Goal: Task Accomplishment & Management: Manage account settings

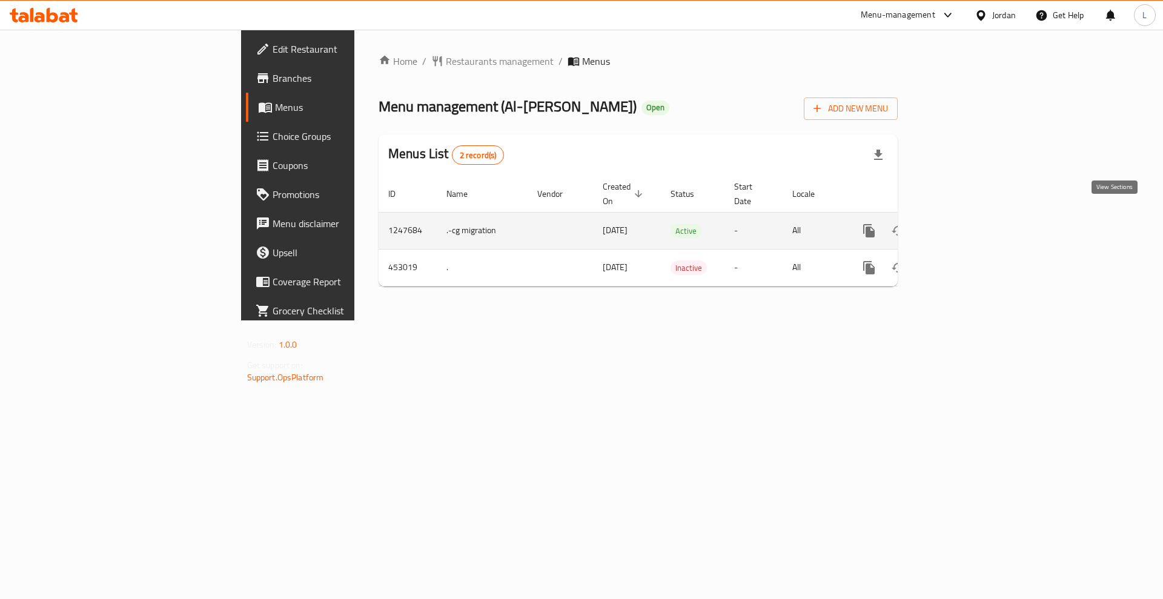
click at [971, 219] on link "enhanced table" at bounding box center [956, 230] width 29 height 29
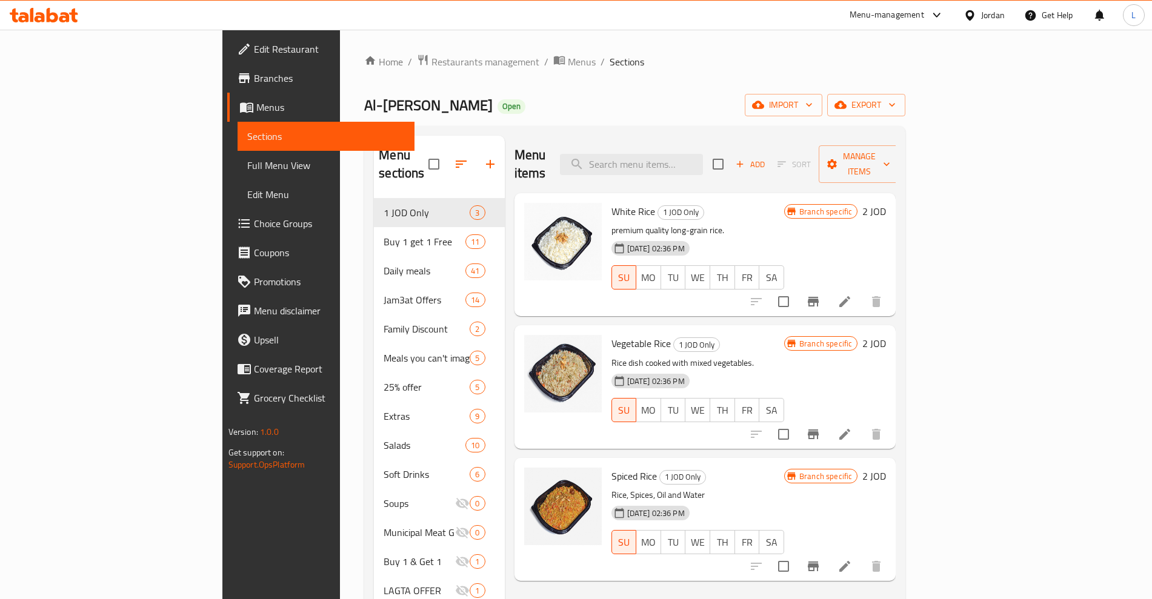
click at [818, 297] on icon "Branch-specific-item" at bounding box center [813, 302] width 11 height 10
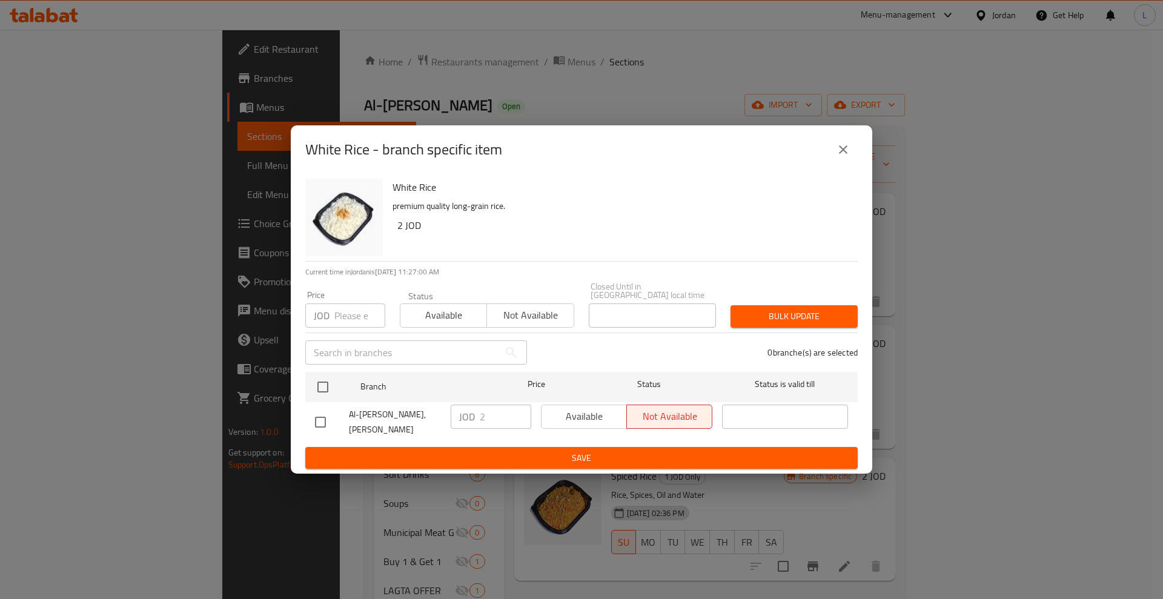
click at [847, 156] on icon "close" at bounding box center [843, 149] width 15 height 15
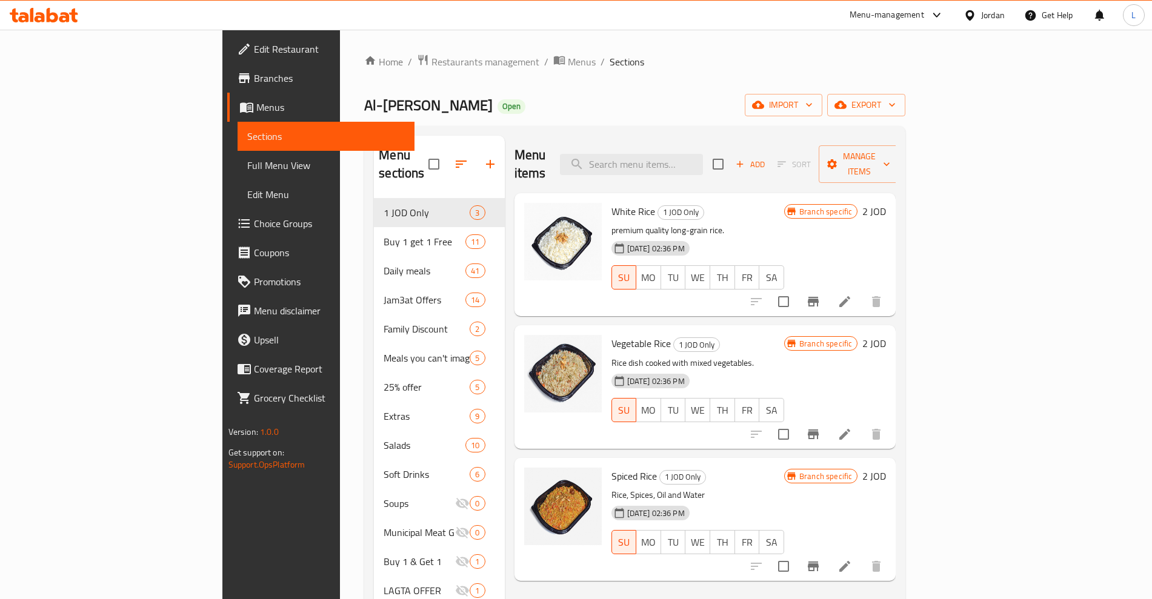
click at [820, 294] on icon "Branch-specific-item" at bounding box center [813, 301] width 15 height 15
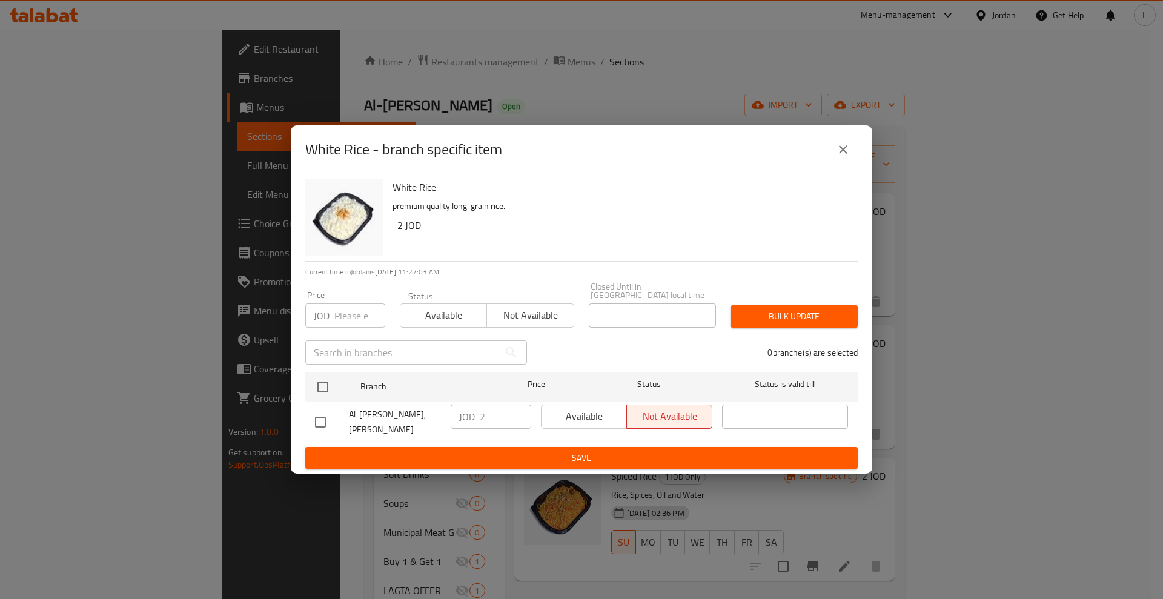
drag, startPoint x: 841, startPoint y: 158, endPoint x: 873, endPoint y: 153, distance: 32.5
click at [846, 157] on icon "close" at bounding box center [843, 149] width 15 height 15
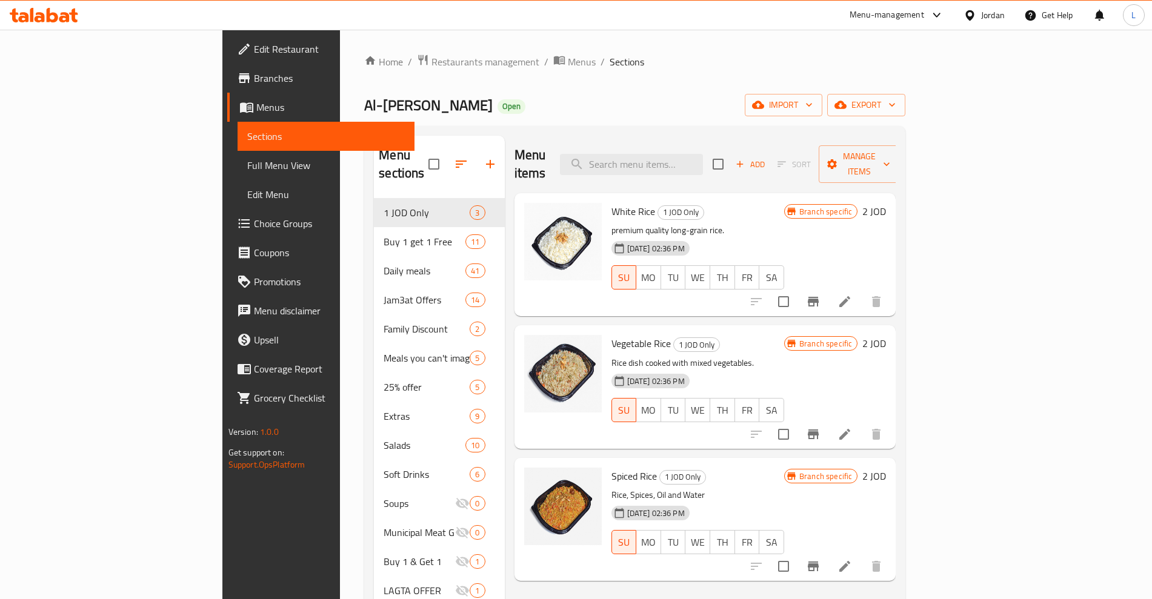
click at [731, 154] on input "checkbox" at bounding box center [717, 163] width 25 height 25
checkbox input "true"
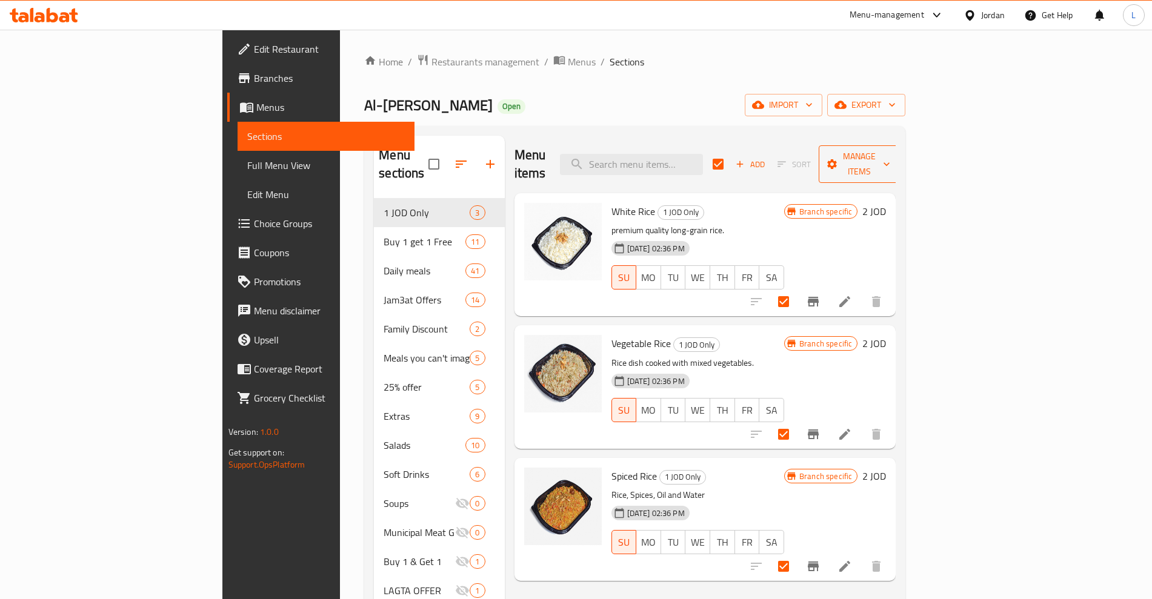
click at [890, 162] on span "Manage items" at bounding box center [859, 164] width 62 height 30
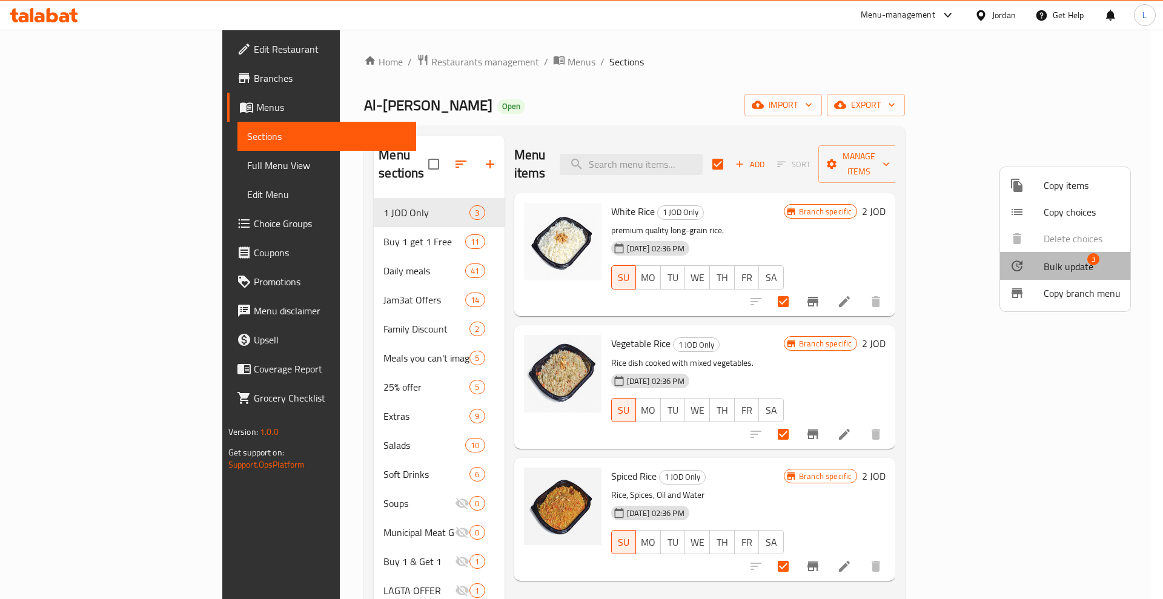
click at [1067, 268] on span "Bulk update" at bounding box center [1069, 266] width 50 height 15
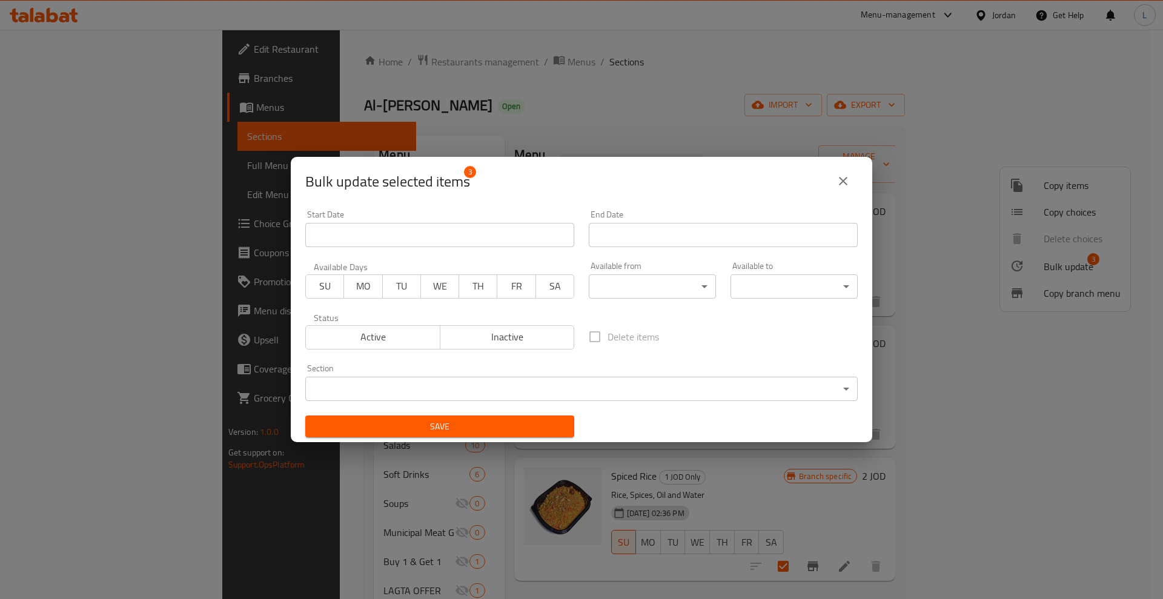
click at [340, 328] on span "Active" at bounding box center [373, 337] width 125 height 18
click at [455, 419] on span "Save" at bounding box center [440, 426] width 250 height 15
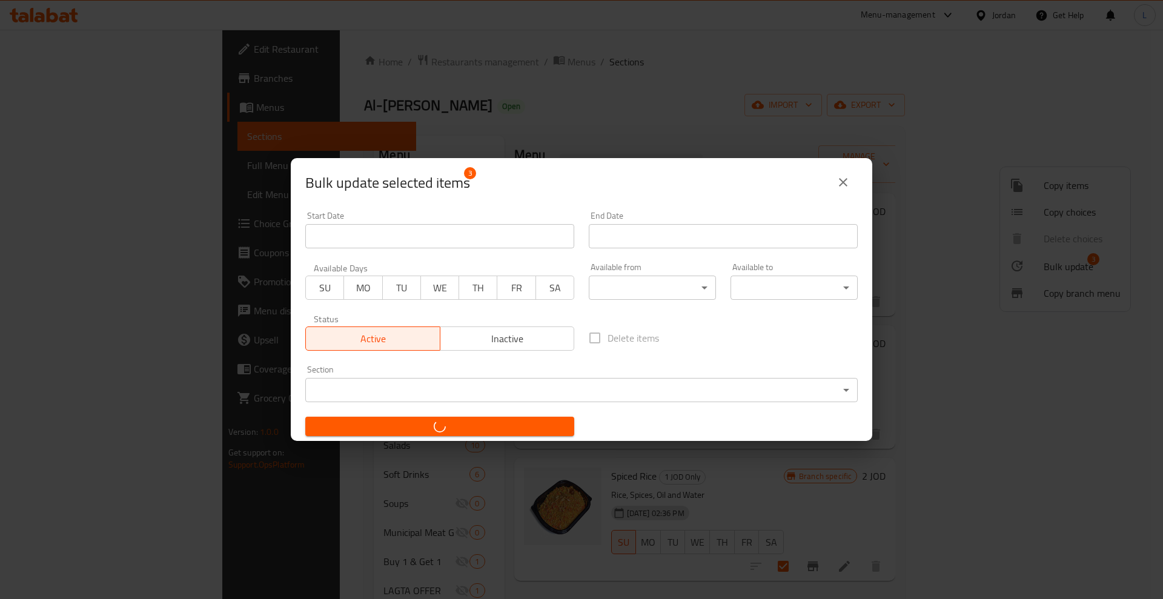
checkbox input "false"
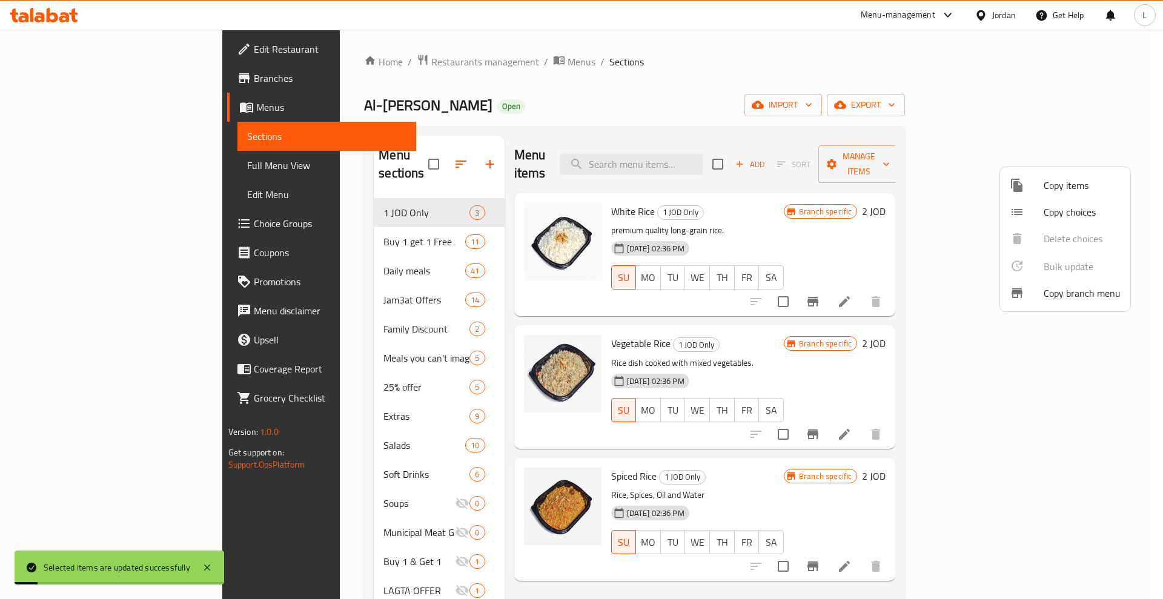
click at [945, 289] on div at bounding box center [581, 299] width 1163 height 599
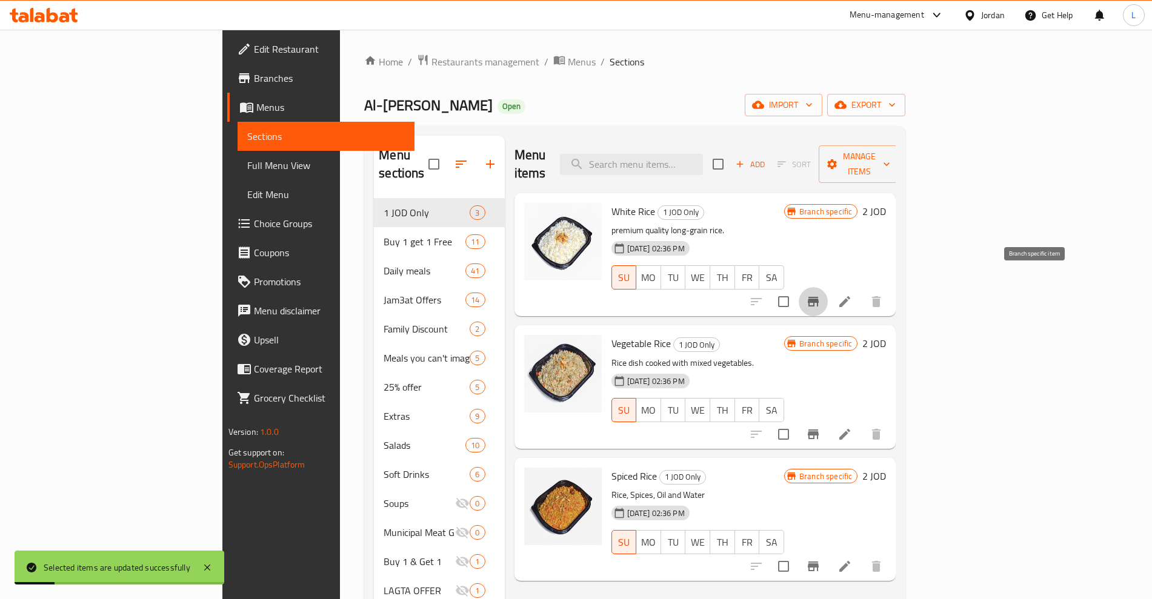
click at [818, 297] on icon "Branch-specific-item" at bounding box center [813, 302] width 11 height 10
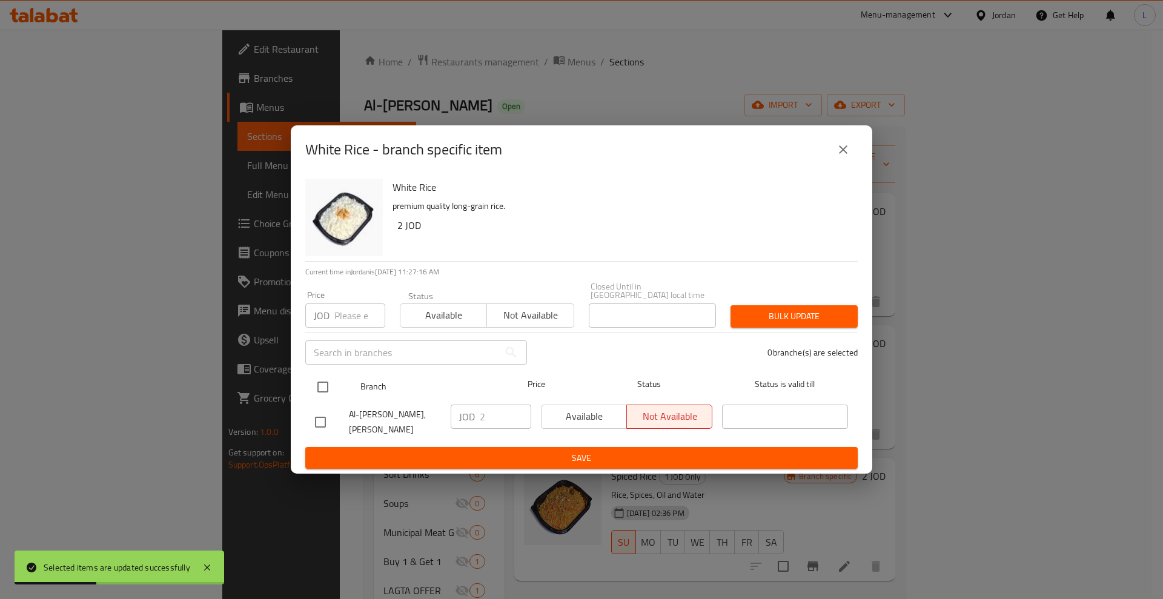
drag, startPoint x: 318, startPoint y: 377, endPoint x: 391, endPoint y: 388, distance: 73.6
click at [318, 377] on input "checkbox" at bounding box center [322, 386] width 25 height 25
checkbox input "true"
drag, startPoint x: 576, startPoint y: 411, endPoint x: 579, endPoint y: 434, distance: 23.1
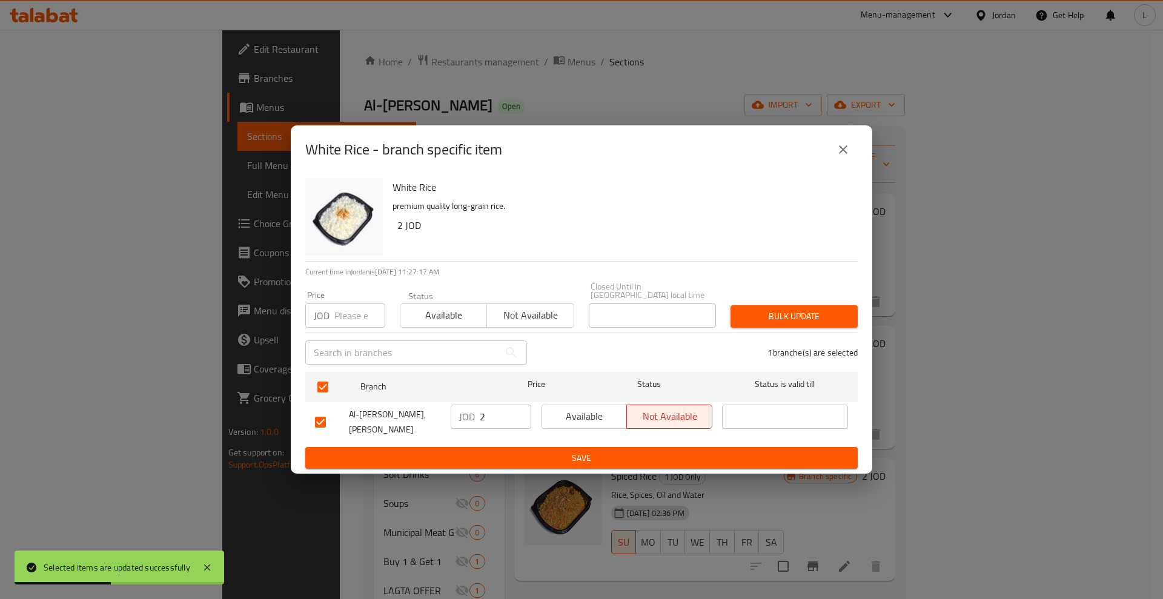
click at [575, 412] on span "Available" at bounding box center [584, 417] width 76 height 18
click at [574, 454] on span "Save" at bounding box center [581, 458] width 533 height 15
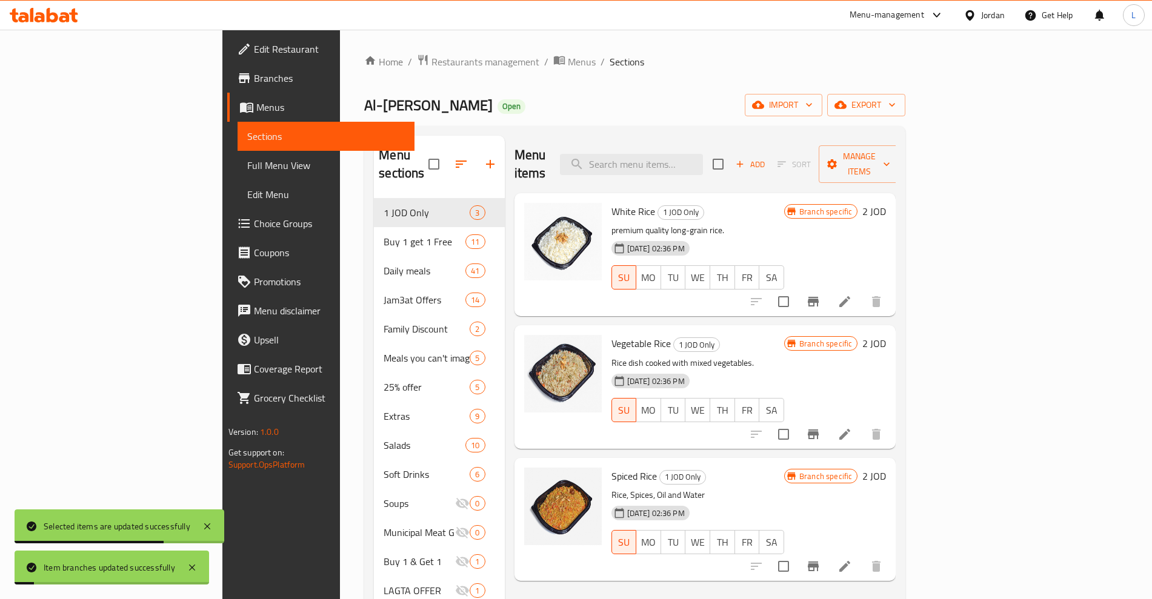
click at [818, 430] on icon "Branch-specific-item" at bounding box center [813, 435] width 11 height 10
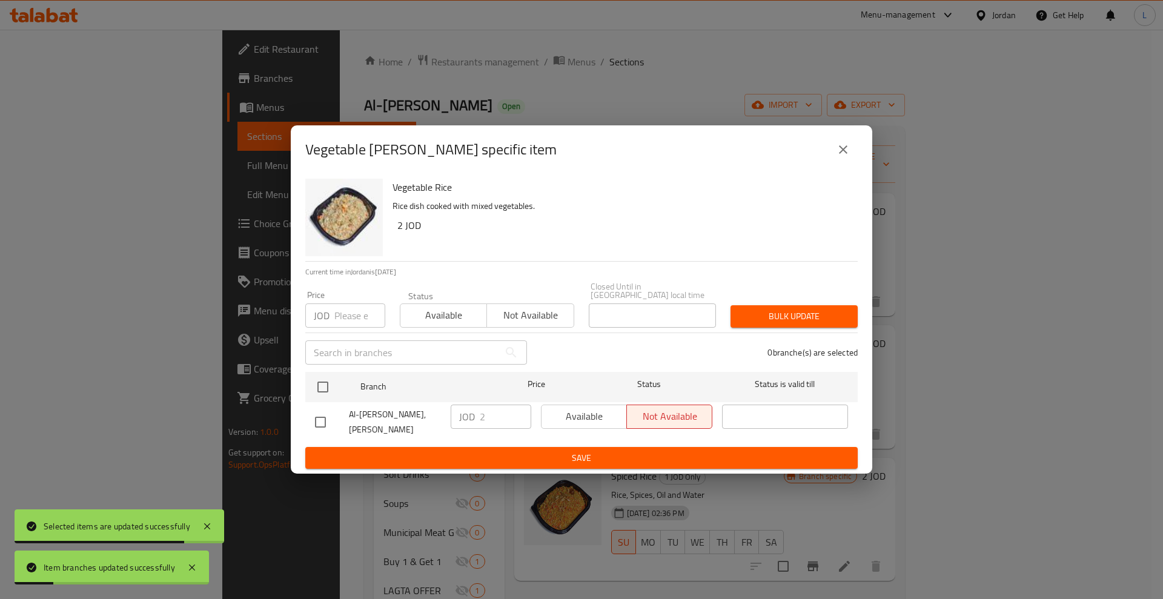
click at [314, 419] on input "checkbox" at bounding box center [320, 422] width 25 height 25
checkbox input "true"
click at [574, 409] on span "Available" at bounding box center [584, 417] width 76 height 18
click at [579, 454] on span "Save" at bounding box center [581, 458] width 533 height 15
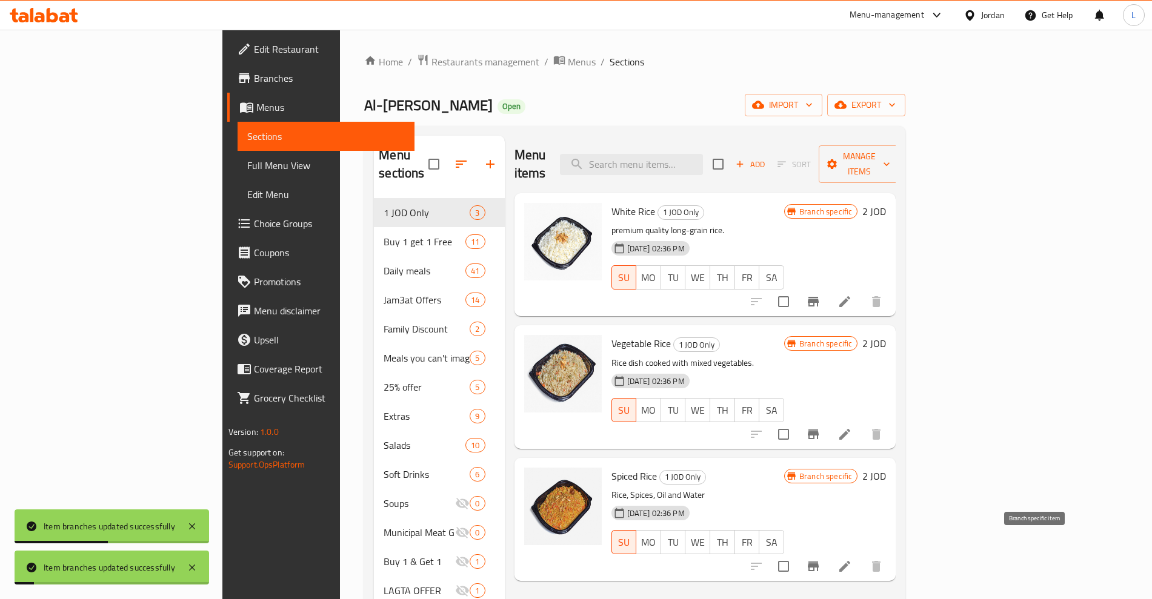
click at [820, 559] on icon "Branch-specific-item" at bounding box center [813, 566] width 15 height 15
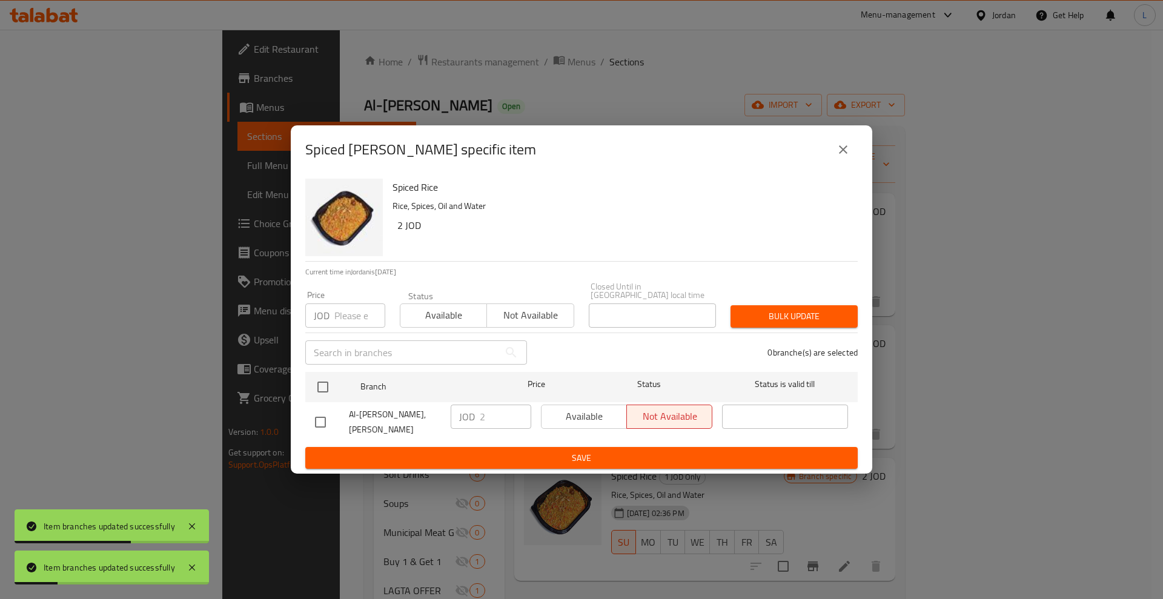
drag, startPoint x: 316, startPoint y: 419, endPoint x: 416, endPoint y: 416, distance: 100.0
click at [316, 419] on input "checkbox" at bounding box center [320, 422] width 25 height 25
checkbox input "true"
drag, startPoint x: 588, startPoint y: 403, endPoint x: 591, endPoint y: 433, distance: 30.4
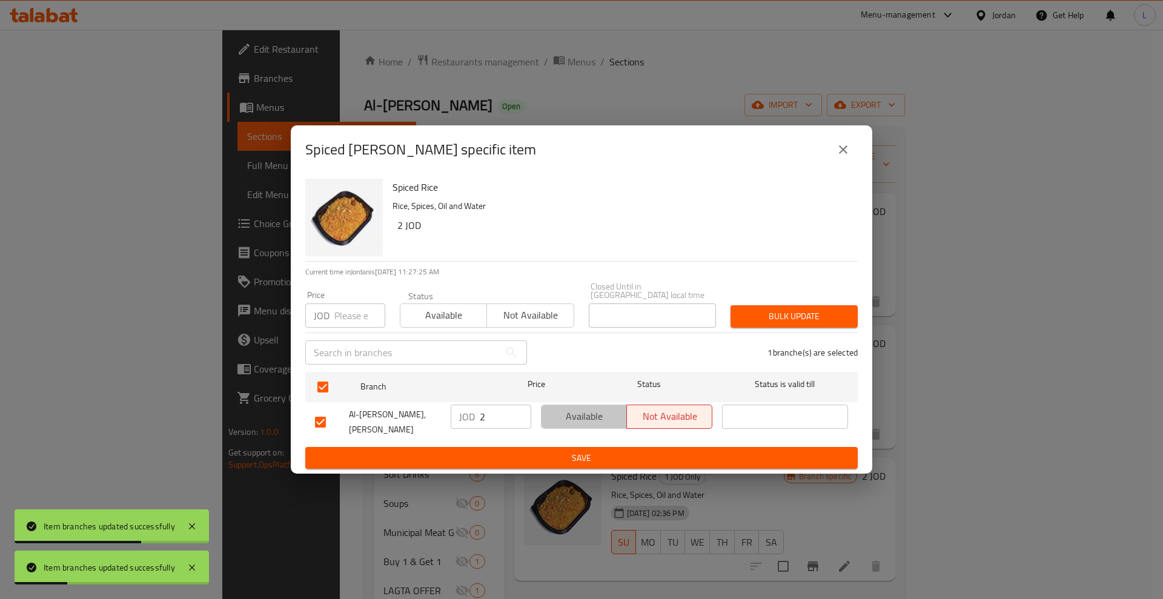
click at [589, 408] on span "Available" at bounding box center [584, 417] width 76 height 18
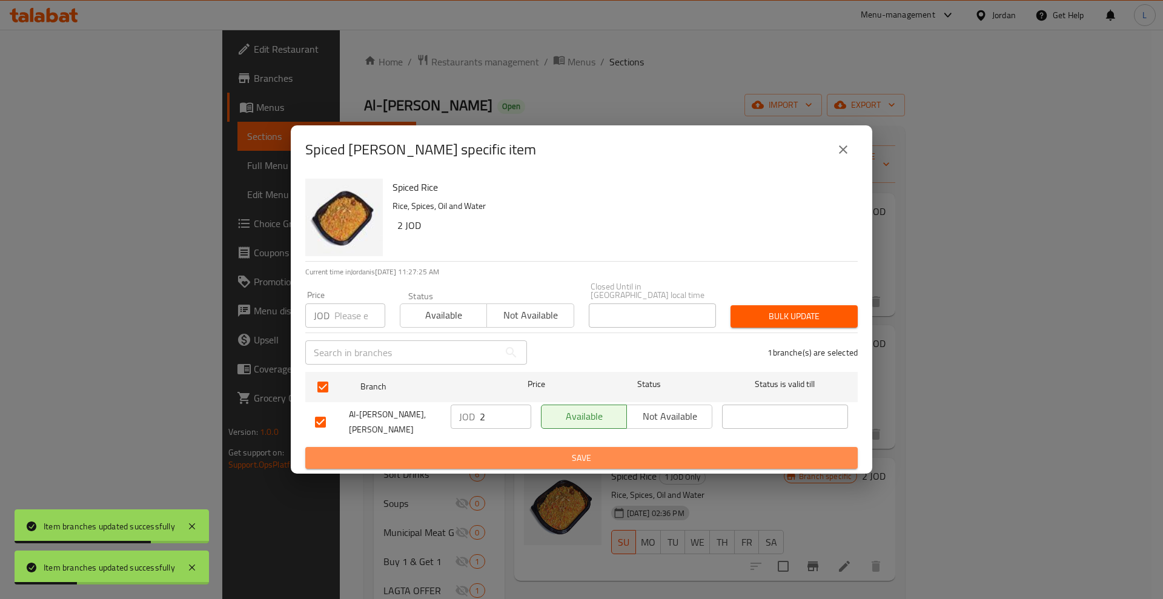
drag, startPoint x: 587, startPoint y: 455, endPoint x: 717, endPoint y: 449, distance: 129.8
click at [589, 455] on span "Save" at bounding box center [581, 458] width 533 height 15
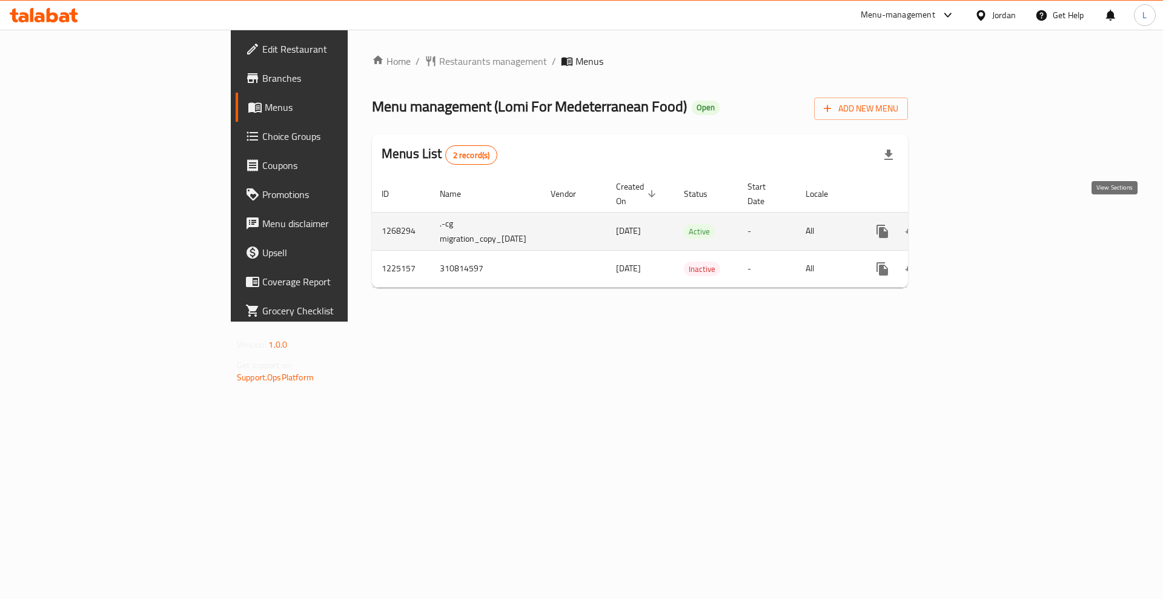
click at [984, 217] on link "enhanced table" at bounding box center [969, 231] width 29 height 29
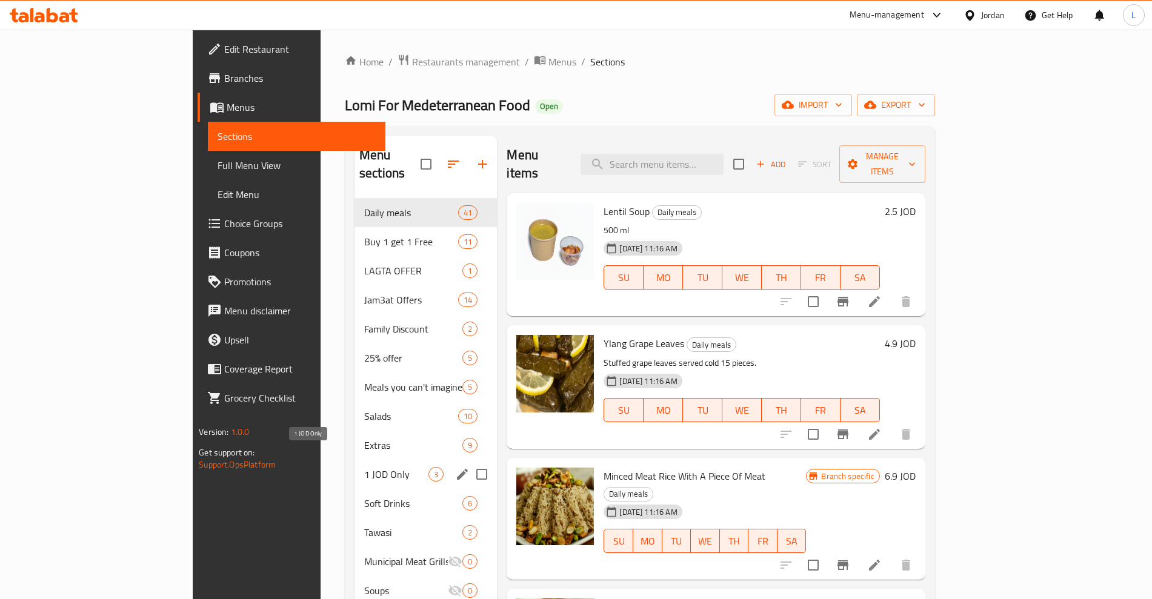
click at [364, 467] on span "1 JOD Only" at bounding box center [396, 474] width 64 height 15
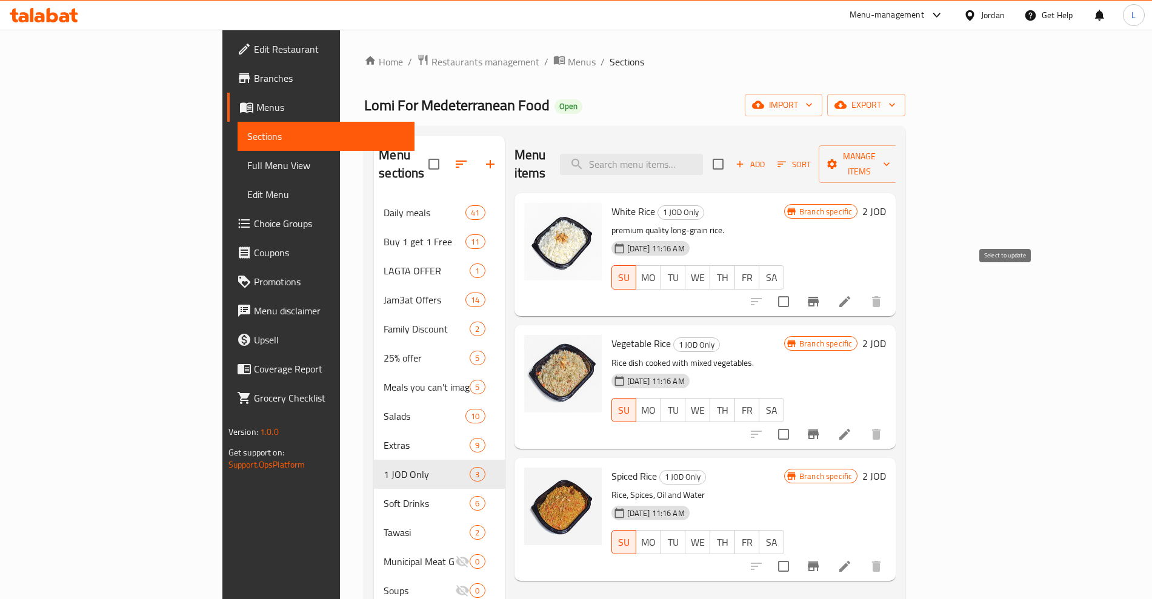
click at [820, 294] on icon "Branch-specific-item" at bounding box center [813, 301] width 15 height 15
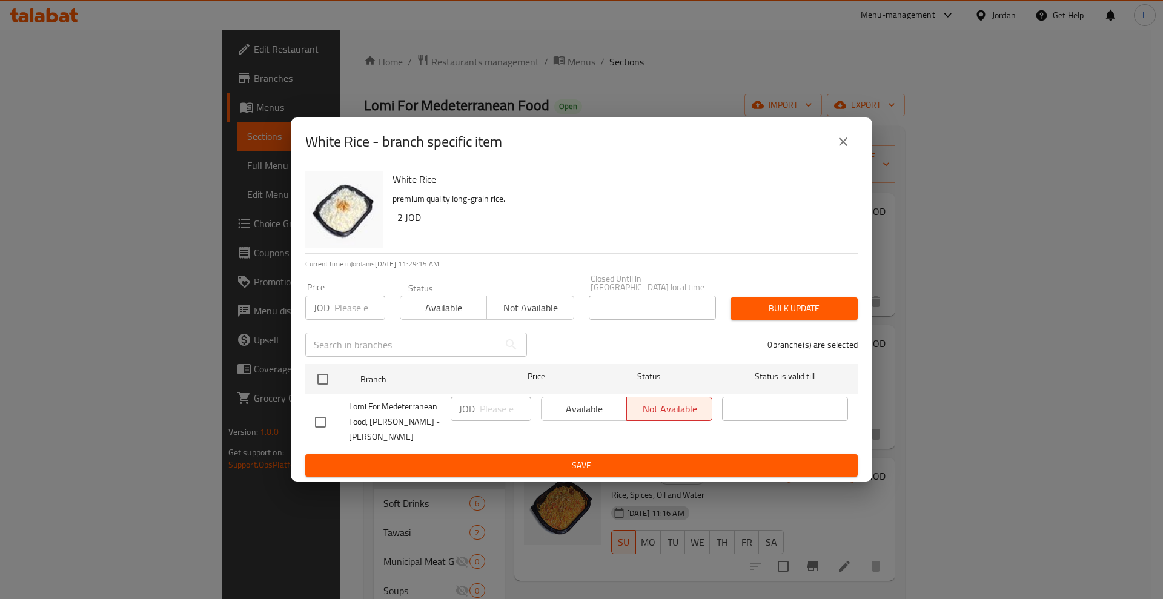
drag, startPoint x: 318, startPoint y: 417, endPoint x: 442, endPoint y: 419, distance: 123.6
click at [318, 418] on input "checkbox" at bounding box center [320, 422] width 25 height 25
checkbox input "true"
click at [594, 405] on span "Available" at bounding box center [584, 409] width 76 height 18
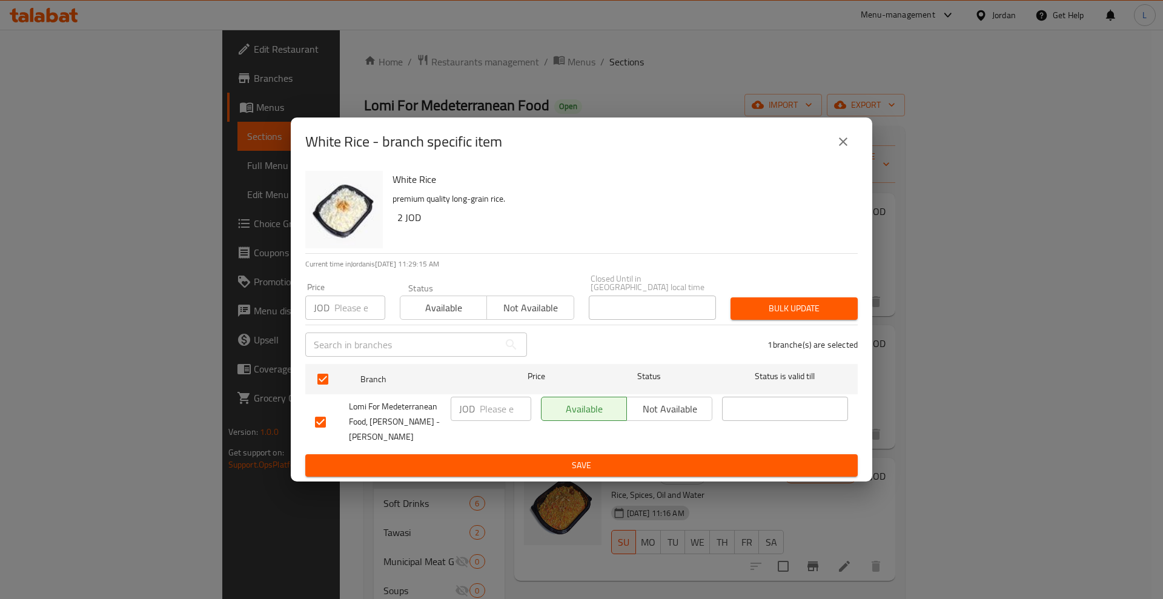
click at [588, 458] on span "Save" at bounding box center [581, 465] width 533 height 15
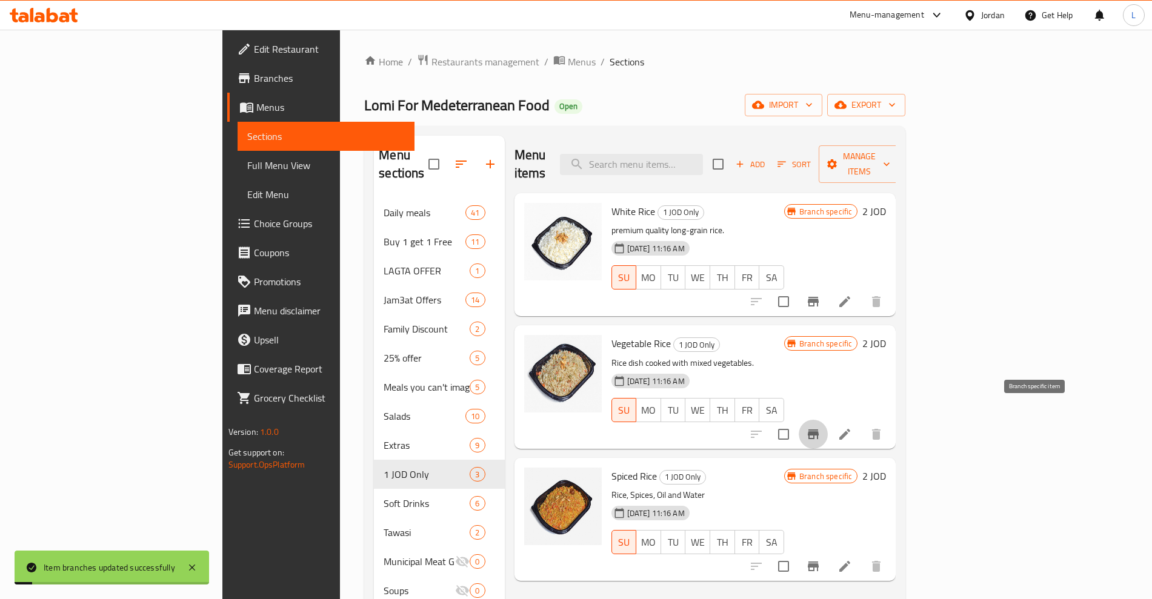
click at [828, 420] on button "Branch-specific-item" at bounding box center [812, 434] width 29 height 29
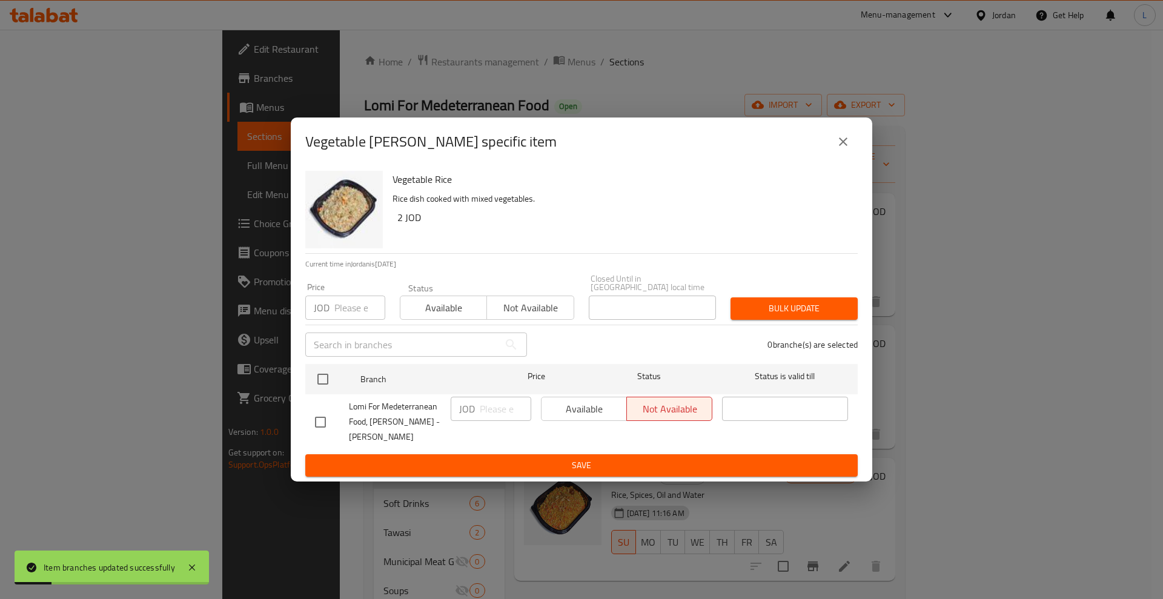
drag, startPoint x: 307, startPoint y: 418, endPoint x: 328, endPoint y: 417, distance: 20.6
click at [310, 418] on li "Lomi For Medeterranean Food, Al Rabieh - Al Salam JOD ​ Available Not available…" at bounding box center [581, 421] width 552 height 55
drag, startPoint x: 316, startPoint y: 419, endPoint x: 537, endPoint y: 399, distance: 221.4
click at [319, 419] on input "checkbox" at bounding box center [320, 422] width 25 height 25
checkbox input "true"
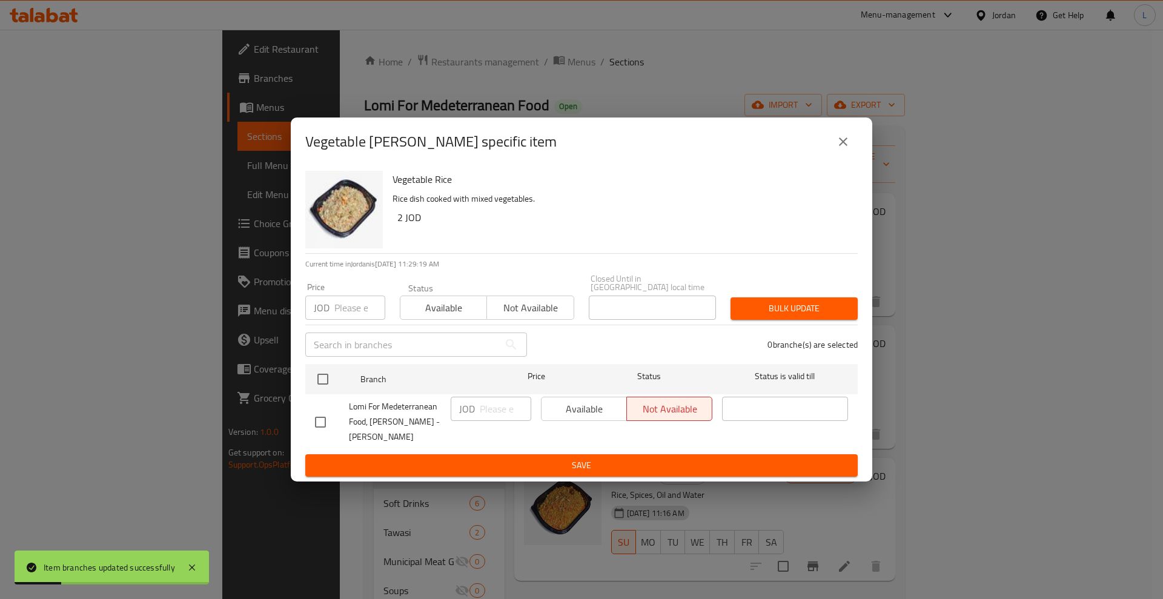
checkbox input "true"
click at [569, 403] on span "Available" at bounding box center [584, 409] width 76 height 18
drag, startPoint x: 577, startPoint y: 454, endPoint x: 615, endPoint y: 452, distance: 37.6
click at [577, 458] on span "Save" at bounding box center [581, 465] width 533 height 15
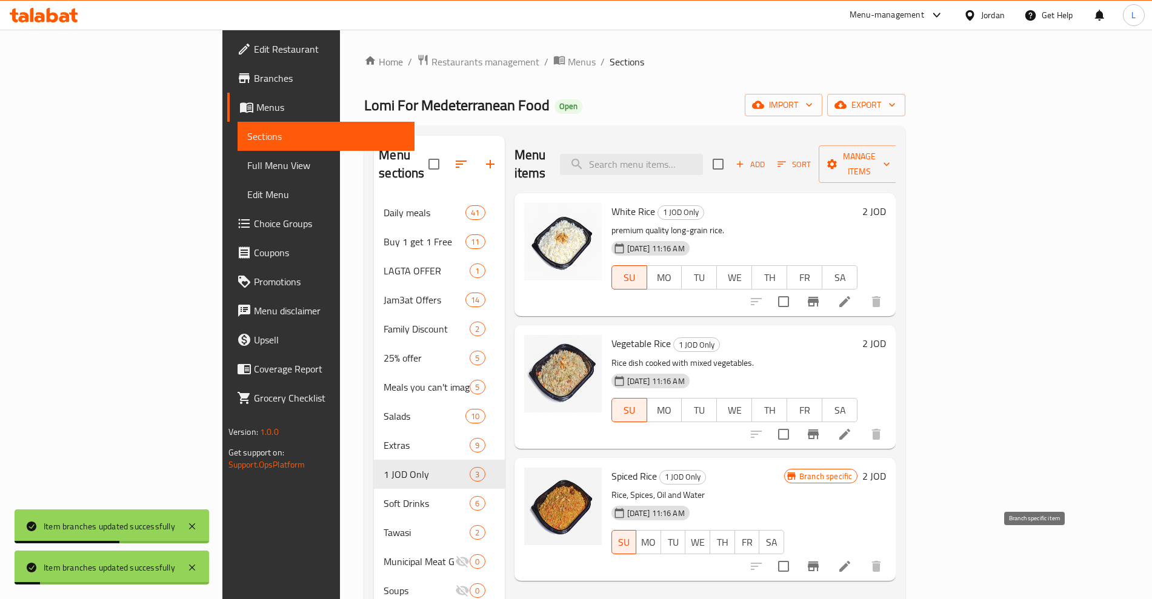
click at [828, 552] on button "Branch-specific-item" at bounding box center [812, 566] width 29 height 29
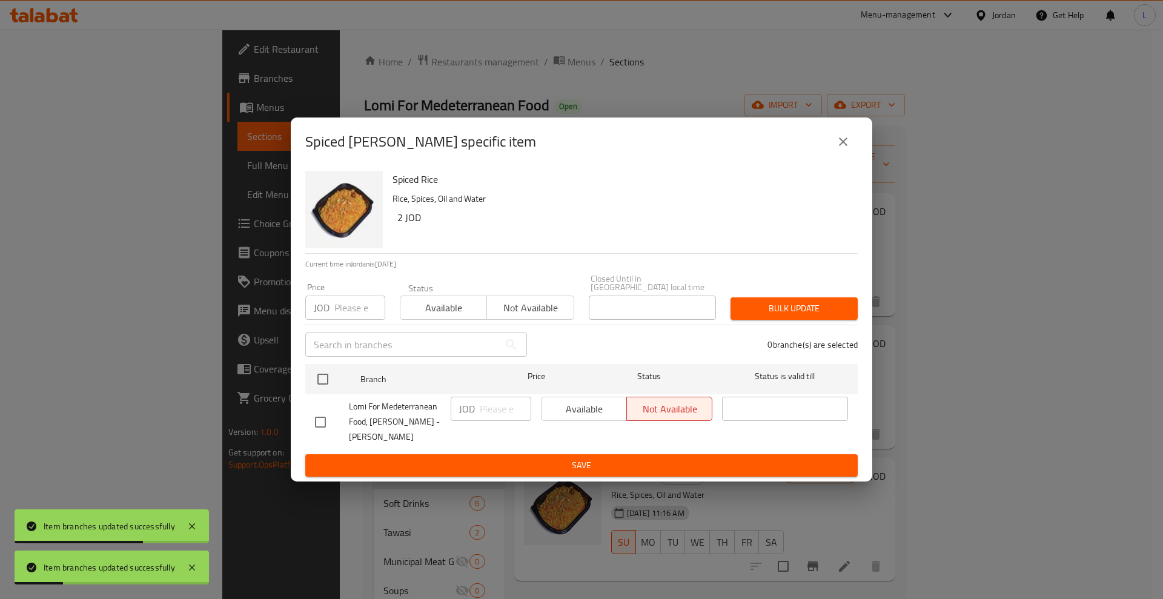
click at [314, 417] on input "checkbox" at bounding box center [320, 422] width 25 height 25
checkbox input "true"
click at [581, 410] on span "Available" at bounding box center [584, 409] width 76 height 18
click at [575, 458] on span "Save" at bounding box center [581, 465] width 533 height 15
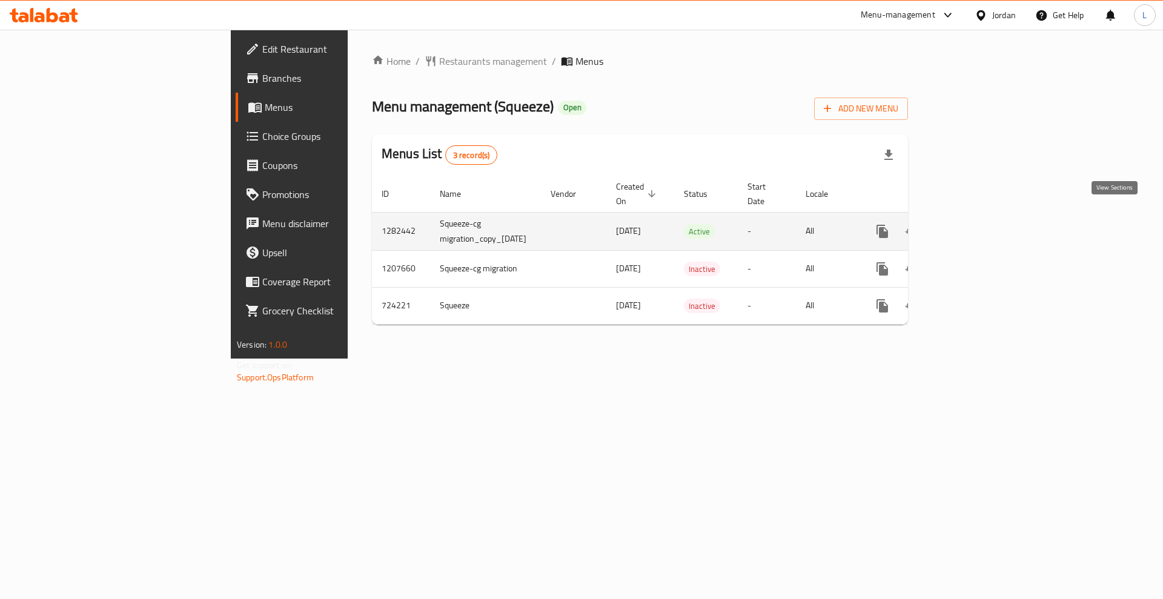
click at [994, 212] on td "enhanced table" at bounding box center [926, 231] width 136 height 38
click at [984, 217] on link "enhanced table" at bounding box center [969, 231] width 29 height 29
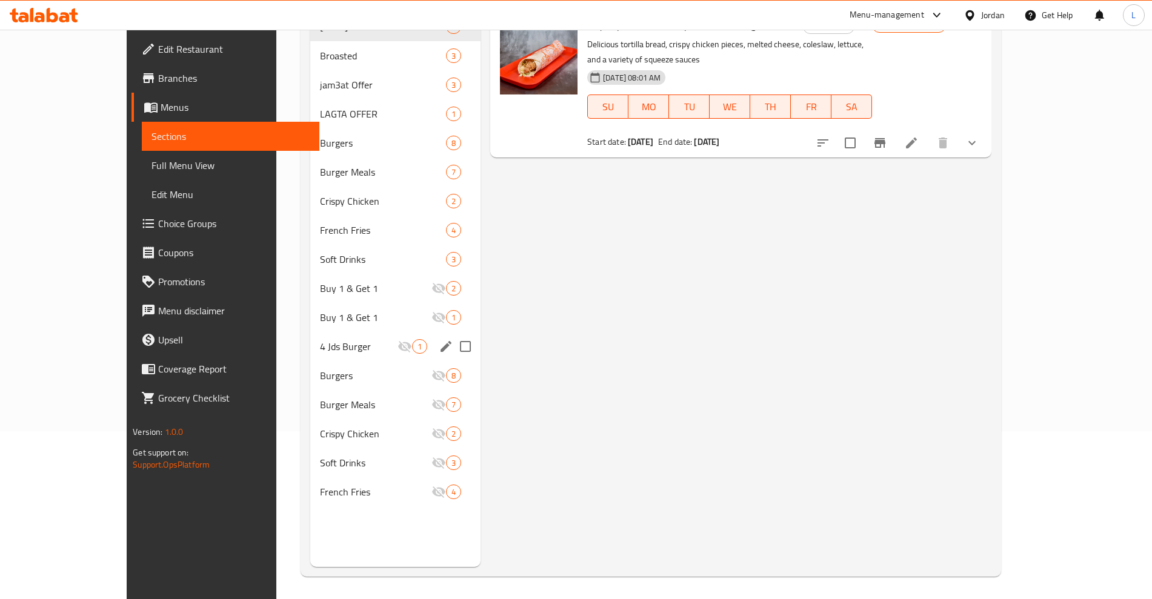
scroll to position [170, 0]
click at [310, 500] on div "French Fries 4" at bounding box center [395, 490] width 170 height 29
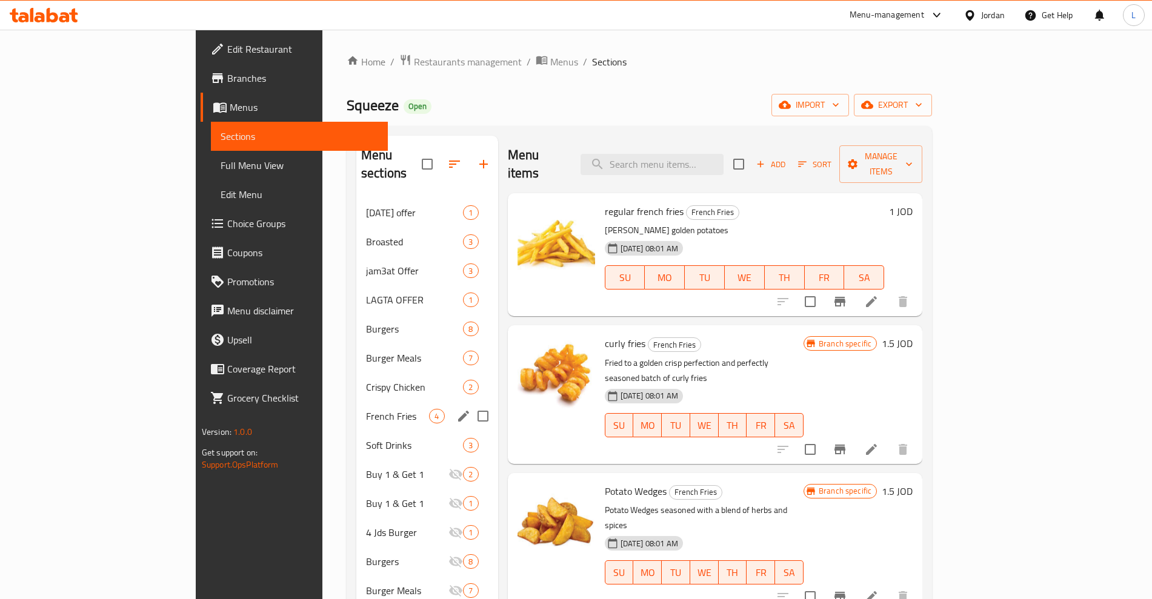
click at [366, 409] on span "French Fries" at bounding box center [397, 416] width 63 height 15
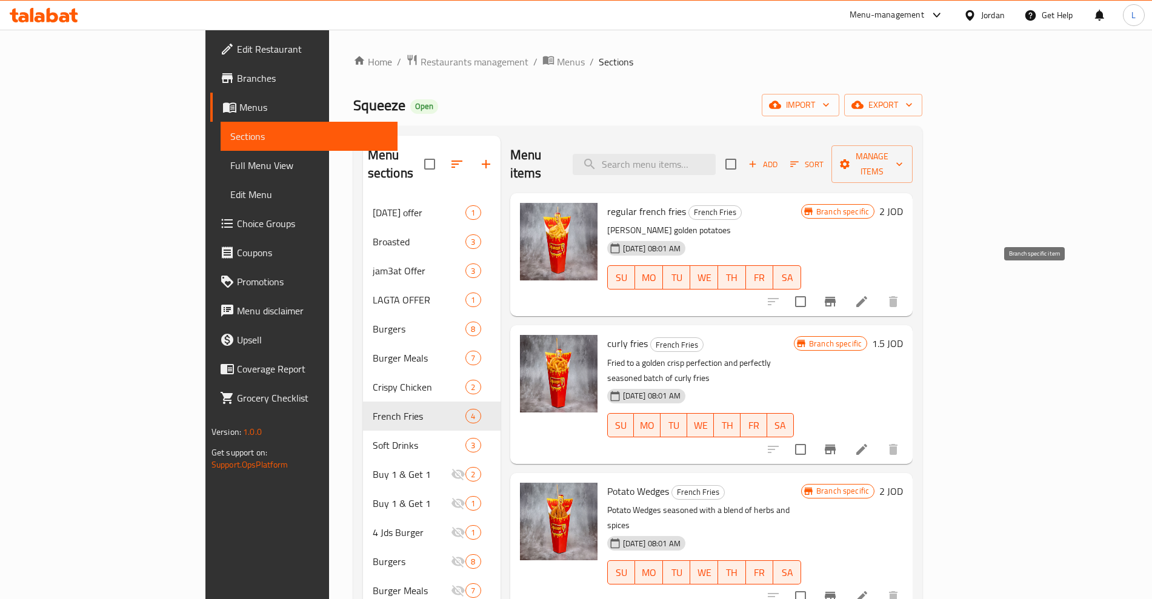
click at [835, 297] on icon "Branch-specific-item" at bounding box center [829, 302] width 11 height 10
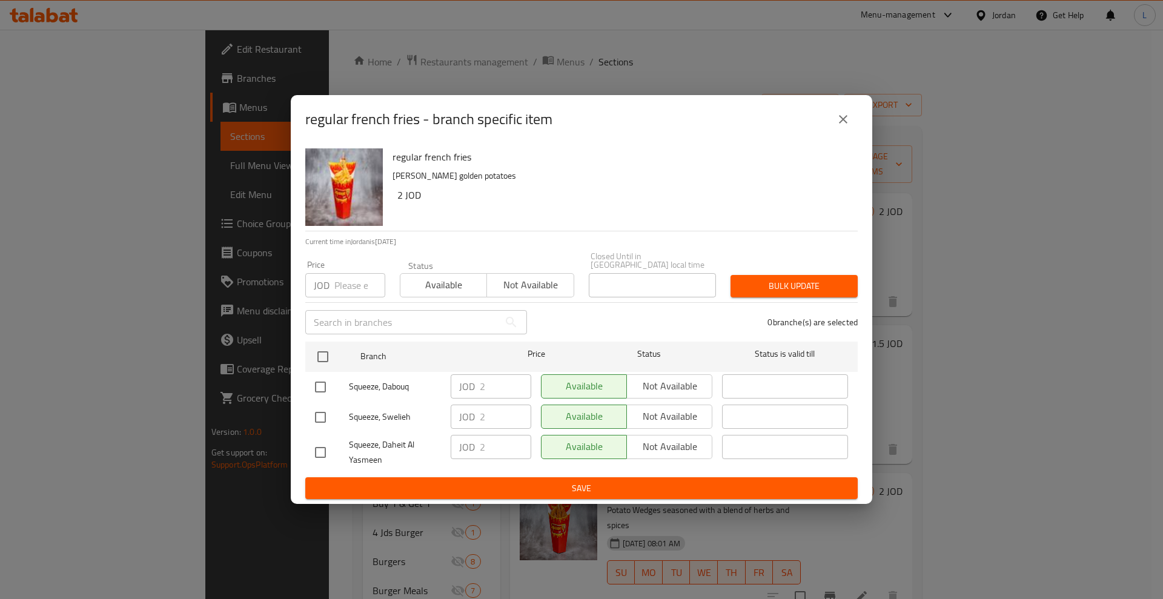
drag, startPoint x: 847, startPoint y: 125, endPoint x: 930, endPoint y: 287, distance: 181.8
click at [847, 127] on icon "close" at bounding box center [843, 119] width 15 height 15
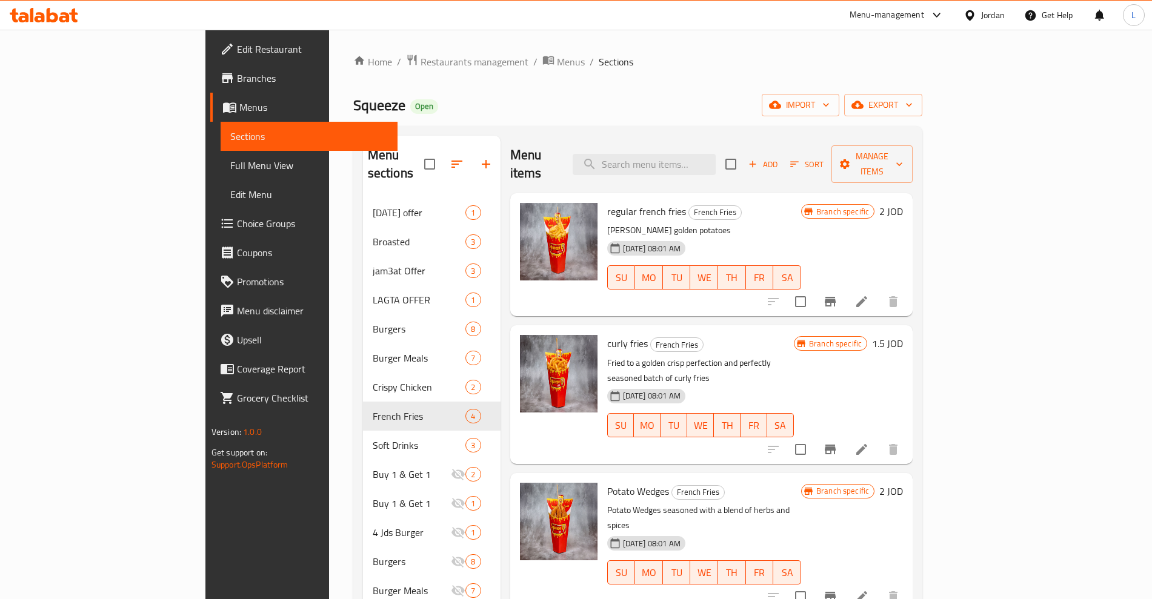
click at [835, 445] on icon "Branch-specific-item" at bounding box center [829, 450] width 11 height 10
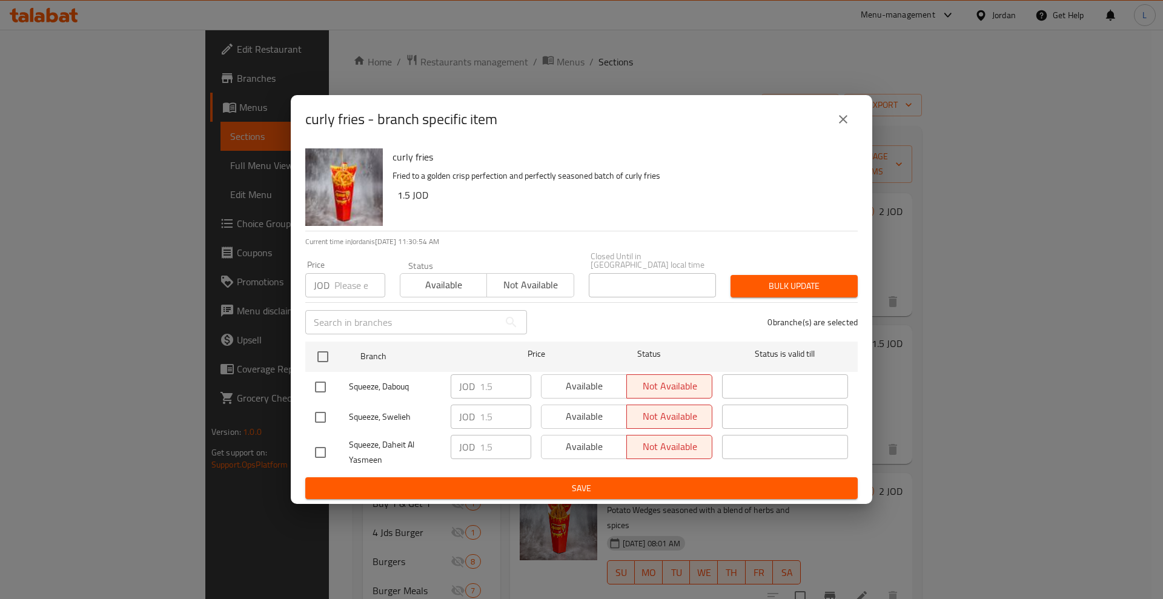
click at [841, 127] on icon "close" at bounding box center [843, 119] width 15 height 15
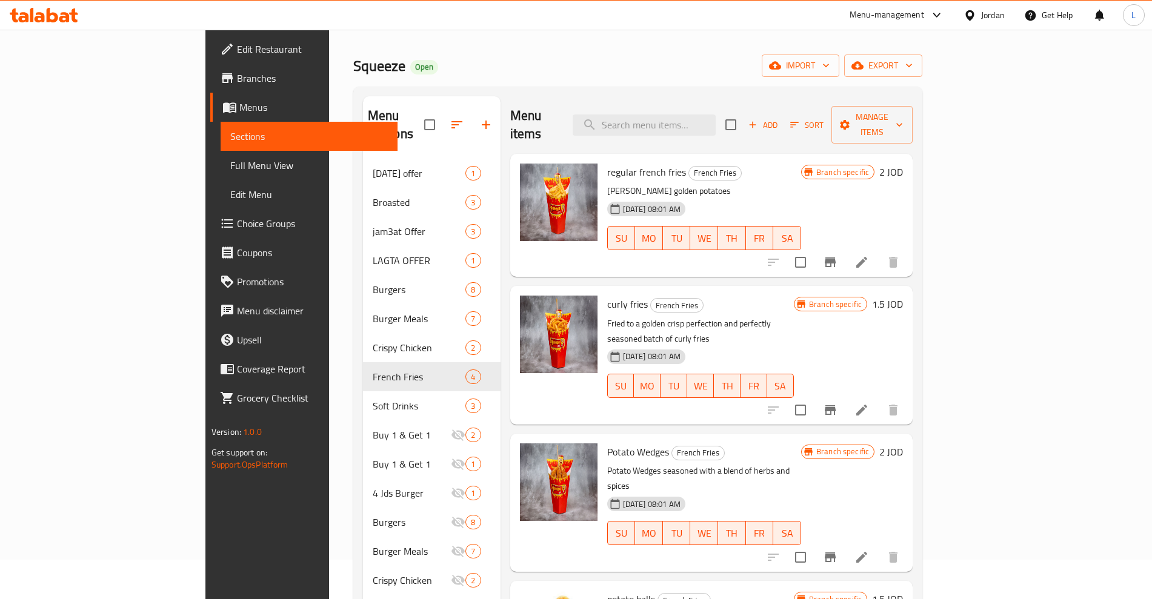
scroll to position [76, 0]
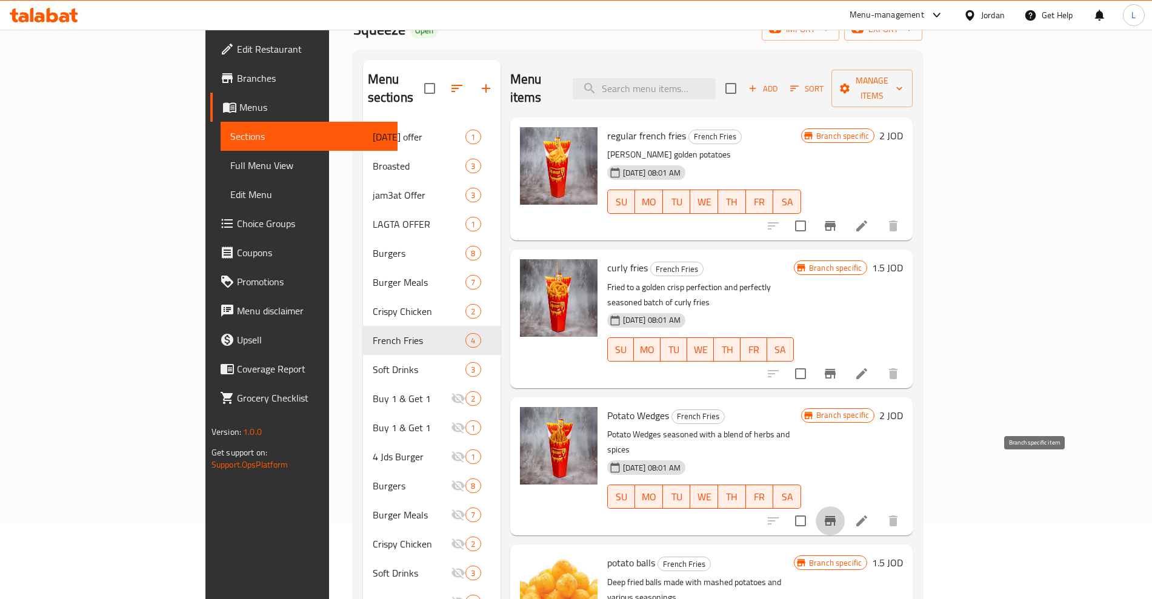
click at [837, 514] on icon "Branch-specific-item" at bounding box center [830, 521] width 15 height 15
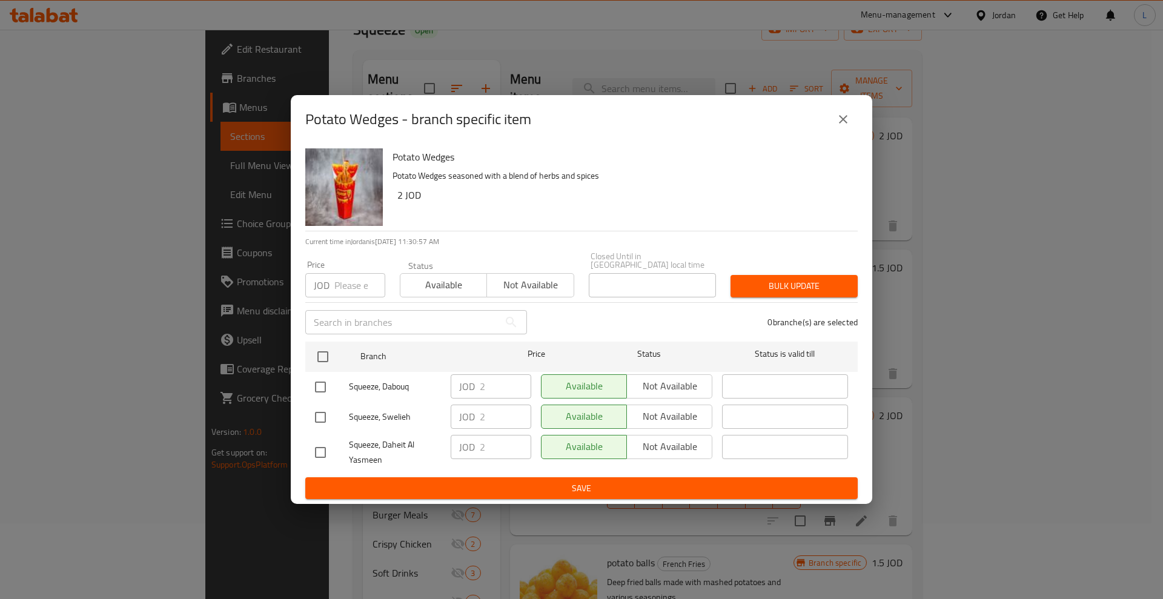
click at [849, 125] on icon "close" at bounding box center [843, 119] width 15 height 15
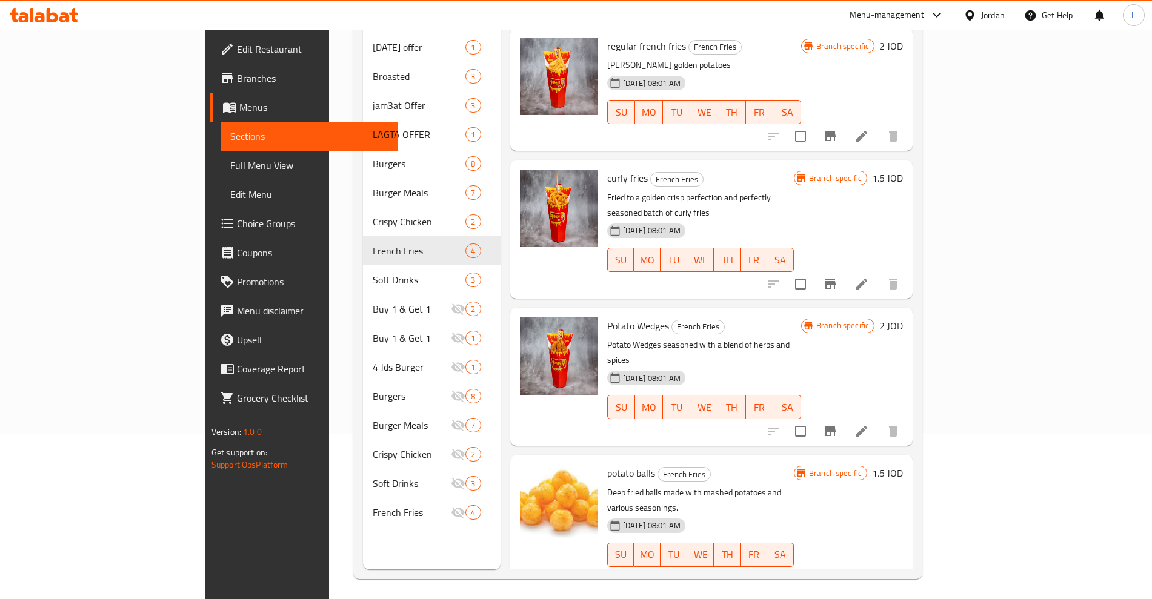
scroll to position [170, 0]
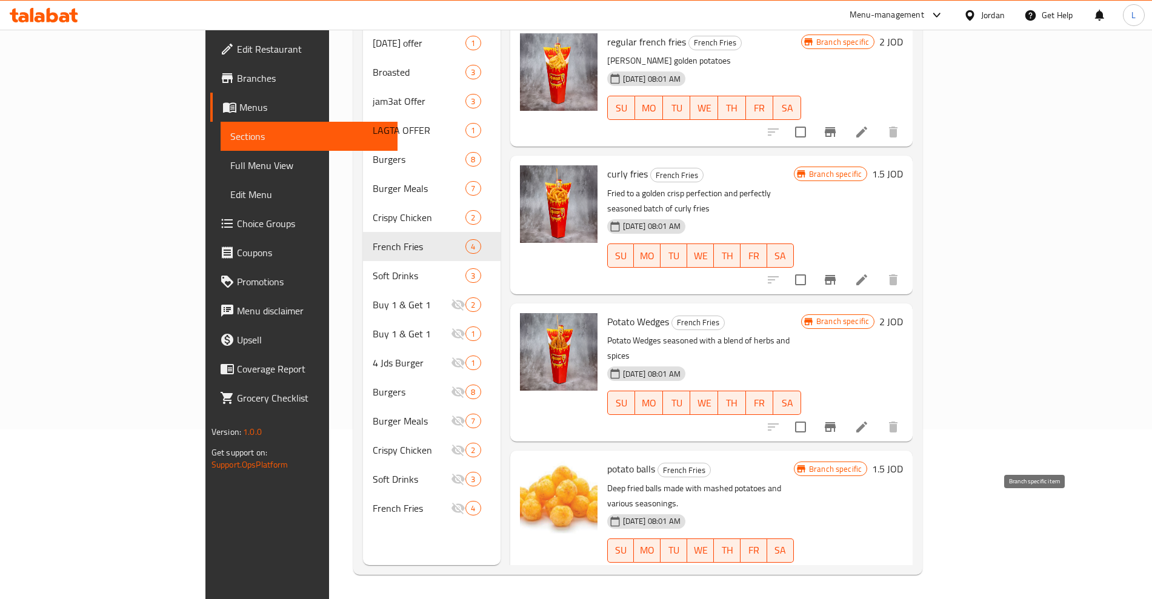
click at [837, 568] on icon "Branch-specific-item" at bounding box center [830, 575] width 15 height 15
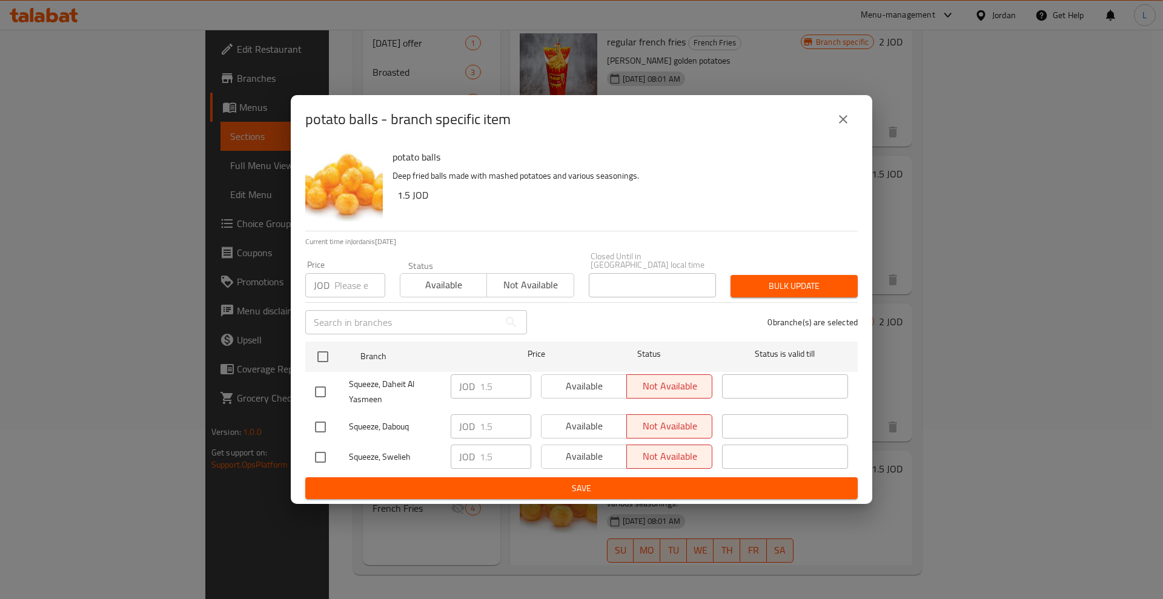
click at [844, 132] on button "close" at bounding box center [843, 119] width 29 height 29
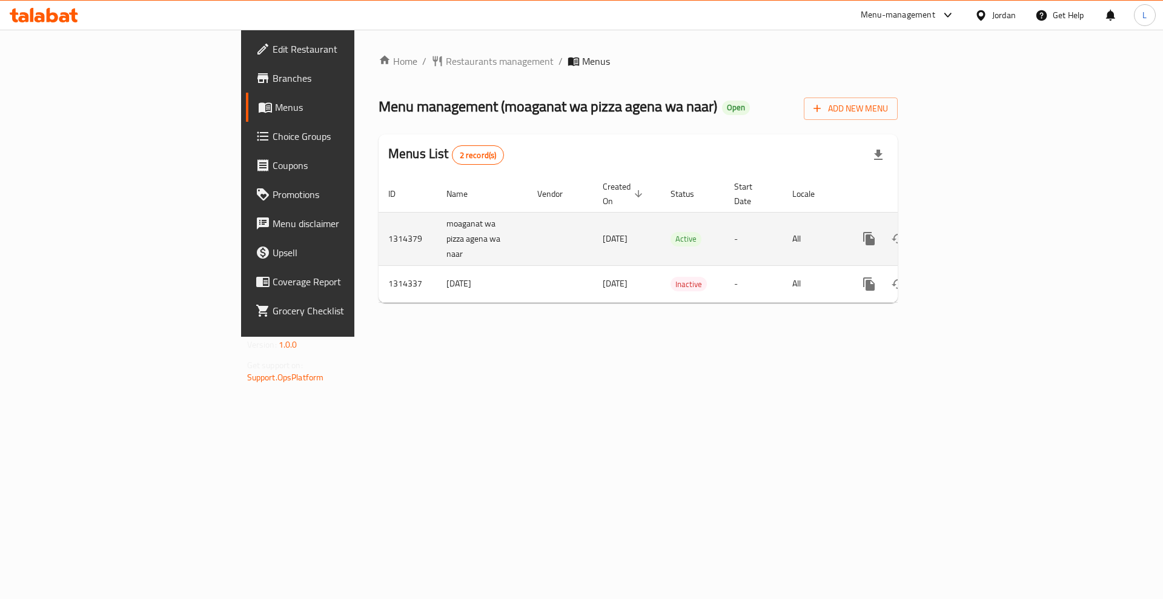
click at [964, 231] on icon "enhanced table" at bounding box center [956, 238] width 15 height 15
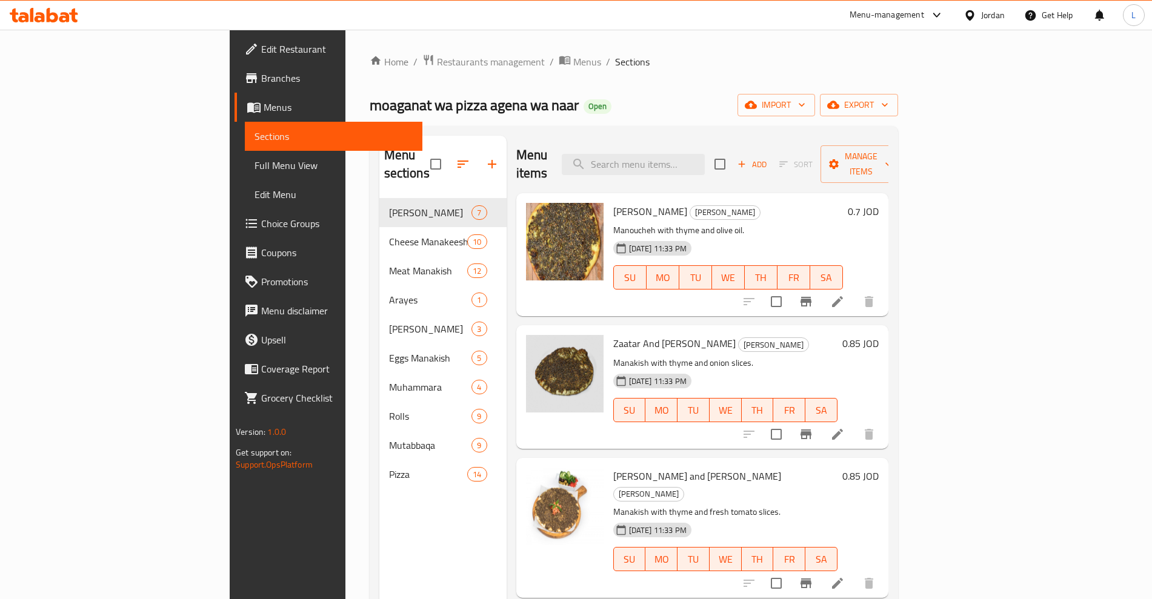
click at [666, 41] on div "Home / Restaurants management / Menus / Sections moaganat wa pizza agena wa naa…" at bounding box center [633, 399] width 577 height 739
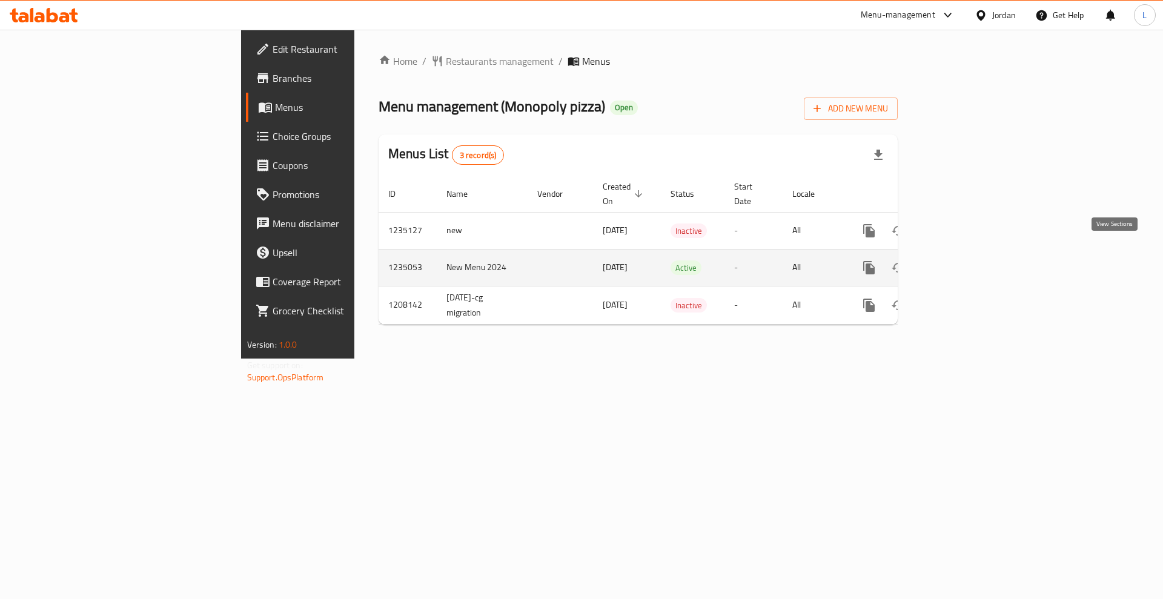
click at [964, 260] on icon "enhanced table" at bounding box center [956, 267] width 15 height 15
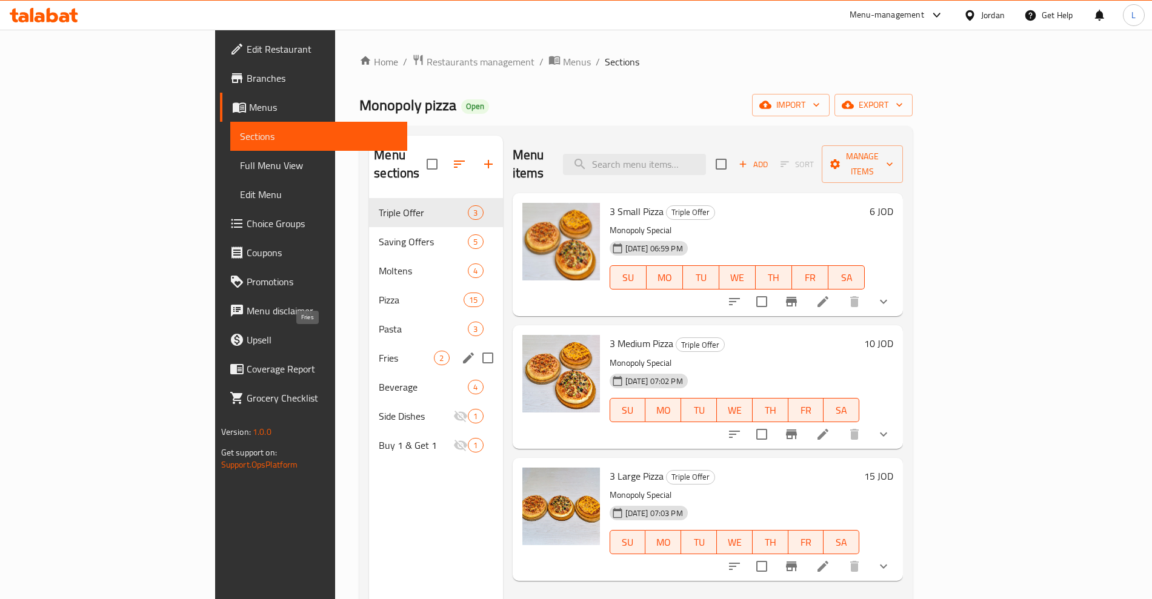
click at [379, 351] on span "Fries" at bounding box center [406, 358] width 55 height 15
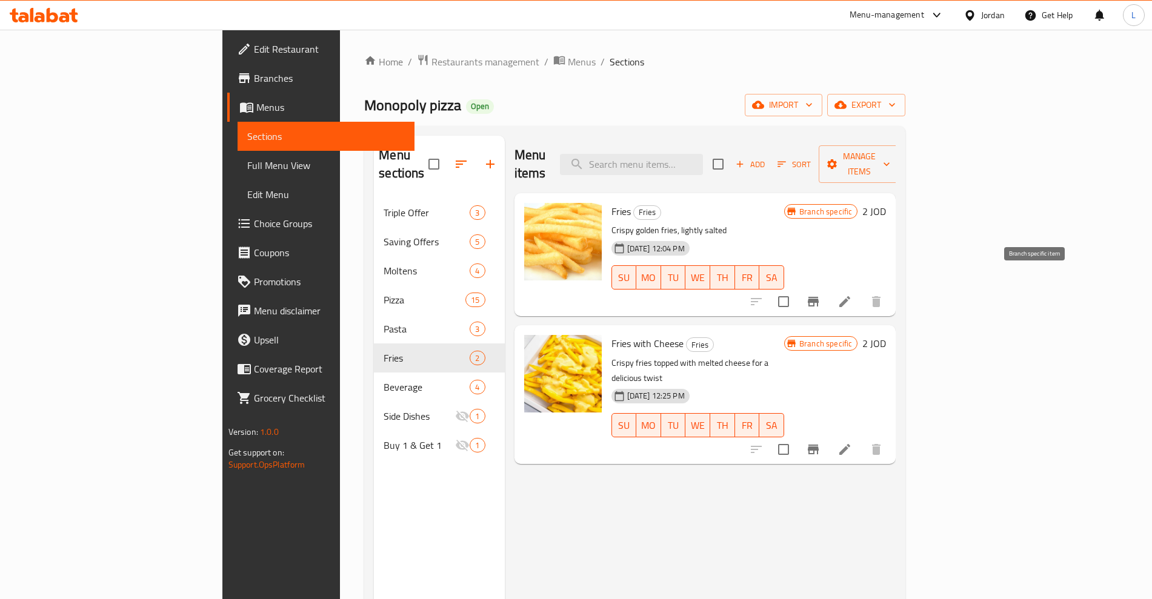
click at [820, 294] on icon "Branch-specific-item" at bounding box center [813, 301] width 15 height 15
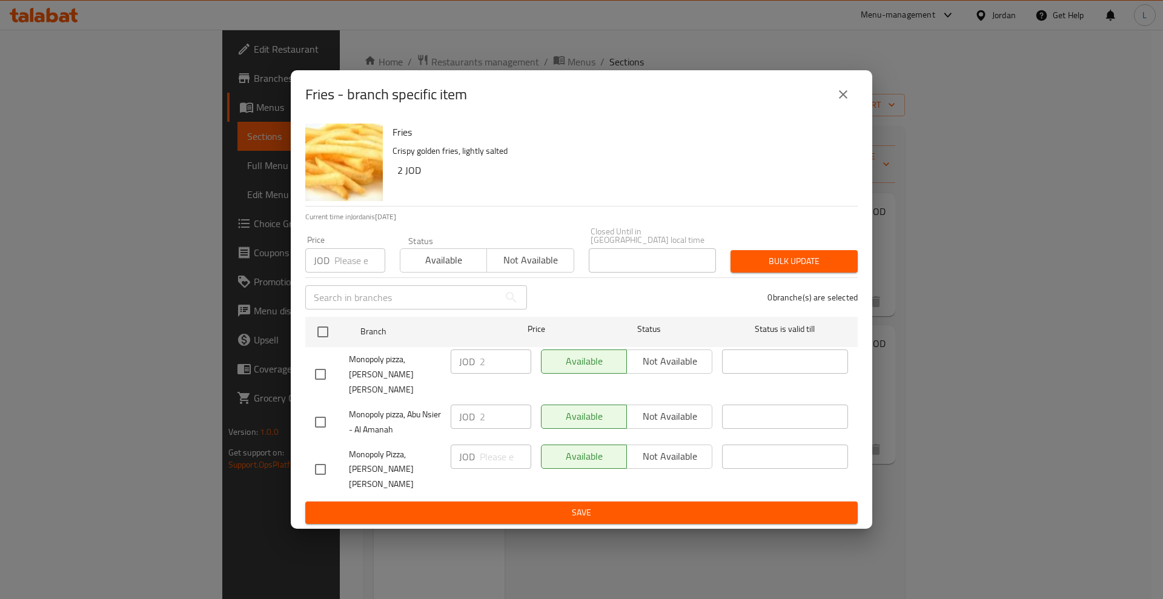
click at [844, 99] on icon "close" at bounding box center [843, 94] width 8 height 8
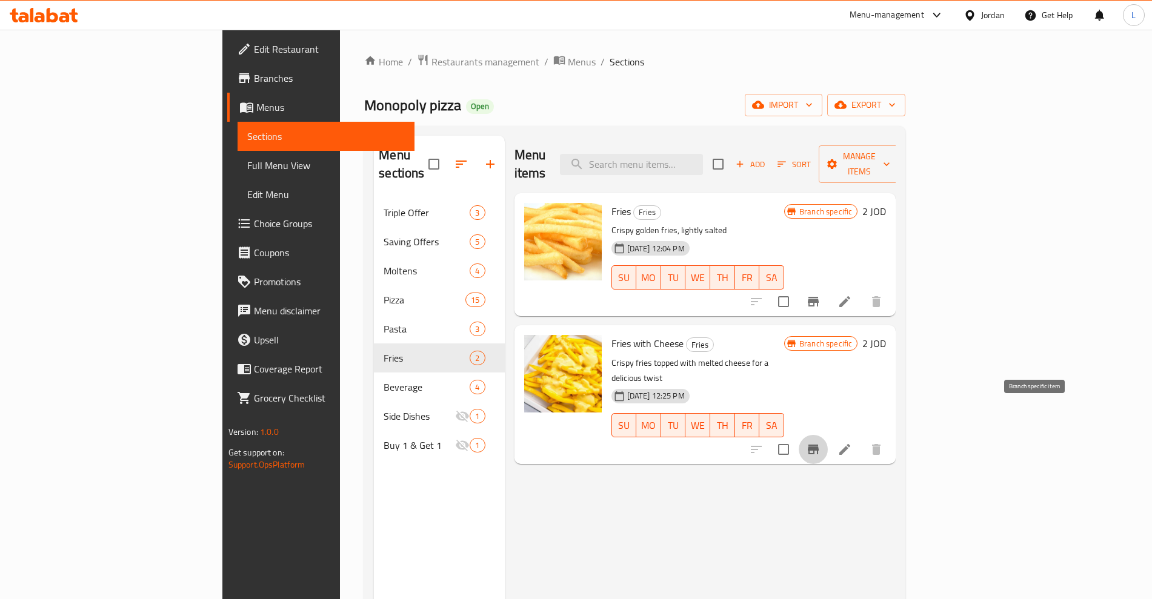
click at [828, 435] on button "Branch-specific-item" at bounding box center [812, 449] width 29 height 29
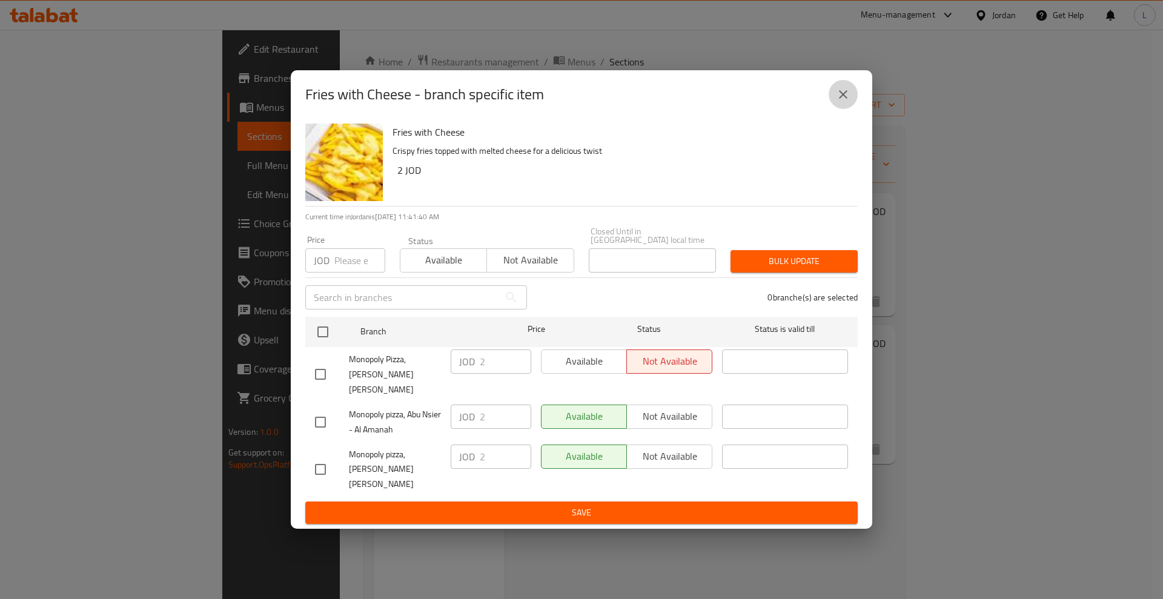
click at [851, 109] on button "close" at bounding box center [843, 94] width 29 height 29
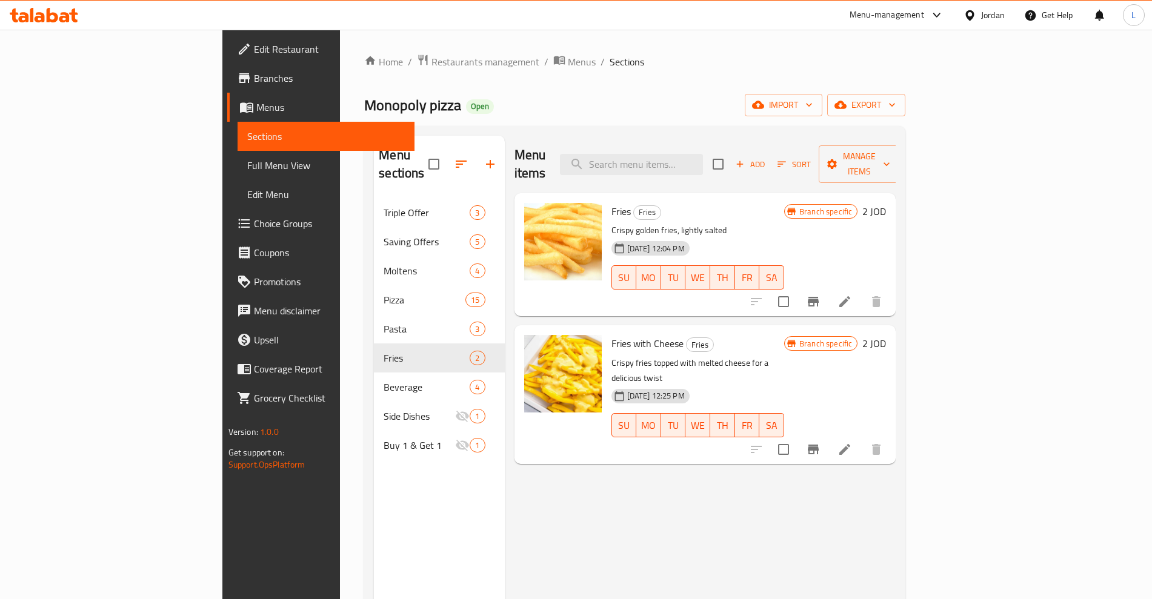
click at [836, 530] on div "Menu items Add Sort Manage items Fries Fries Crispy golden fries, lightly salte…" at bounding box center [700, 435] width 391 height 599
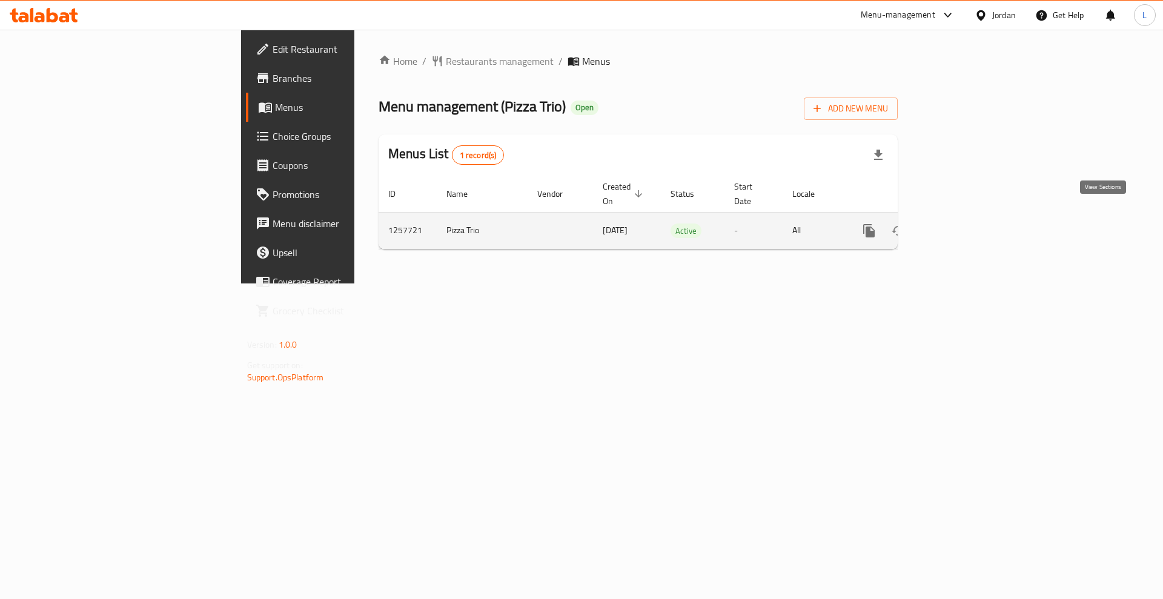
click at [964, 224] on icon "enhanced table" at bounding box center [956, 231] width 15 height 15
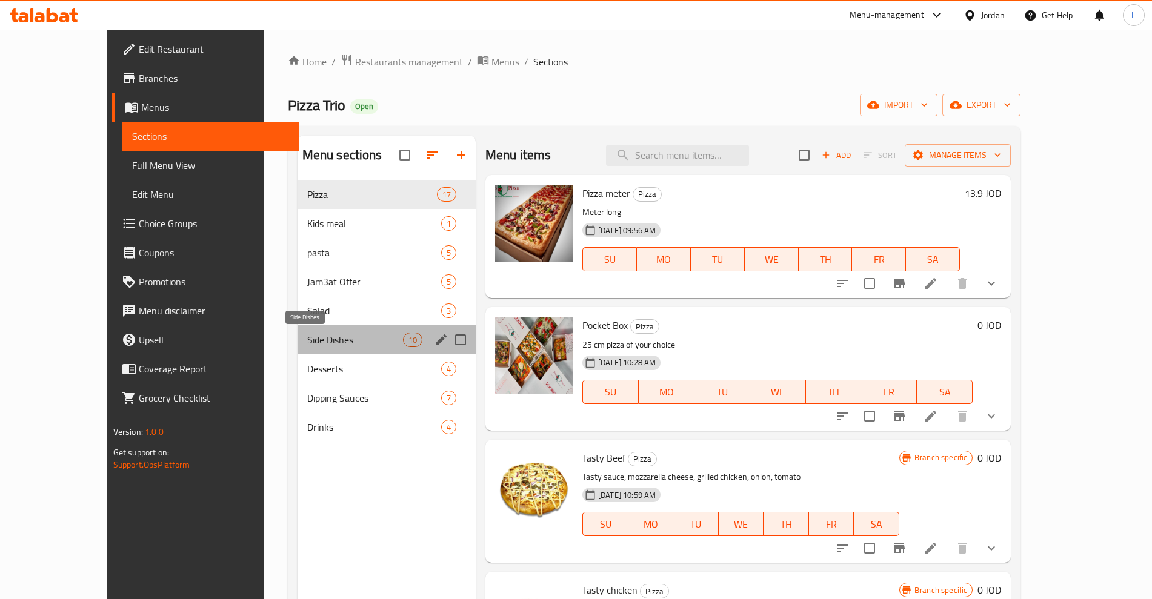
click at [307, 333] on span "Side Dishes" at bounding box center [355, 340] width 96 height 15
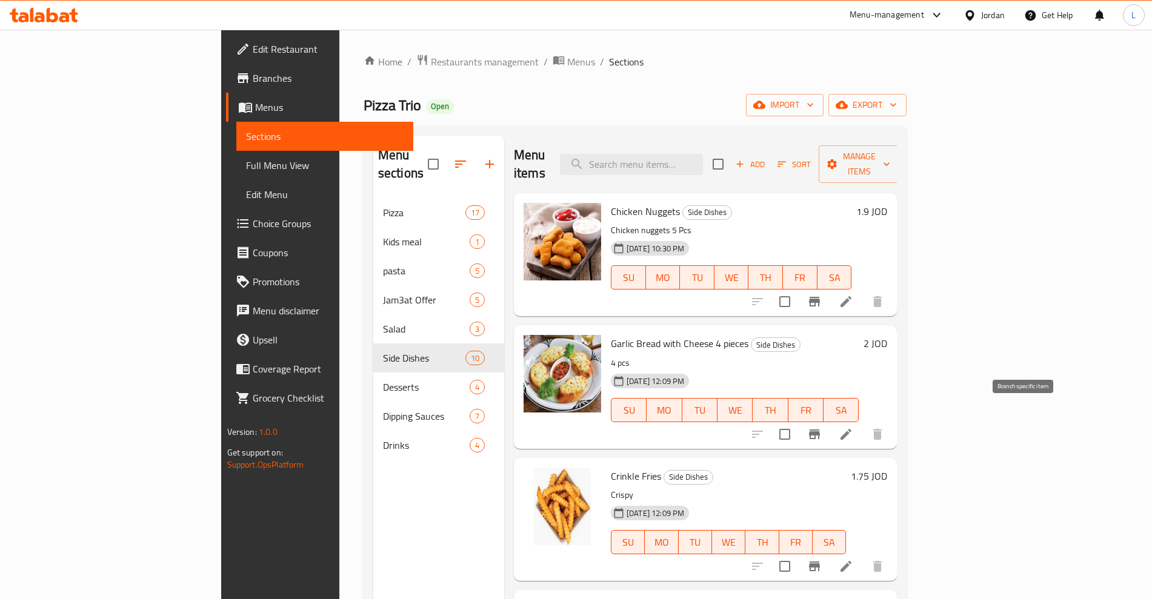
click at [820, 430] on icon "Branch-specific-item" at bounding box center [814, 435] width 11 height 10
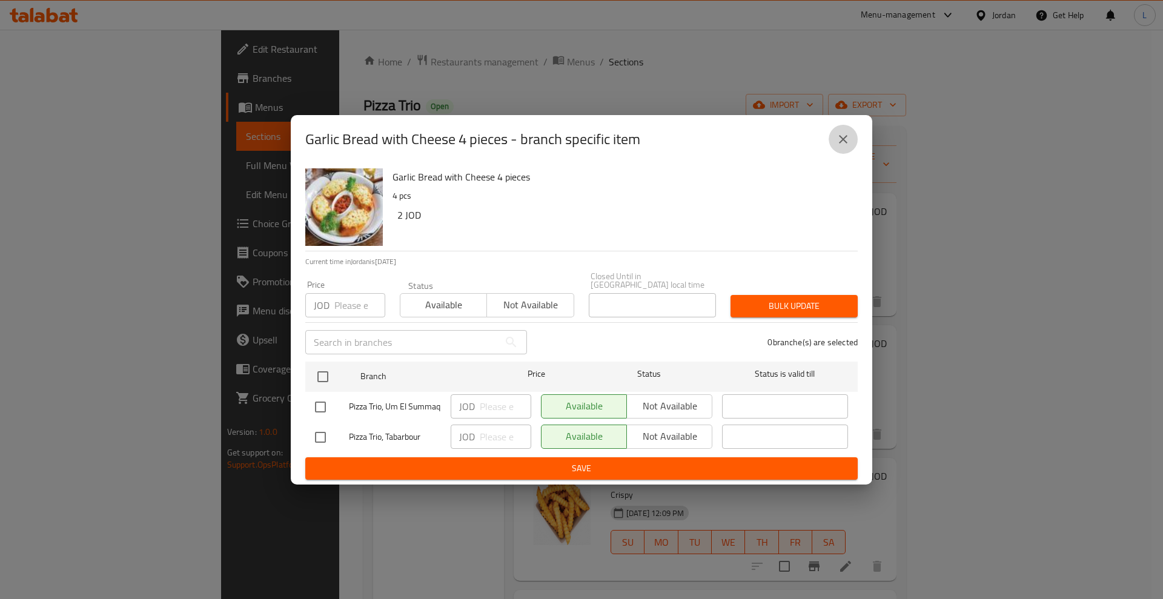
click at [851, 139] on button "close" at bounding box center [843, 139] width 29 height 29
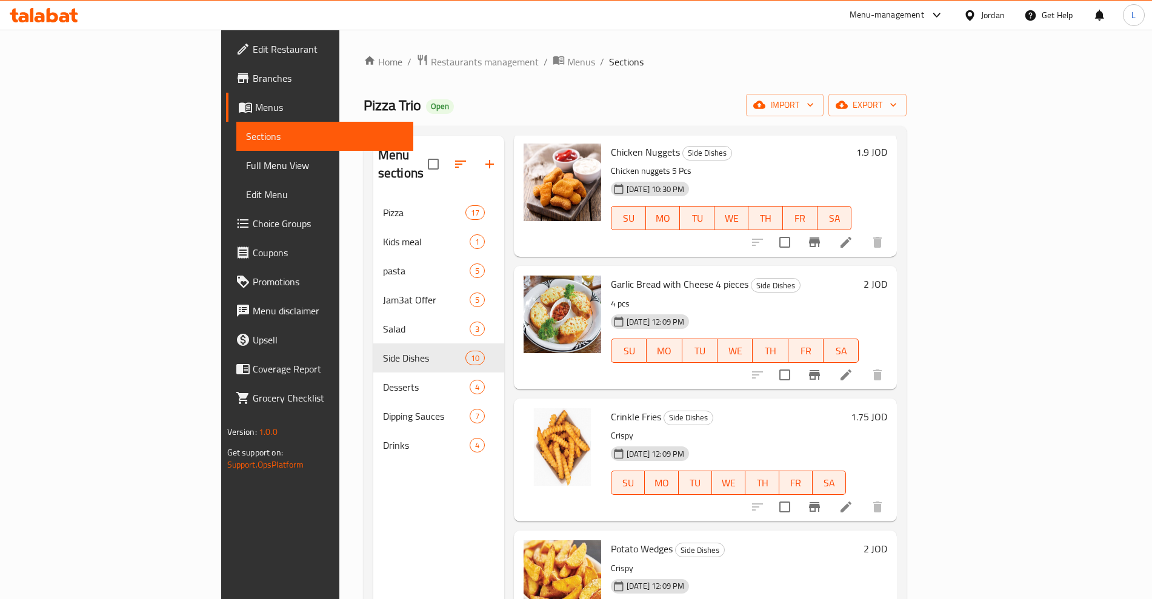
scroll to position [151, 0]
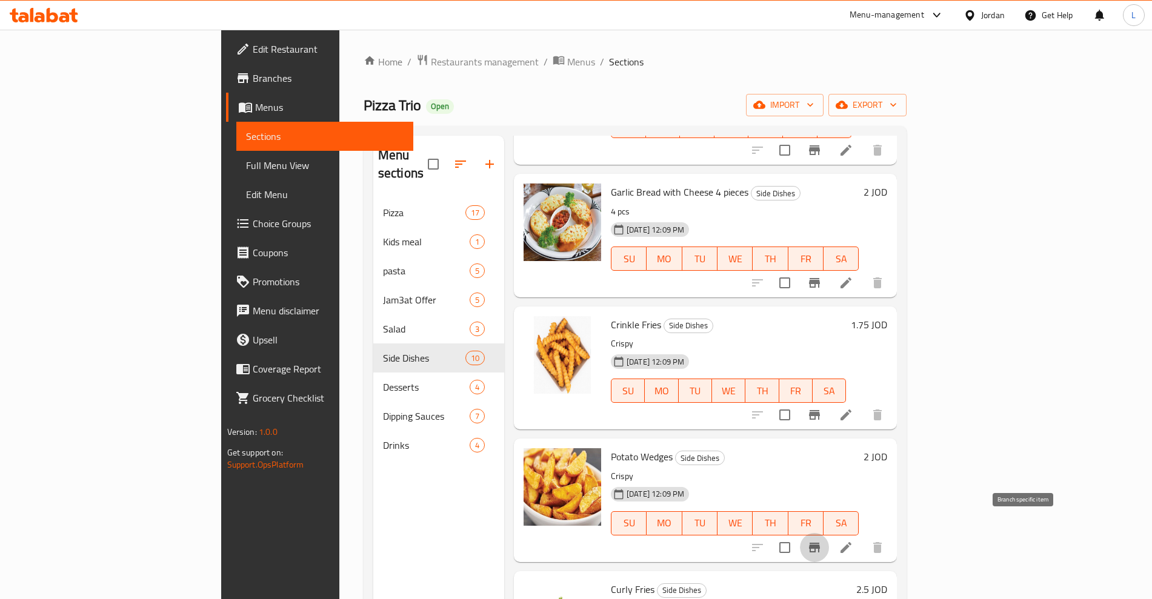
click at [829, 533] on button "Branch-specific-item" at bounding box center [814, 547] width 29 height 29
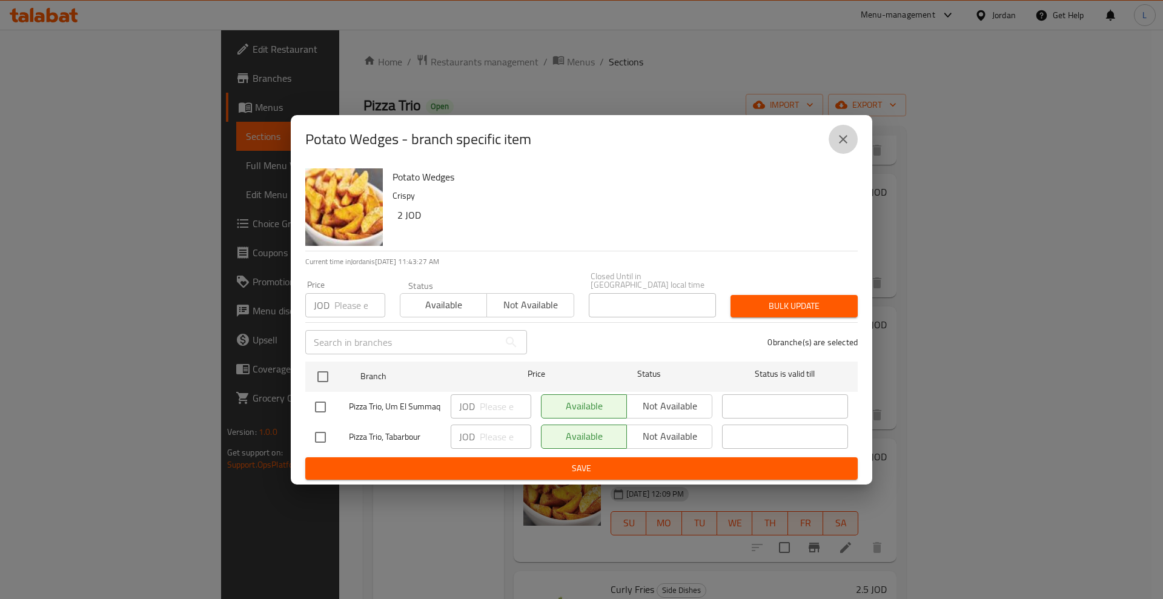
click at [844, 137] on icon "close" at bounding box center [843, 139] width 8 height 8
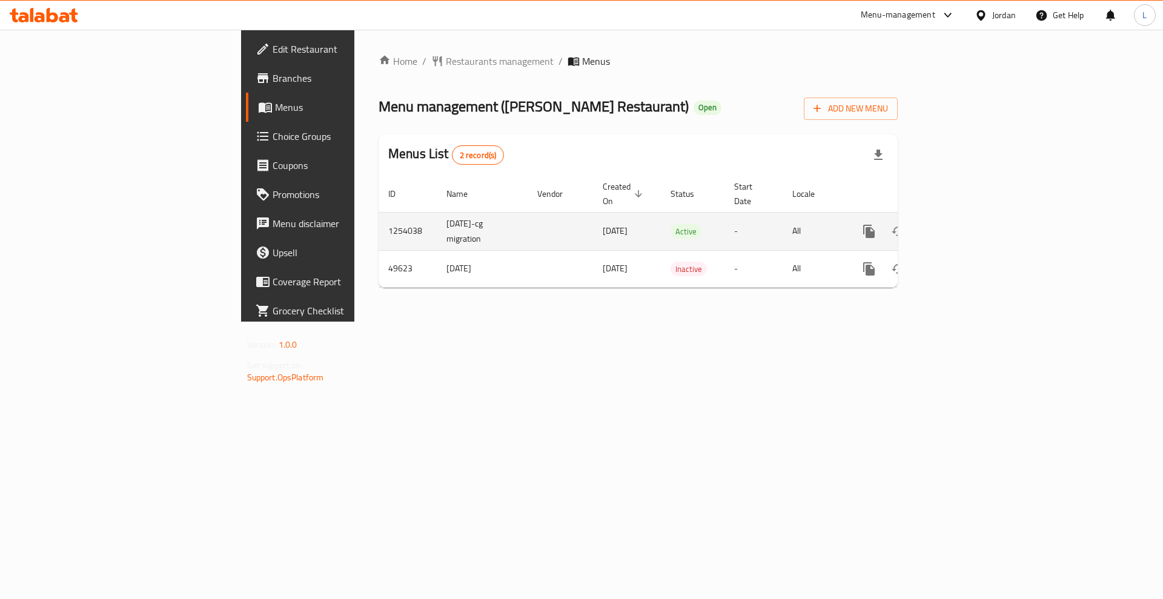
click at [971, 217] on link "enhanced table" at bounding box center [956, 231] width 29 height 29
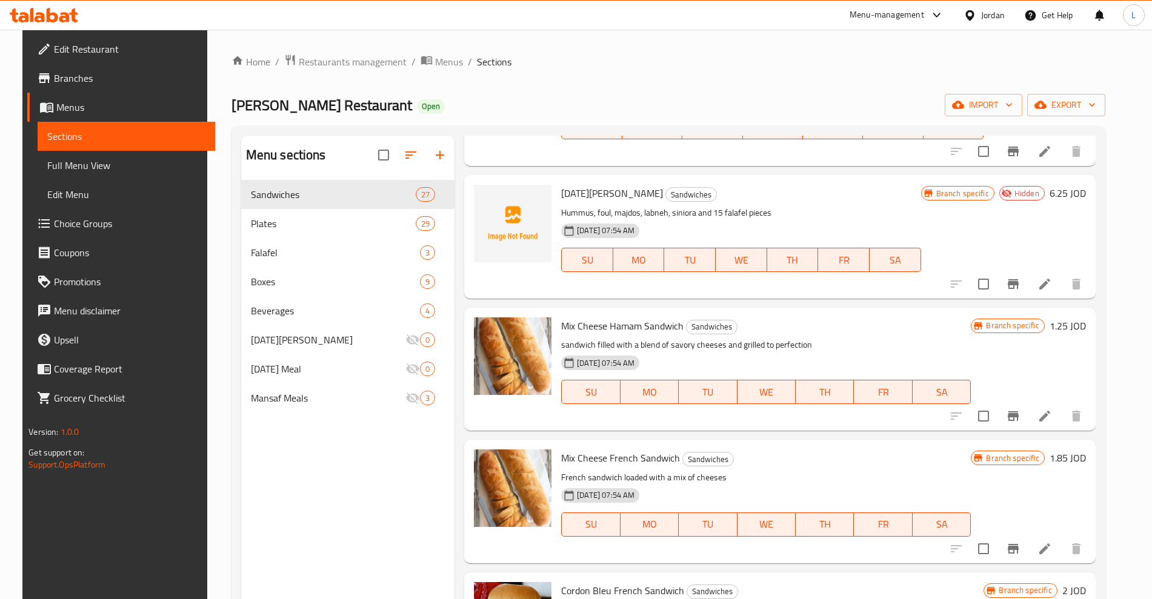
scroll to position [151, 0]
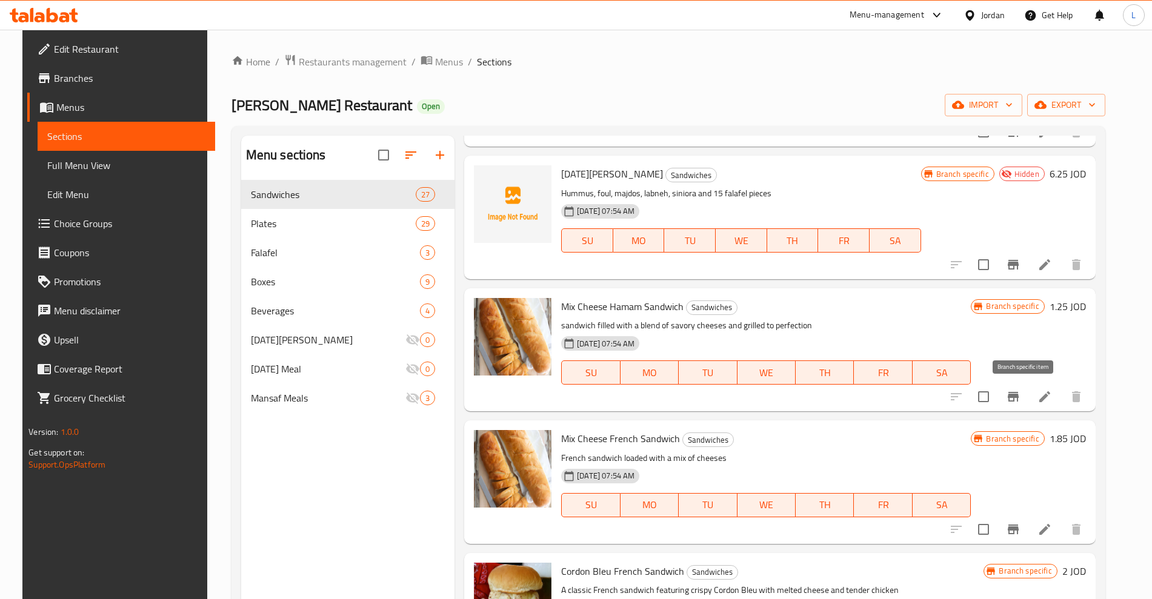
click at [1018, 396] on icon "Branch-specific-item" at bounding box center [1012, 397] width 11 height 10
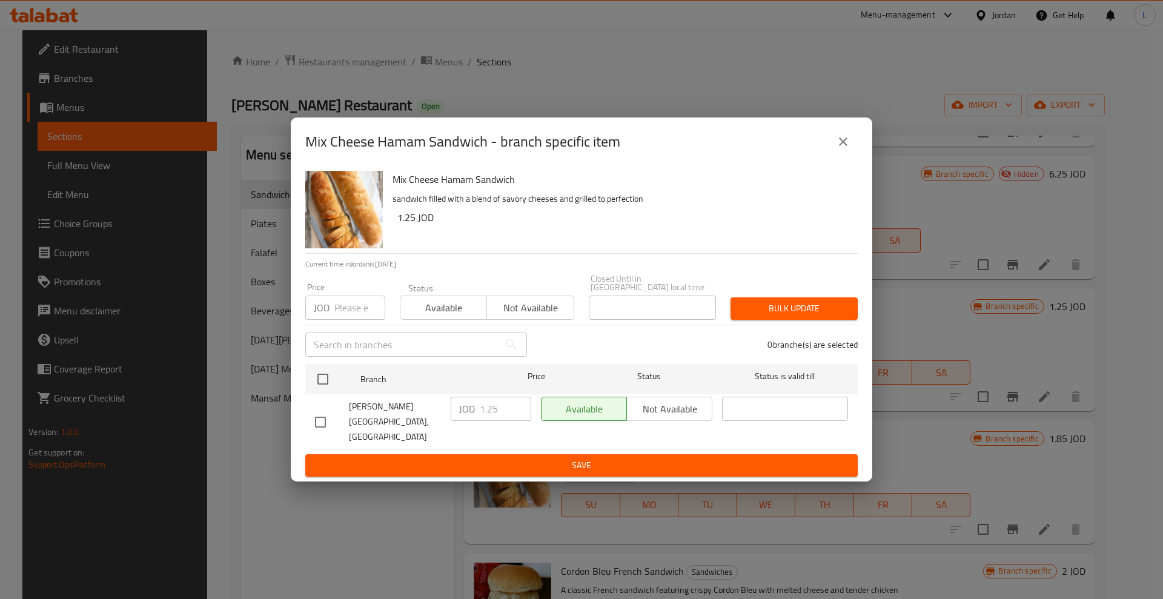
click at [842, 146] on icon "close" at bounding box center [843, 142] width 8 height 8
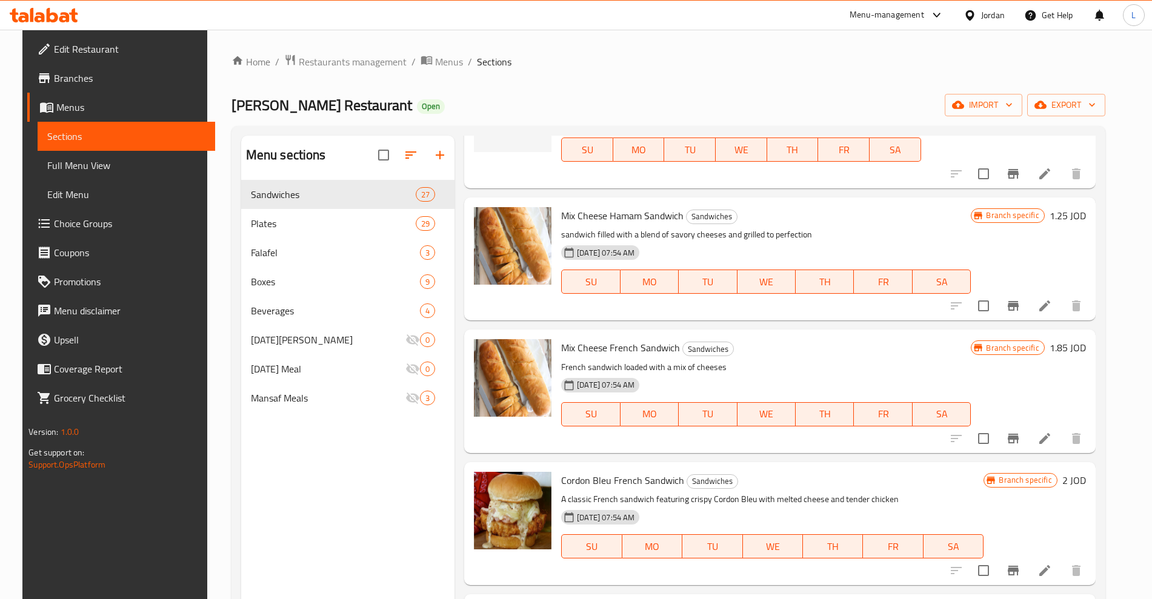
scroll to position [379, 0]
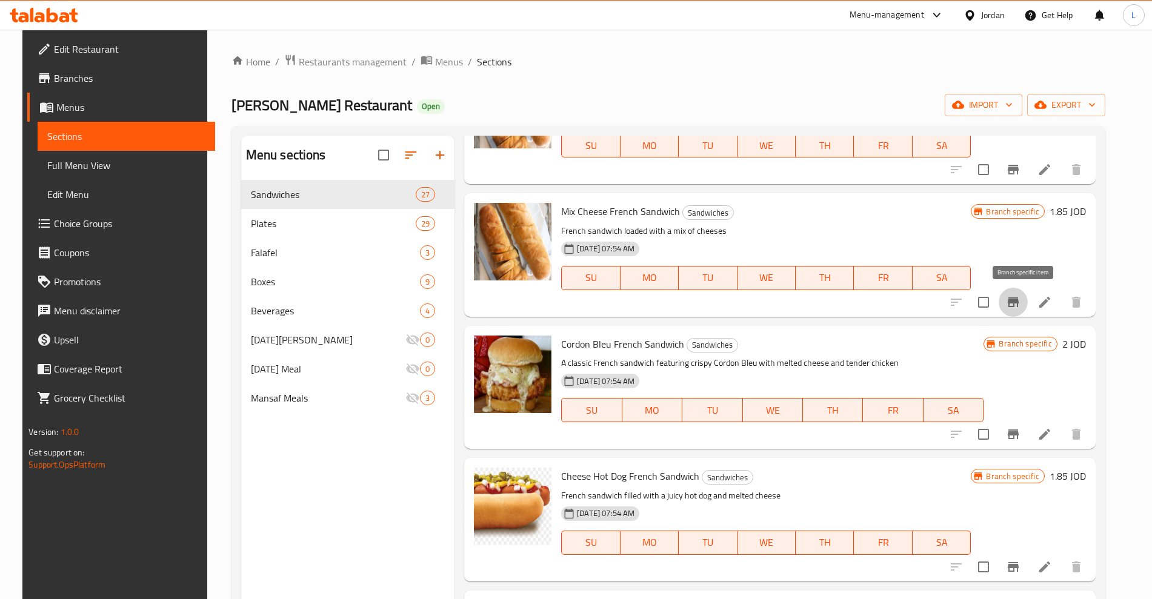
click at [1020, 295] on icon "Branch-specific-item" at bounding box center [1013, 302] width 15 height 15
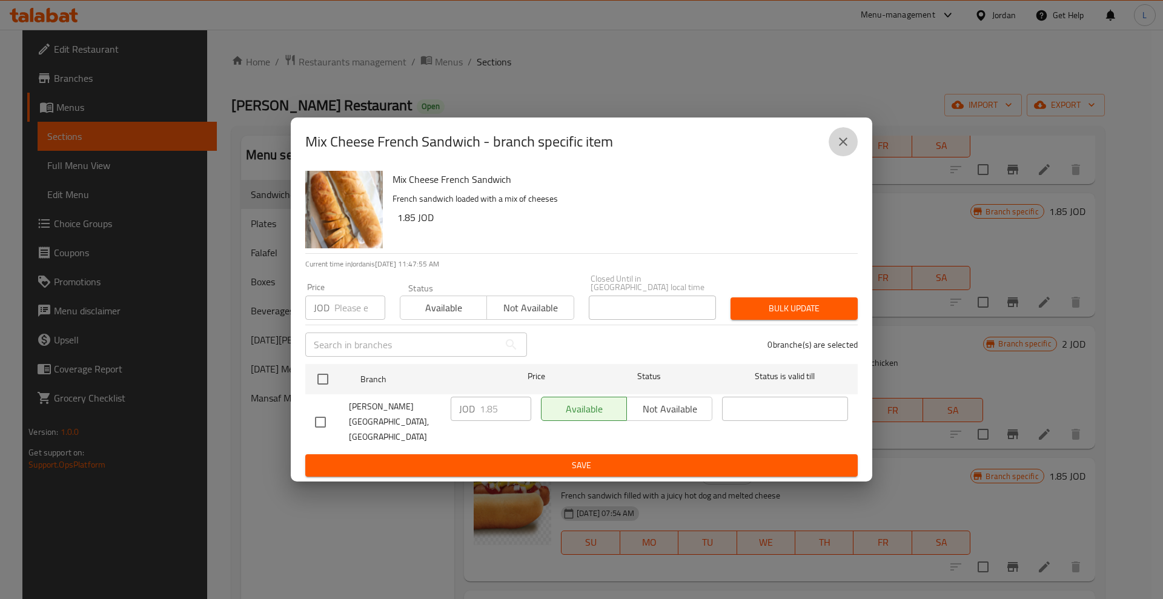
click at [841, 149] on icon "close" at bounding box center [843, 141] width 15 height 15
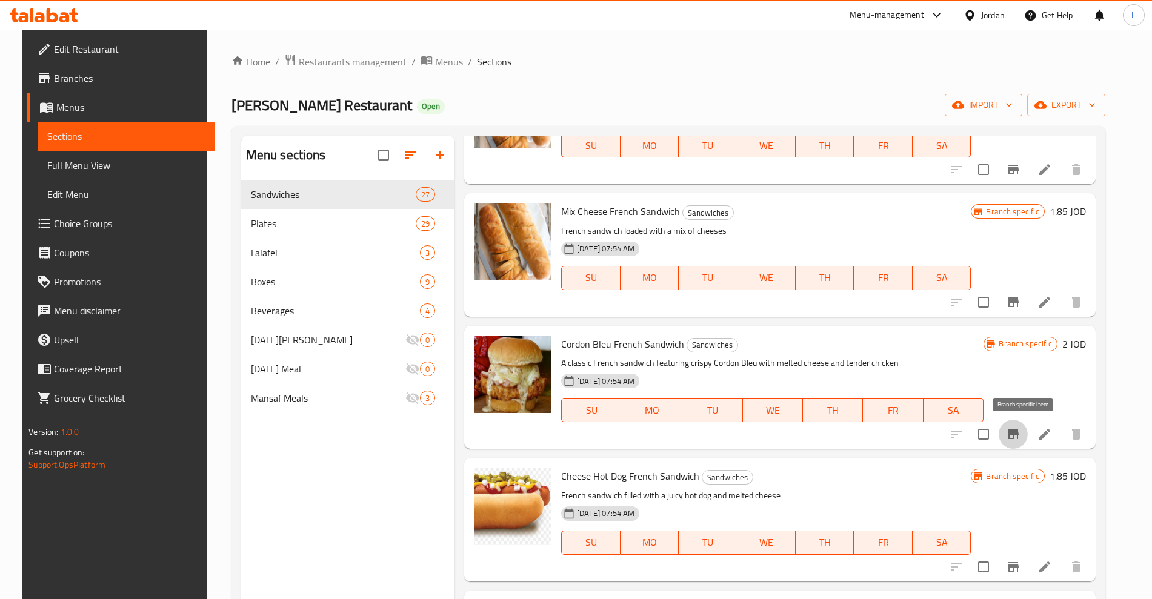
click at [1018, 432] on icon "Branch-specific-item" at bounding box center [1012, 435] width 11 height 10
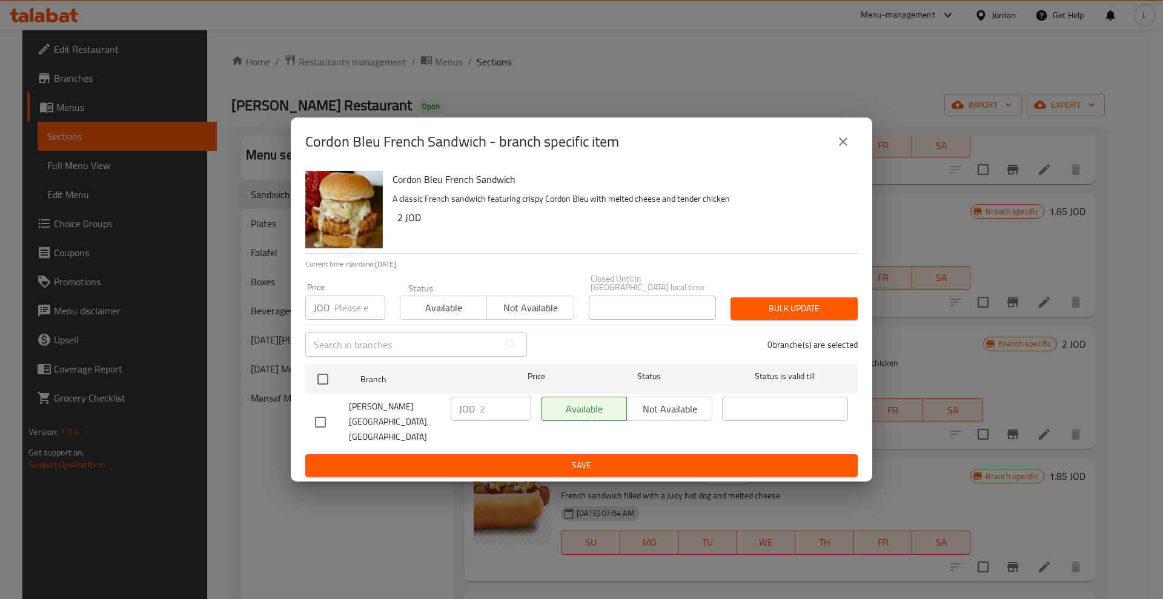
click at [847, 149] on icon "close" at bounding box center [843, 141] width 15 height 15
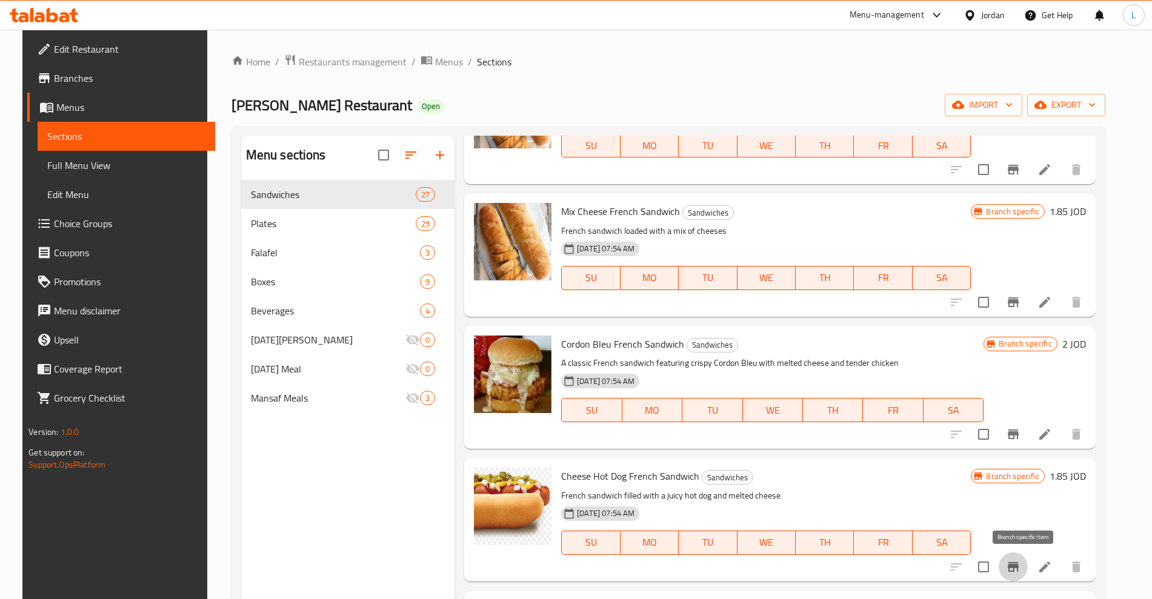
click at [1018, 562] on icon "Branch-specific-item" at bounding box center [1012, 567] width 11 height 10
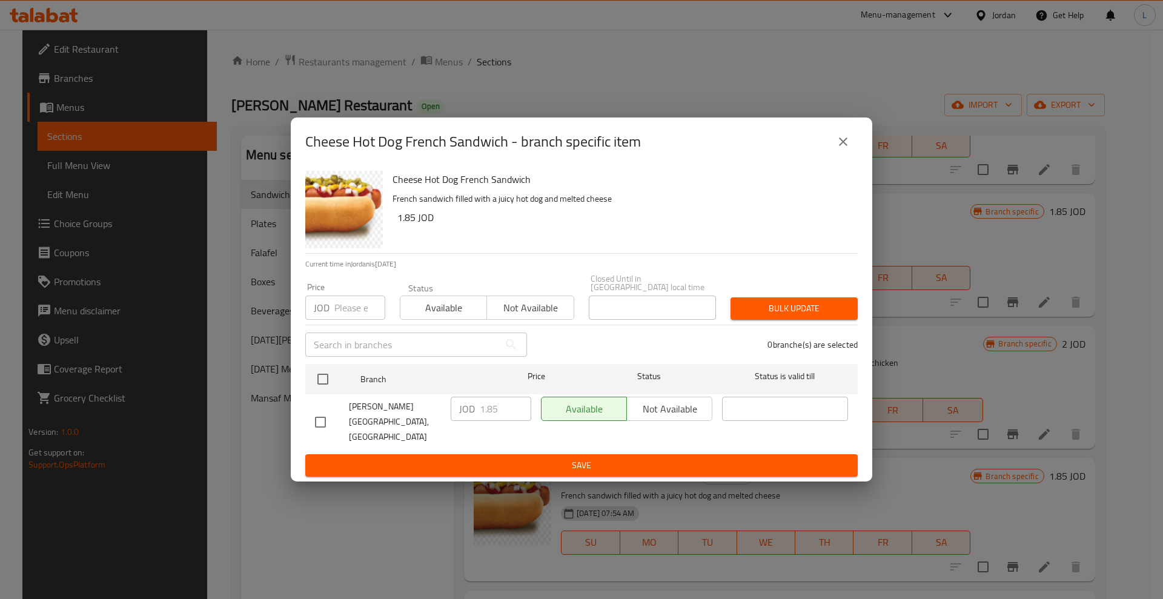
click at [847, 149] on icon "close" at bounding box center [843, 141] width 15 height 15
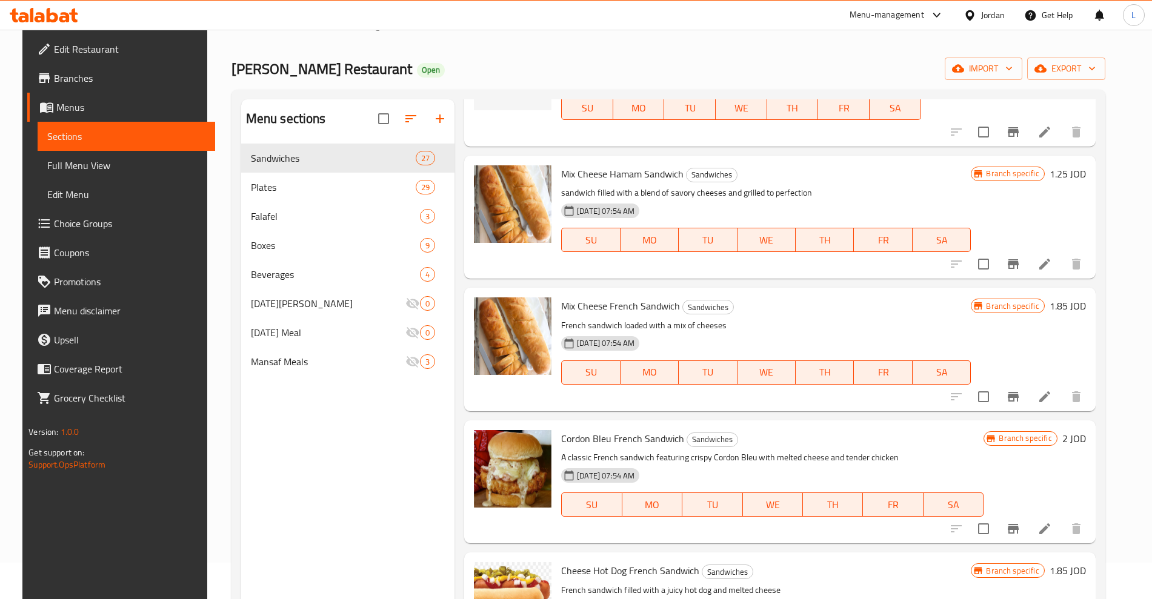
scroll to position [0, 0]
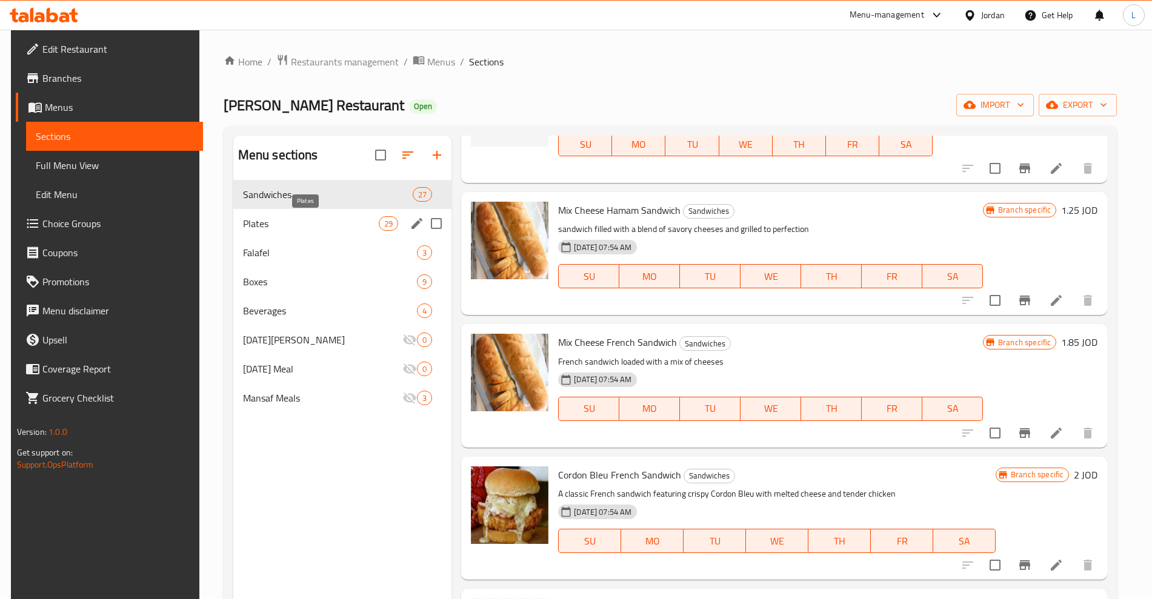
click at [279, 230] on span "Plates" at bounding box center [311, 223] width 136 height 15
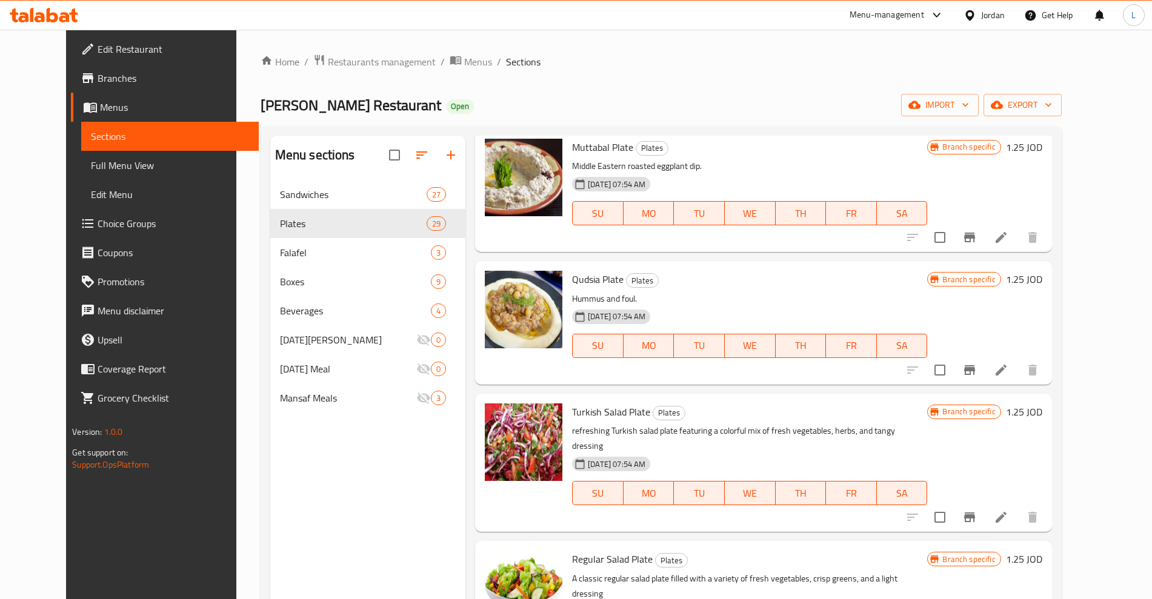
scroll to position [1060, 0]
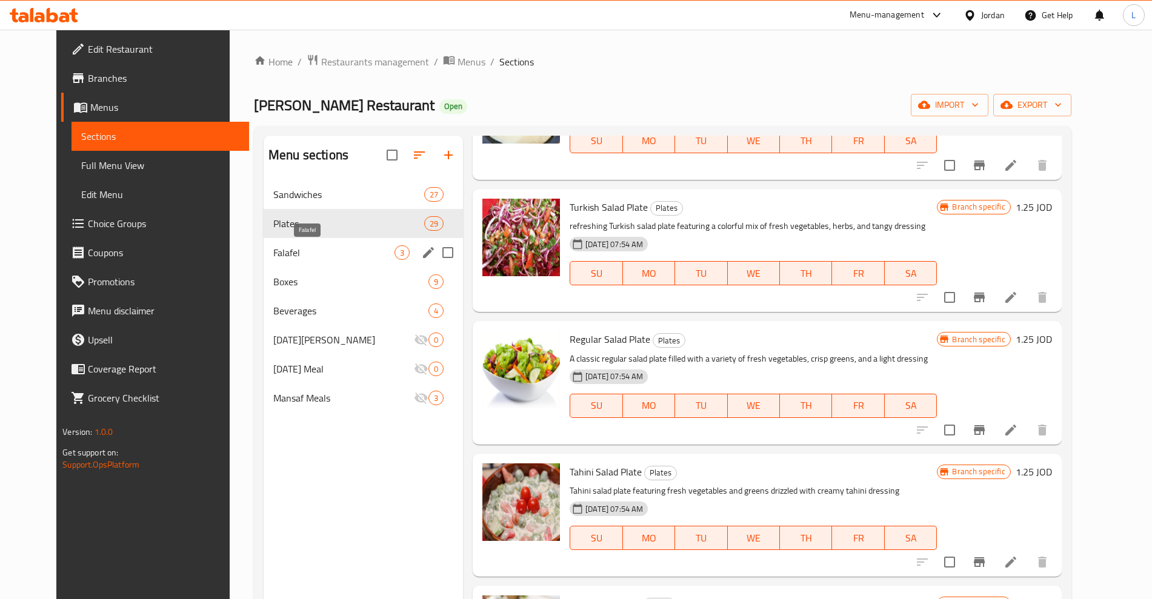
click at [277, 251] on span "Falafel" at bounding box center [333, 252] width 121 height 15
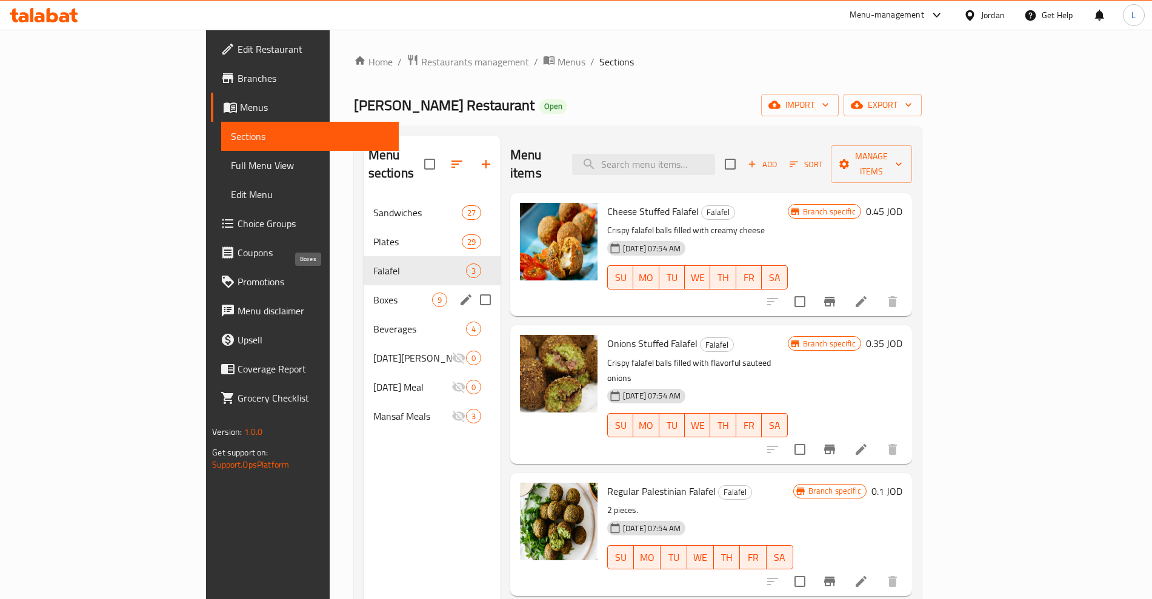
click at [373, 293] on span "Boxes" at bounding box center [402, 300] width 59 height 15
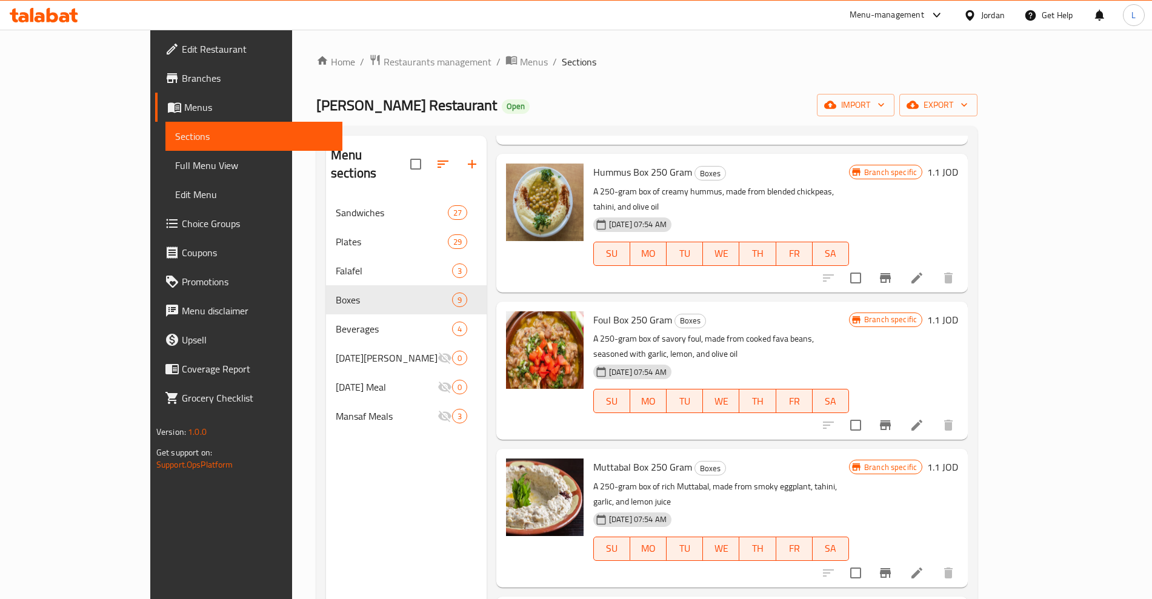
scroll to position [454, 0]
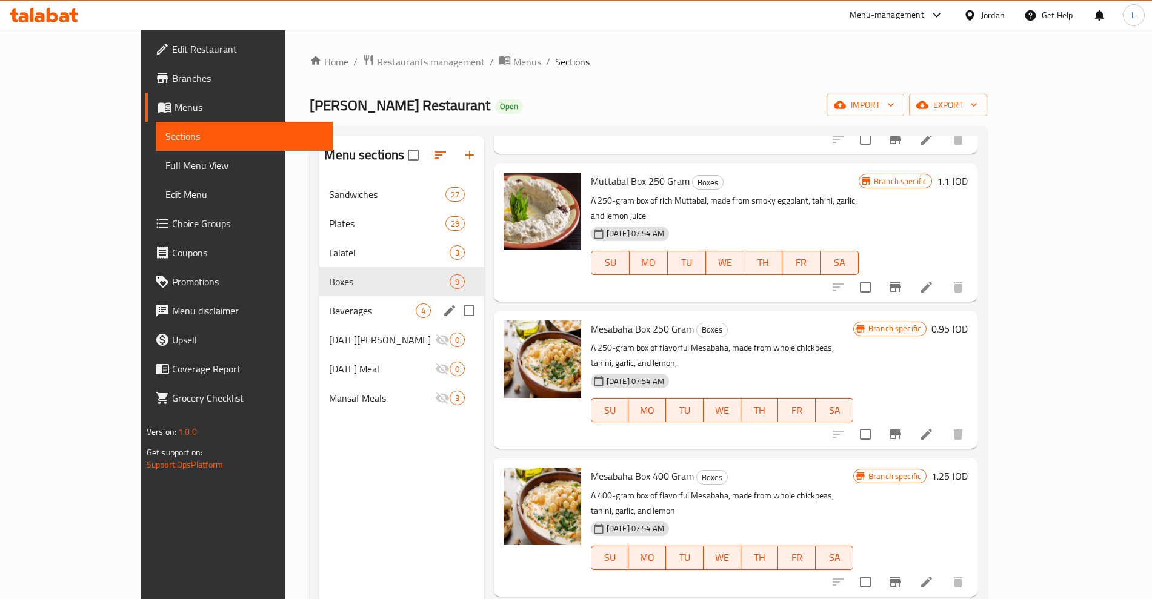
click at [329, 317] on span "Beverages" at bounding box center [372, 310] width 86 height 15
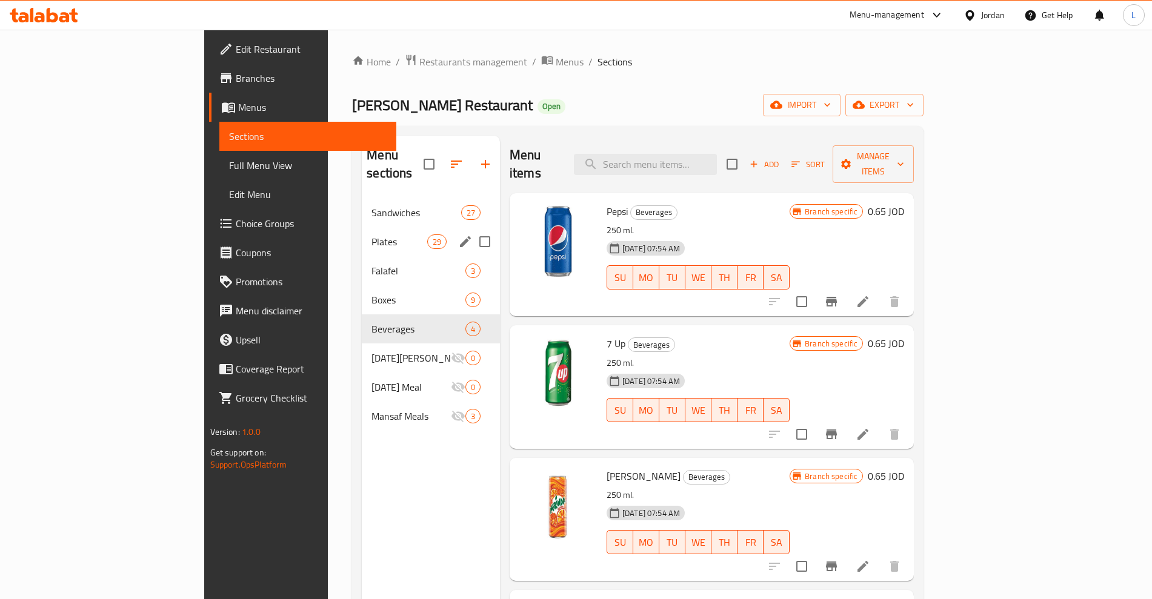
click at [362, 204] on div "Sandwiches 27" at bounding box center [431, 212] width 138 height 29
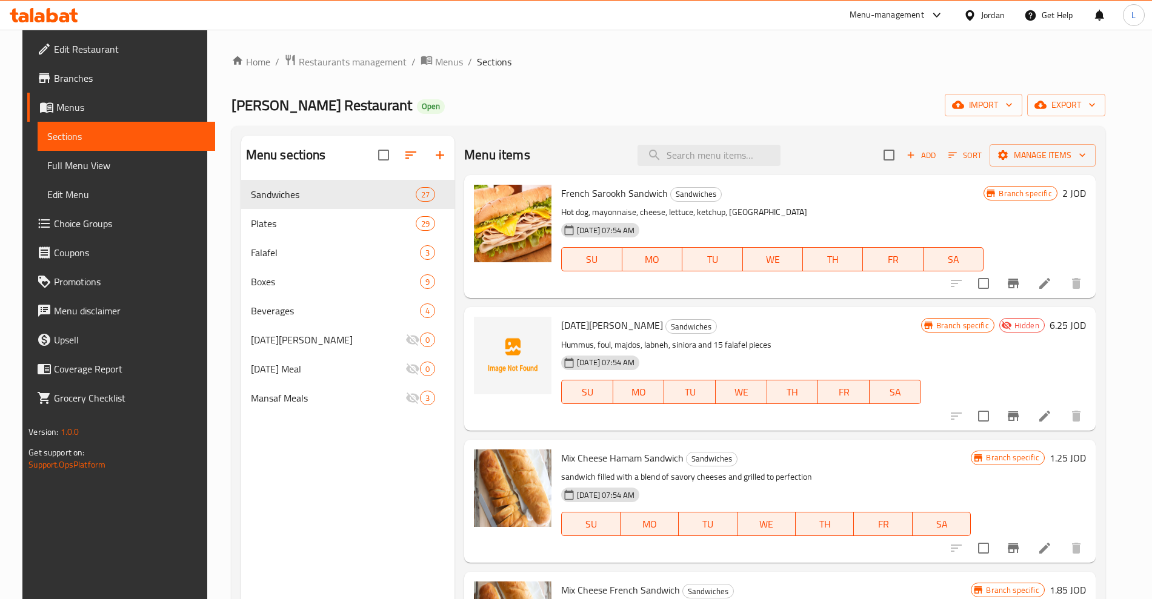
click at [1050, 283] on icon at bounding box center [1044, 283] width 11 height 11
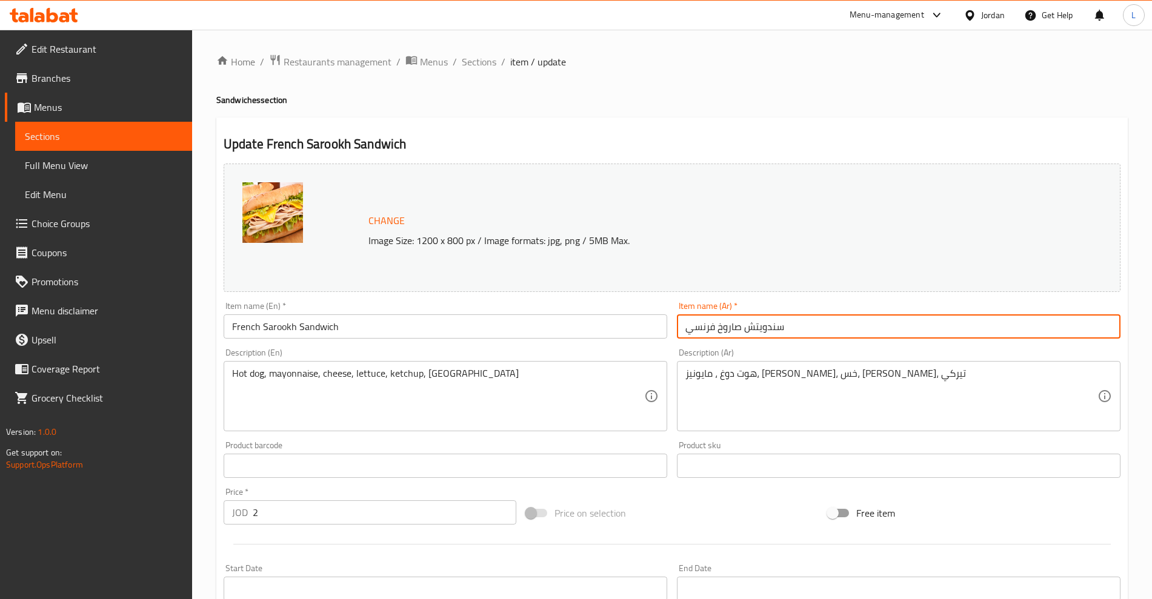
click at [743, 330] on input "سندويتش صاروخ فرنسي" at bounding box center [898, 326] width 443 height 24
click at [743, 322] on input "سندويتش صاروخ فرنسي" at bounding box center [898, 326] width 443 height 24
click at [744, 323] on input "سندويتش صاروخ فرنسي" at bounding box center [898, 326] width 443 height 24
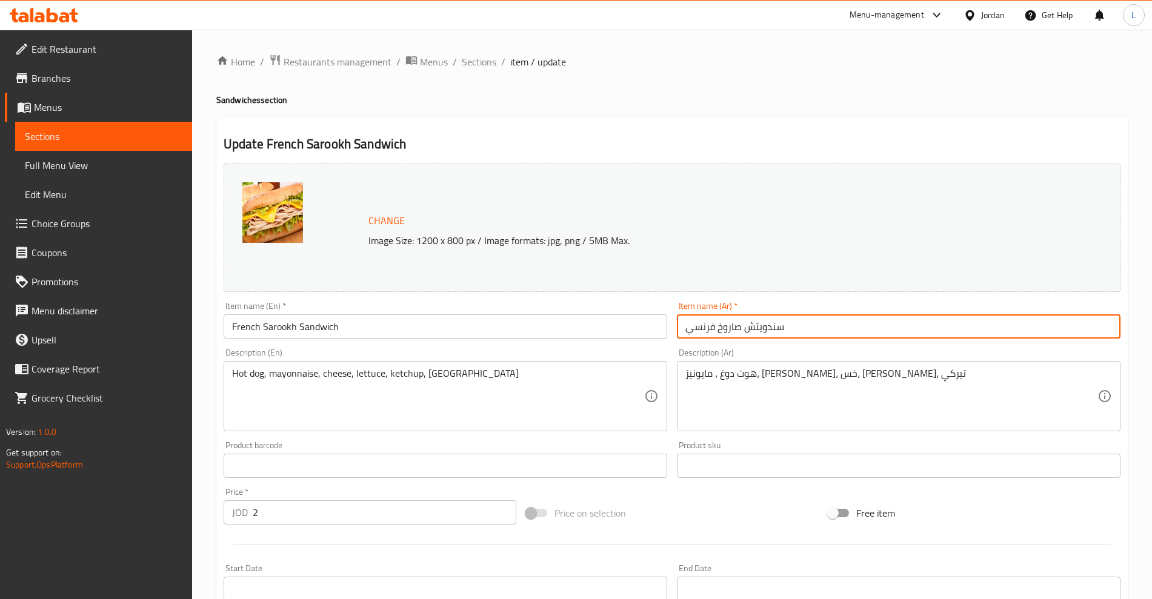
click at [744, 323] on input "سندويتش صاروخ فرنسي" at bounding box center [898, 326] width 443 height 24
drag, startPoint x: 103, startPoint y: 133, endPoint x: 219, endPoint y: 120, distance: 116.4
click at [103, 132] on span "Sections" at bounding box center [104, 136] width 158 height 15
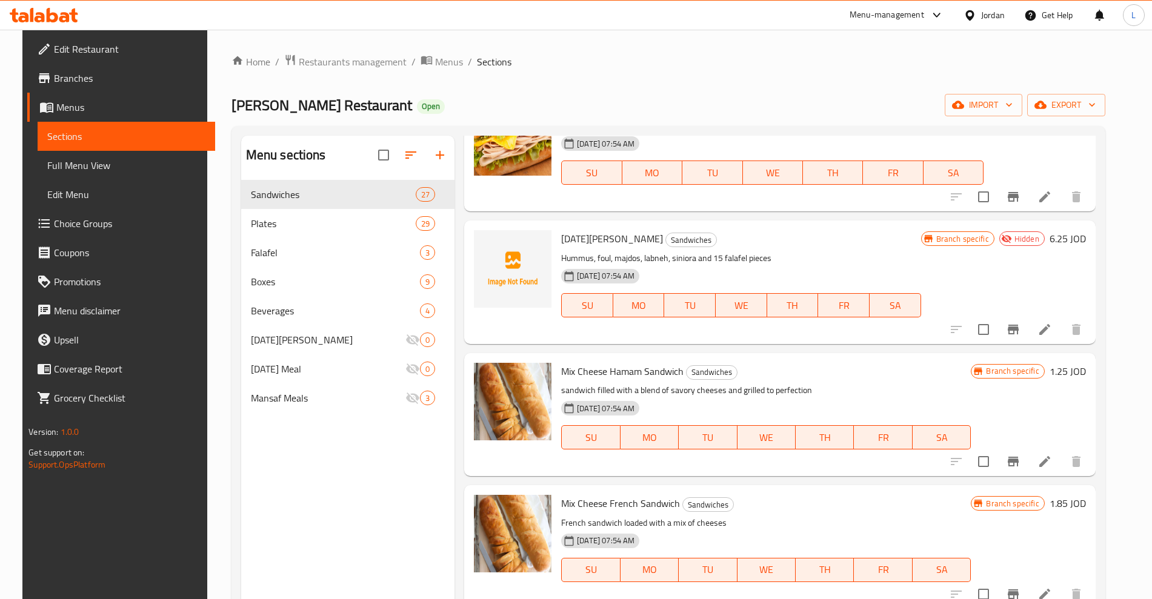
scroll to position [151, 0]
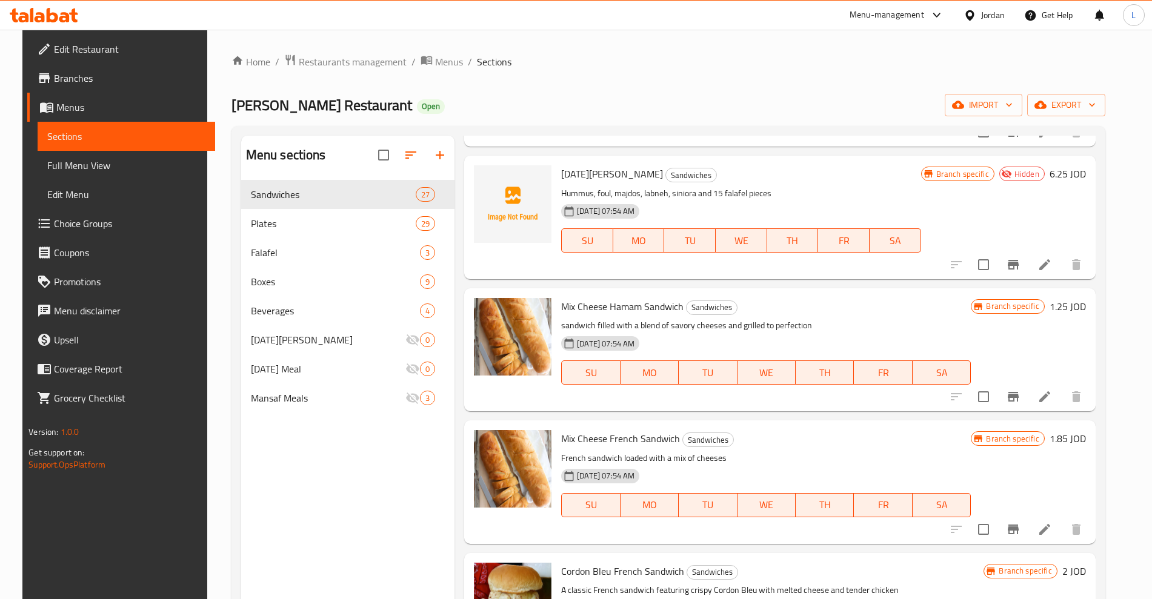
click at [1050, 391] on icon at bounding box center [1044, 397] width 15 height 15
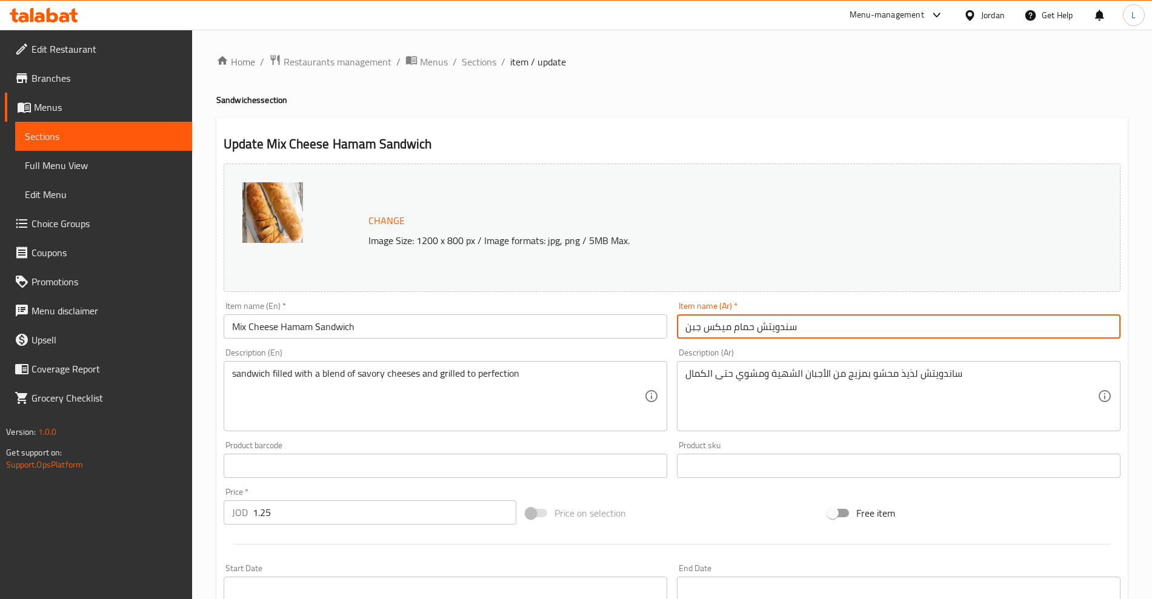
click at [724, 323] on input "سندويتش حمام ميكس جبن" at bounding box center [898, 326] width 443 height 24
click at [725, 323] on input "سندويتش حمام ميكس جبن" at bounding box center [898, 326] width 443 height 24
click at [58, 129] on span "Sections" at bounding box center [104, 136] width 158 height 15
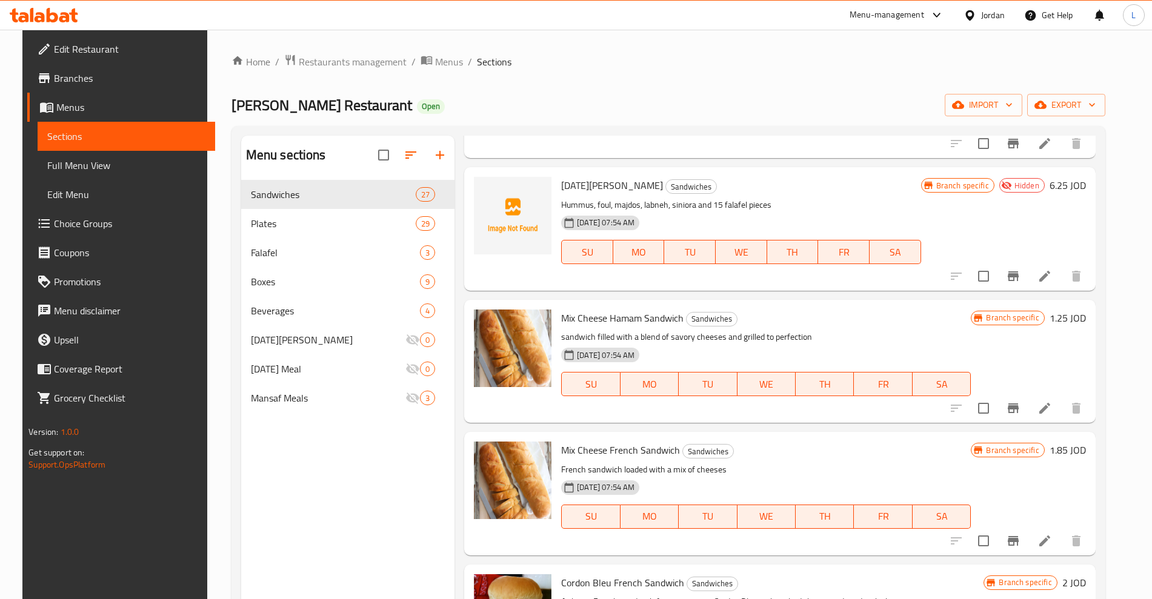
scroll to position [227, 0]
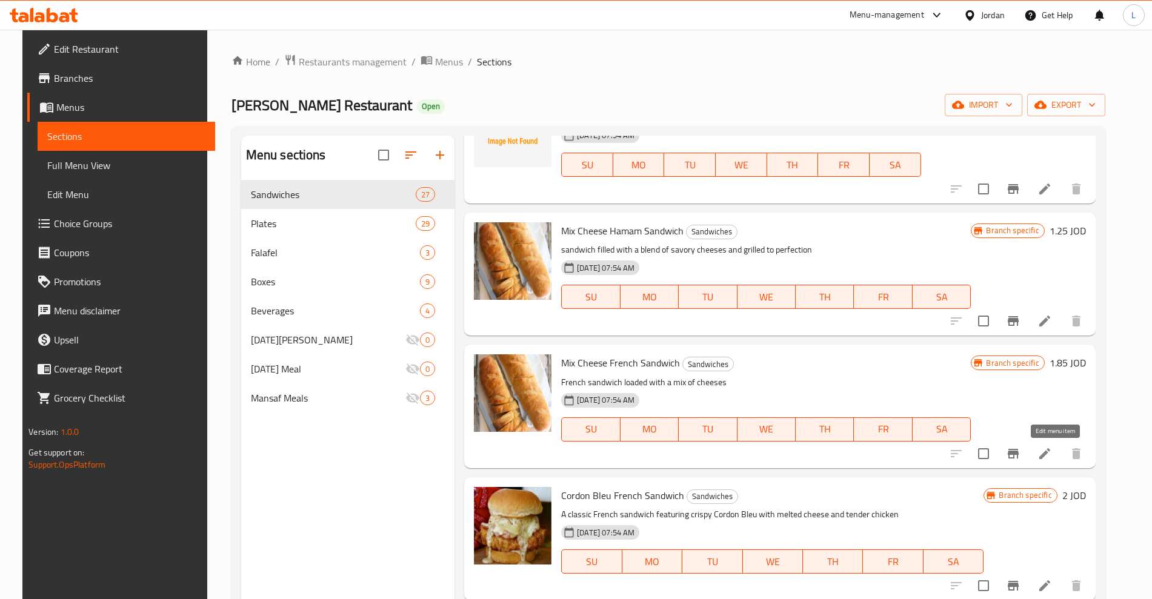
click at [1052, 455] on icon at bounding box center [1044, 453] width 15 height 15
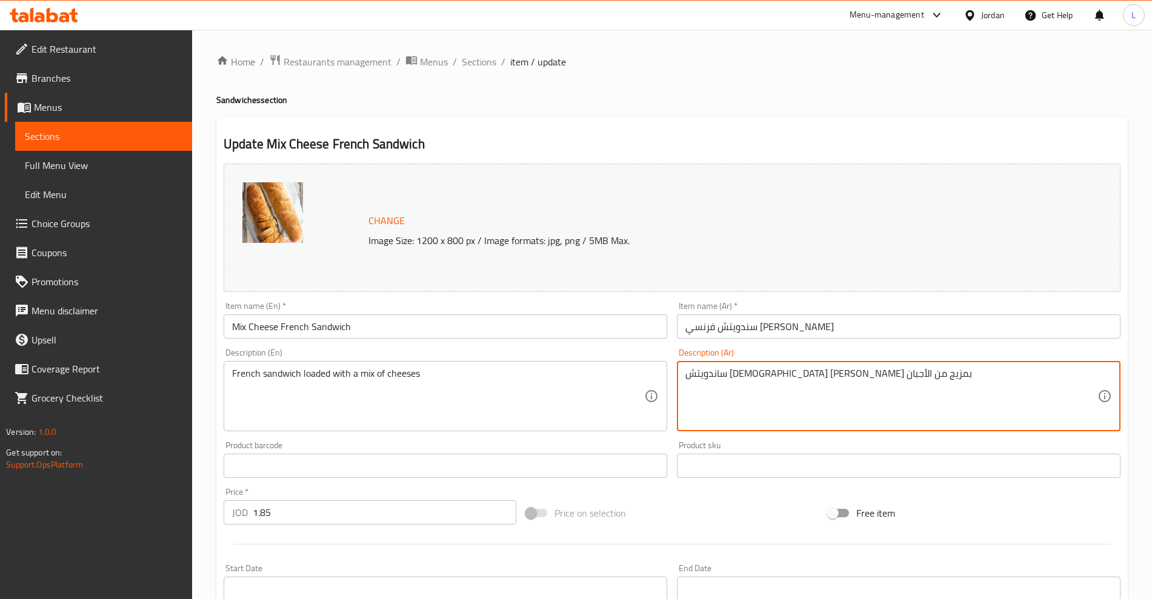
click at [718, 336] on input "سندويتش فرنسي [PERSON_NAME]" at bounding box center [898, 326] width 443 height 24
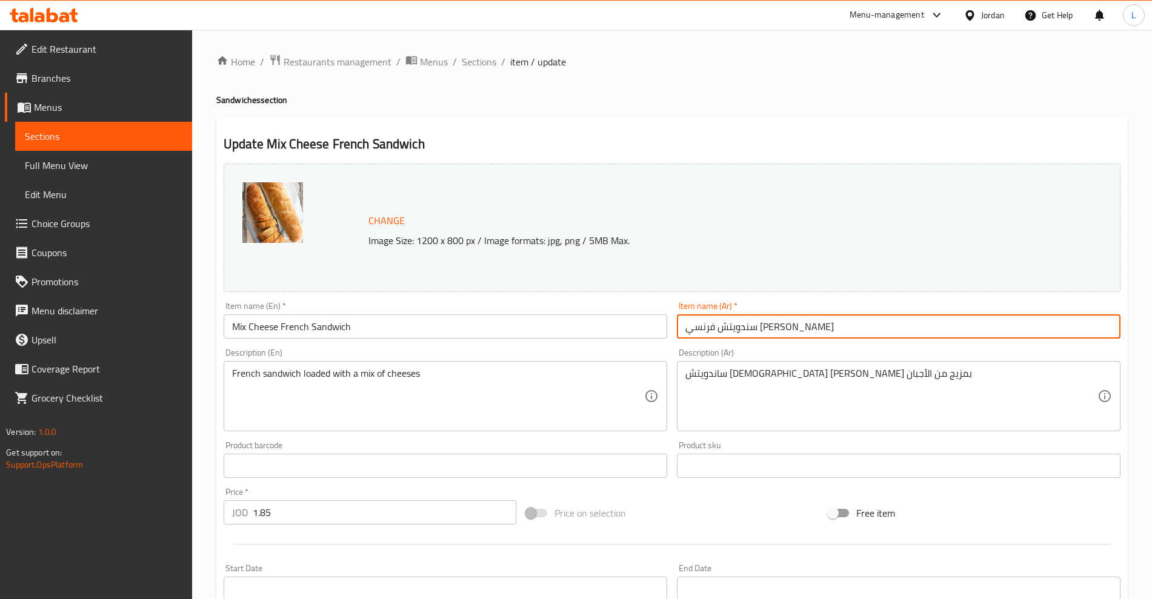
click at [717, 334] on input "سندويتش فرنسي [PERSON_NAME]" at bounding box center [898, 326] width 443 height 24
click at [139, 130] on span "Sections" at bounding box center [104, 136] width 158 height 15
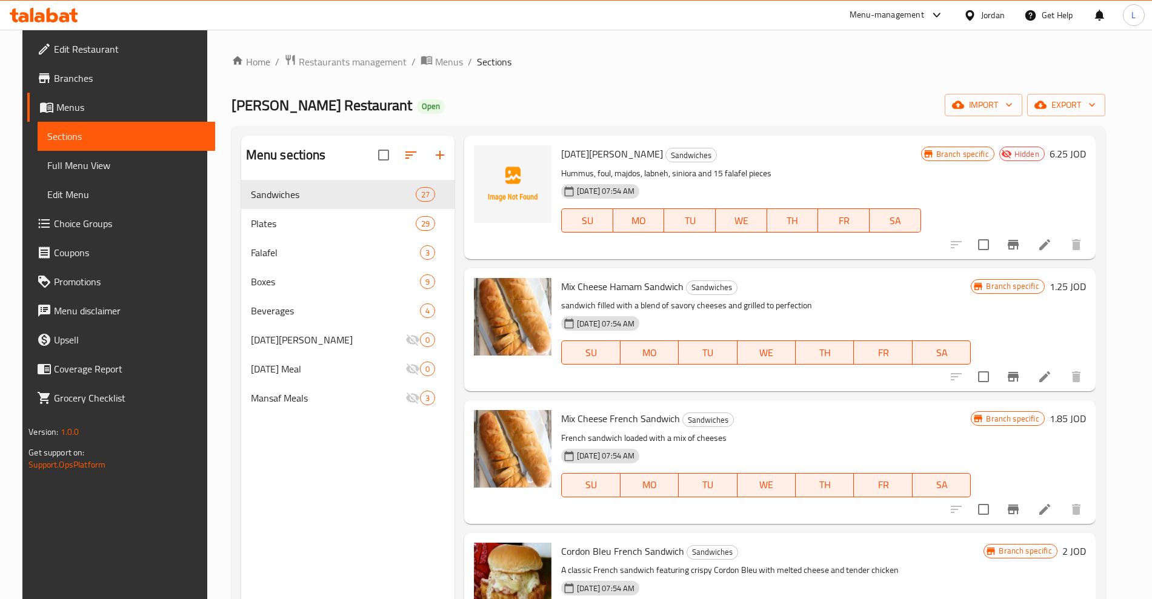
scroll to position [303, 0]
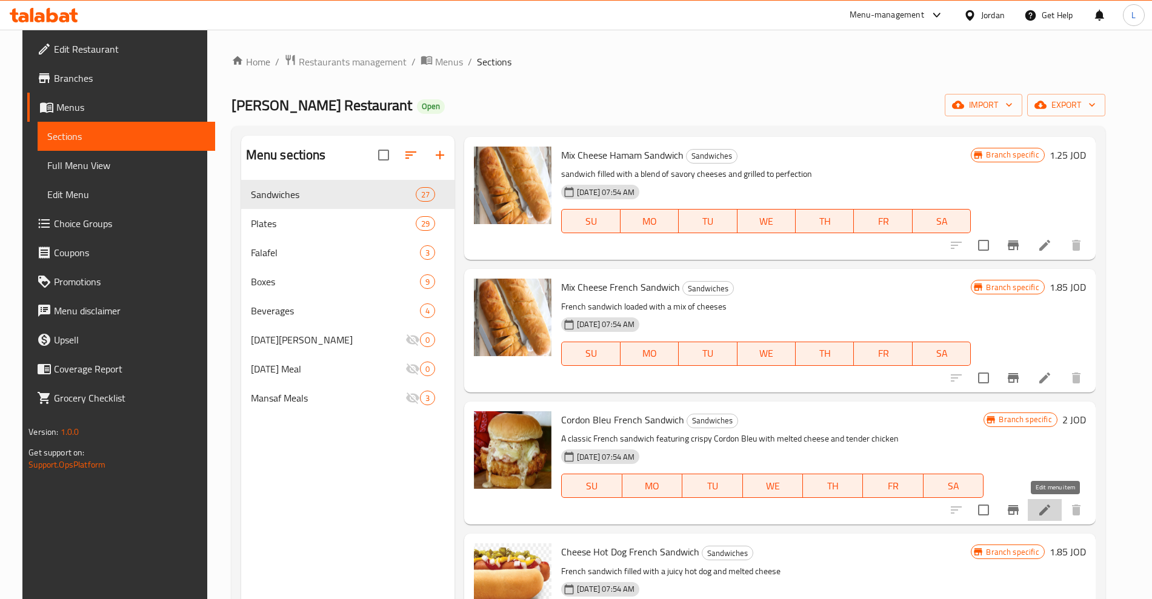
click at [1050, 505] on icon at bounding box center [1044, 510] width 15 height 15
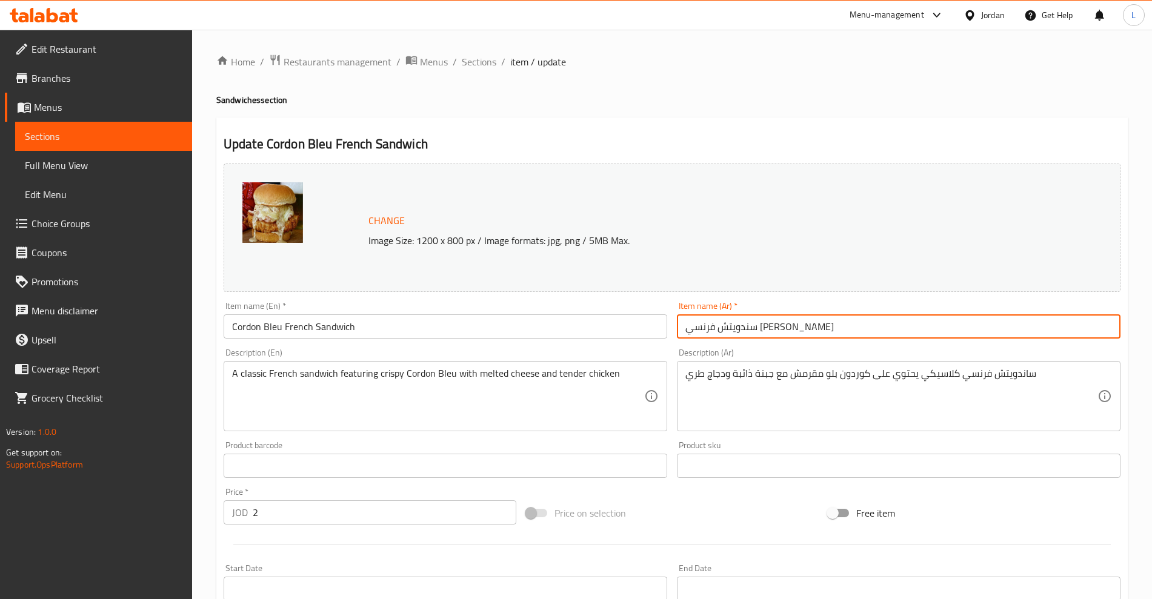
click at [739, 330] on input "سندويتش فرنسي [PERSON_NAME]" at bounding box center [898, 326] width 443 height 24
click at [739, 331] on input "سندويتش فرنسي [PERSON_NAME]" at bounding box center [898, 326] width 443 height 24
click at [739, 333] on input "سندويتش فرنسي [PERSON_NAME]" at bounding box center [898, 326] width 443 height 24
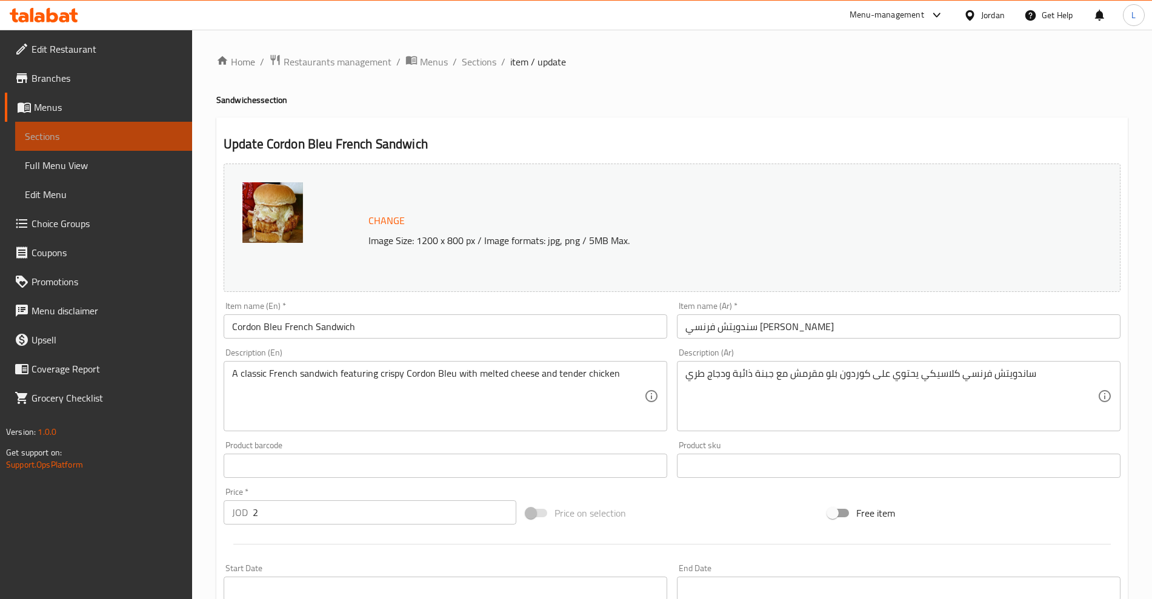
click at [88, 142] on span "Sections" at bounding box center [104, 136] width 158 height 15
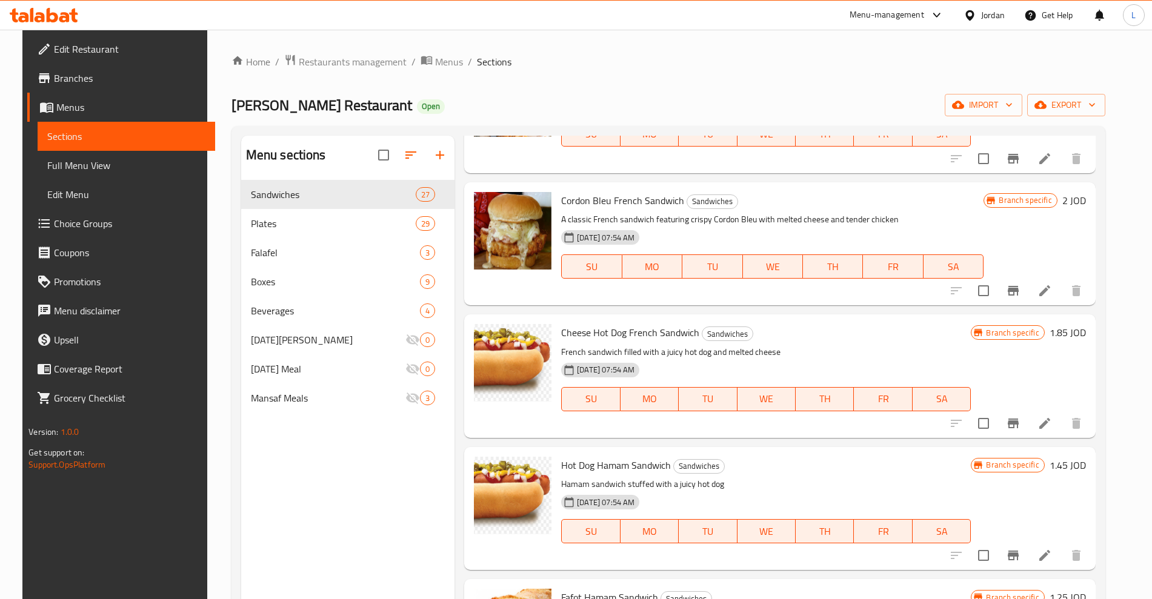
scroll to position [530, 0]
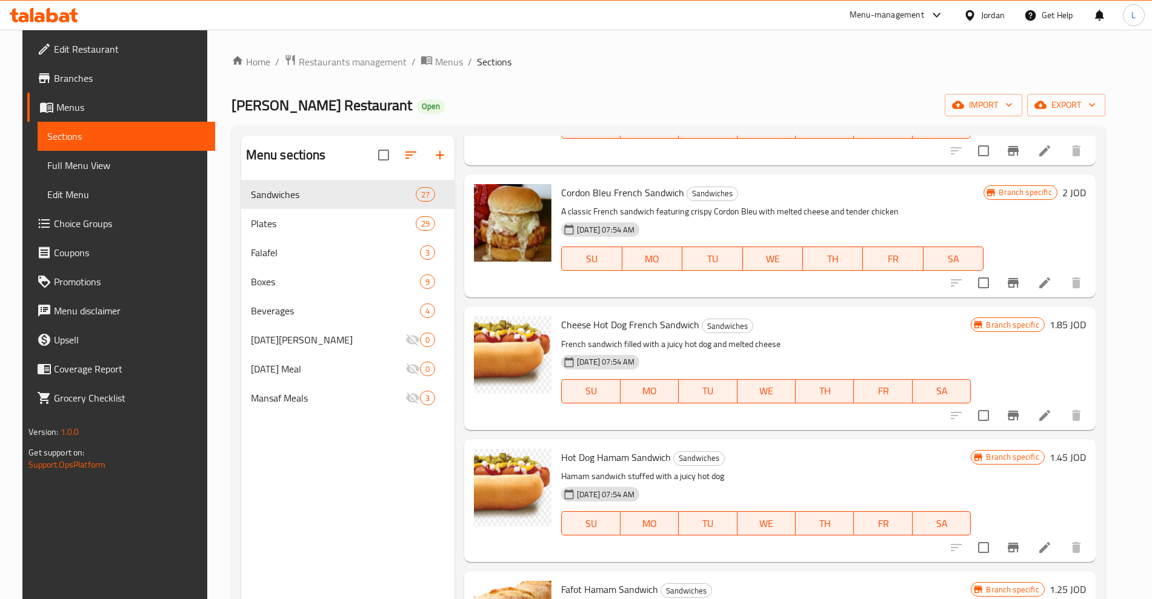
click at [1045, 417] on li at bounding box center [1044, 416] width 34 height 22
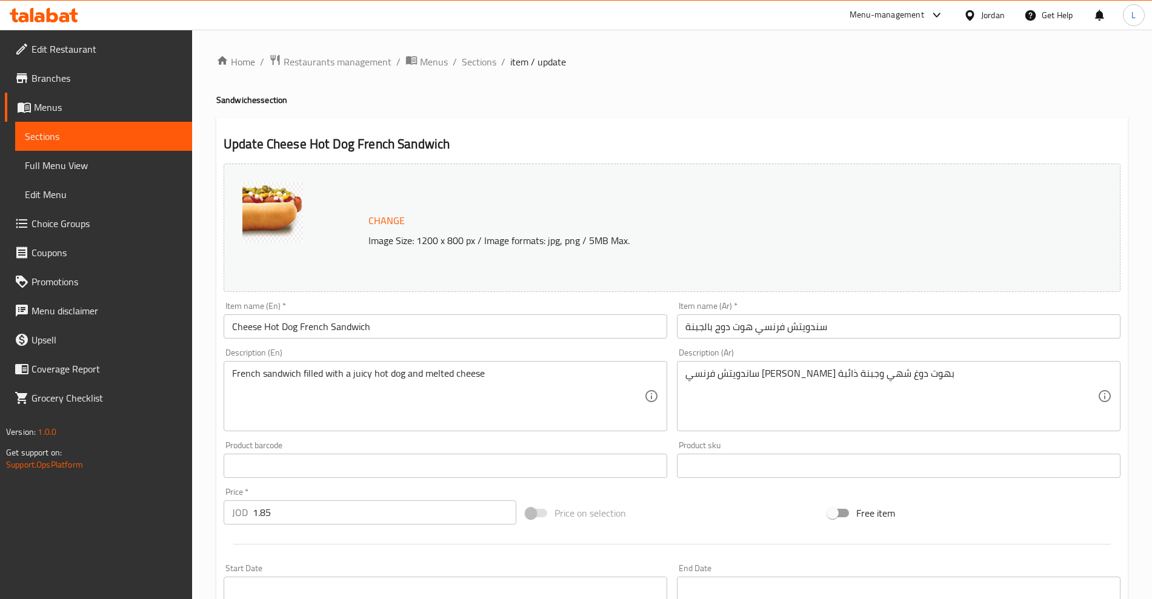
click at [761, 333] on input "سندويتش فرنسي هوت دوج بالجبنة" at bounding box center [898, 326] width 443 height 24
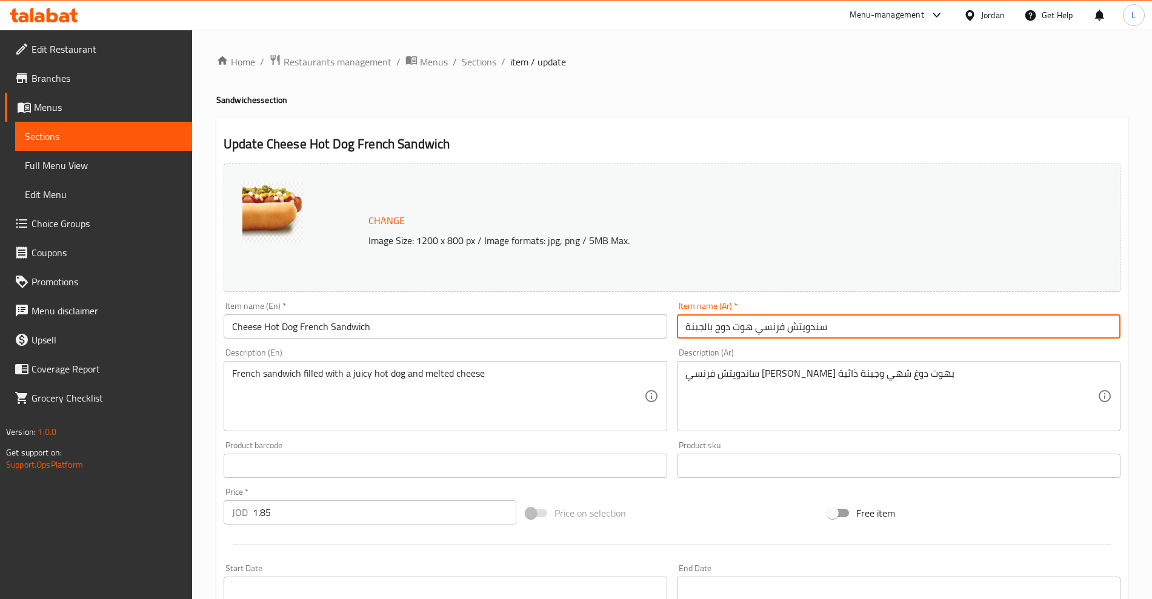
click at [760, 333] on input "سندويتش فرنسي هوت دوج بالجبنة" at bounding box center [898, 326] width 443 height 24
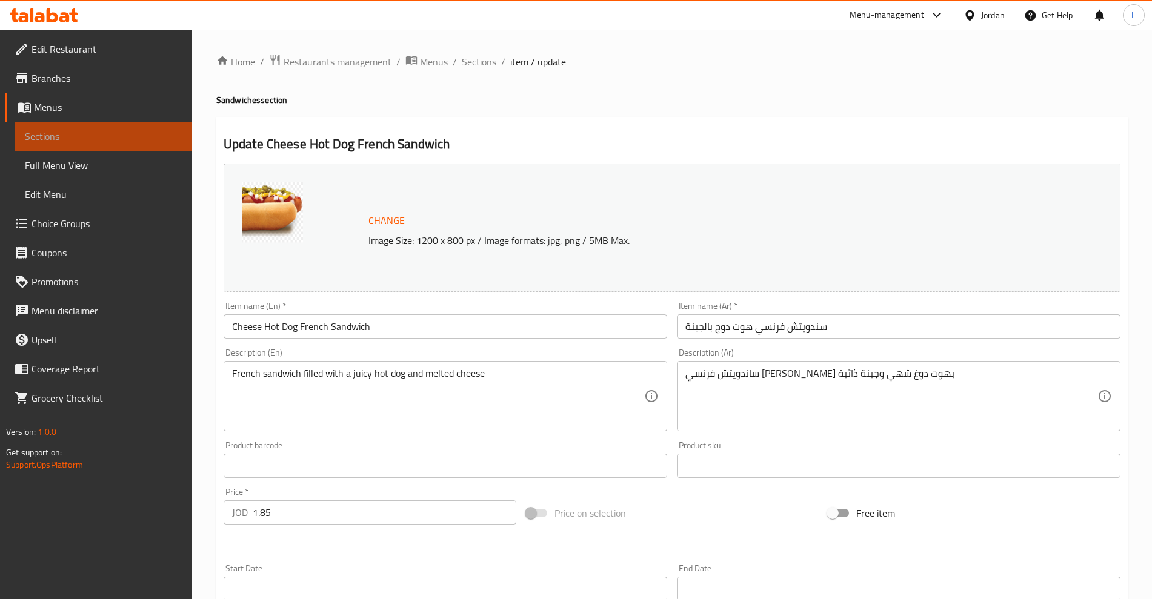
click at [75, 129] on span "Sections" at bounding box center [104, 136] width 158 height 15
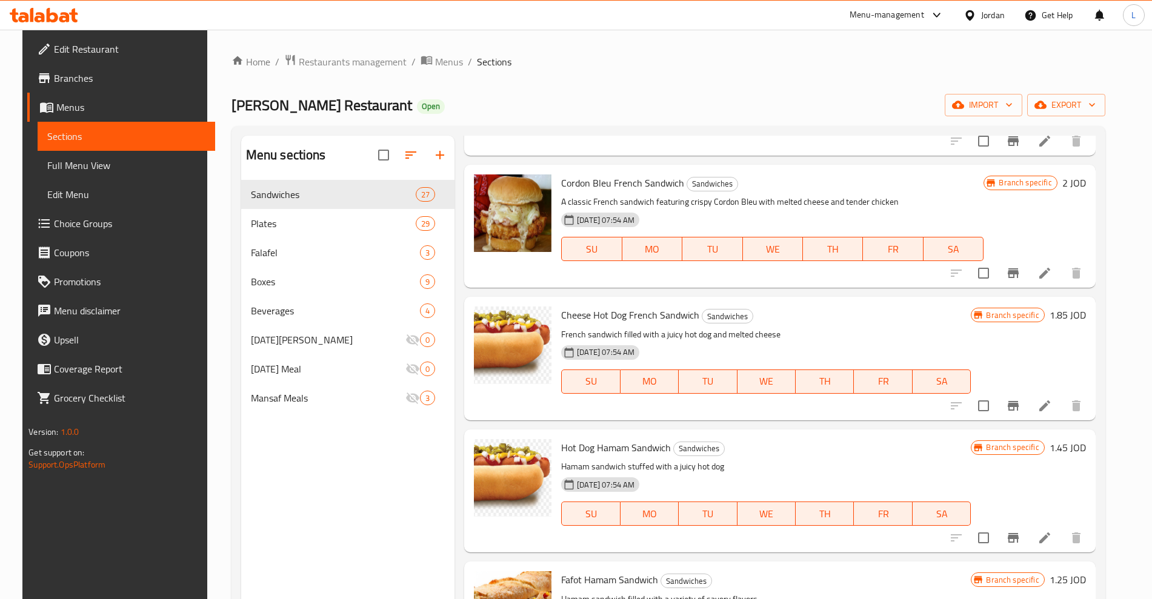
scroll to position [606, 0]
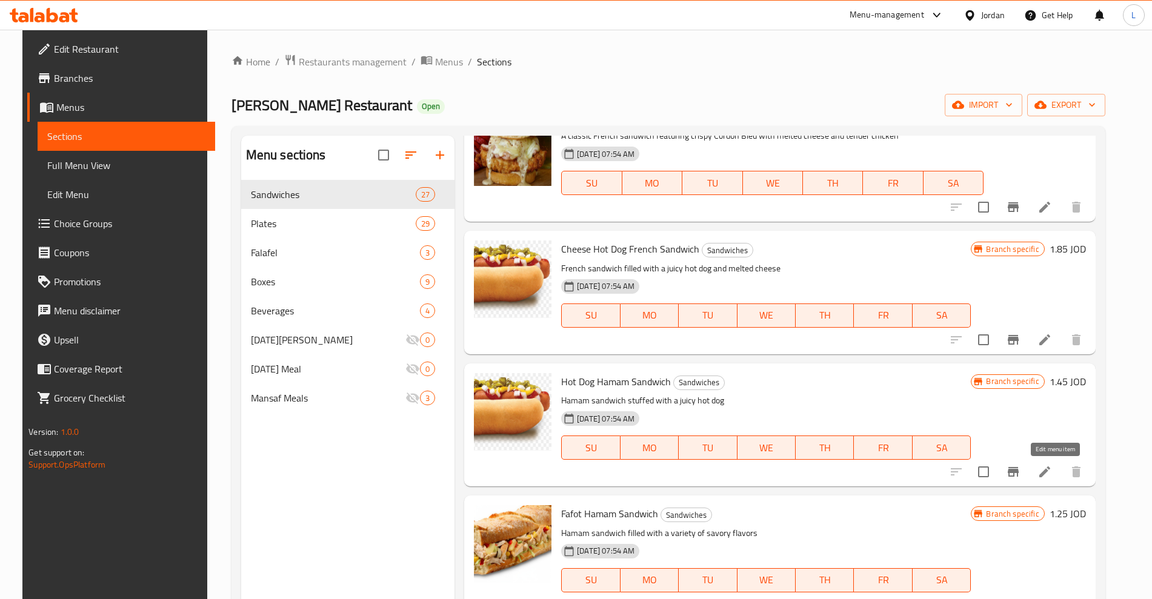
click at [1050, 474] on icon at bounding box center [1044, 471] width 11 height 11
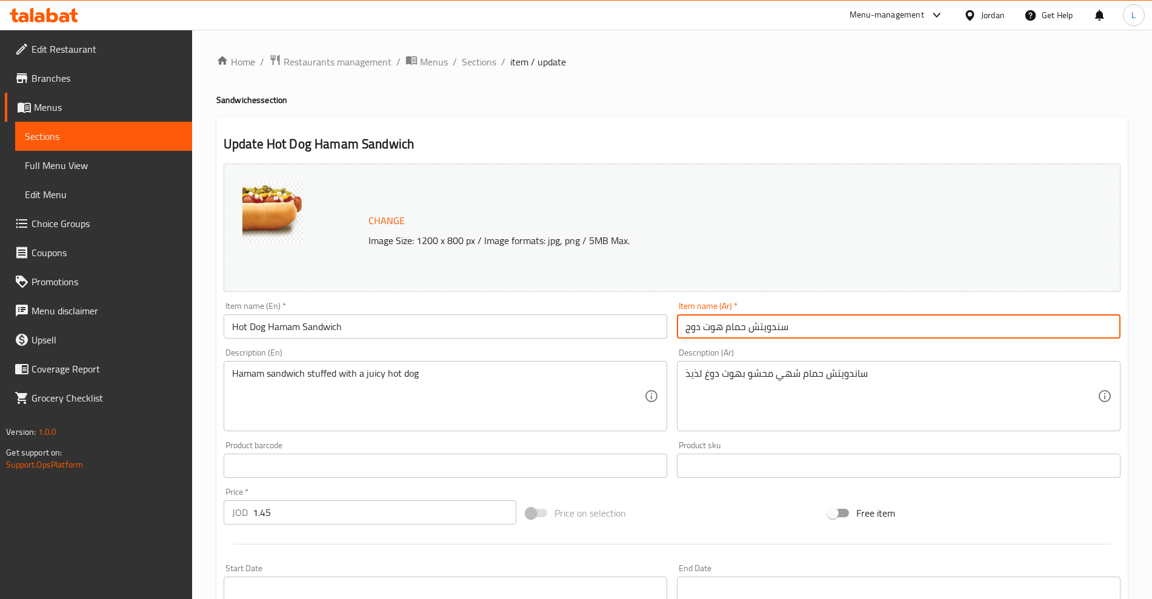
click at [761, 330] on input "سندويتش حمام هوت دوج" at bounding box center [898, 326] width 443 height 24
click at [53, 129] on span "Sections" at bounding box center [104, 136] width 158 height 15
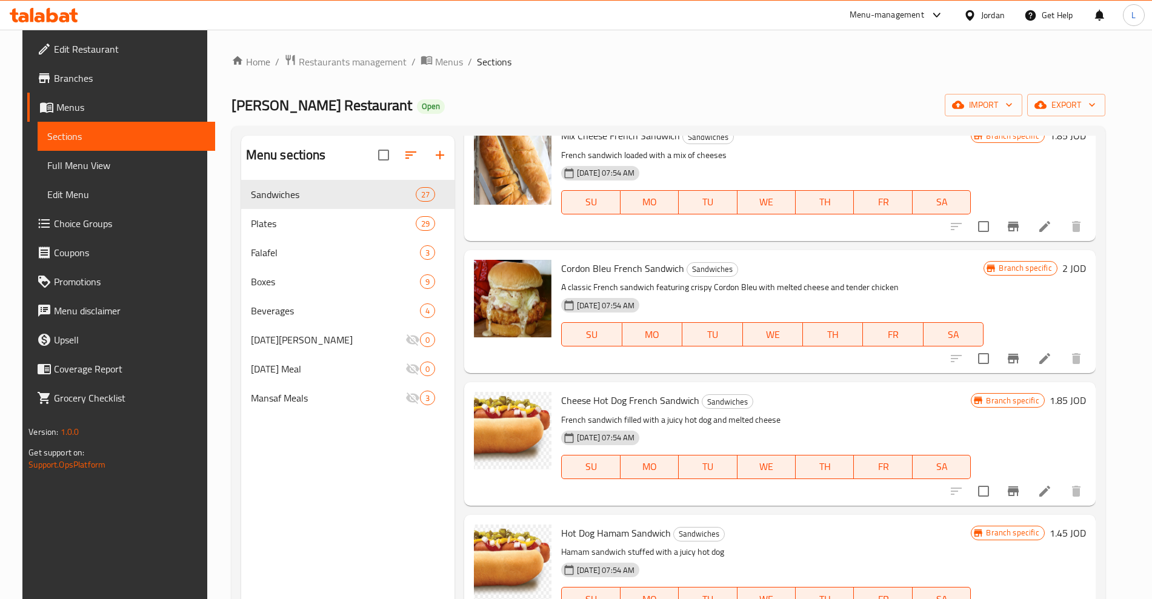
scroll to position [757, 0]
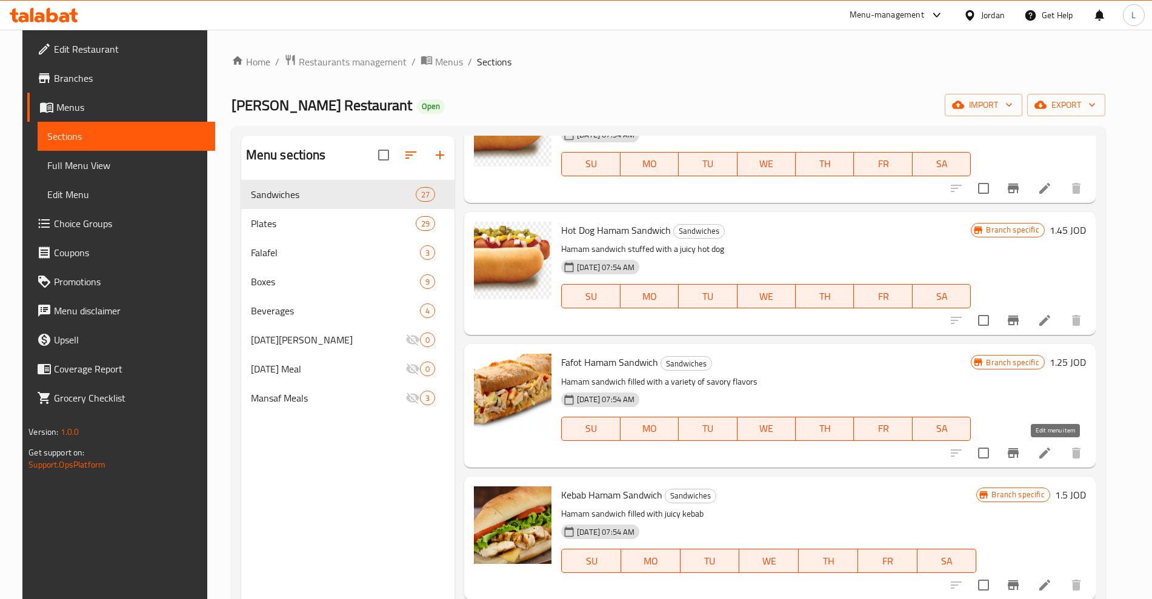
click at [1052, 455] on icon at bounding box center [1044, 453] width 15 height 15
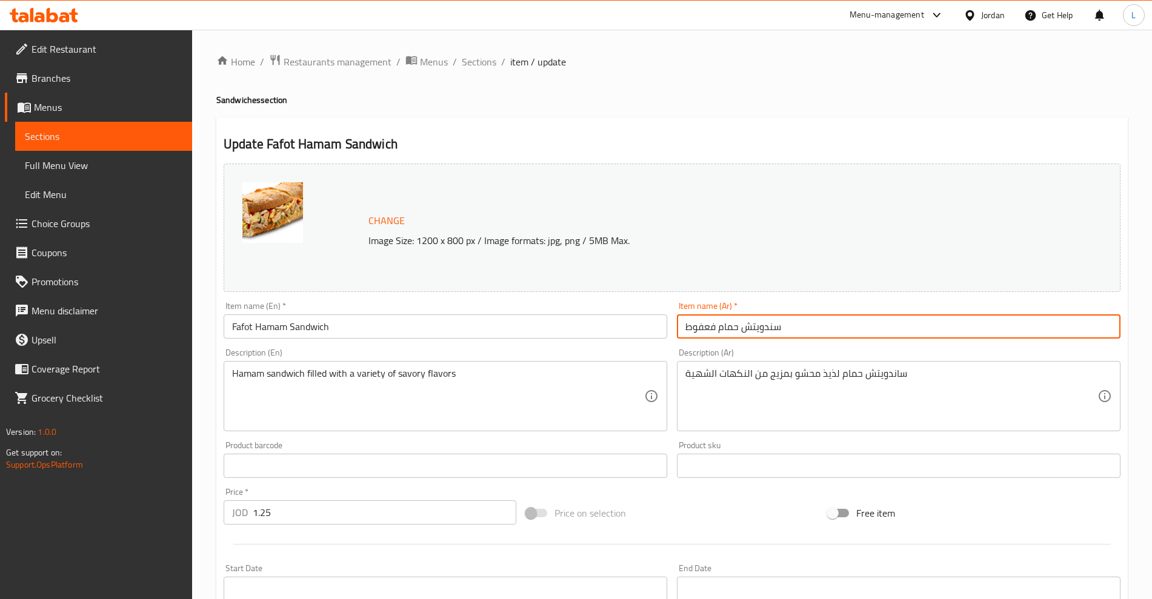
click at [731, 328] on input "سندويتش حمام فعفوط" at bounding box center [898, 326] width 443 height 24
click at [90, 130] on span "Sections" at bounding box center [104, 136] width 158 height 15
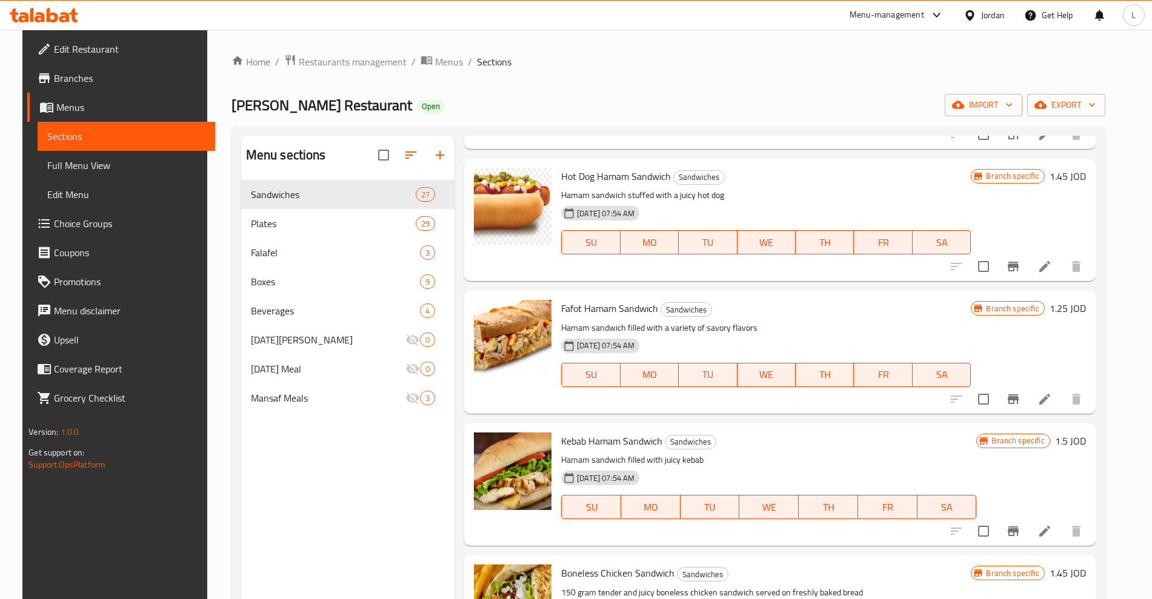
scroll to position [909, 0]
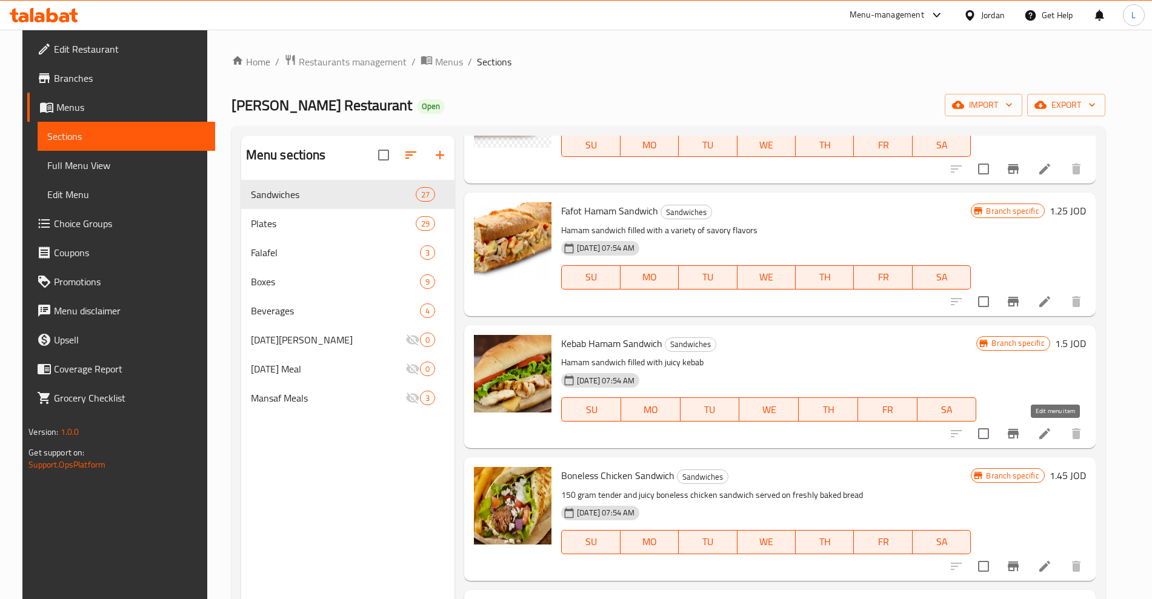
click at [1050, 432] on icon at bounding box center [1044, 433] width 11 height 11
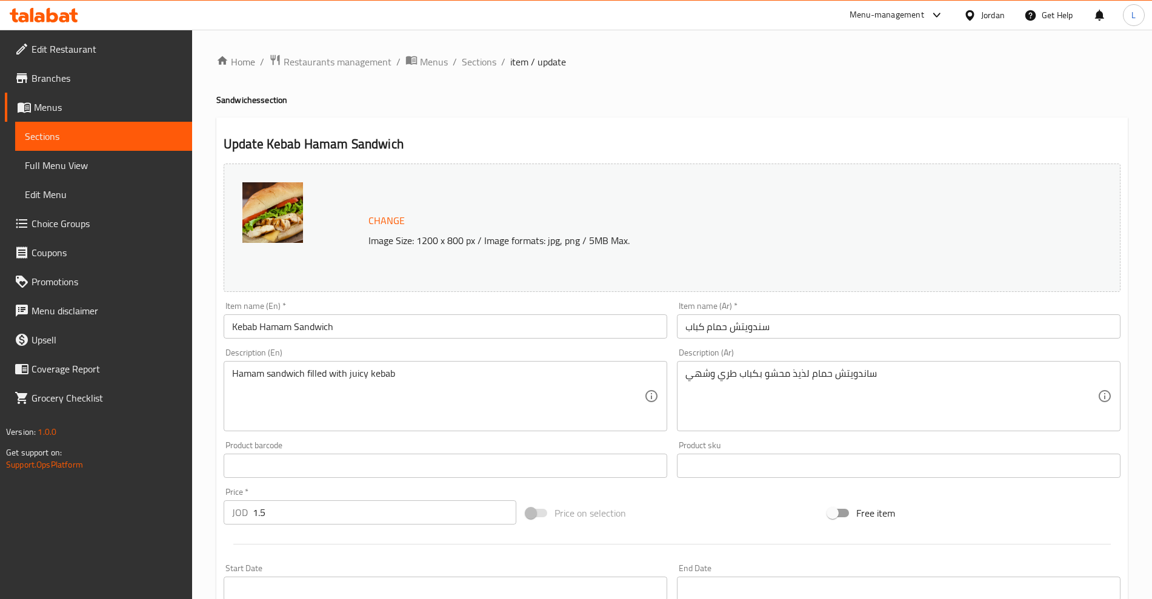
click at [721, 325] on input "سندويتش حمام كباب" at bounding box center [898, 326] width 443 height 24
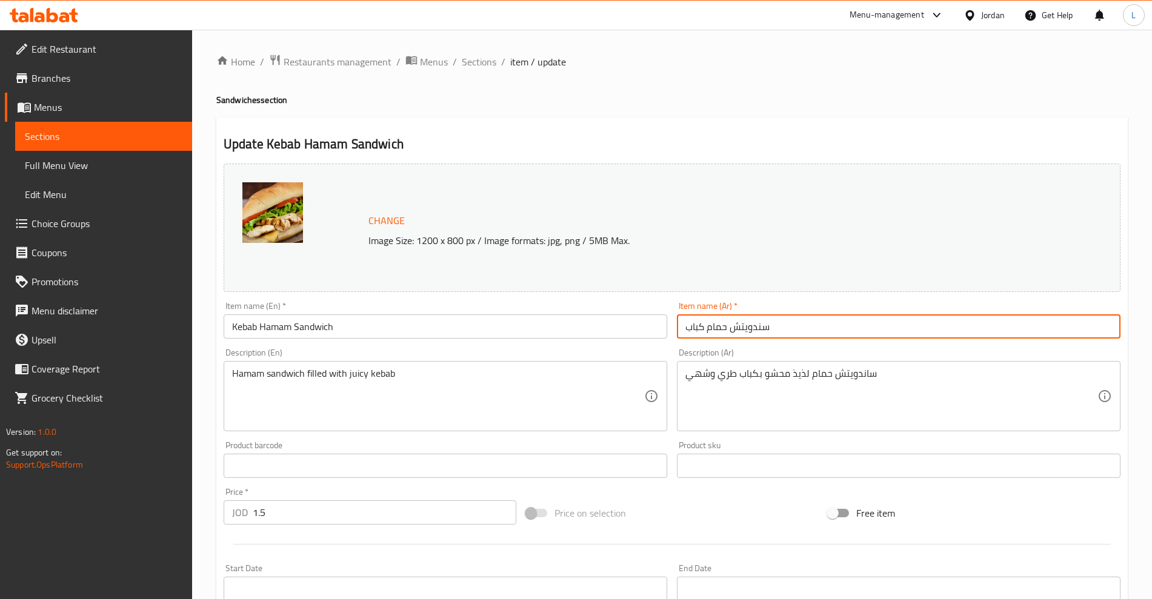
click at [721, 325] on input "سندويتش حمام كباب" at bounding box center [898, 326] width 443 height 24
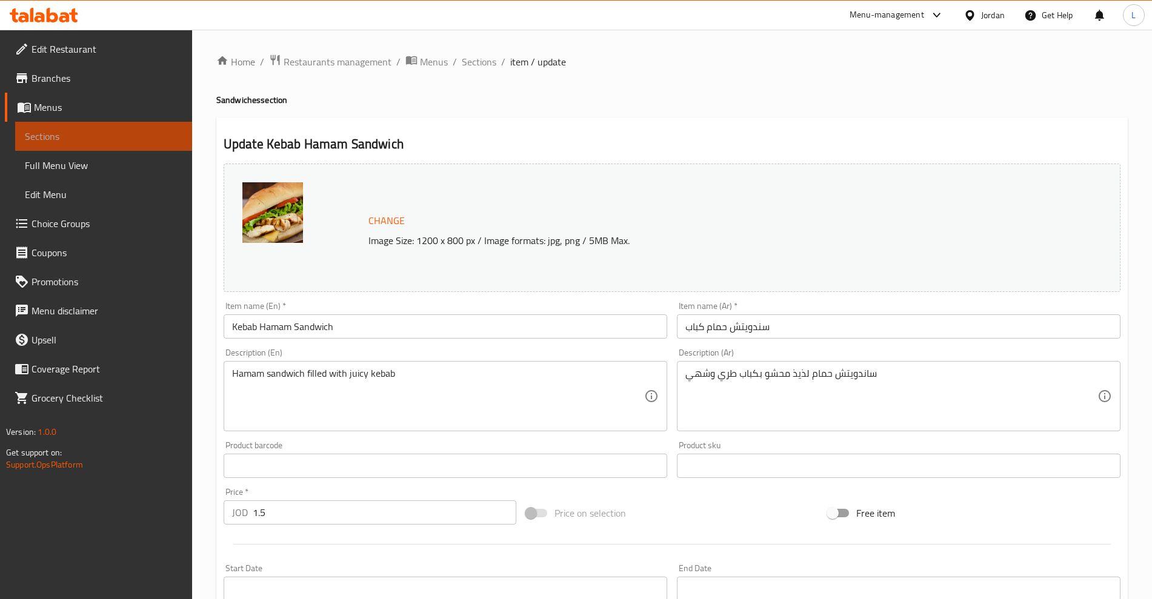
click at [91, 141] on span "Sections" at bounding box center [104, 136] width 158 height 15
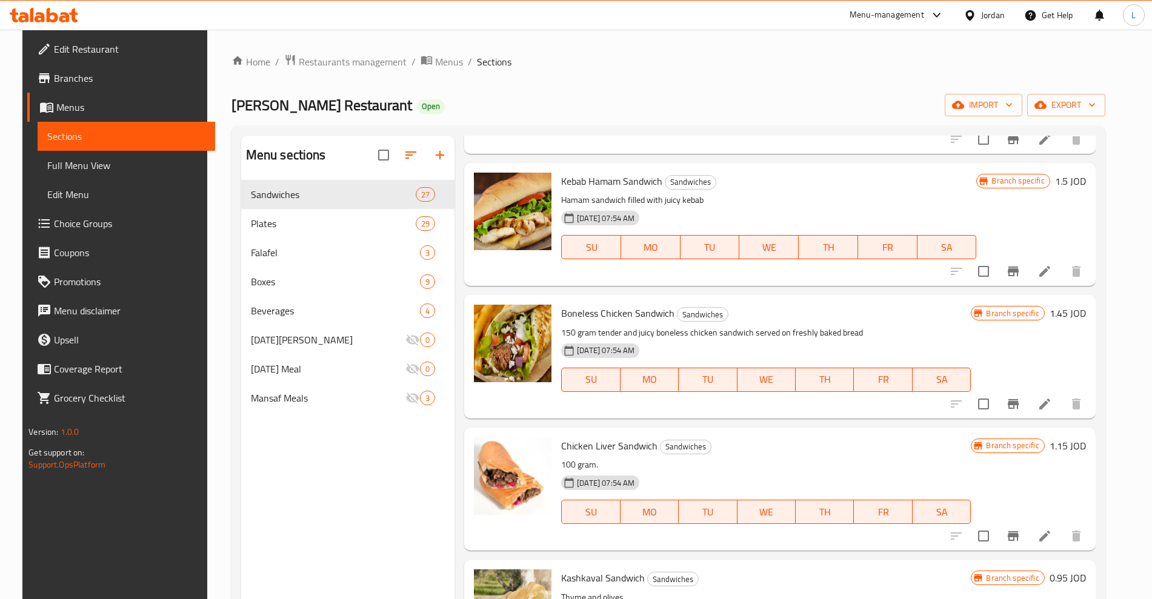
scroll to position [1212, 0]
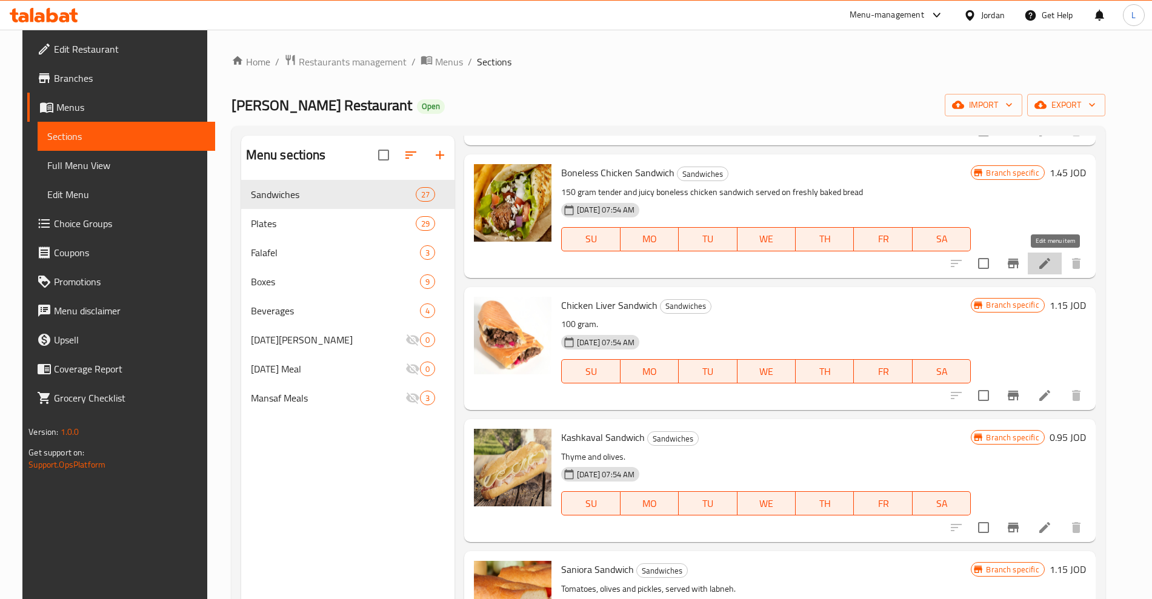
click at [1050, 259] on icon at bounding box center [1044, 263] width 15 height 15
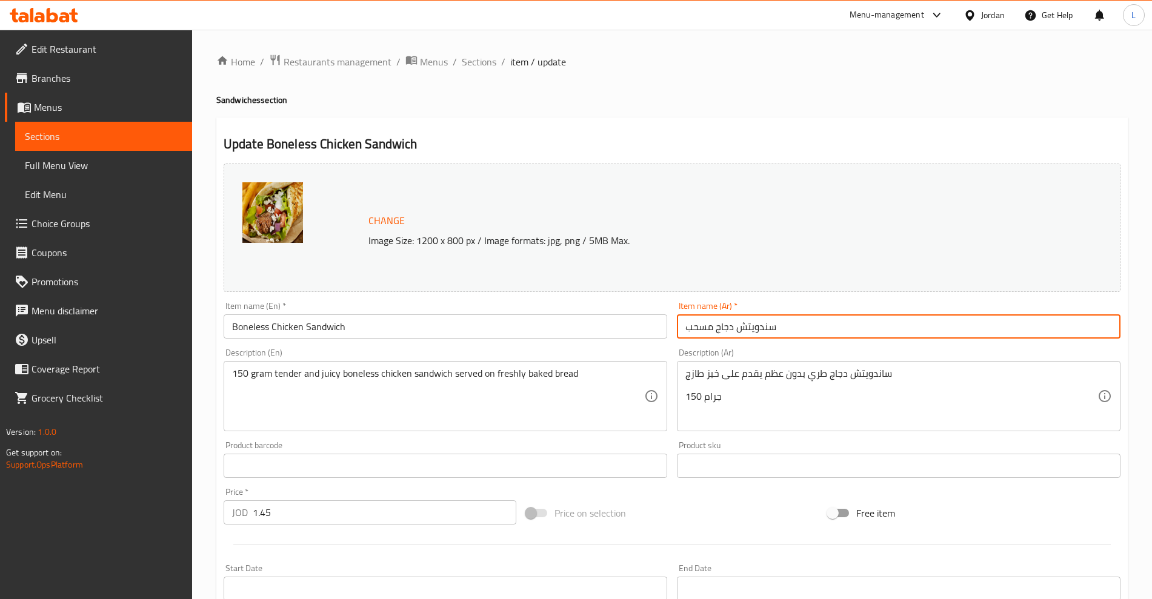
click at [695, 322] on input "سندويتش دجاج مسحب" at bounding box center [898, 326] width 443 height 24
click at [694, 323] on input "سندويتش دجاج مسحب" at bounding box center [898, 326] width 443 height 24
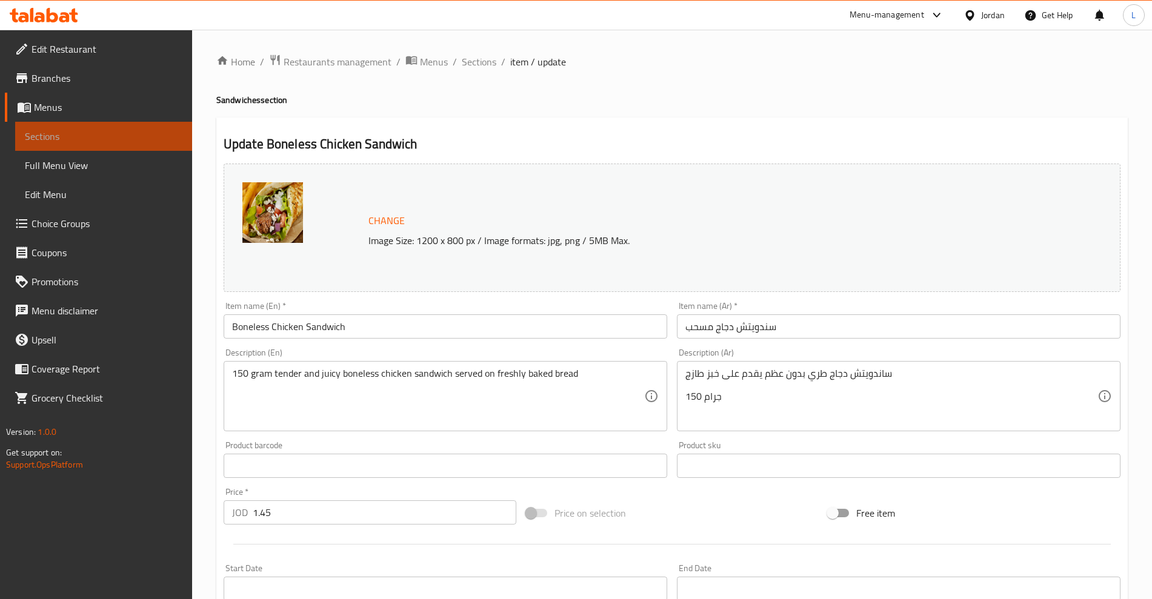
click at [45, 130] on span "Sections" at bounding box center [104, 136] width 158 height 15
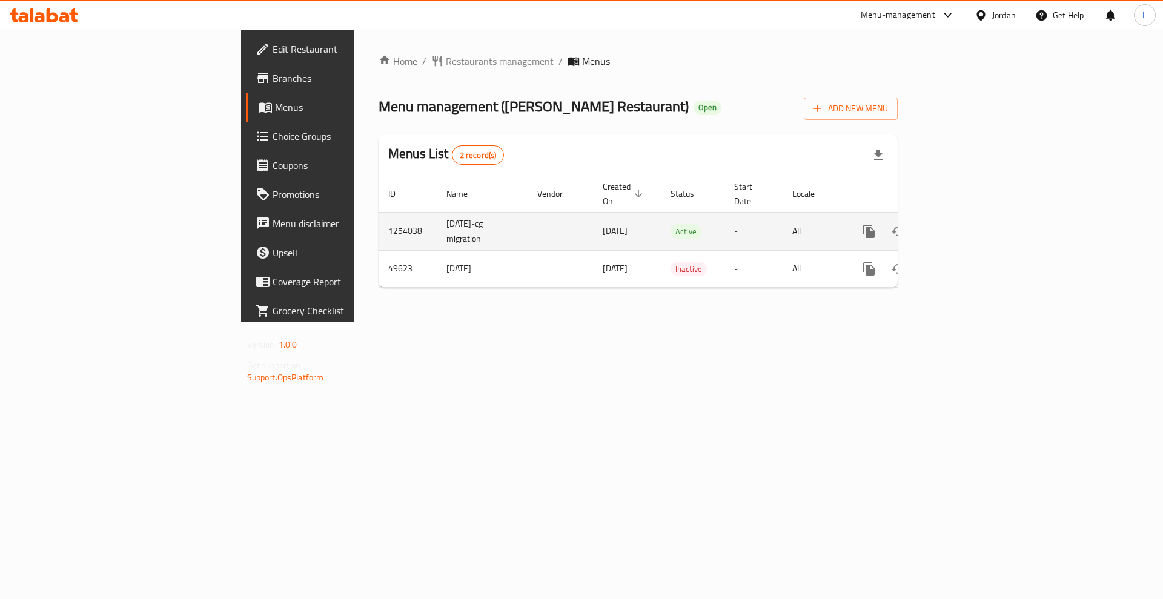
click at [971, 221] on link "enhanced table" at bounding box center [956, 231] width 29 height 29
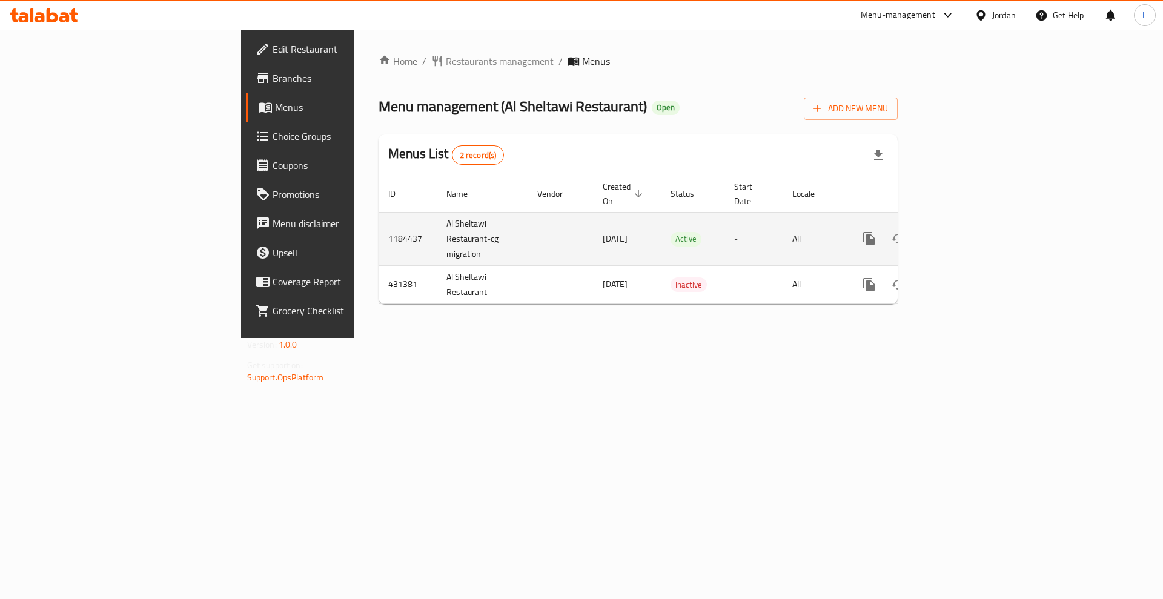
click at [964, 231] on icon "enhanced table" at bounding box center [956, 238] width 15 height 15
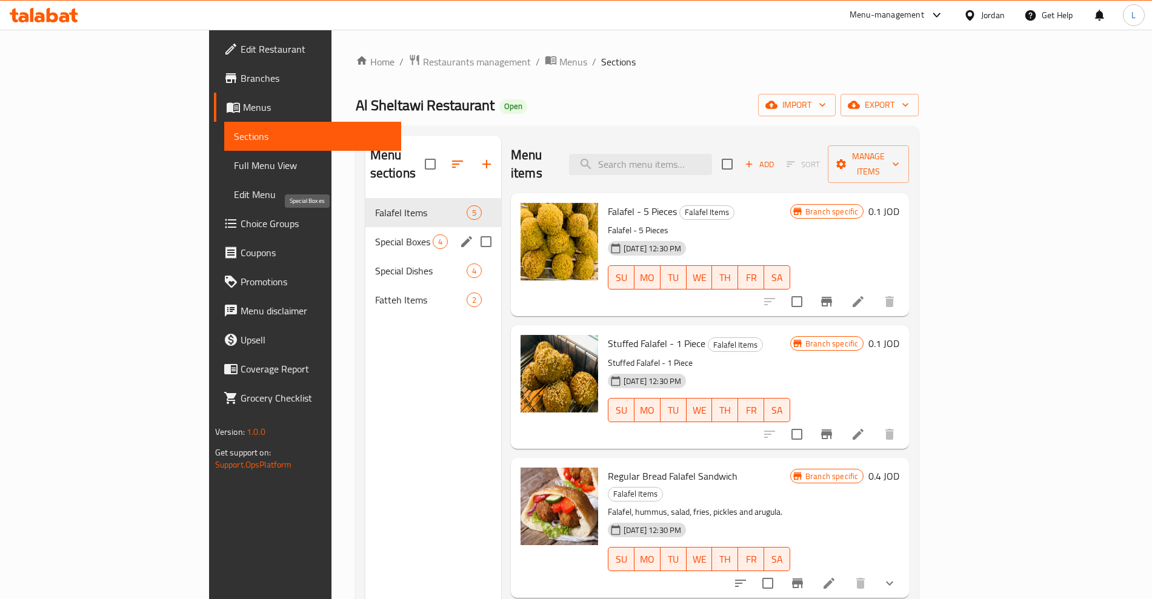
click at [375, 234] on span "Special Boxes" at bounding box center [404, 241] width 58 height 15
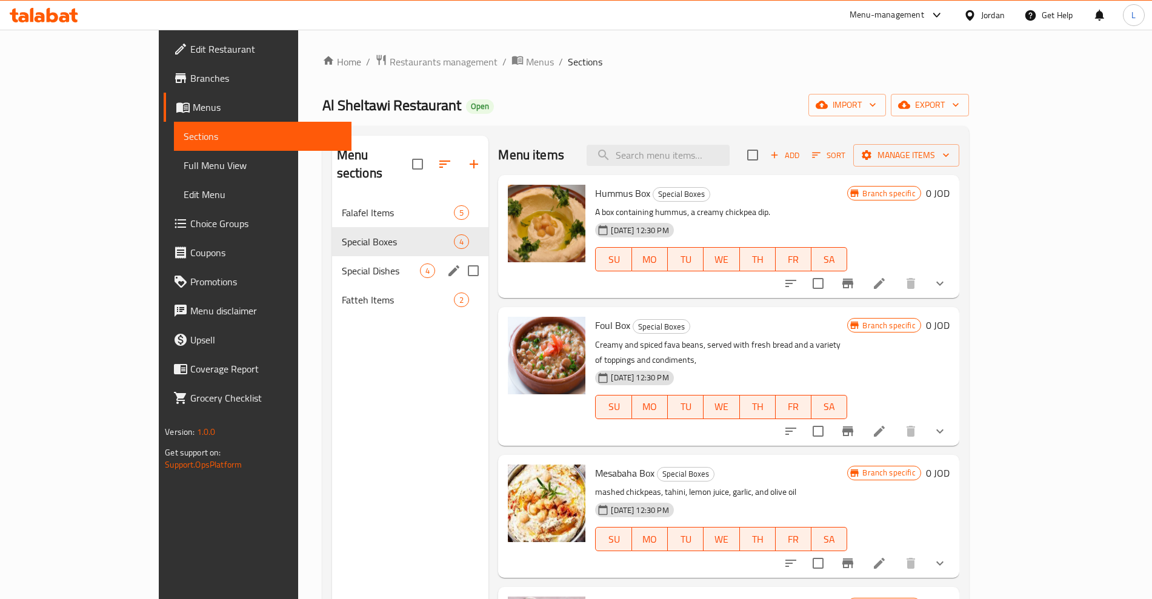
drag, startPoint x: 288, startPoint y: 242, endPoint x: 342, endPoint y: 253, distance: 54.4
click at [332, 256] on div "Special Dishes 4" at bounding box center [410, 270] width 157 height 29
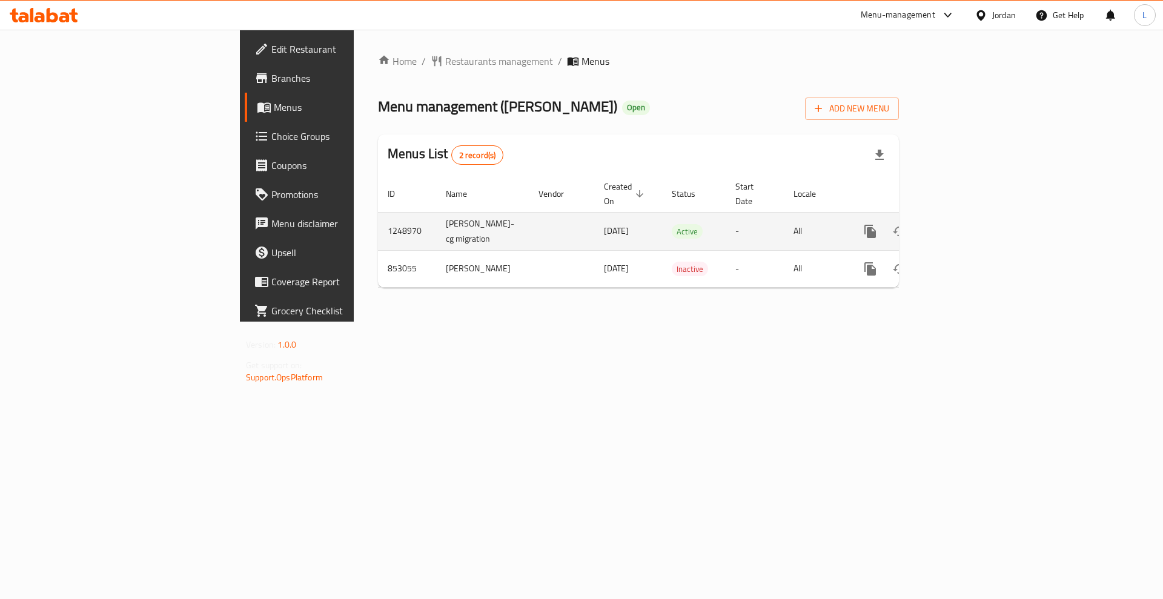
click at [982, 217] on td "enhanced table" at bounding box center [914, 231] width 136 height 38
click at [963, 226] on icon "enhanced table" at bounding box center [957, 231] width 11 height 11
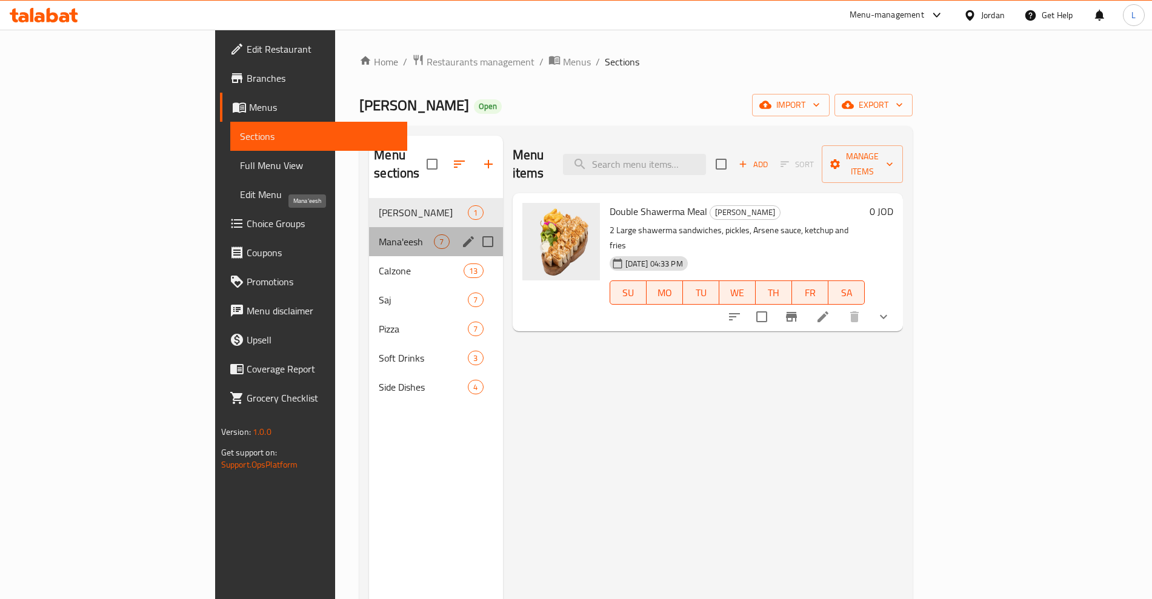
click at [379, 234] on span "Mana'eesh" at bounding box center [406, 241] width 55 height 15
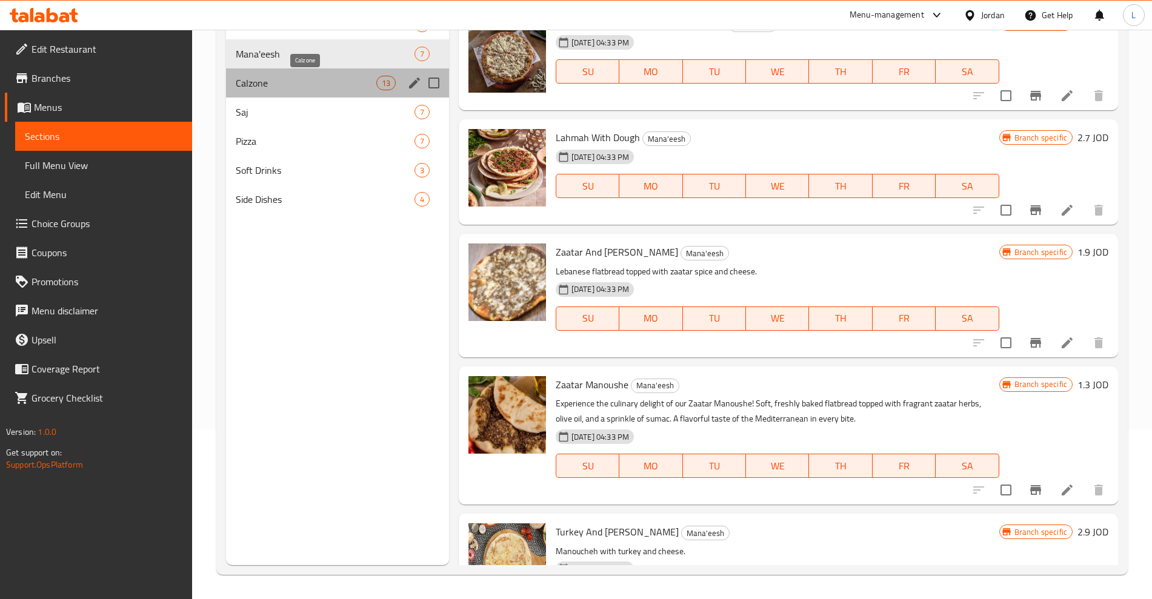
click at [268, 86] on span "Calzone" at bounding box center [306, 83] width 141 height 15
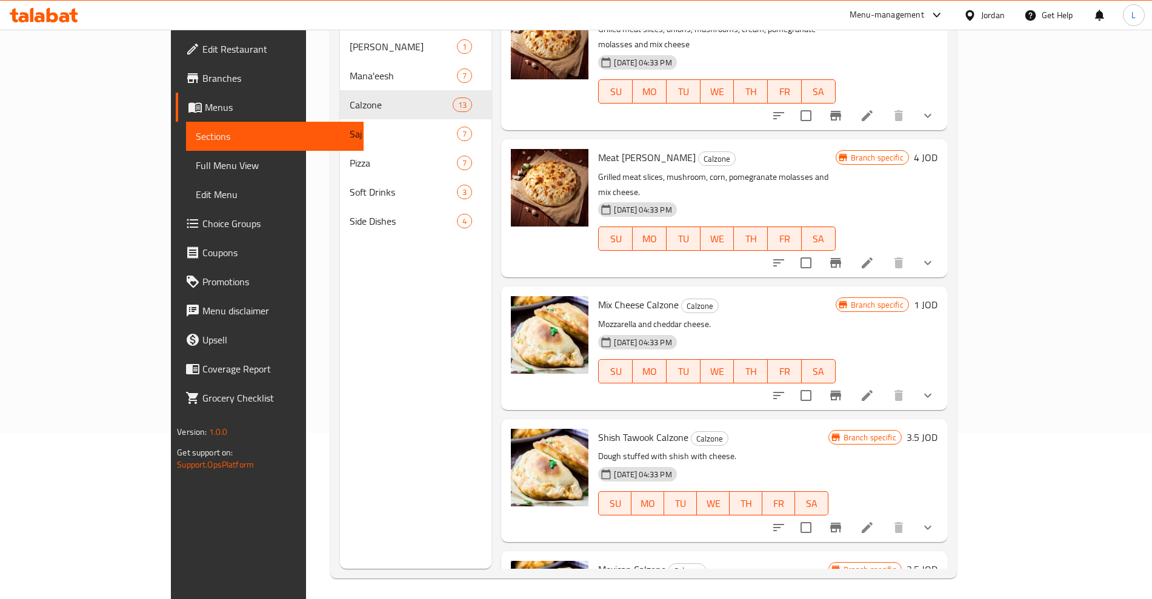
scroll to position [170, 0]
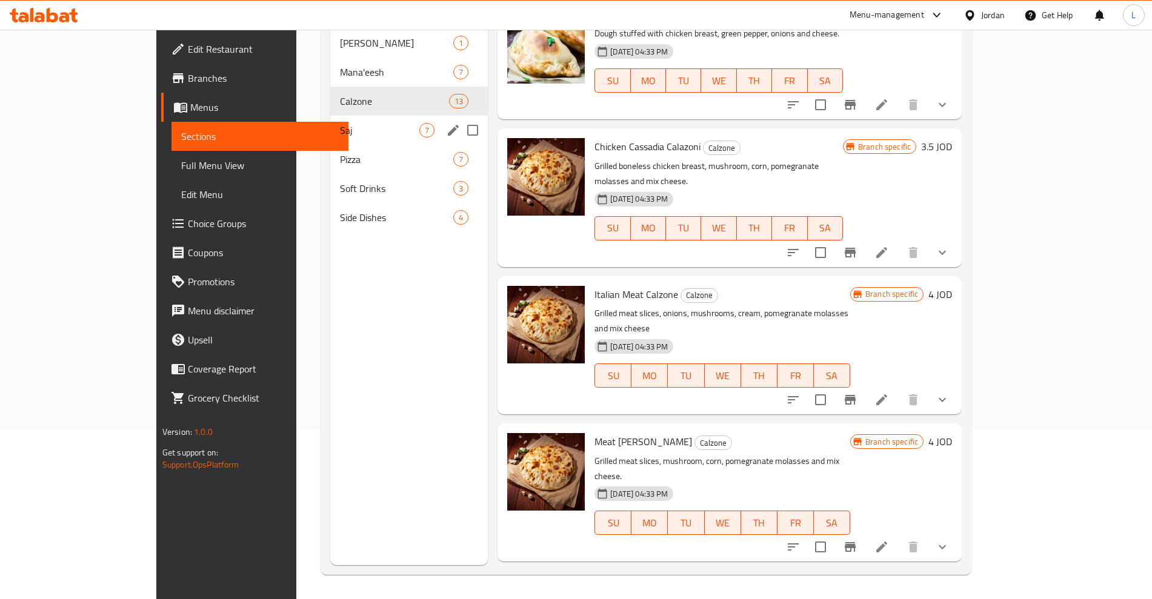
click at [330, 116] on div "Saj 7" at bounding box center [409, 130] width 158 height 29
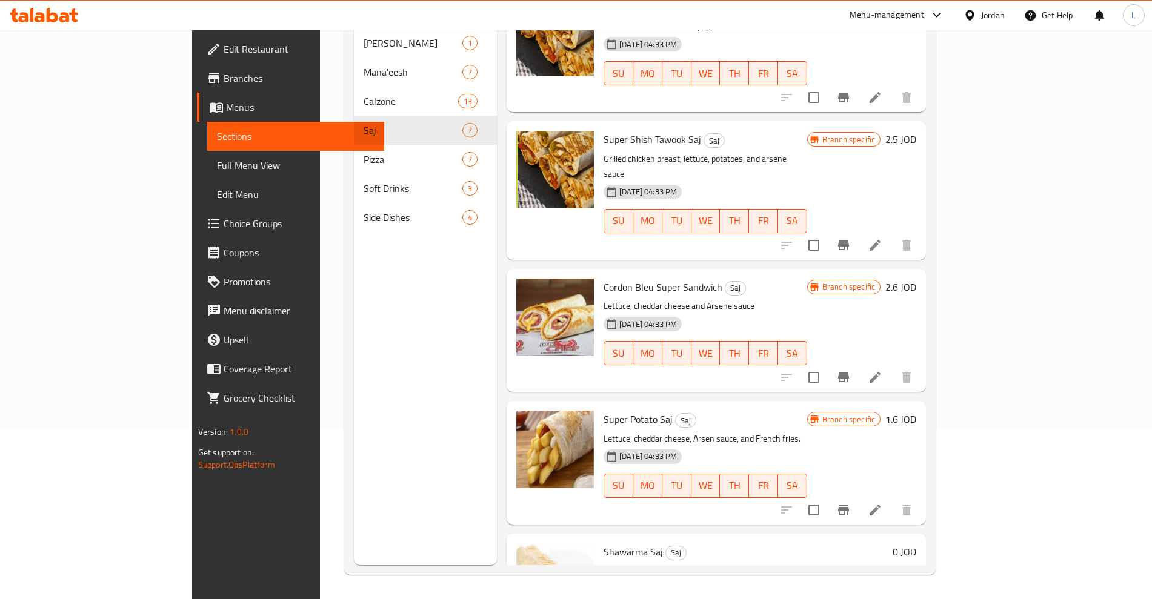
scroll to position [357, 0]
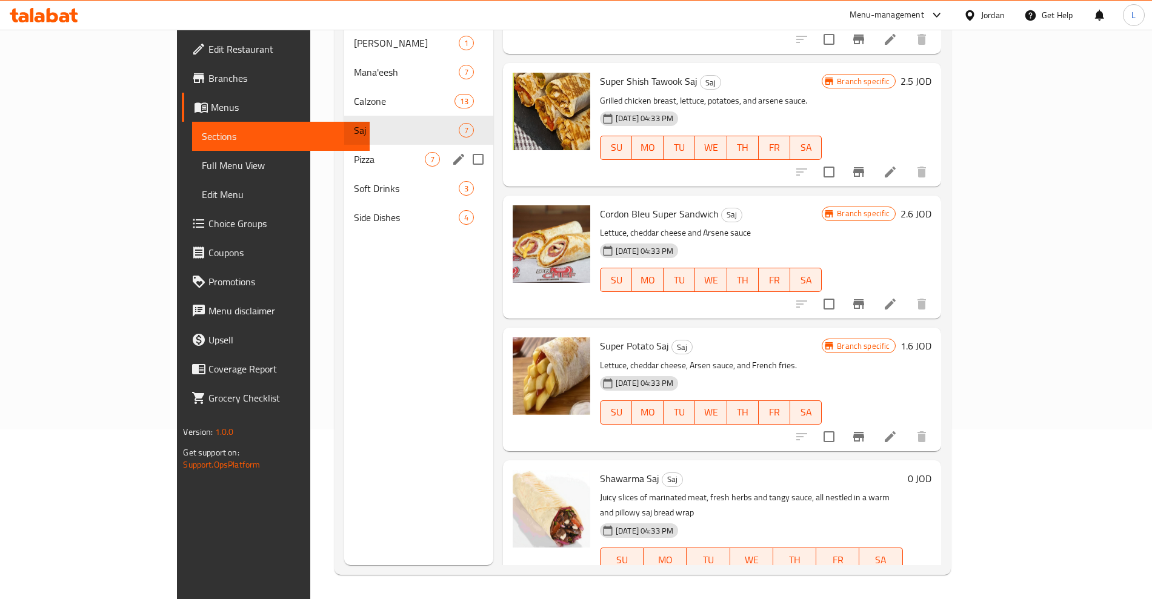
click at [344, 145] on div "Pizza 7" at bounding box center [418, 159] width 149 height 29
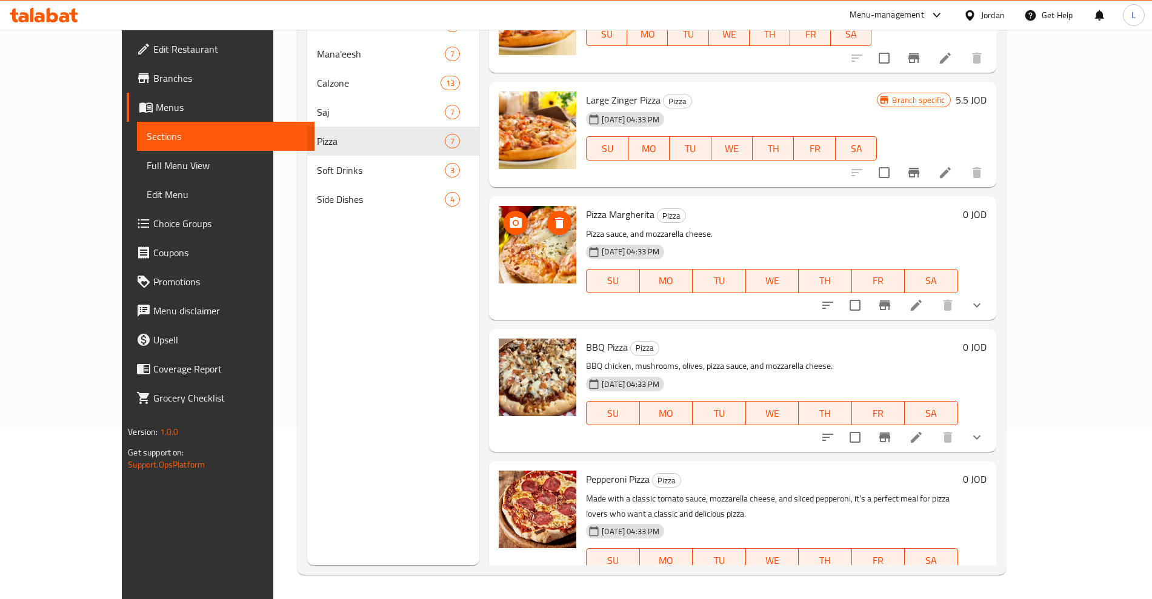
scroll to position [33, 0]
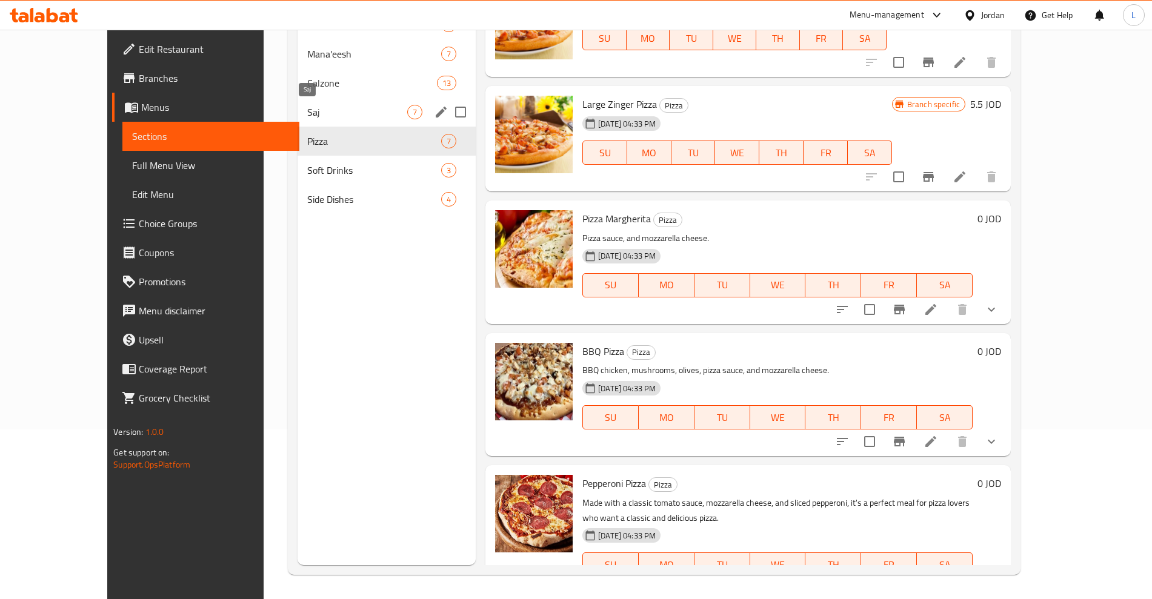
click at [307, 108] on span "Saj" at bounding box center [357, 112] width 100 height 15
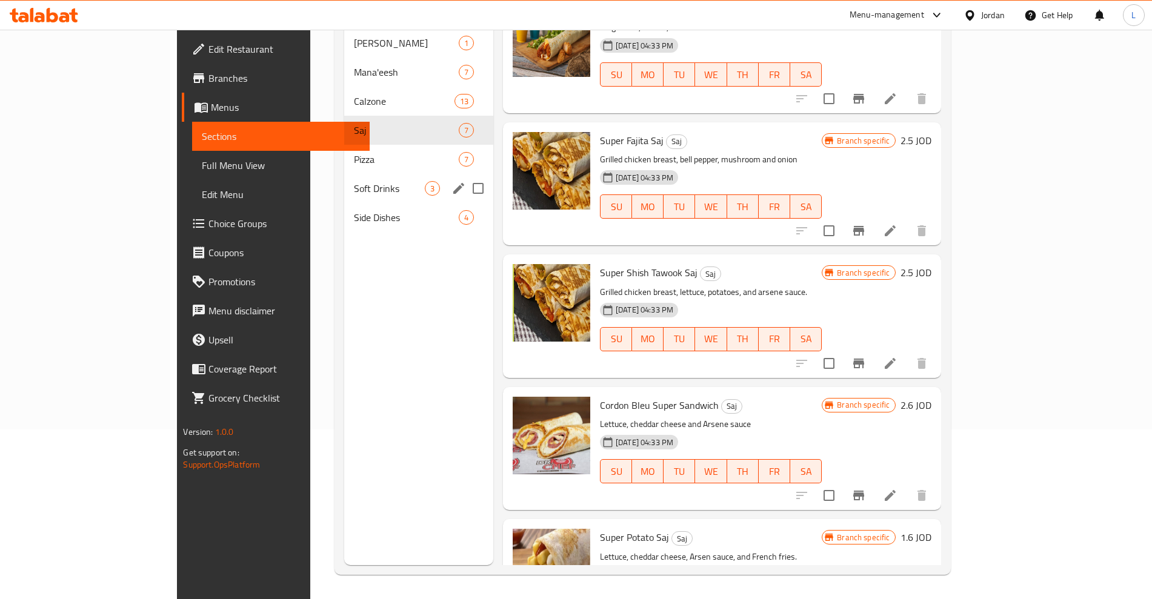
scroll to position [55, 0]
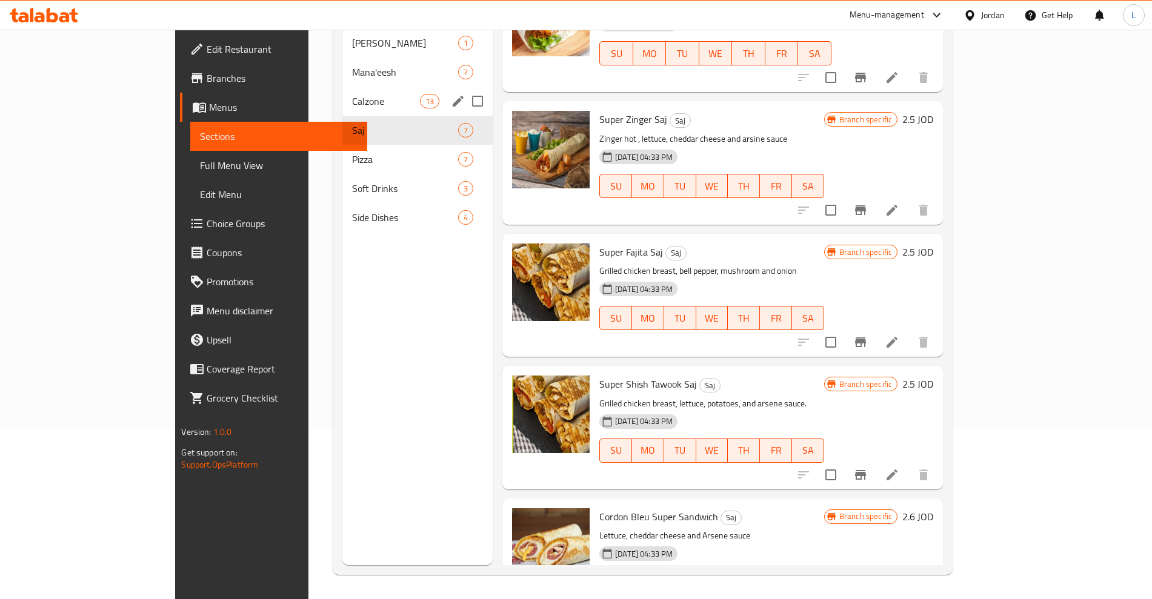
drag, startPoint x: 254, startPoint y: 91, endPoint x: 339, endPoint y: 93, distance: 84.2
click at [342, 91] on div "Calzone 13" at bounding box center [417, 101] width 150 height 29
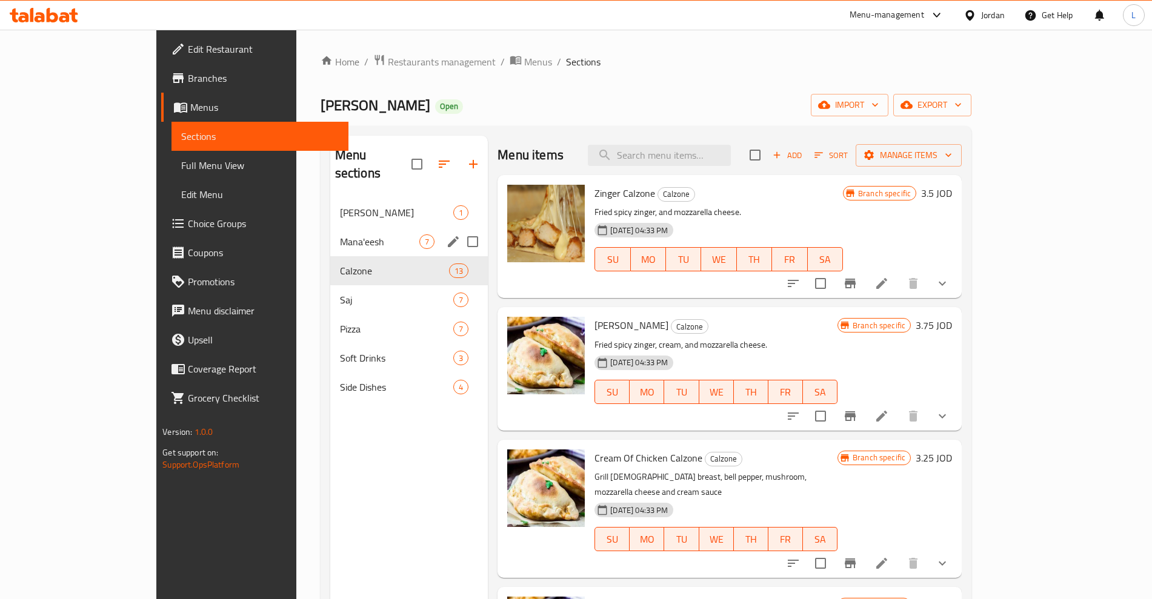
click at [340, 234] on span "Mana'eesh" at bounding box center [379, 241] width 79 height 15
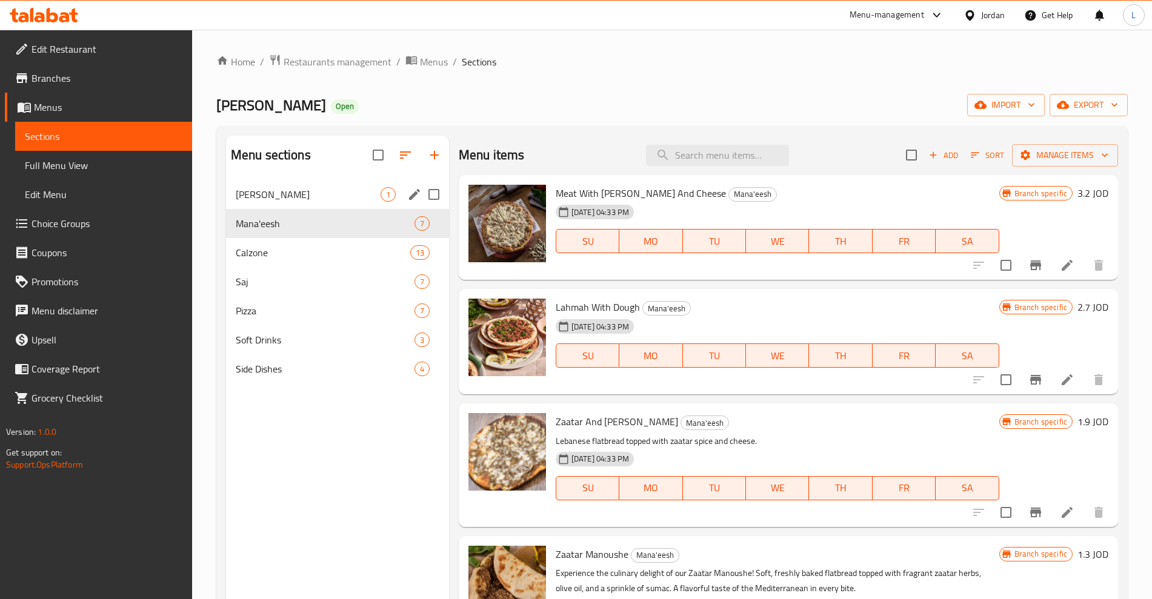
drag, startPoint x: 277, startPoint y: 184, endPoint x: 288, endPoint y: 187, distance: 12.1
click at [277, 184] on div "Saj Shawarma 1" at bounding box center [337, 194] width 223 height 29
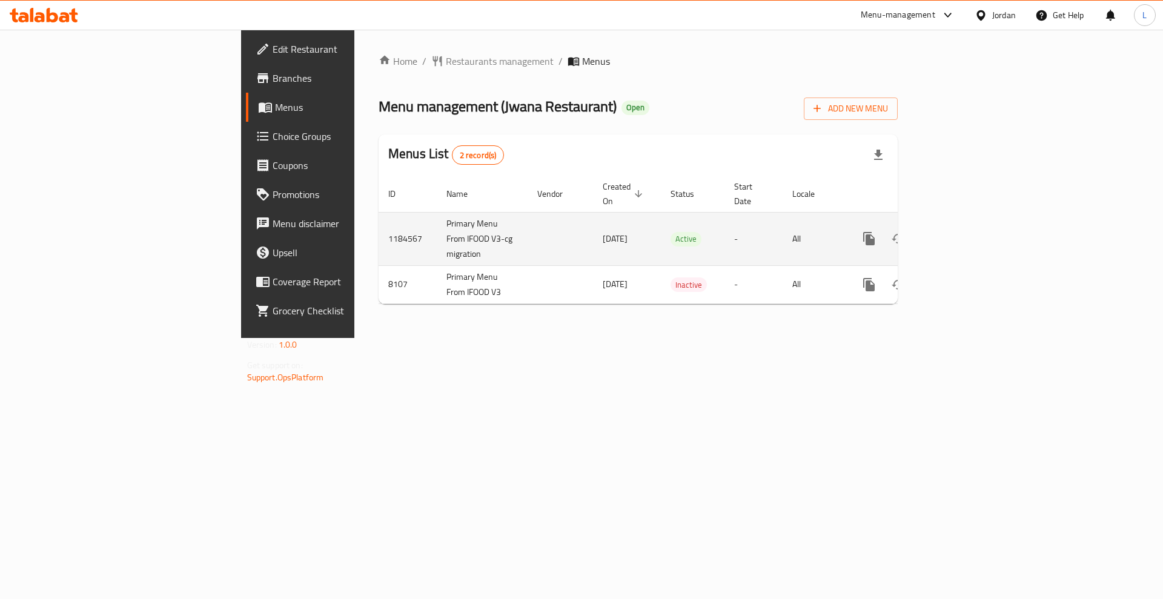
click at [964, 231] on icon "enhanced table" at bounding box center [956, 238] width 15 height 15
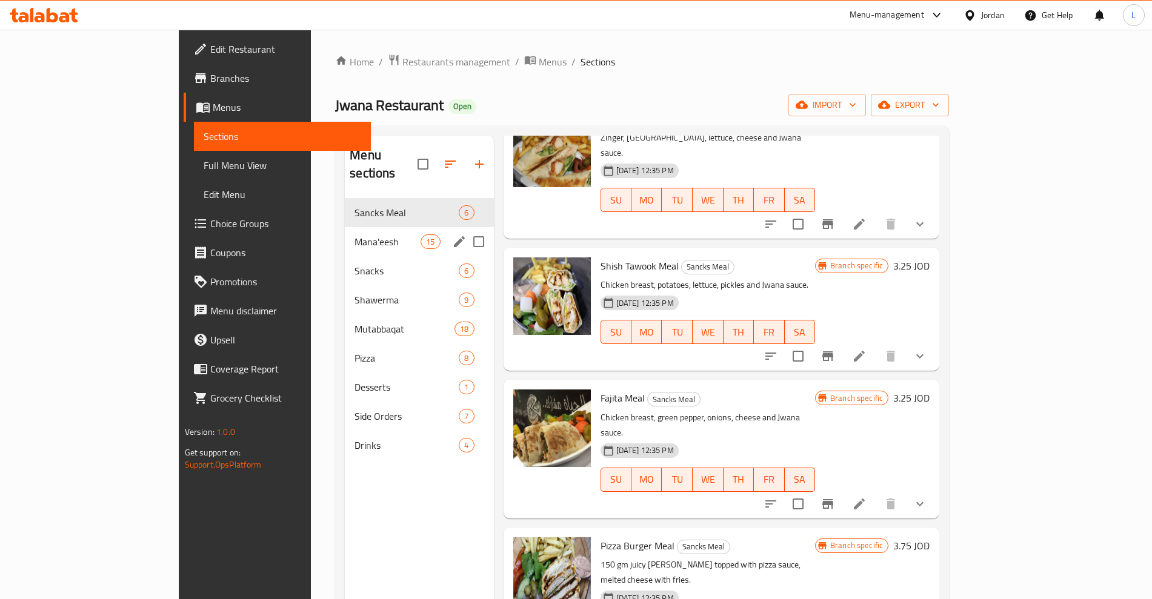
click at [354, 234] on span "Mana'eesh" at bounding box center [387, 241] width 66 height 15
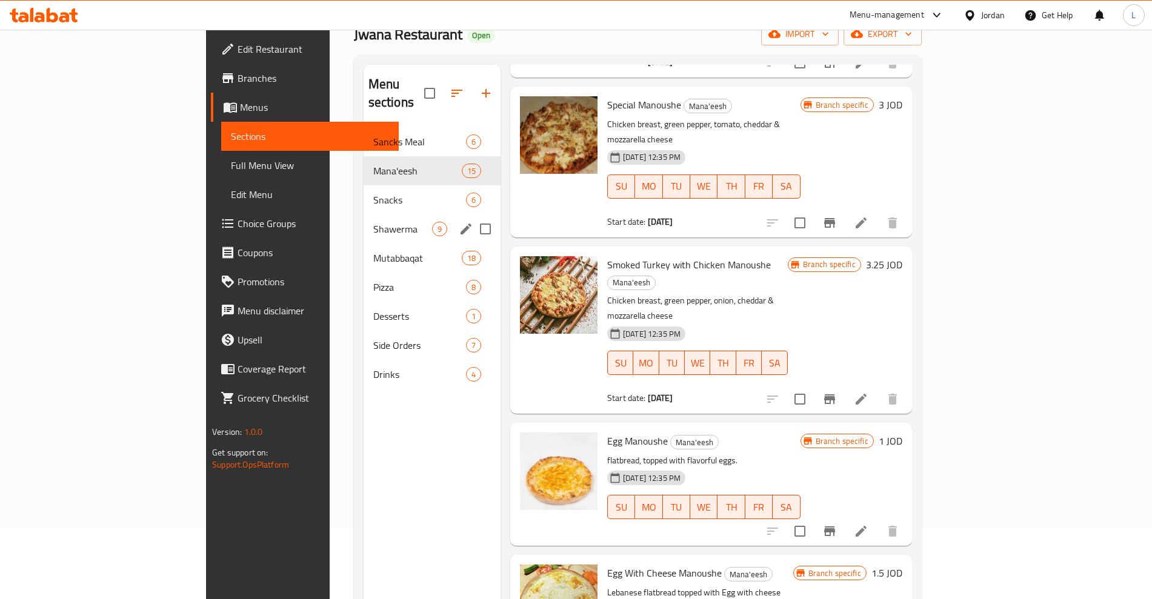
scroll to position [18, 0]
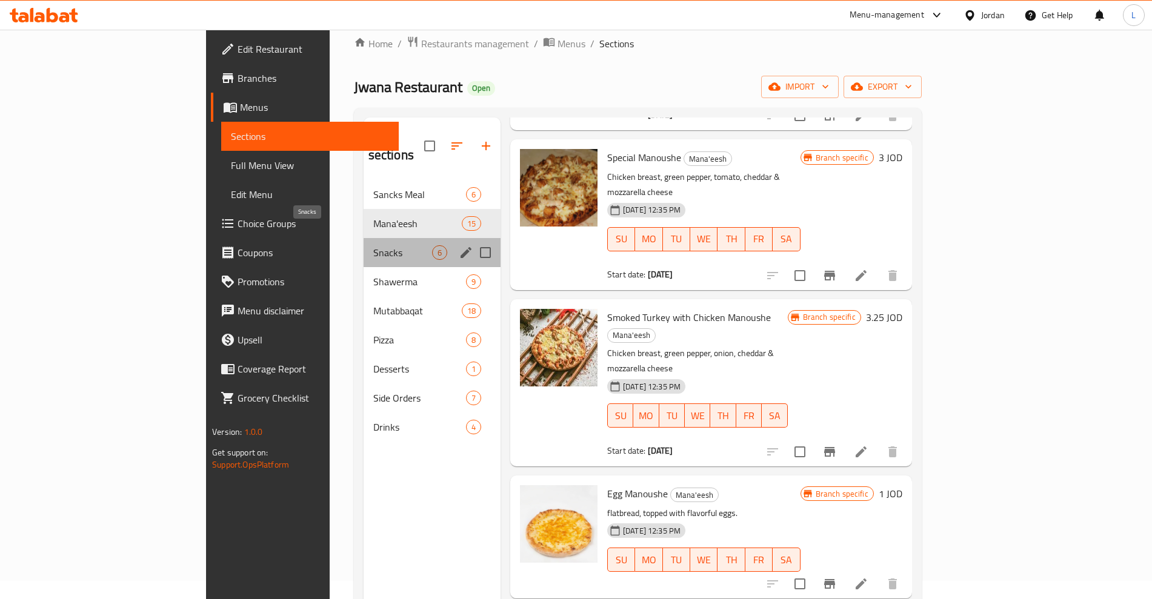
click at [373, 245] on span "Snacks" at bounding box center [402, 252] width 59 height 15
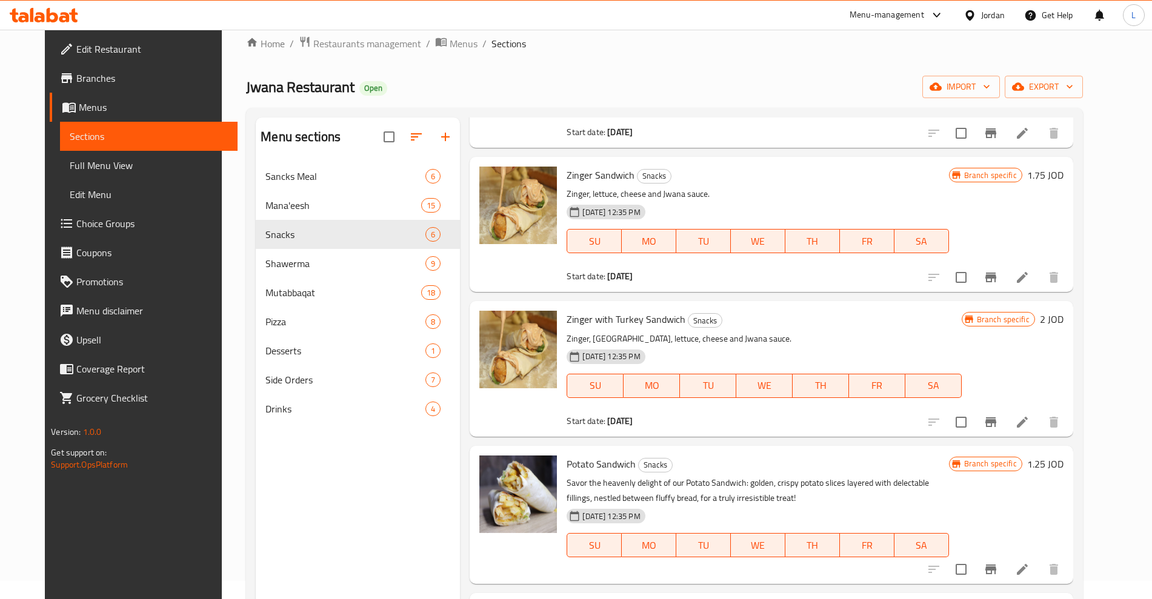
scroll to position [170, 0]
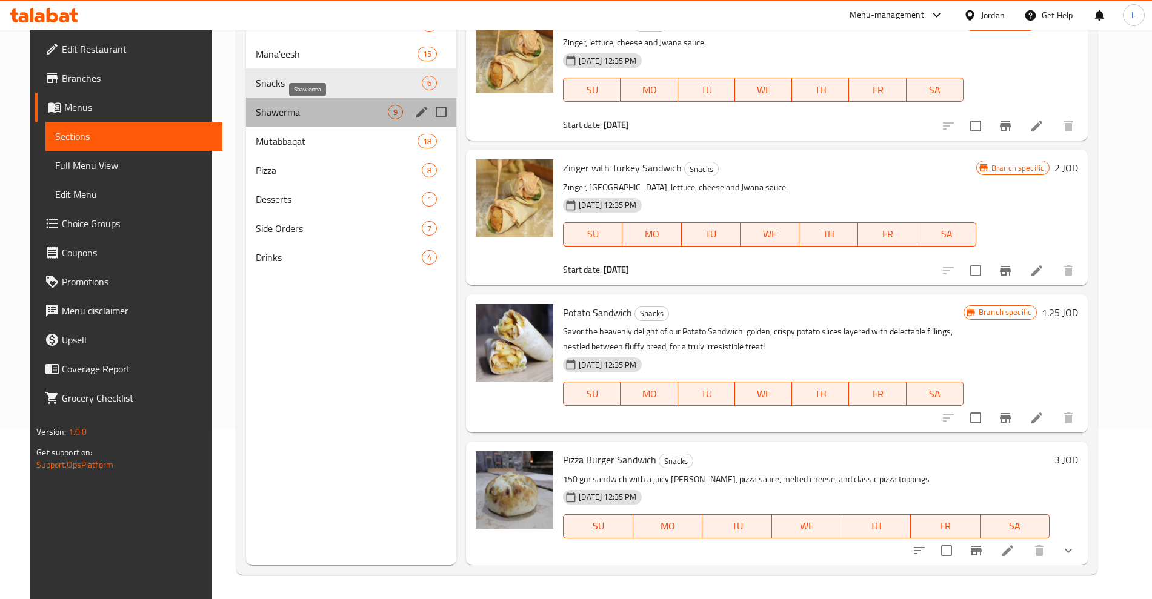
click at [280, 111] on span "Shawerma" at bounding box center [322, 112] width 132 height 15
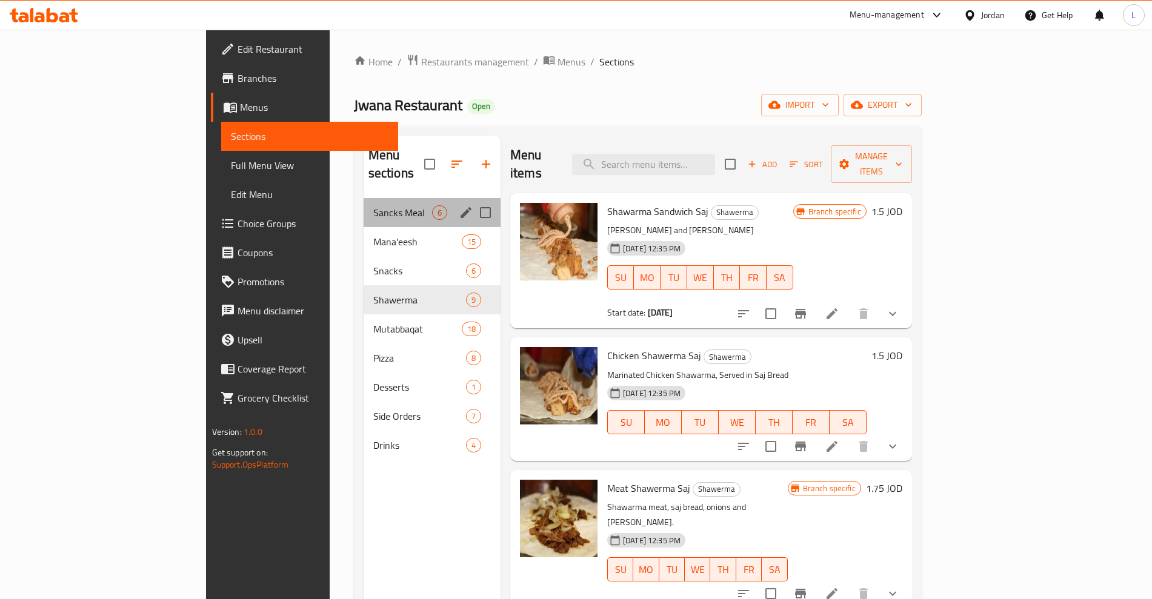
click at [373, 205] on span "Sancks Meal" at bounding box center [402, 212] width 59 height 15
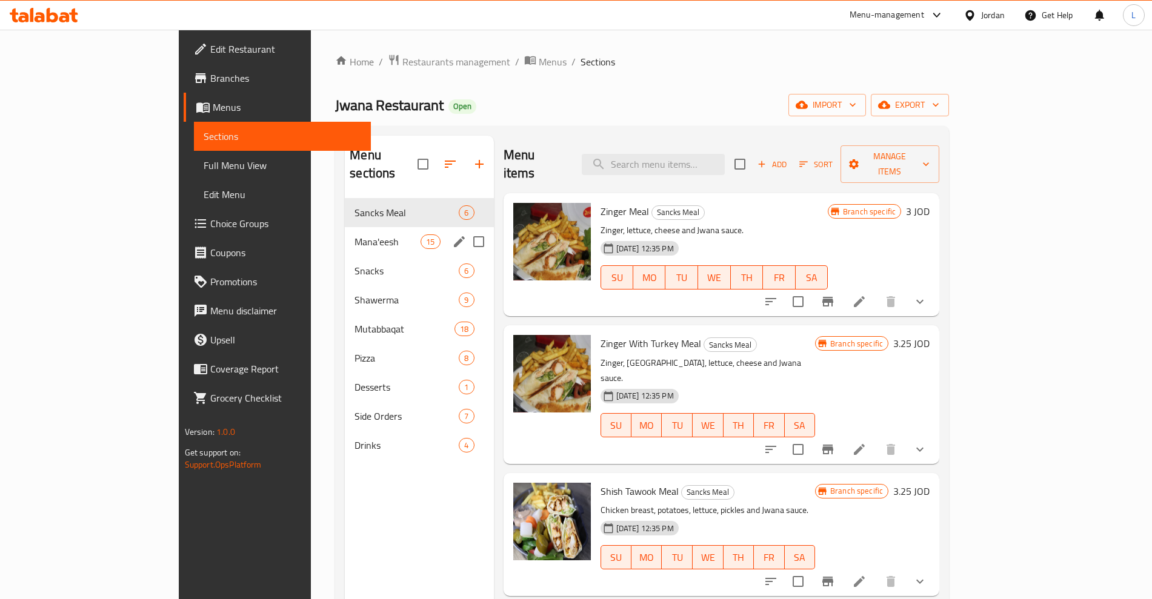
click at [354, 234] on span "Mana'eesh" at bounding box center [387, 241] width 66 height 15
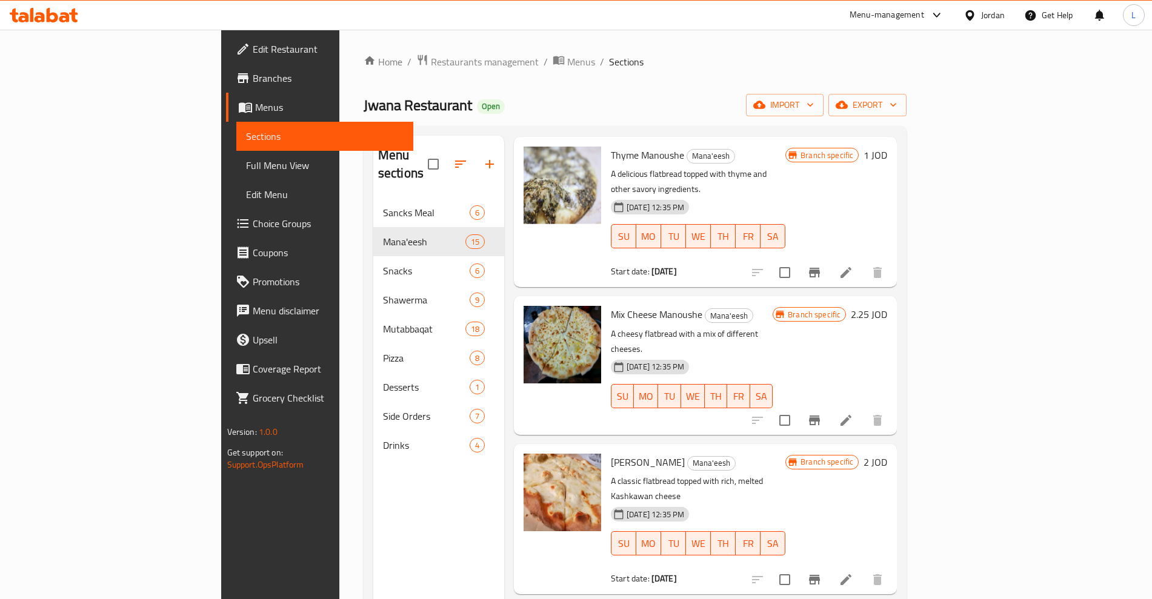
scroll to position [151, 0]
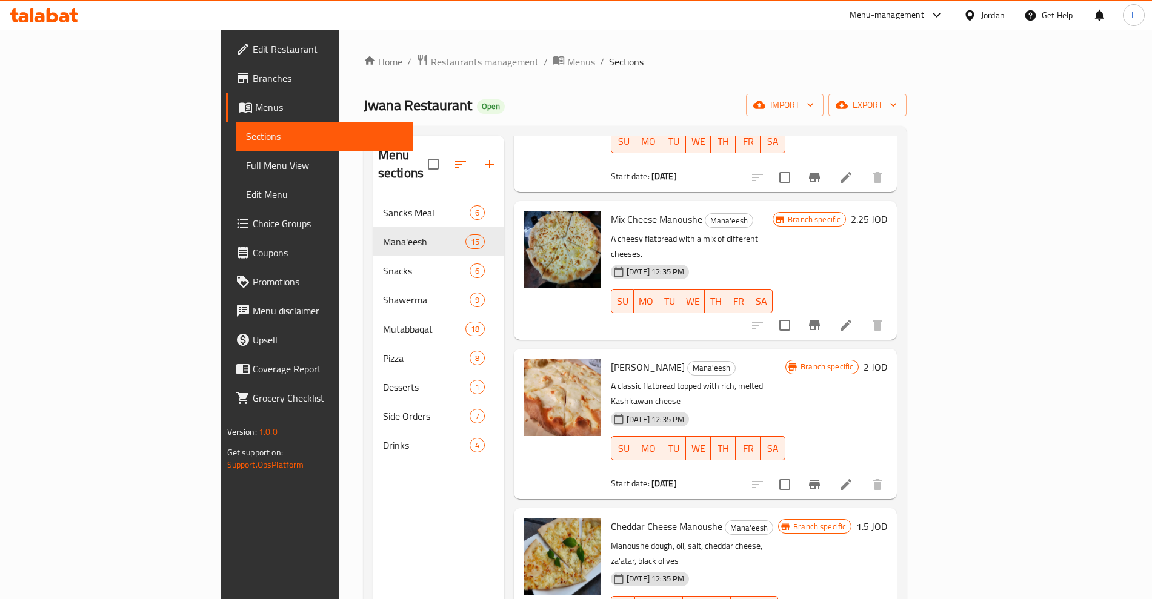
click at [611, 517] on span "Cheddar Cheese Manoushe" at bounding box center [666, 526] width 111 height 18
copy h6 "Cheddar Cheese Manoushe"
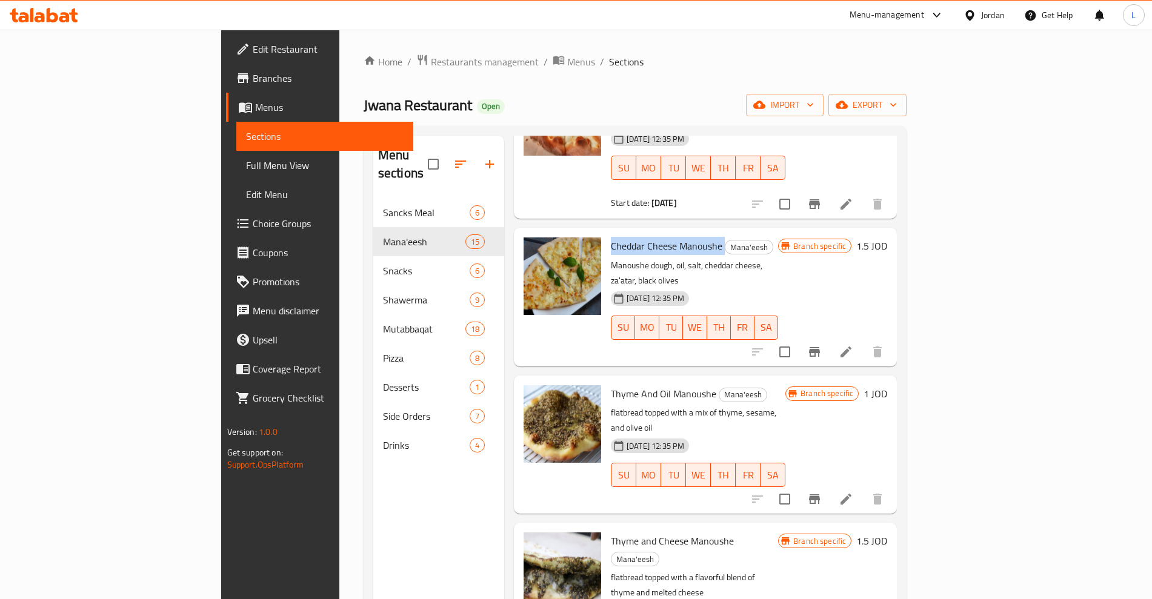
scroll to position [454, 0]
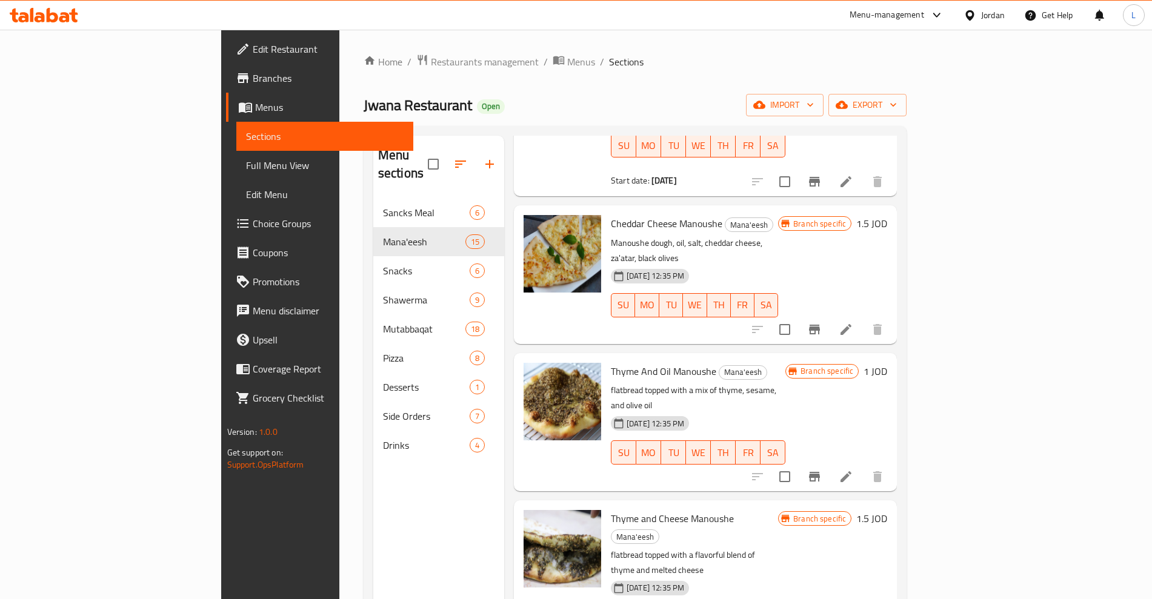
click at [613, 509] on span "Thyme and Cheese Manoushe" at bounding box center [672, 518] width 123 height 18
copy h6 "Thyme and Cheese Manoushe"
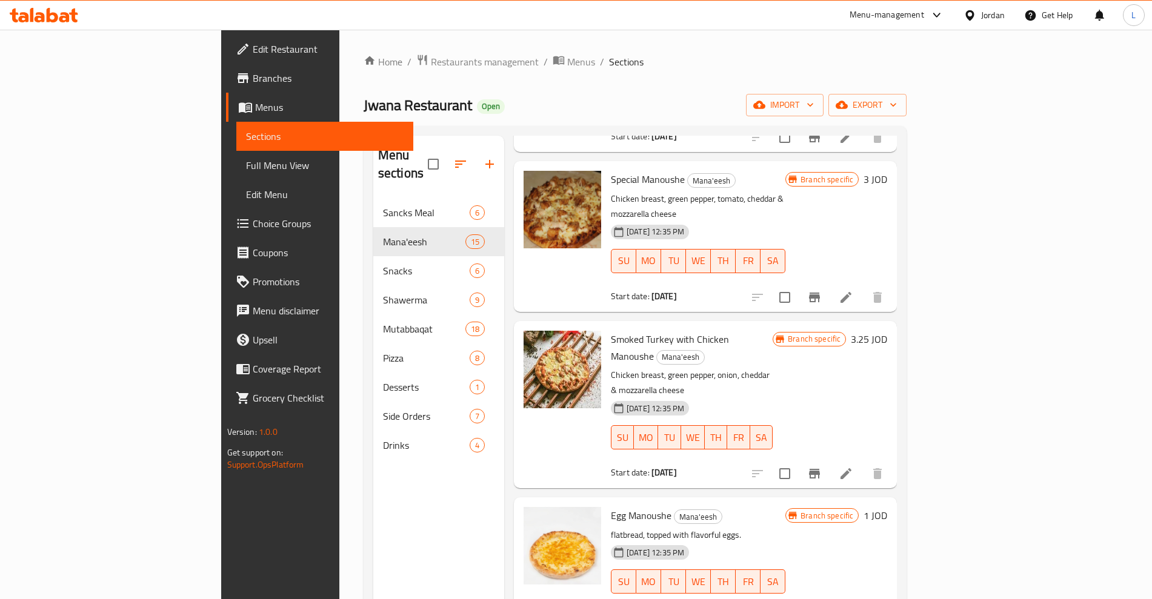
scroll to position [1513, 0]
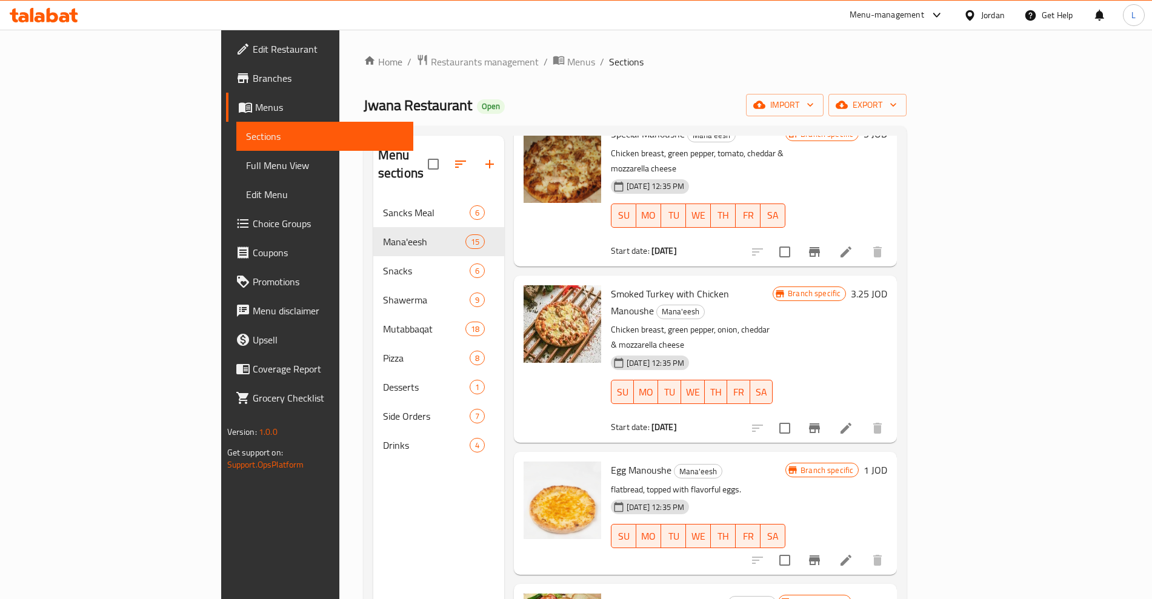
click at [626, 593] on span "Egg With Cheese Manoushe" at bounding box center [668, 602] width 114 height 18
copy h6 "Egg With Cheese Manoushe"
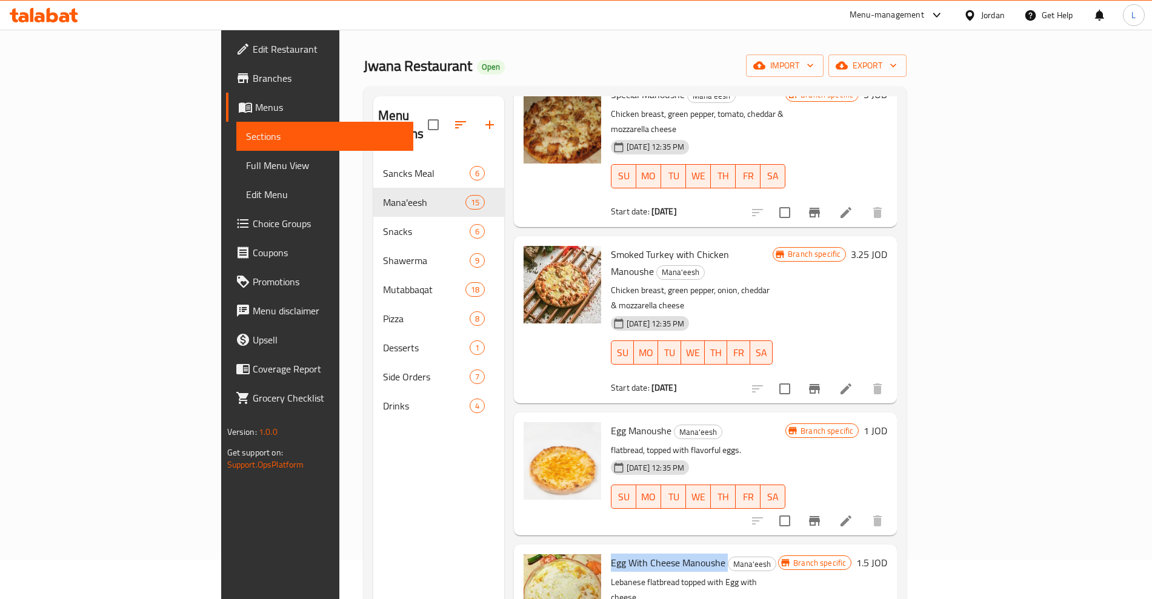
scroll to position [76, 0]
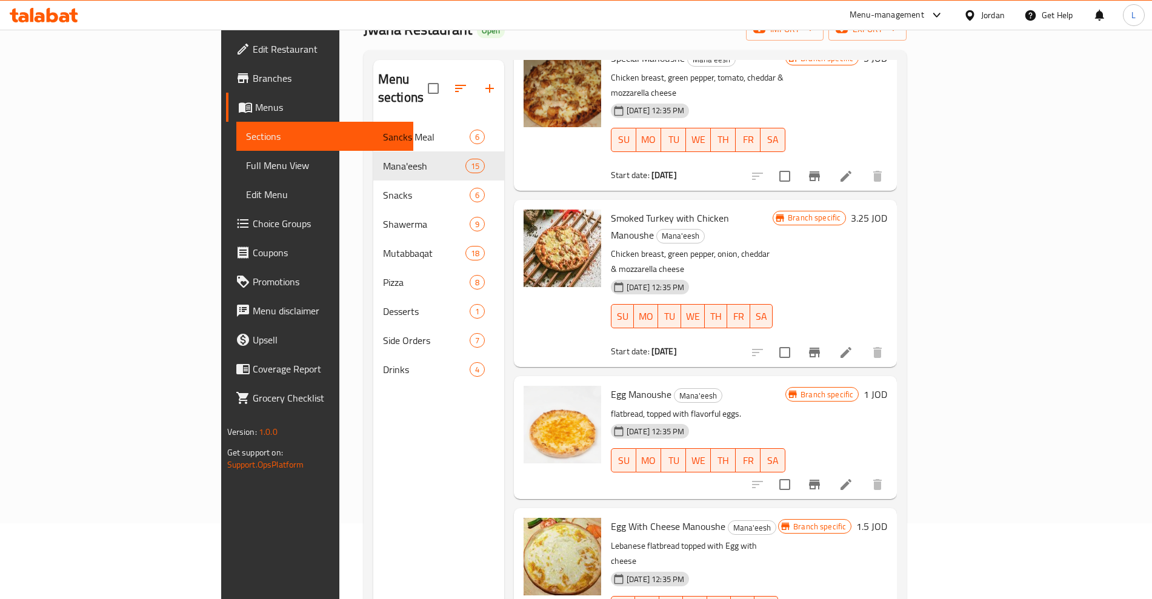
copy h6 "Hot Dog And Egg Manoushe"
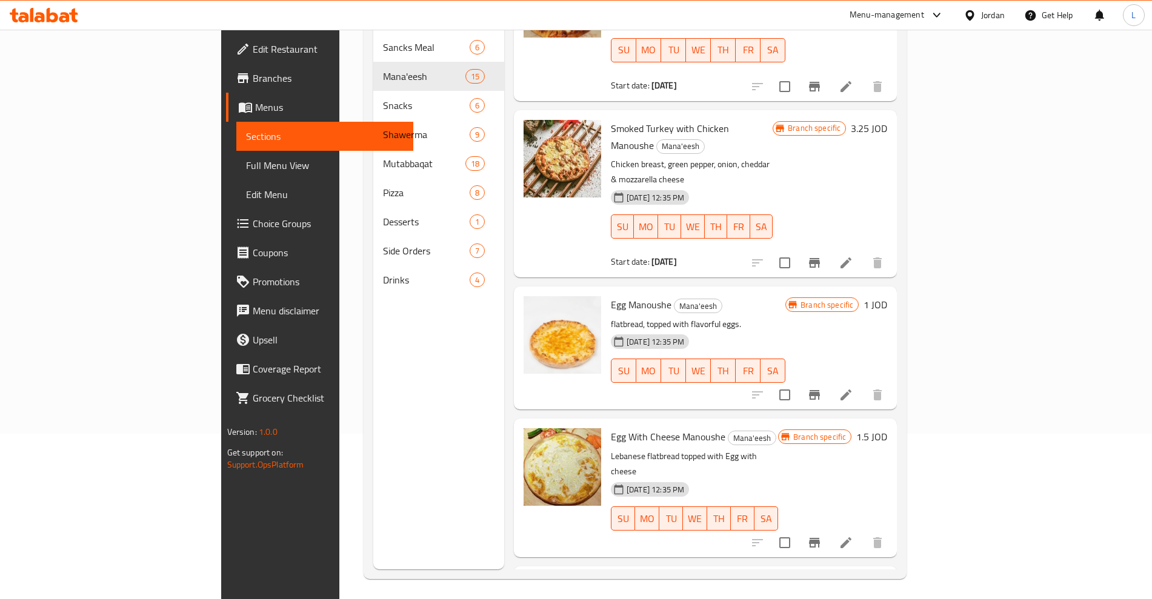
scroll to position [170, 0]
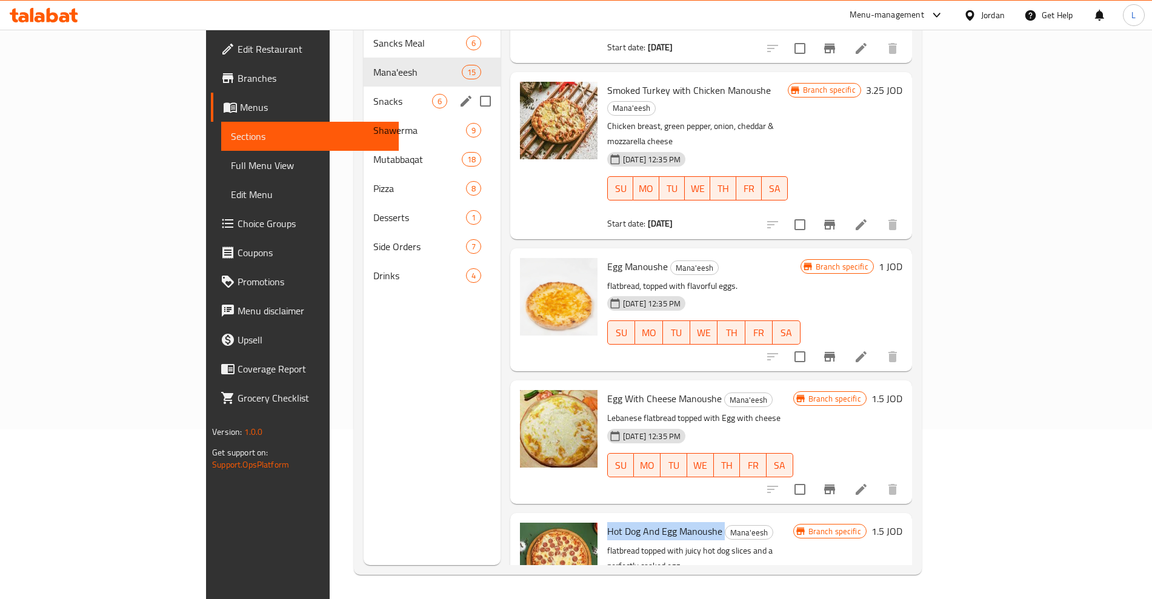
click at [373, 94] on span "Snacks" at bounding box center [402, 101] width 59 height 15
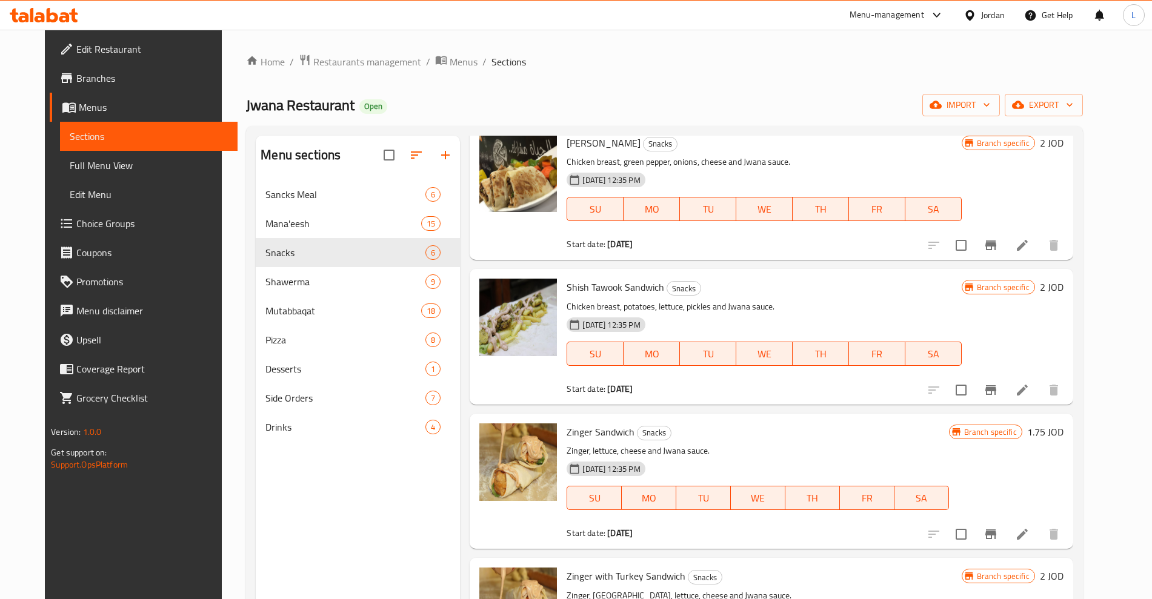
scroll to position [76, 0]
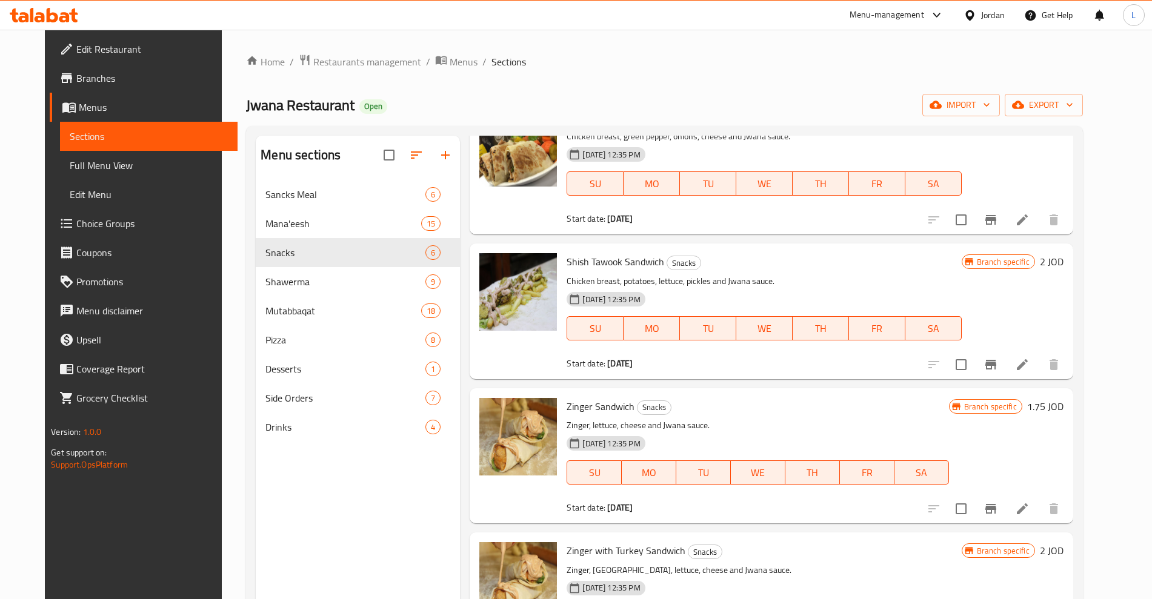
click at [566, 398] on span "Zinger Sandwich" at bounding box center [600, 406] width 68 height 18
click at [569, 401] on span "Zinger Sandwich" at bounding box center [600, 406] width 68 height 18
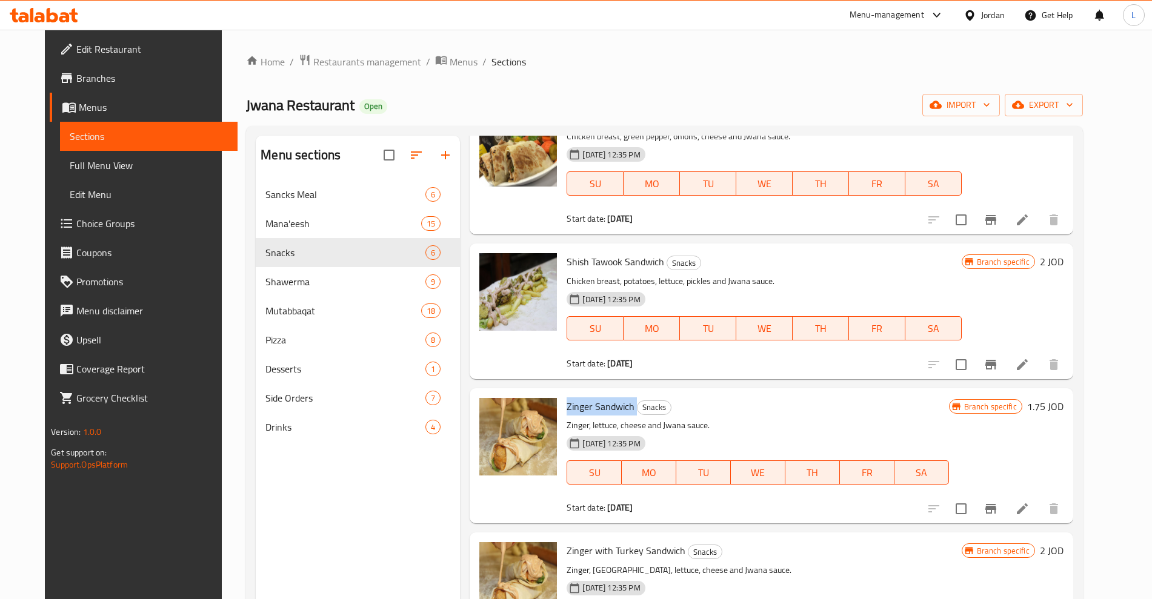
click at [569, 401] on span "Zinger Sandwich" at bounding box center [600, 406] width 68 height 18
copy h6 "Zinger Sandwich"
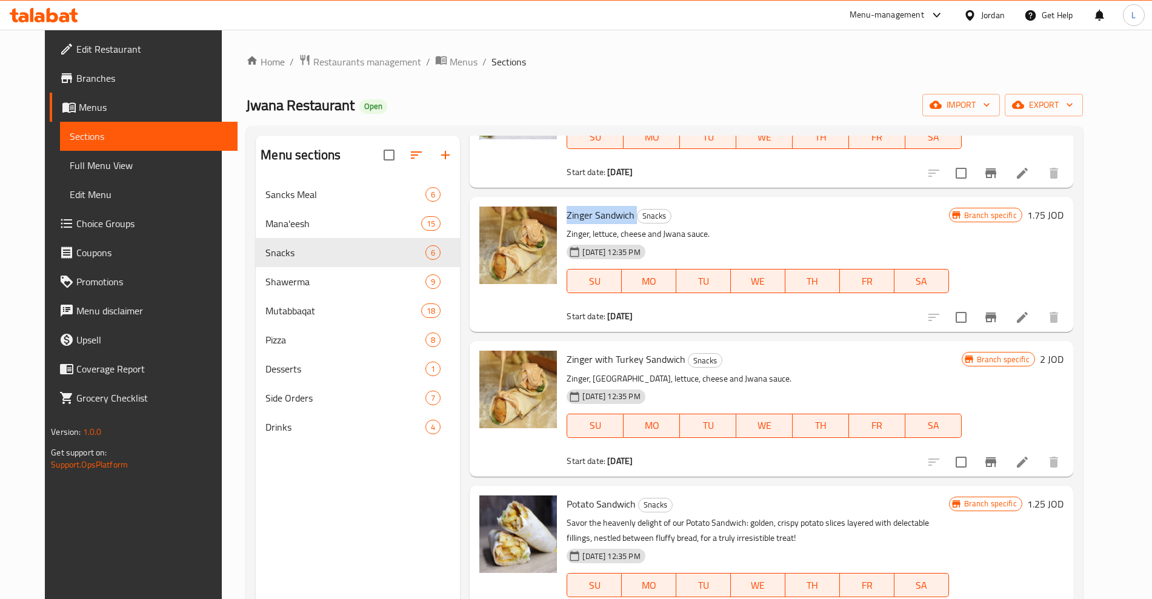
scroll to position [289, 0]
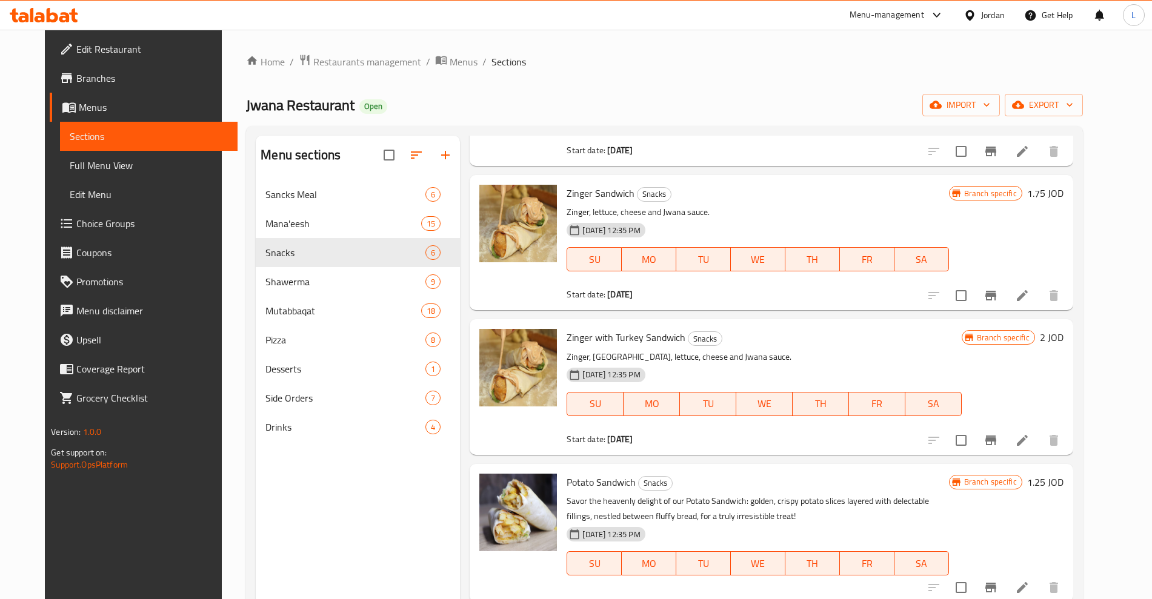
click at [581, 483] on span "Potato Sandwich" at bounding box center [600, 482] width 69 height 18
copy h6 "Potato Sandwich"
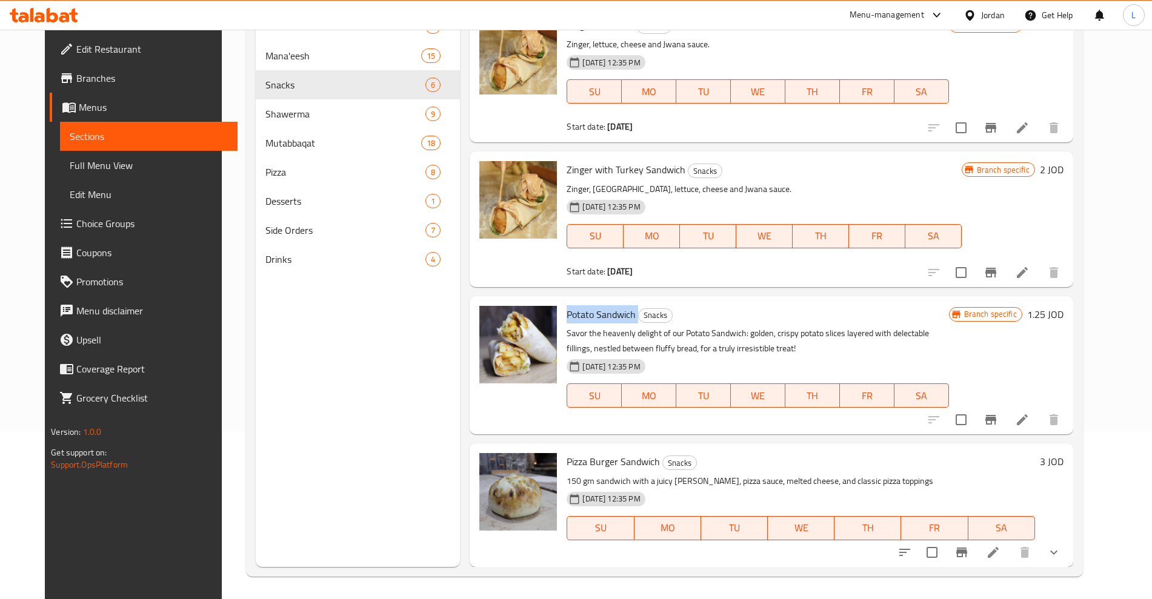
scroll to position [170, 0]
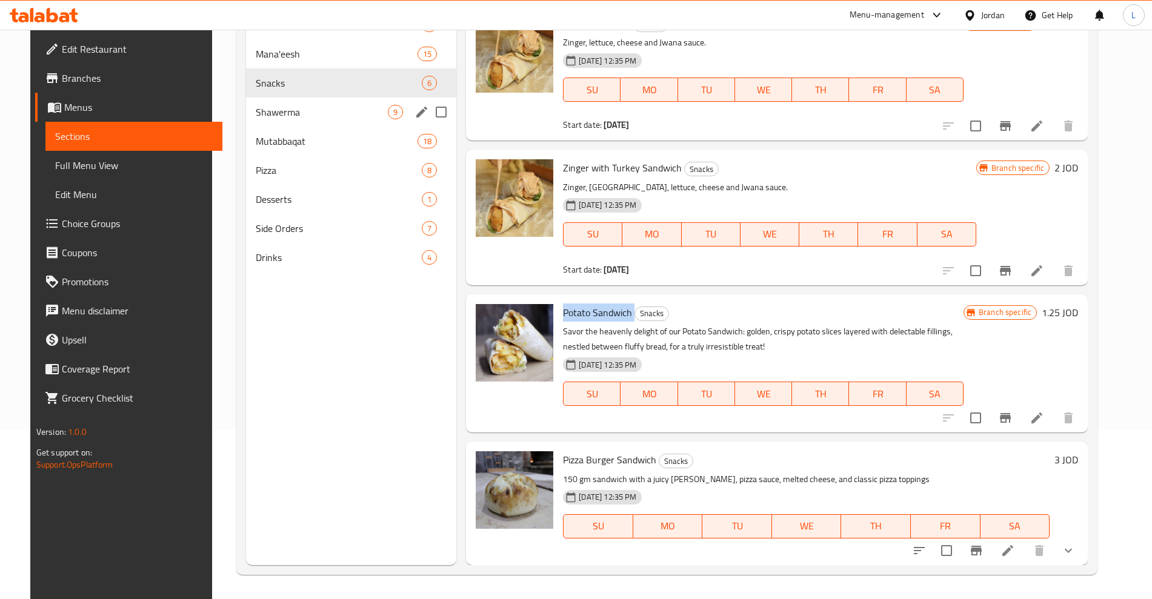
drag, startPoint x: 266, startPoint y: 111, endPoint x: 280, endPoint y: 116, distance: 15.5
click at [267, 111] on span "Shawerma" at bounding box center [322, 112] width 132 height 15
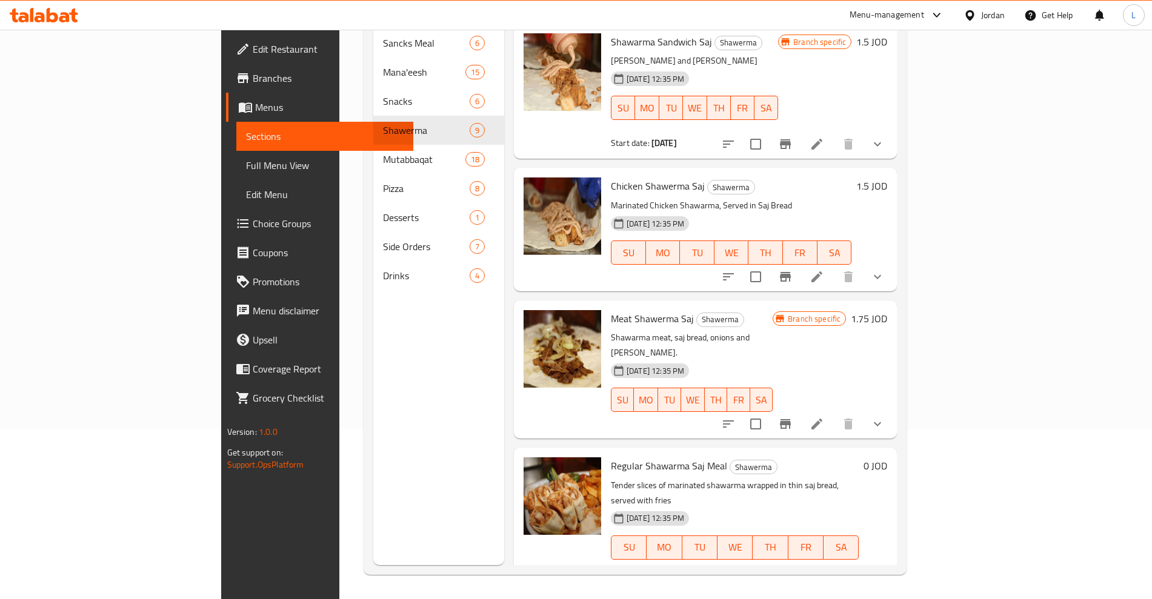
click at [611, 177] on span "Chicken Shawerma Saj" at bounding box center [658, 186] width 94 height 18
copy h6 "Chicken Shawerma Saj"
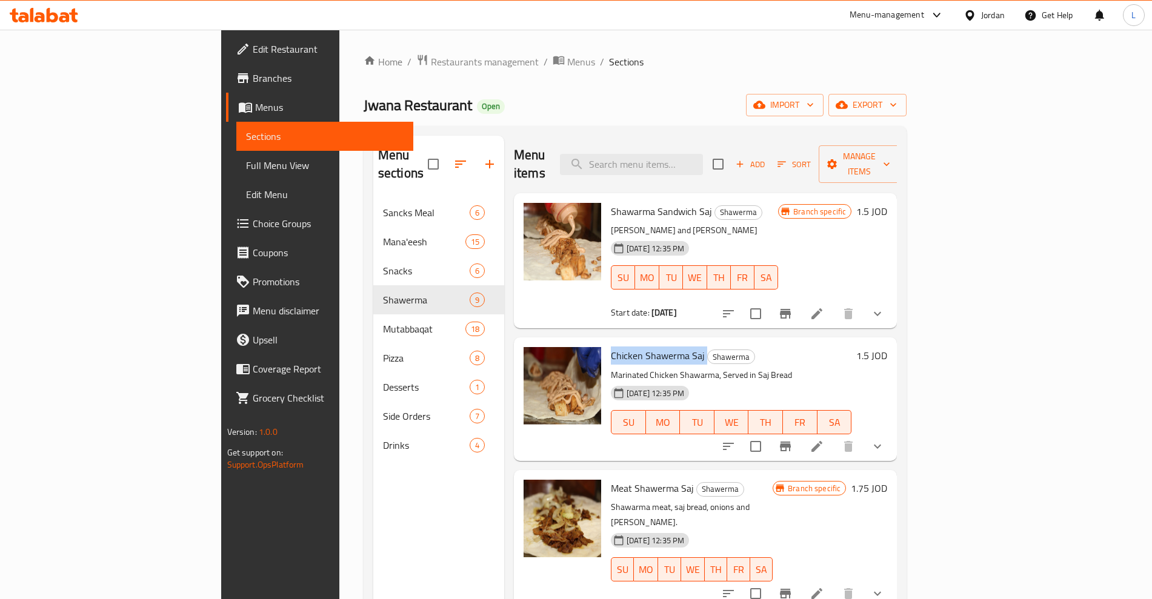
click at [611, 223] on p "Sandwich shawerma and joanna sauce" at bounding box center [694, 230] width 167 height 15
click at [611, 202] on span "Shawarma Sandwich Saj" at bounding box center [661, 211] width 101 height 18
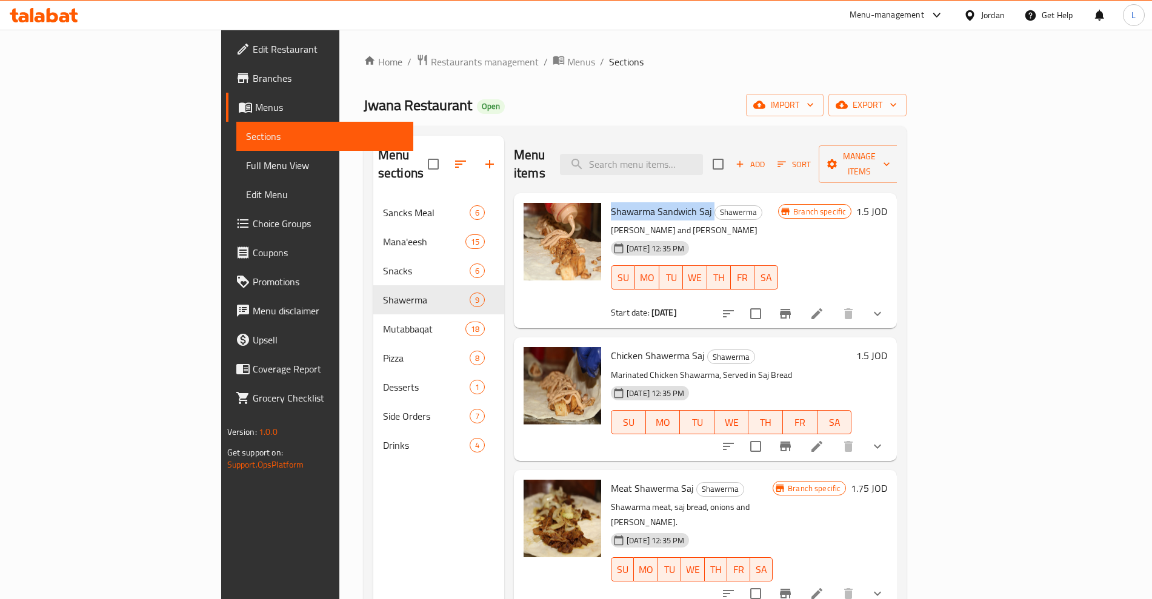
click at [611, 202] on span "Shawarma Sandwich Saj" at bounding box center [661, 211] width 101 height 18
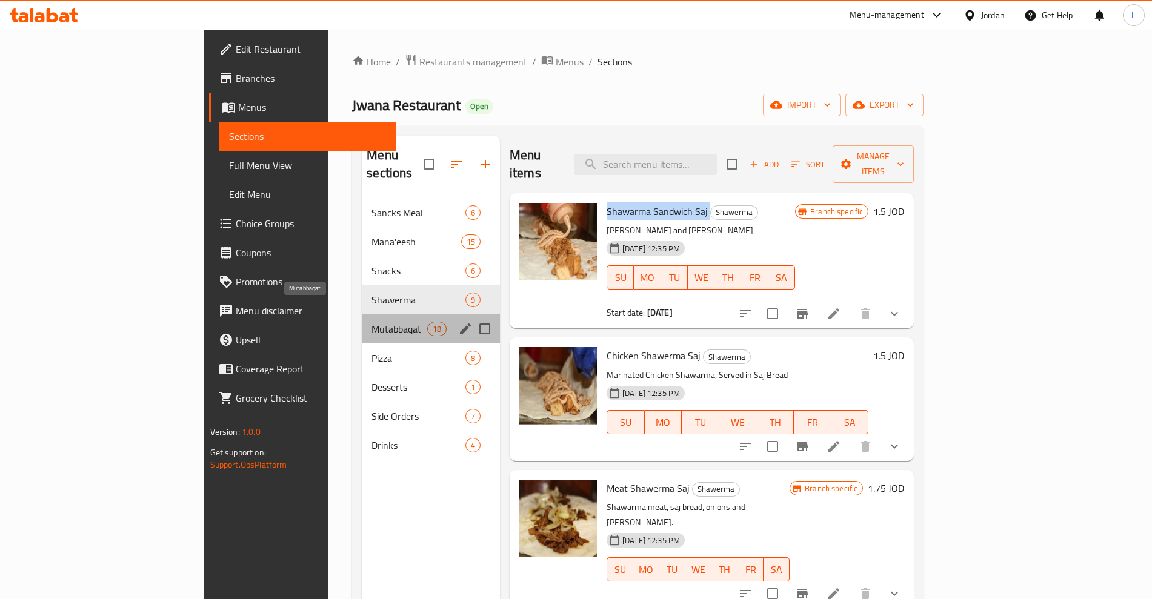
click at [371, 322] on span "Mutabbaqat" at bounding box center [398, 329] width 55 height 15
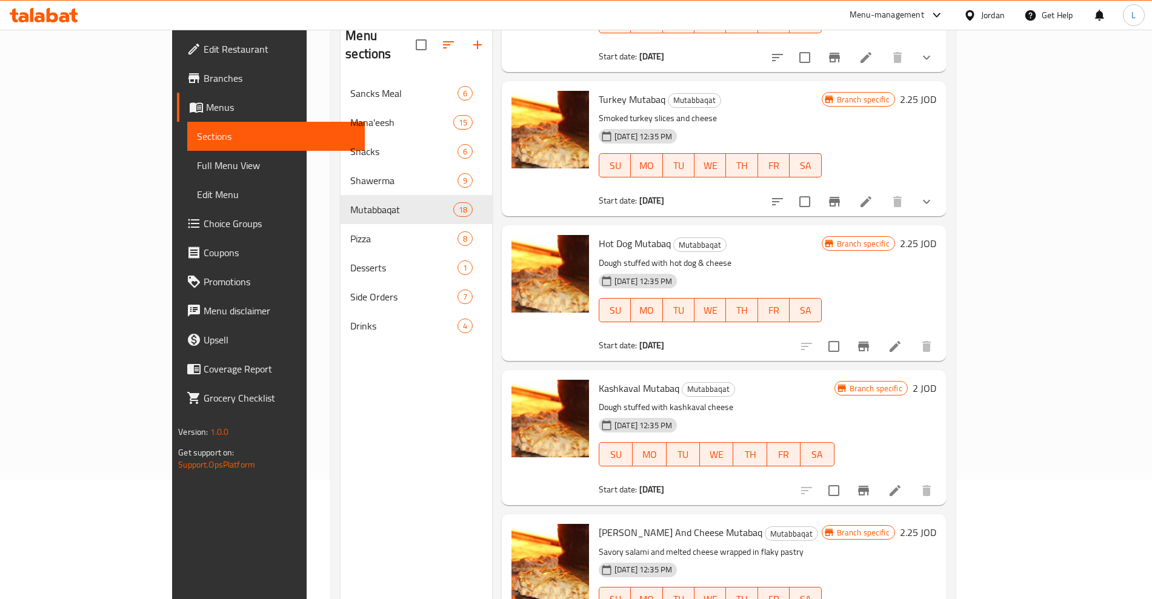
scroll to position [170, 0]
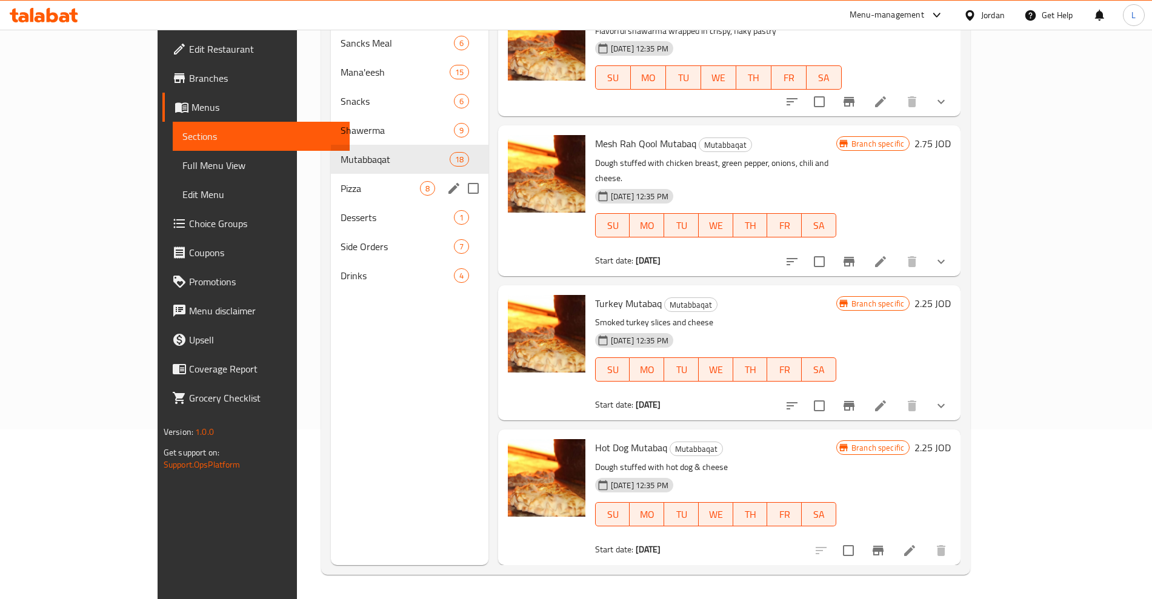
click at [331, 177] on div "Pizza 8" at bounding box center [410, 188] width 158 height 29
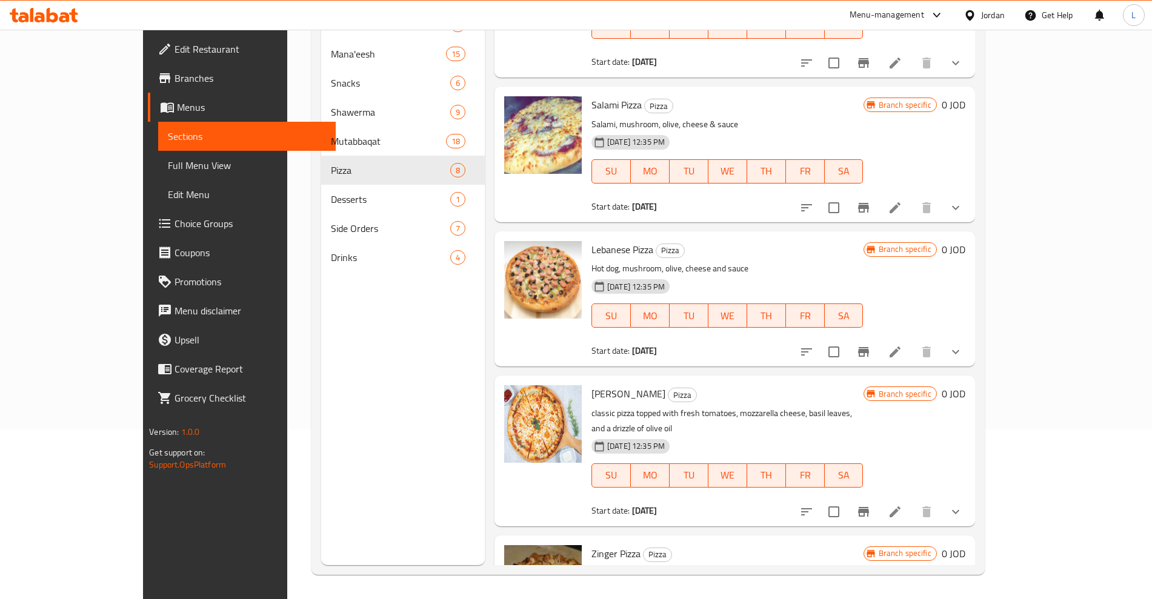
scroll to position [248, 0]
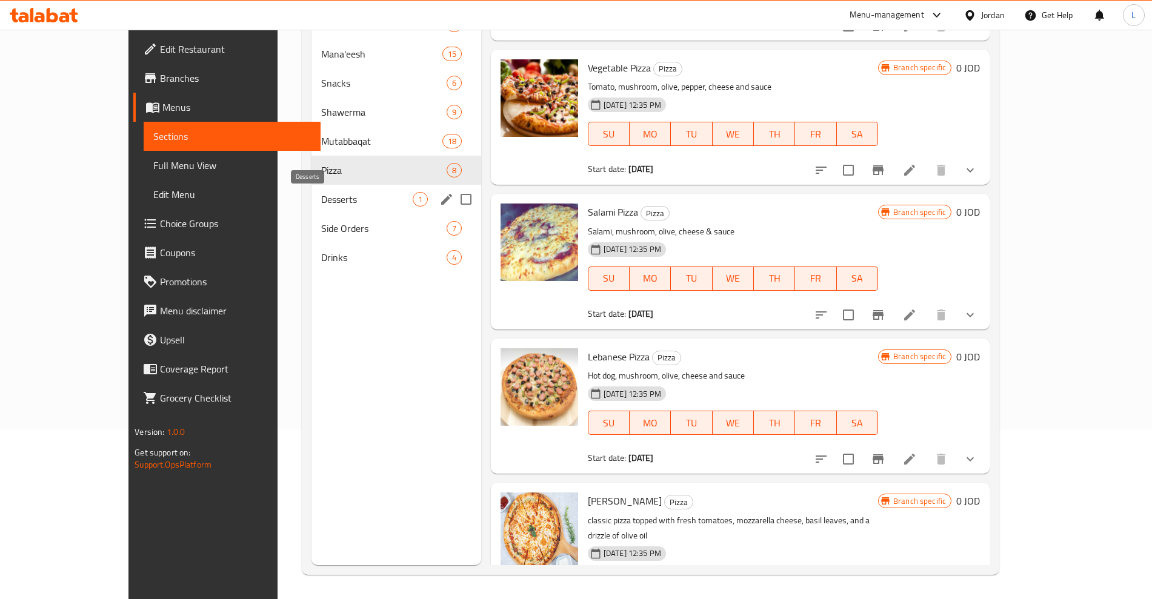
click at [321, 203] on span "Desserts" at bounding box center [366, 199] width 91 height 15
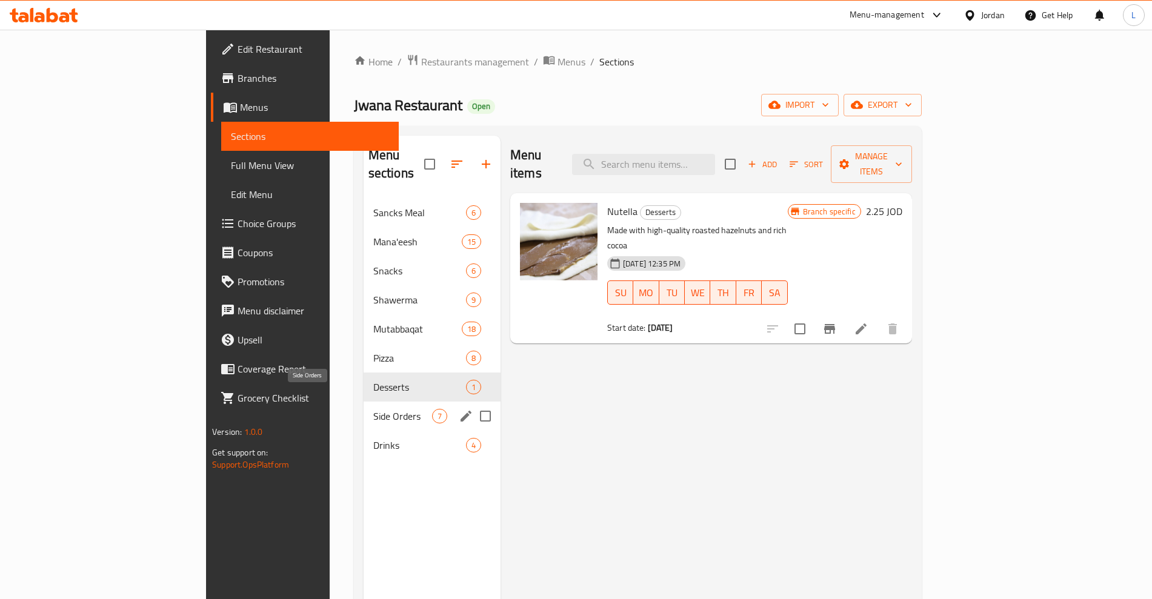
click at [373, 409] on span "Side Orders" at bounding box center [402, 416] width 59 height 15
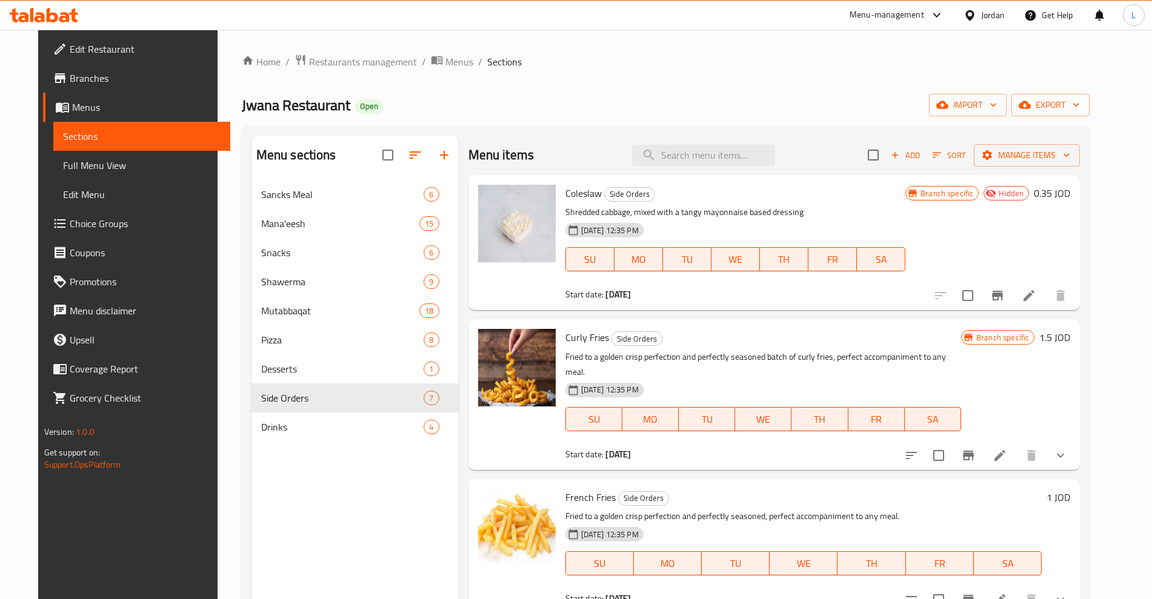
click at [572, 339] on span "Curly Fries" at bounding box center [587, 337] width 44 height 18
copy h6 "Curly Fries"
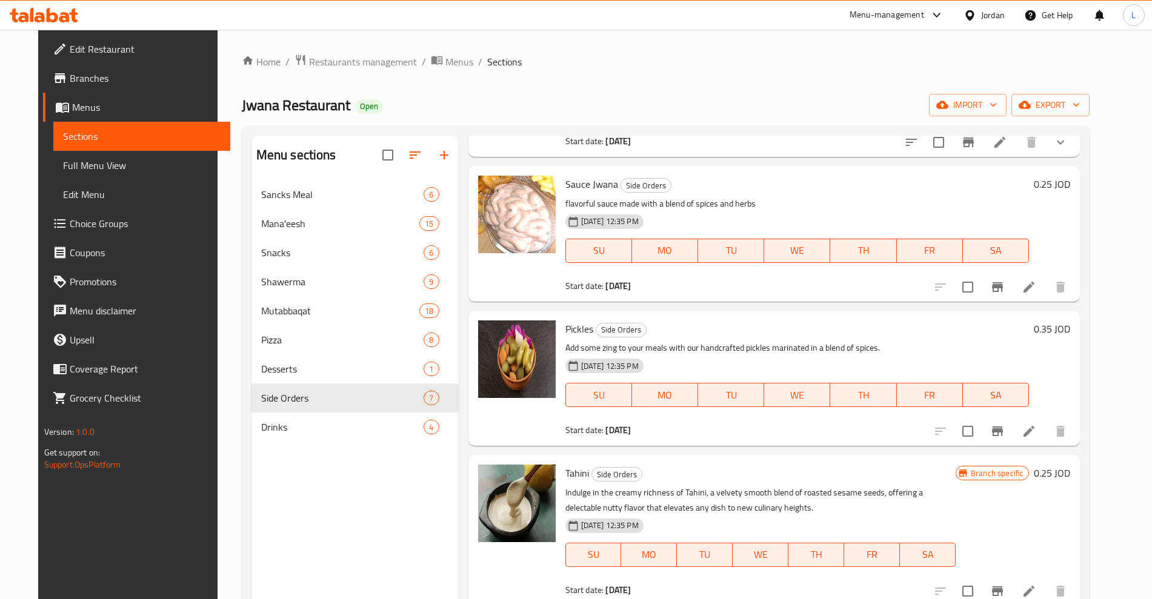
scroll to position [170, 0]
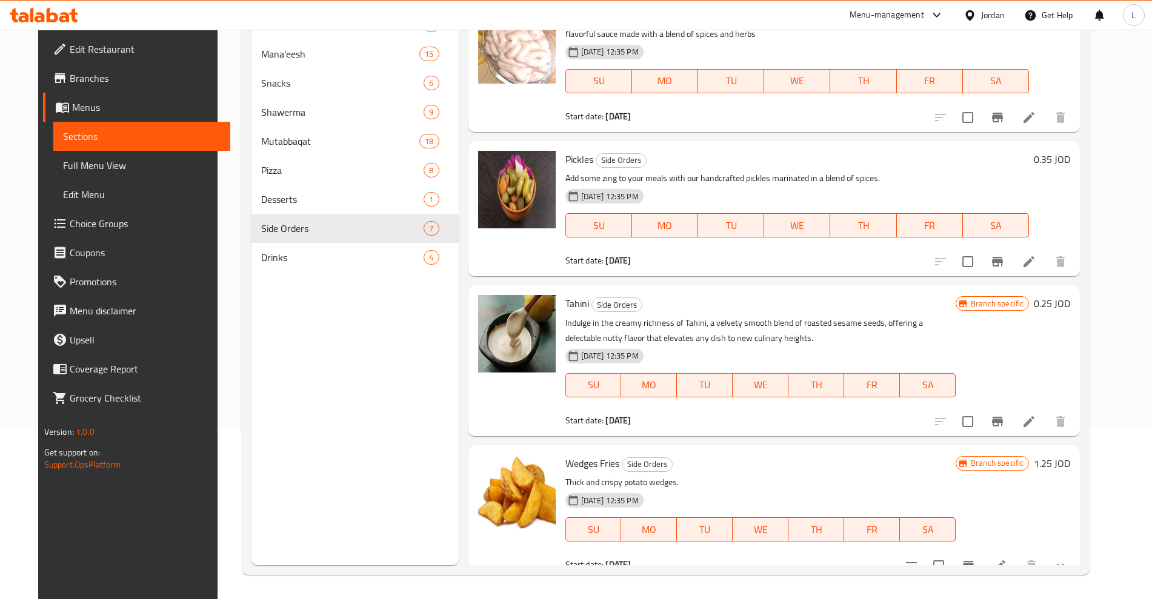
click at [582, 454] on span "Wedges Fries" at bounding box center [592, 463] width 54 height 18
copy h6 "Wedges Fries"
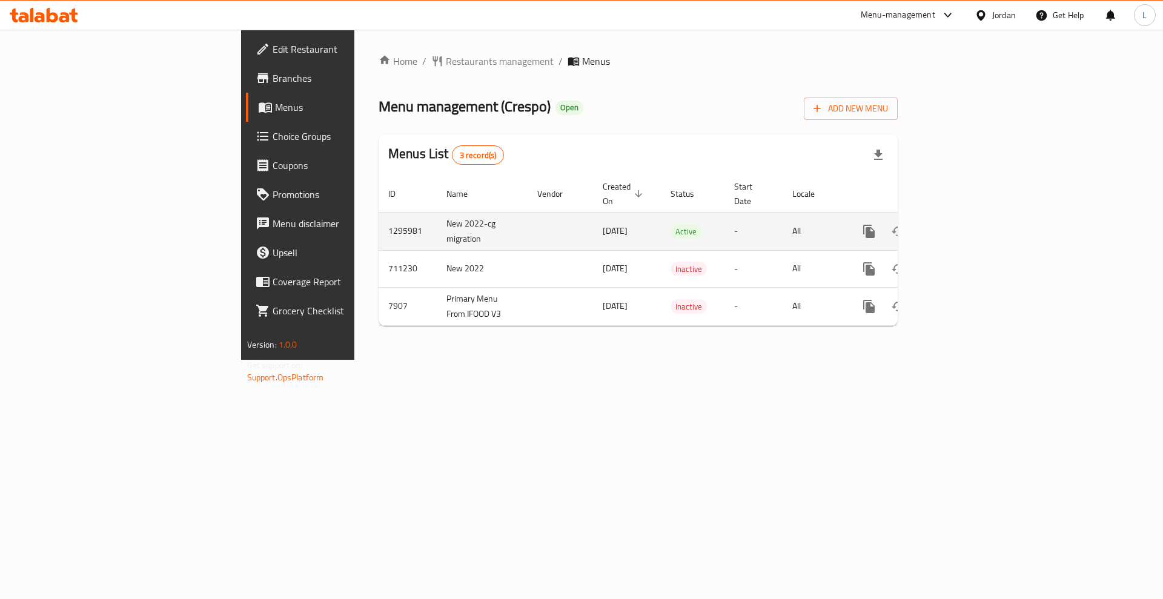
click at [971, 225] on link "enhanced table" at bounding box center [956, 231] width 29 height 29
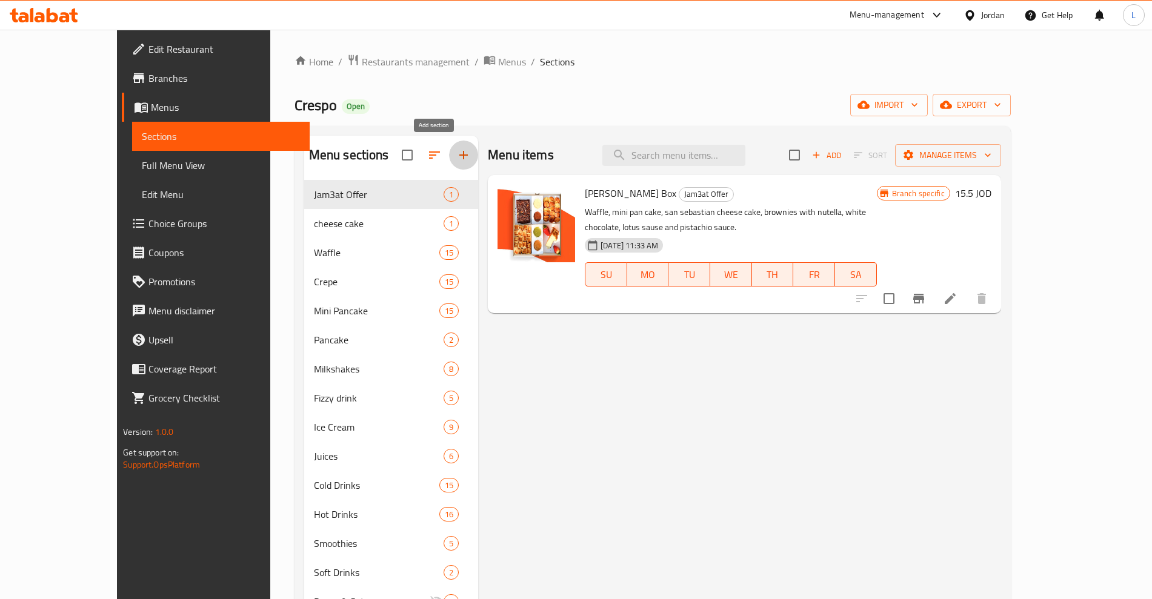
click at [449, 152] on button "button" at bounding box center [463, 155] width 29 height 29
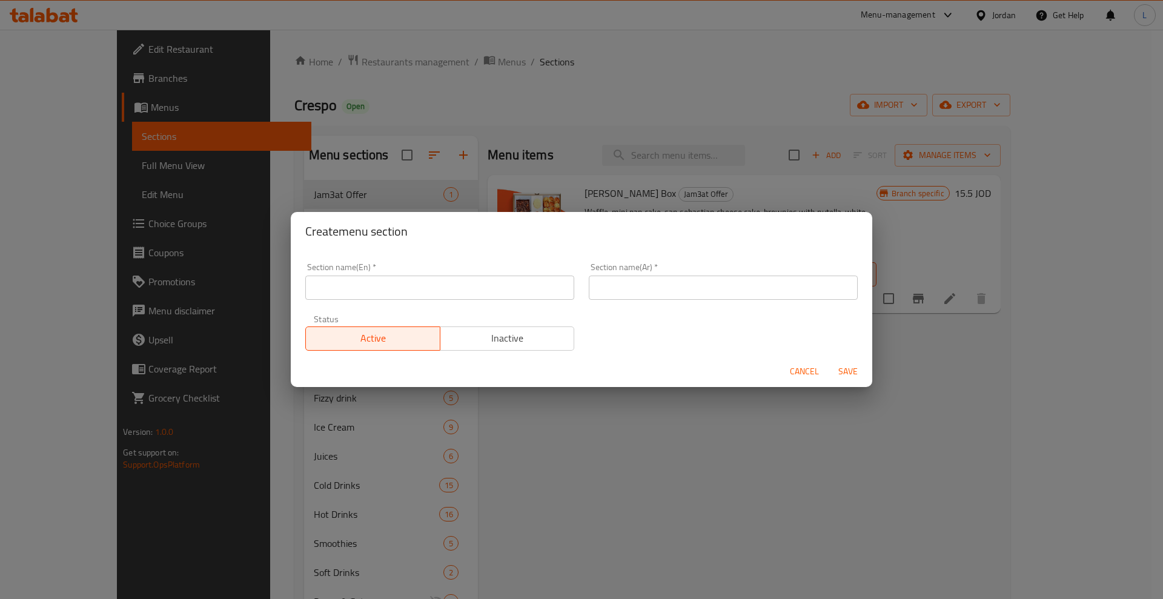
click at [409, 289] on input "text" at bounding box center [439, 288] width 269 height 24
type input "1 JD Offer"
click at [640, 290] on input "text" at bounding box center [723, 288] width 269 height 24
type input "عرض الدينار"
drag, startPoint x: 842, startPoint y: 368, endPoint x: 819, endPoint y: 366, distance: 23.1
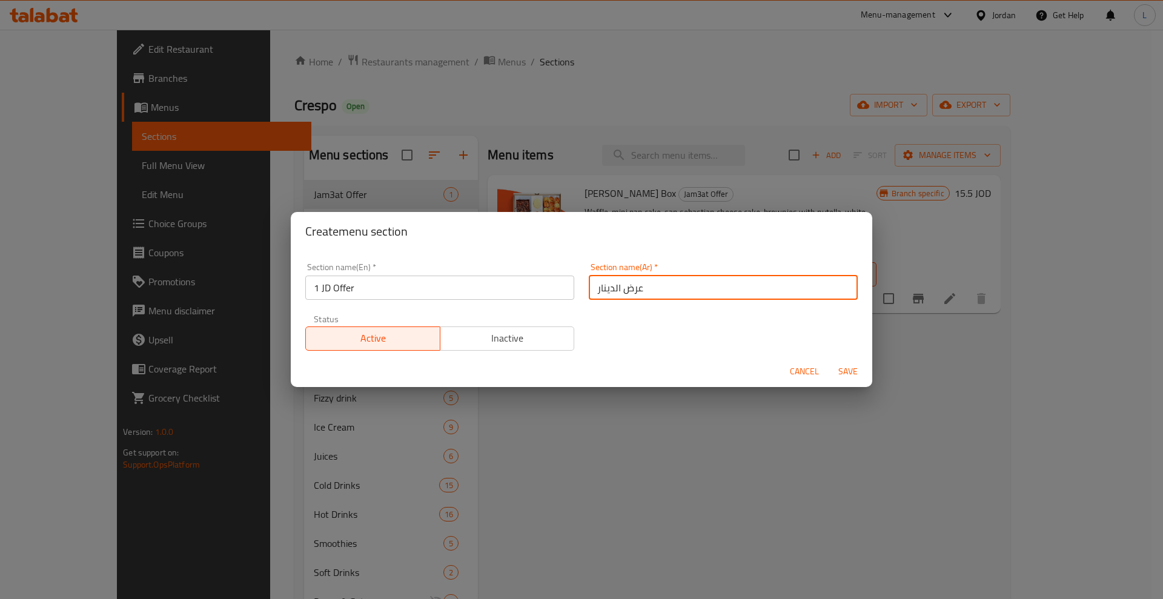
click at [843, 368] on span "Save" at bounding box center [848, 371] width 29 height 15
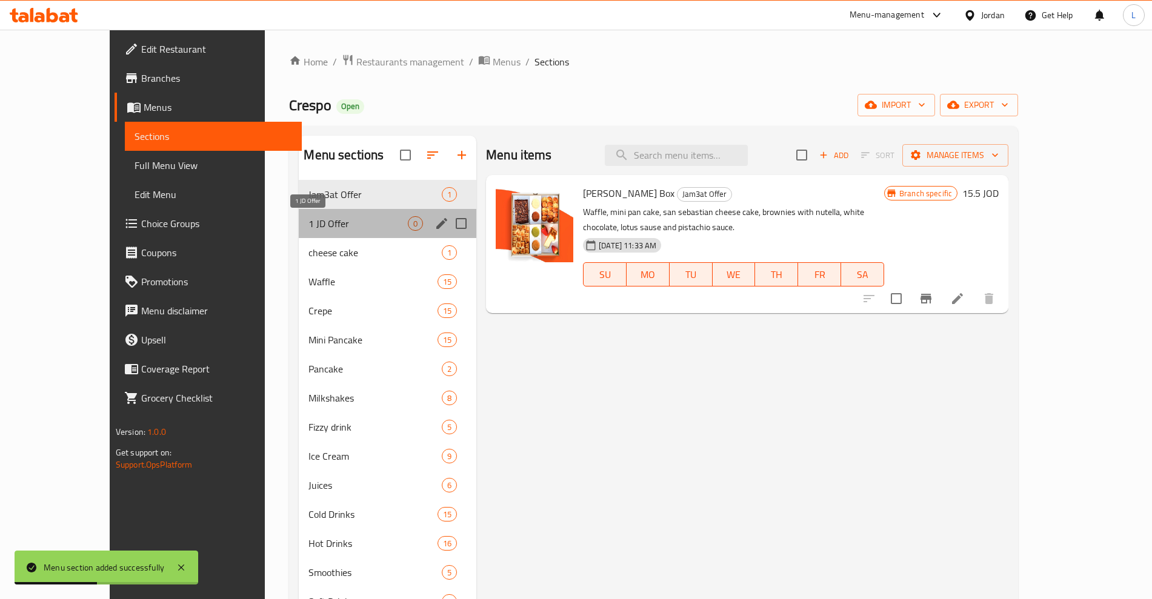
click at [322, 217] on span "1 JD Offer" at bounding box center [357, 223] width 99 height 15
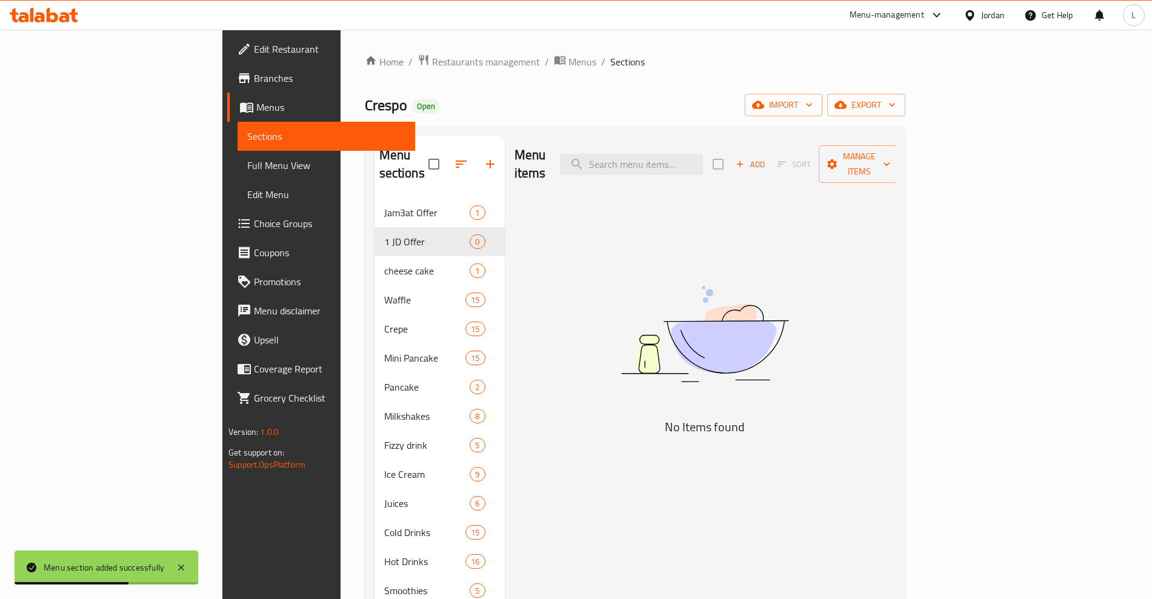
click at [766, 158] on span "Add" at bounding box center [750, 165] width 33 height 14
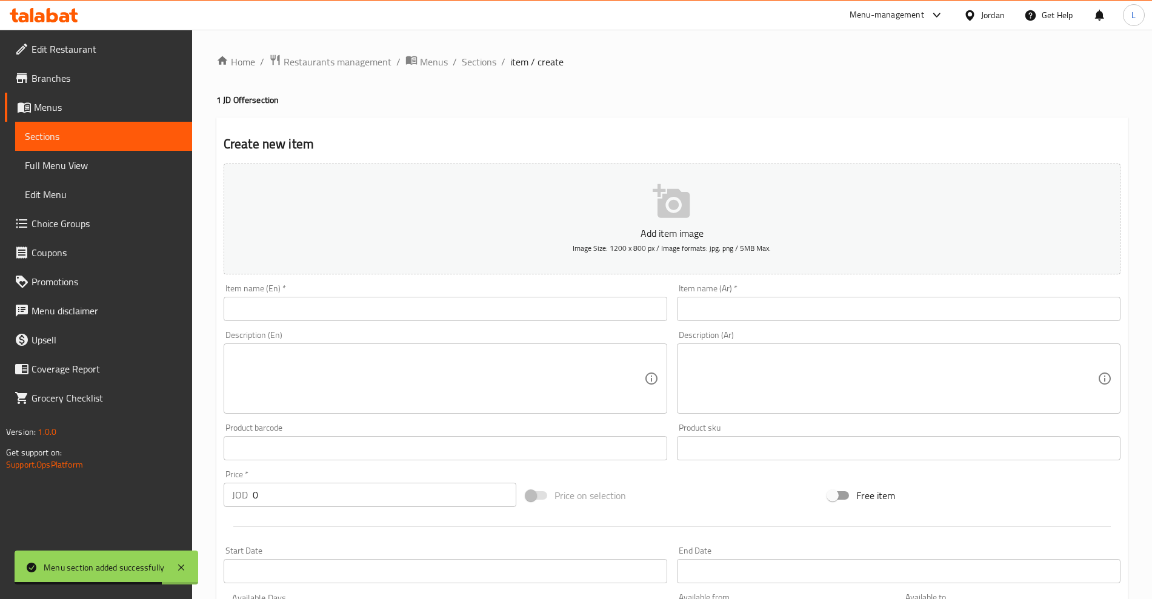
click at [64, 131] on span "Sections" at bounding box center [104, 136] width 158 height 15
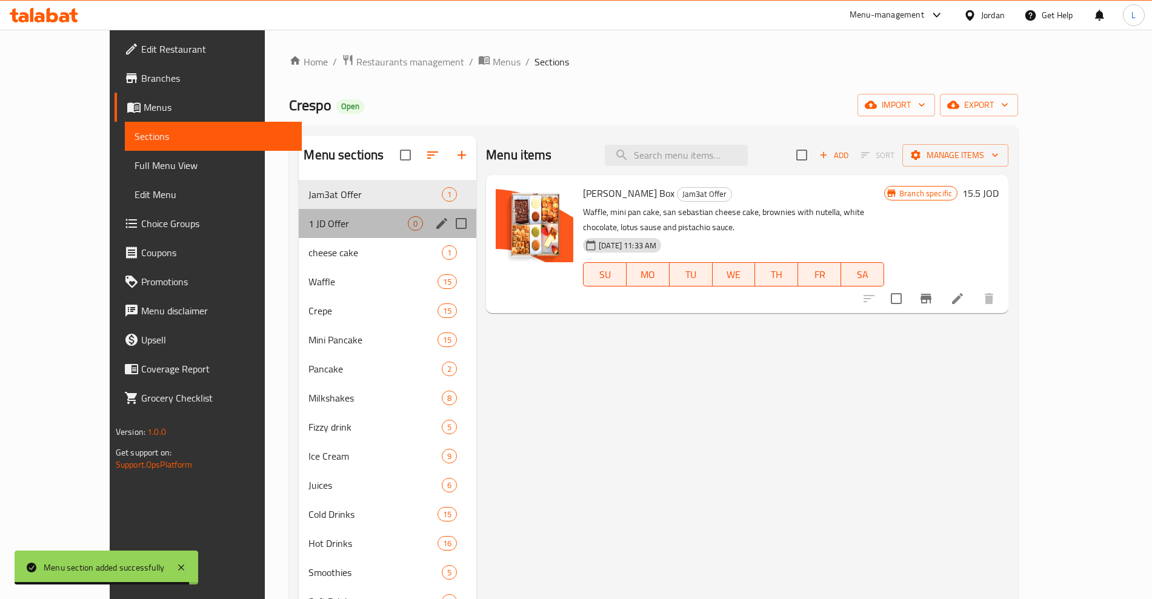
click at [308, 213] on div "1 JD Offer 0" at bounding box center [387, 223] width 177 height 29
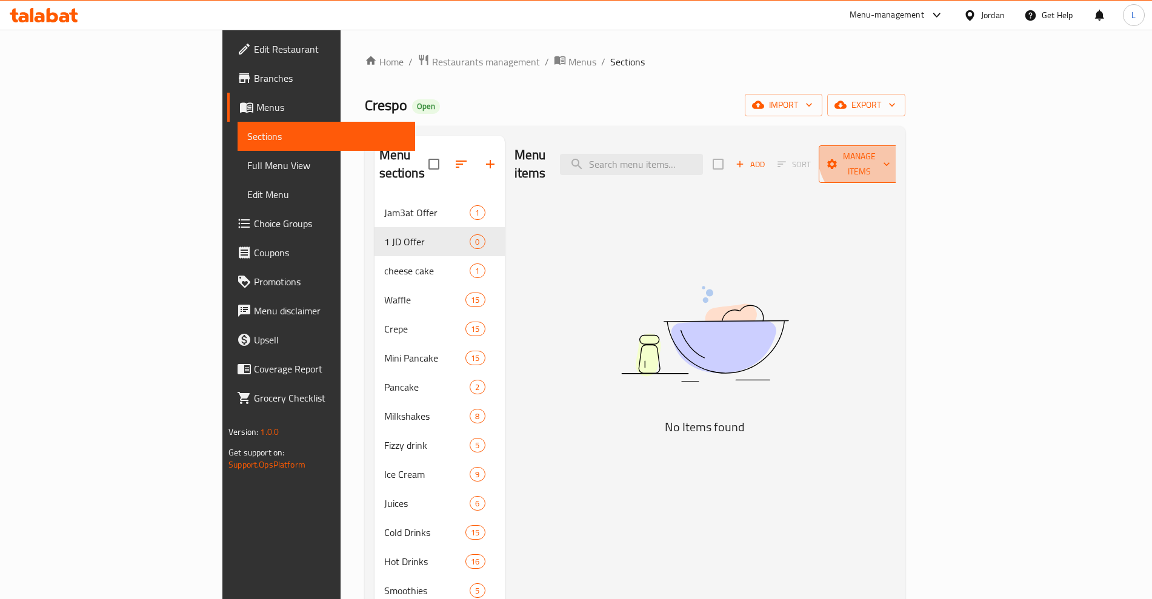
click at [890, 150] on span "Manage items" at bounding box center [859, 164] width 62 height 30
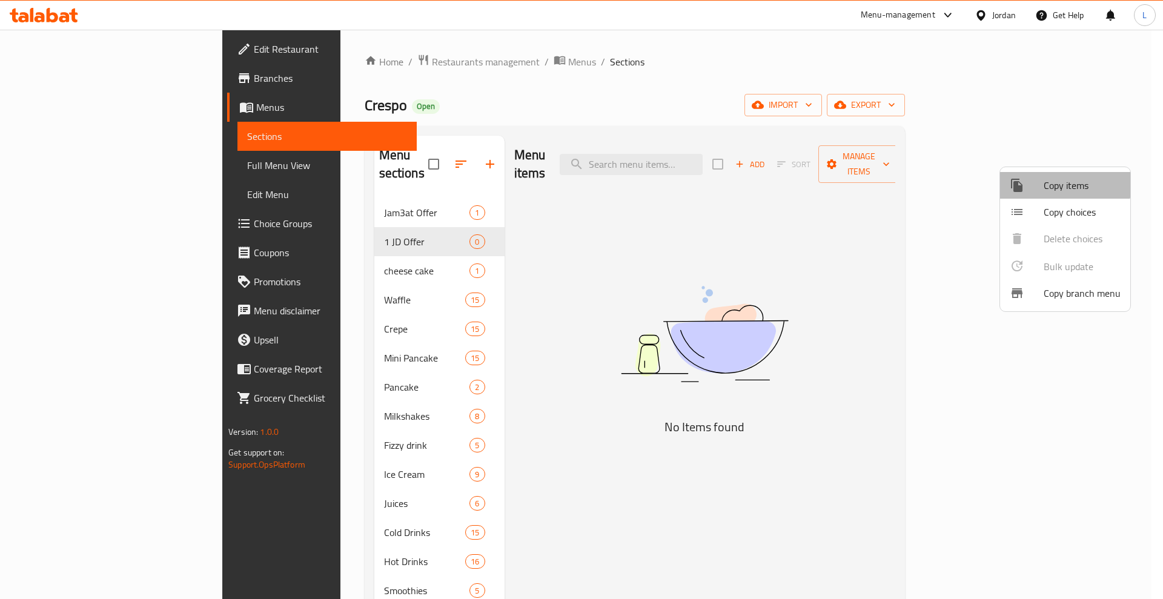
click at [1064, 182] on span "Copy items" at bounding box center [1082, 185] width 77 height 15
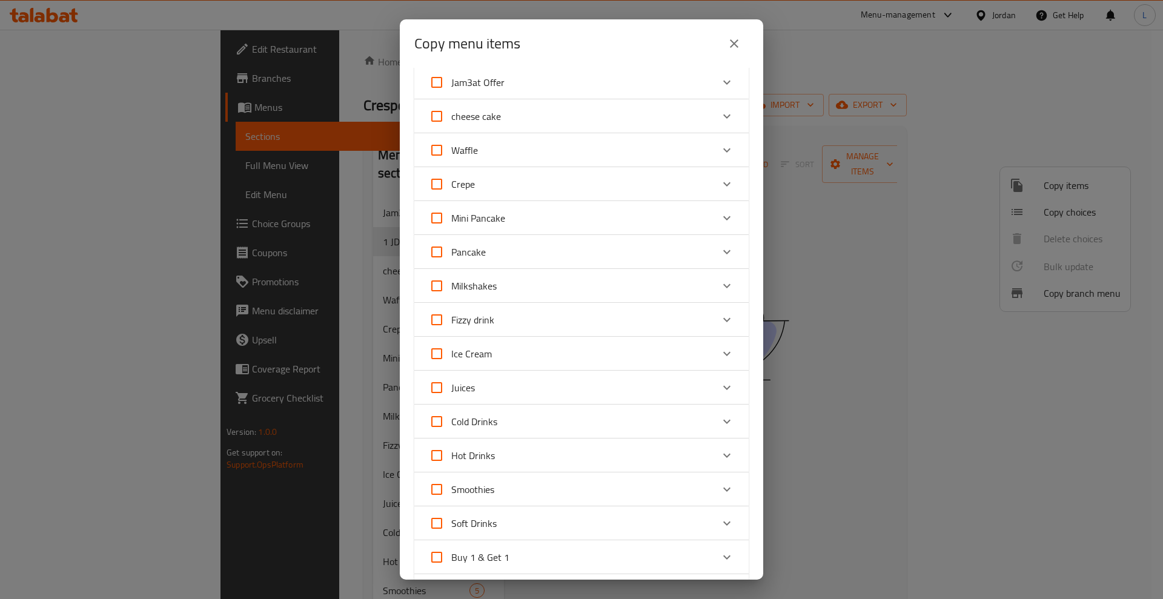
scroll to position [76, 0]
click at [723, 382] on div "Expand" at bounding box center [726, 386] width 29 height 29
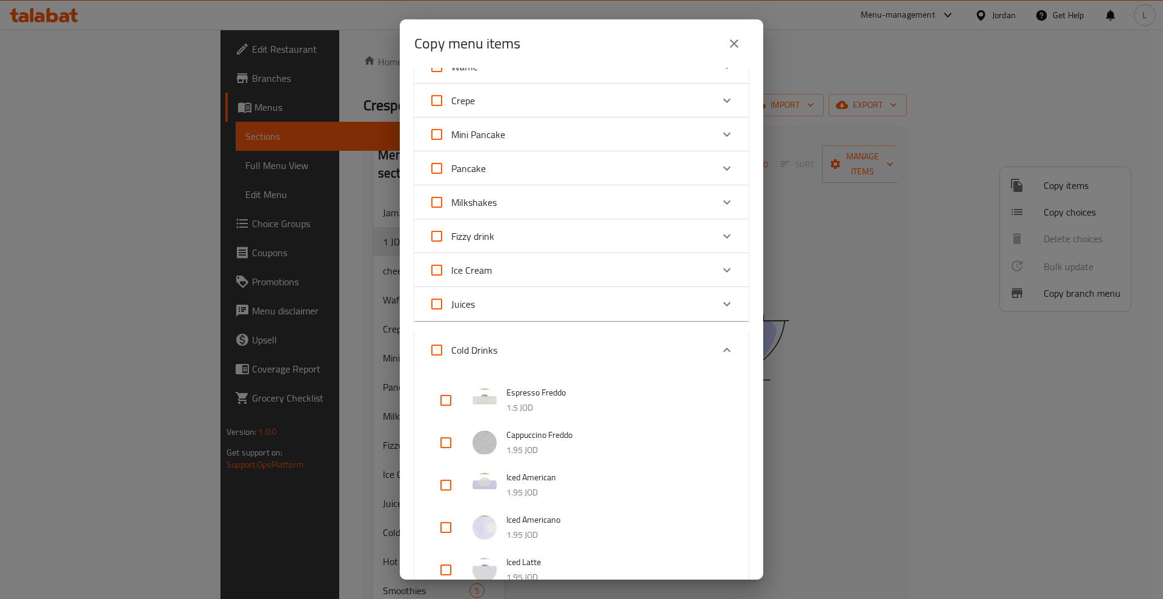
scroll to position [227, 0]
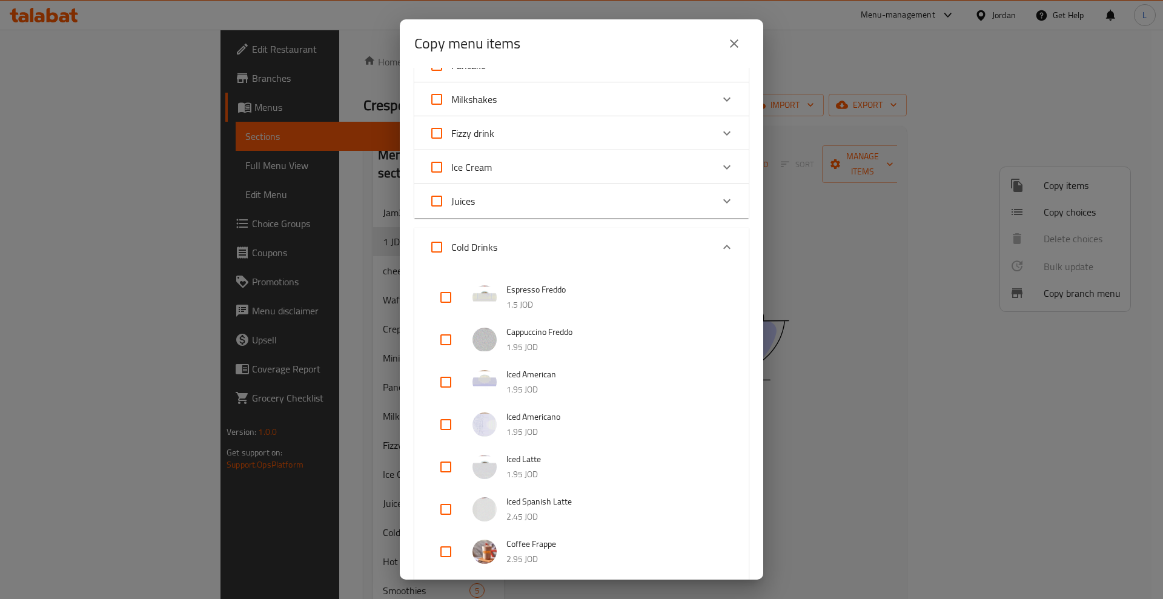
click at [445, 381] on input "checkbox" at bounding box center [445, 382] width 29 height 29
checkbox input "true"
click at [443, 427] on input "checkbox" at bounding box center [445, 424] width 29 height 29
checkbox input "true"
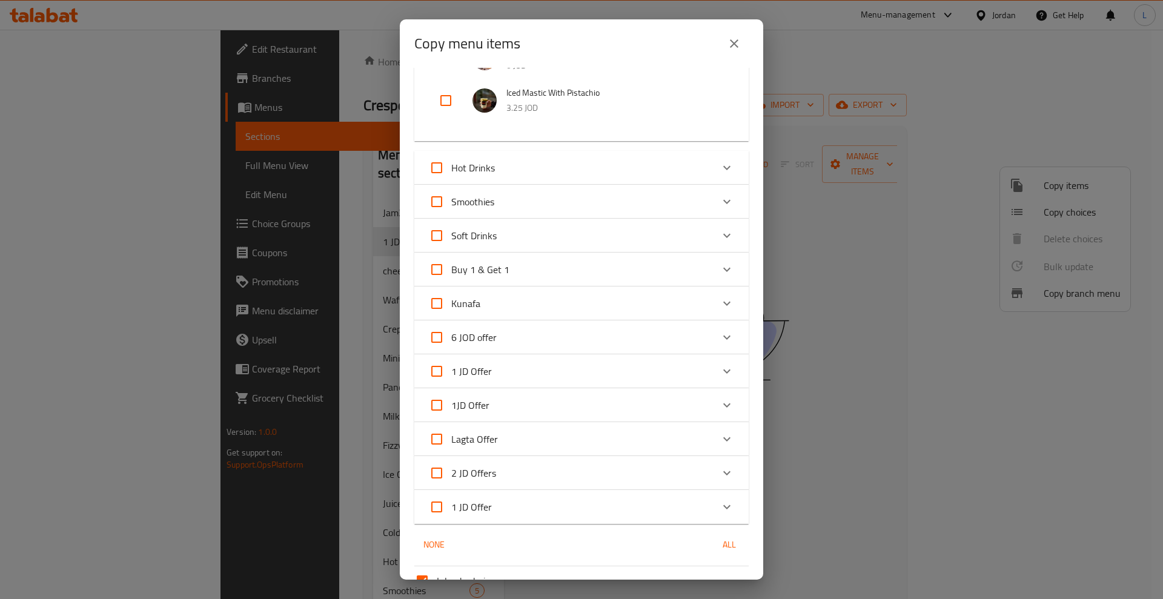
scroll to position [909, 0]
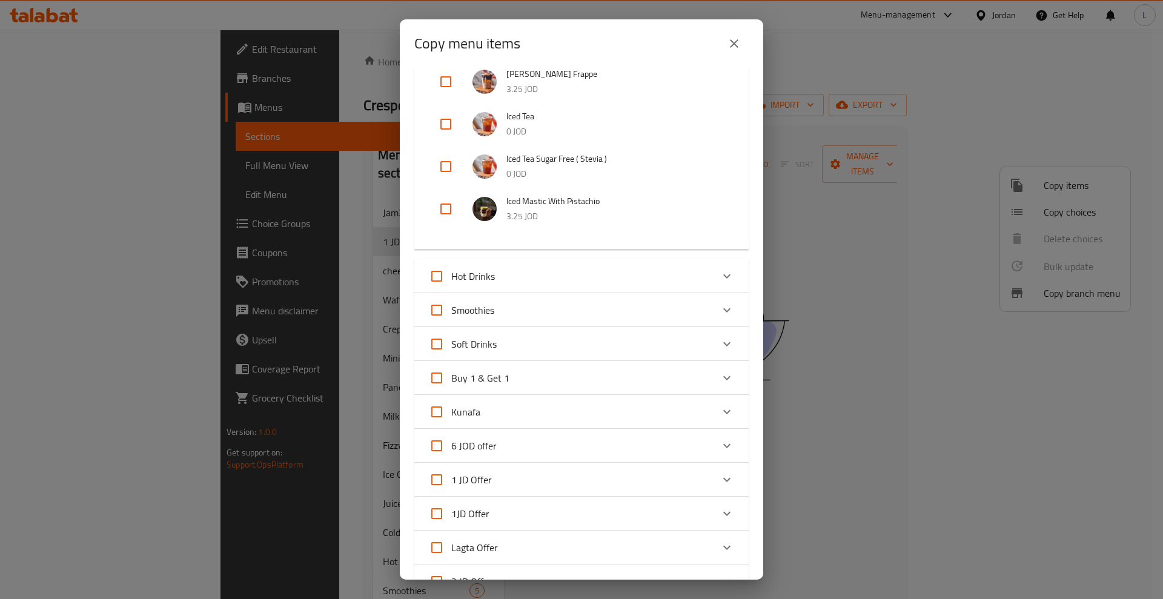
click at [720, 274] on icon "Expand" at bounding box center [727, 276] width 15 height 15
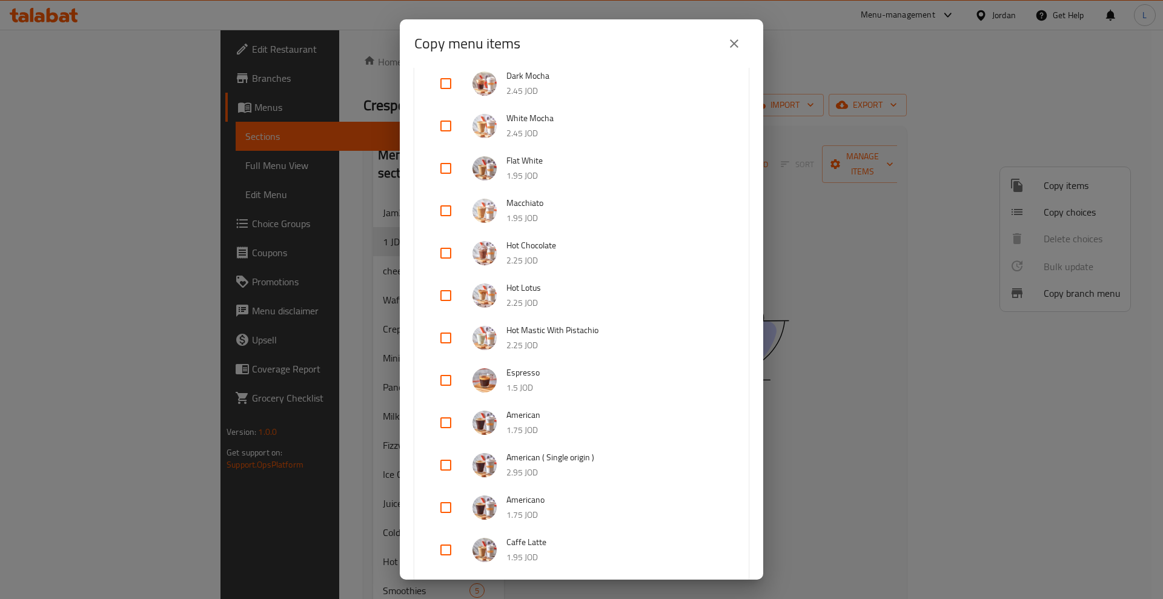
scroll to position [1288, 0]
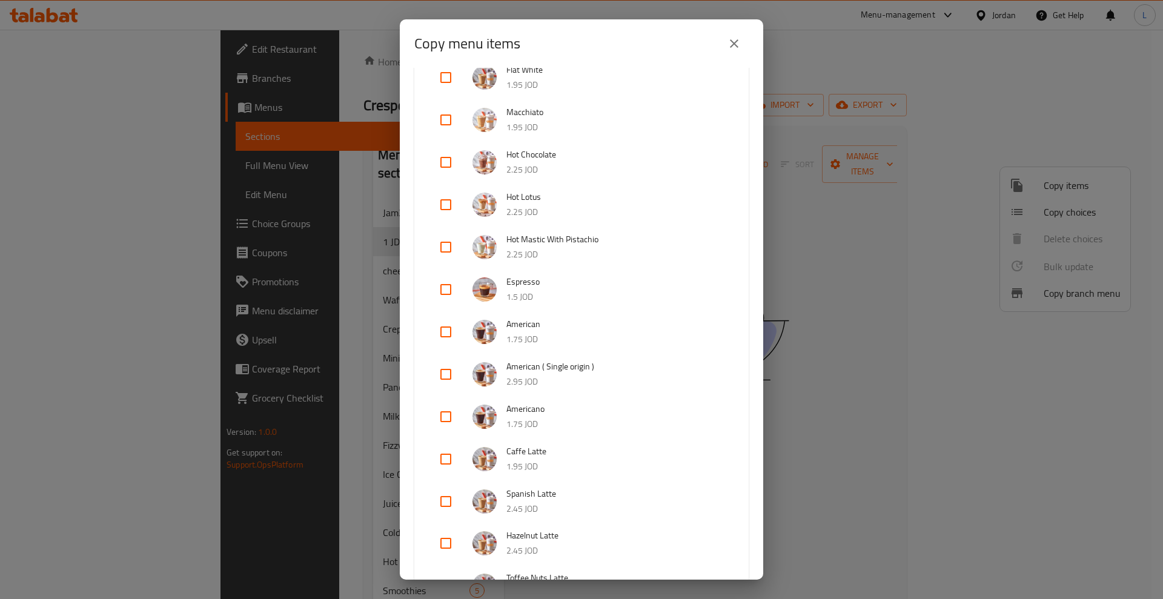
click at [448, 329] on input "checkbox" at bounding box center [445, 331] width 29 height 29
checkbox input "true"
click at [449, 413] on input "checkbox" at bounding box center [445, 416] width 29 height 29
checkbox input "true"
click at [950, 459] on div "Copy menu items 4 / 150 items selected ​ Jam3at Offer [PERSON_NAME] Box 15.5 JO…" at bounding box center [581, 299] width 1163 height 599
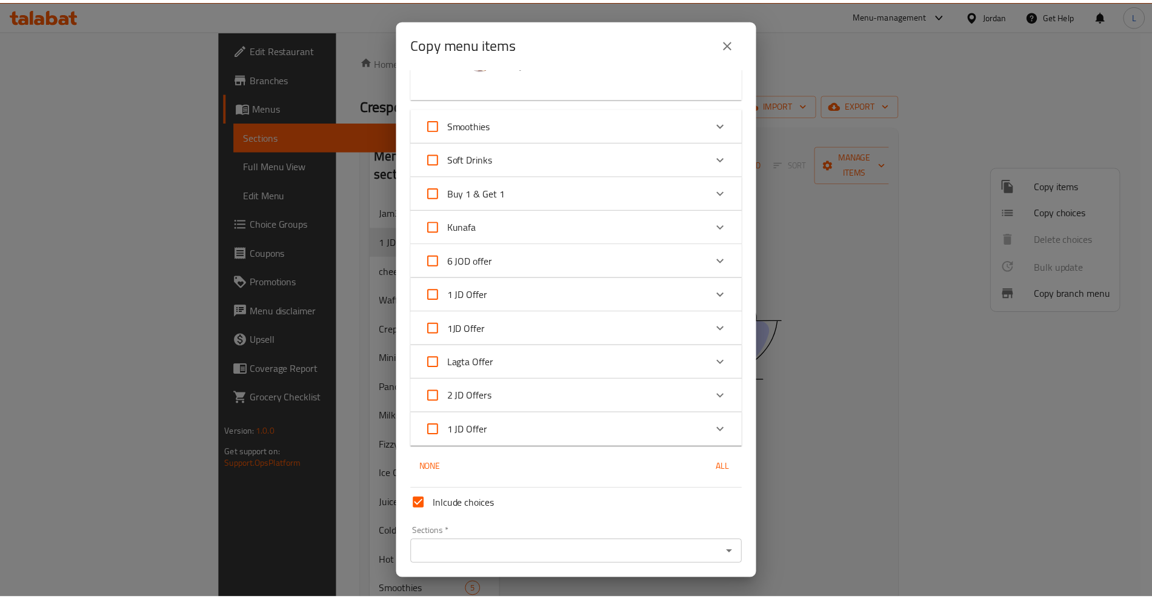
scroll to position [1858, 0]
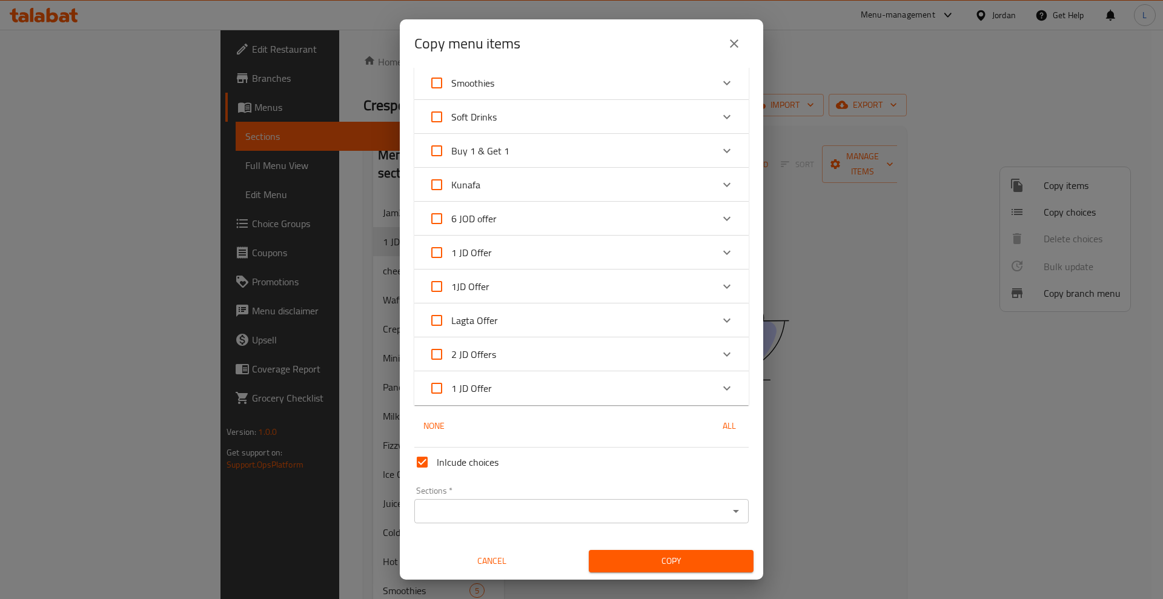
click at [665, 503] on input "Sections   *" at bounding box center [571, 511] width 307 height 17
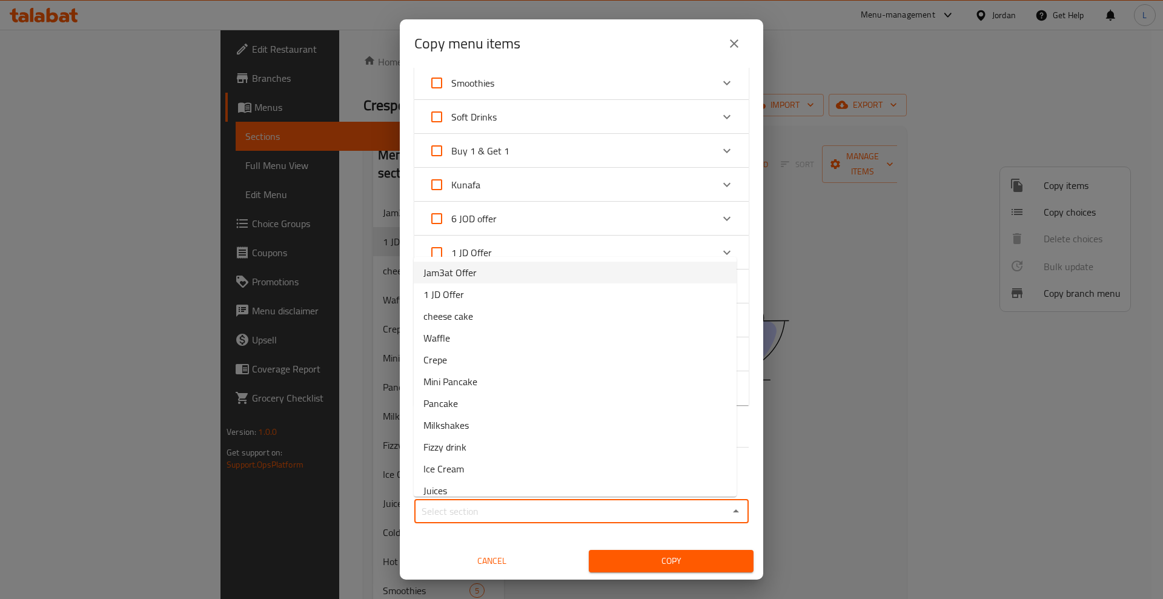
click at [469, 291] on li "1 JD Offer" at bounding box center [575, 295] width 323 height 22
type input "1 JD Offer"
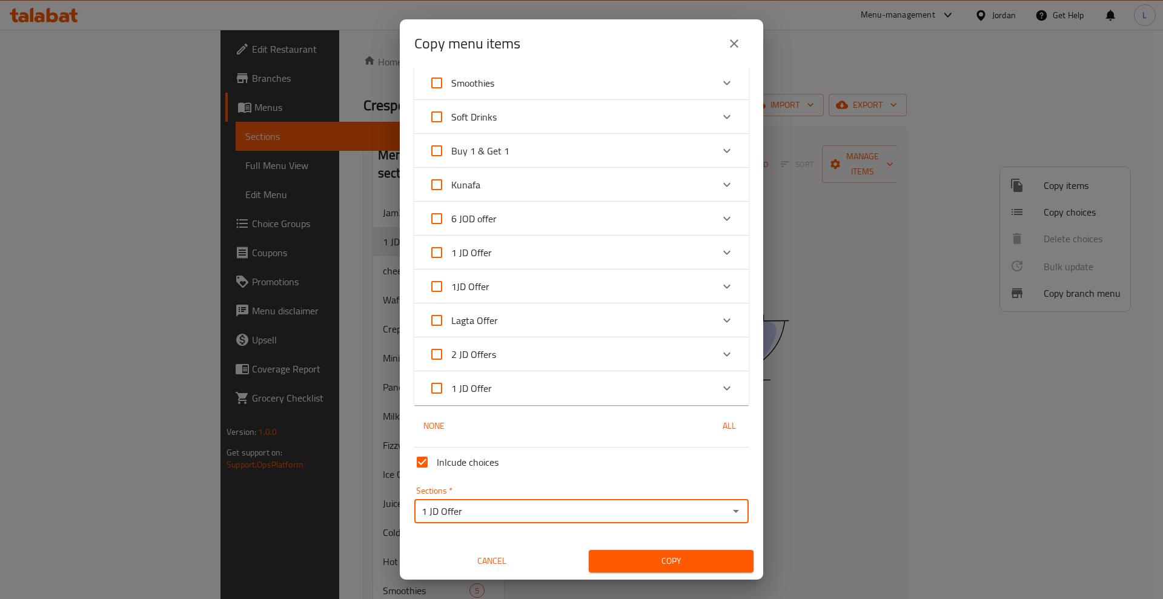
click at [670, 559] on span "Copy" at bounding box center [671, 561] width 145 height 15
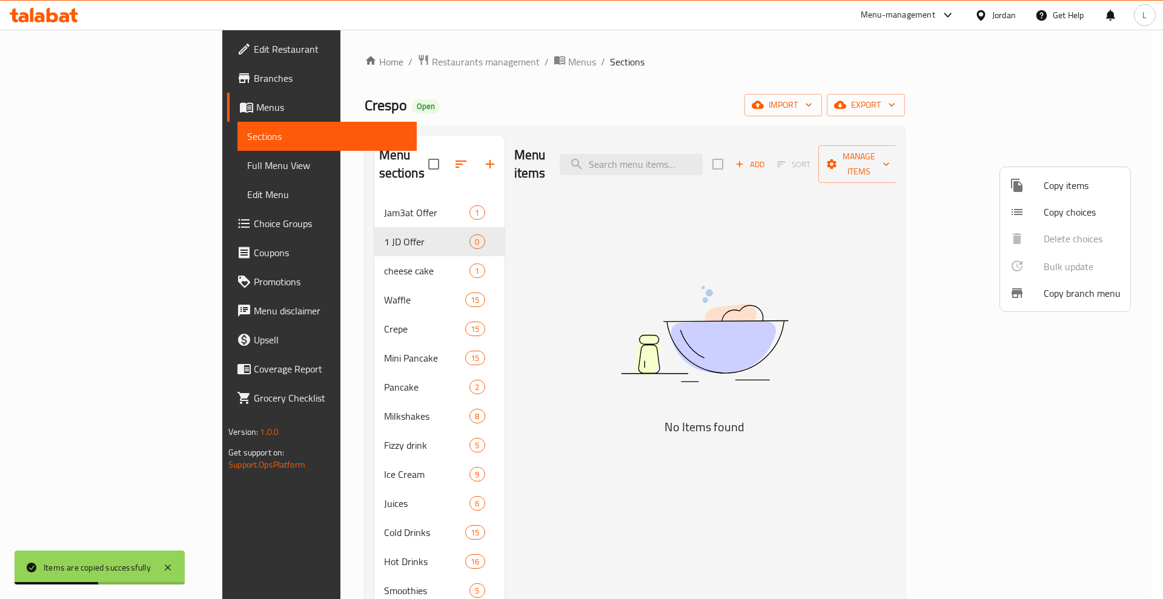
click at [887, 264] on div at bounding box center [581, 299] width 1163 height 599
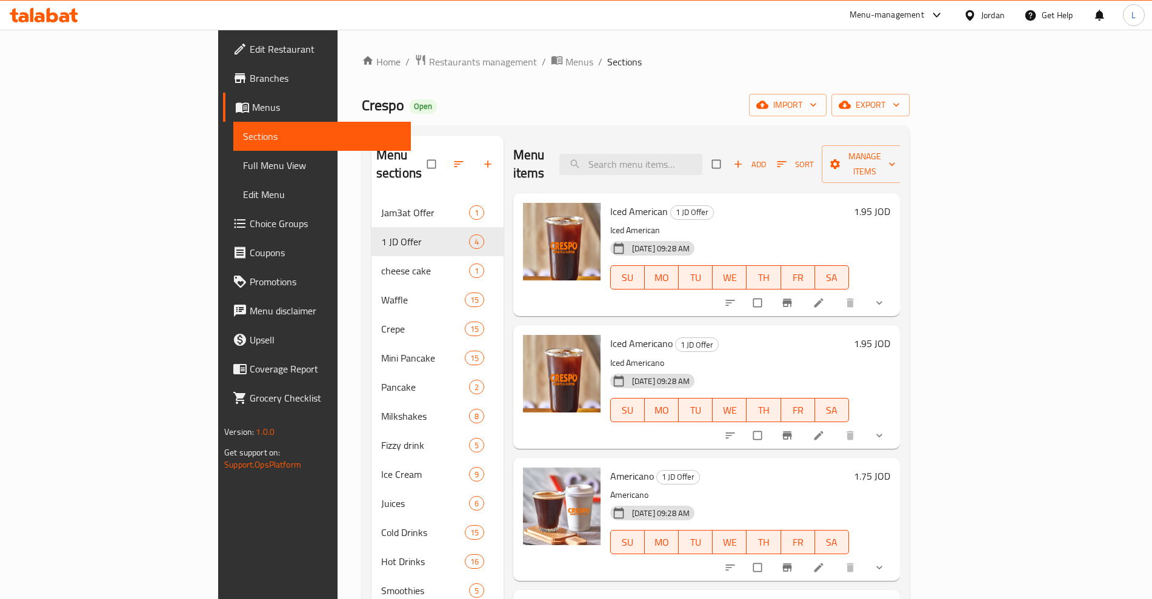
click at [730, 156] on input "checkbox" at bounding box center [717, 164] width 25 height 23
checkbox input "true"
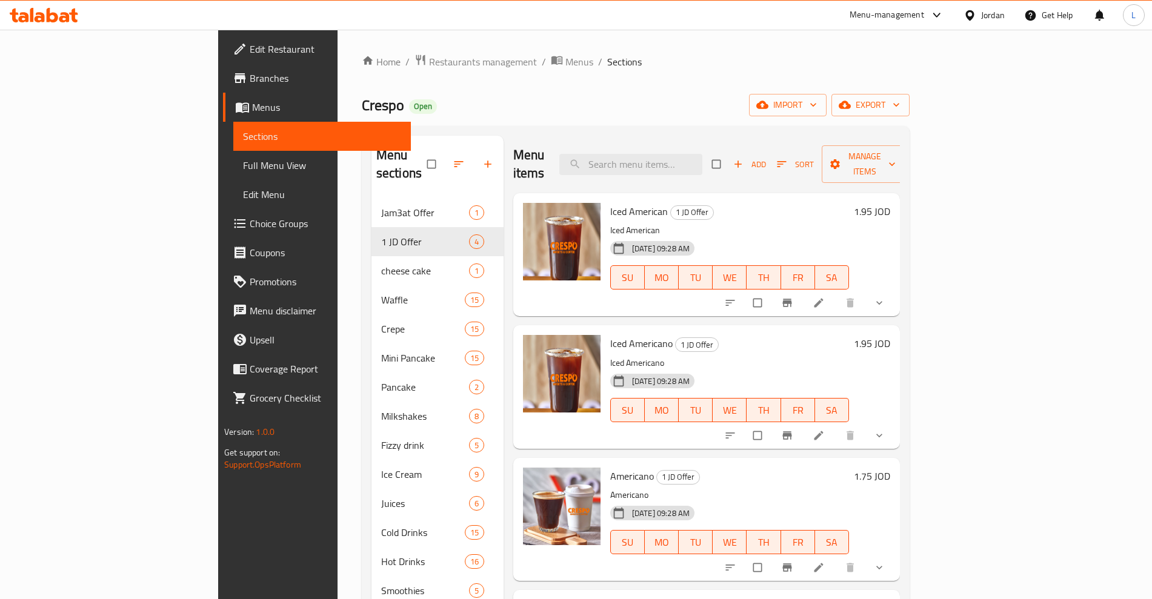
checkbox input "true"
click at [898, 158] on span "Manage items" at bounding box center [864, 164] width 67 height 30
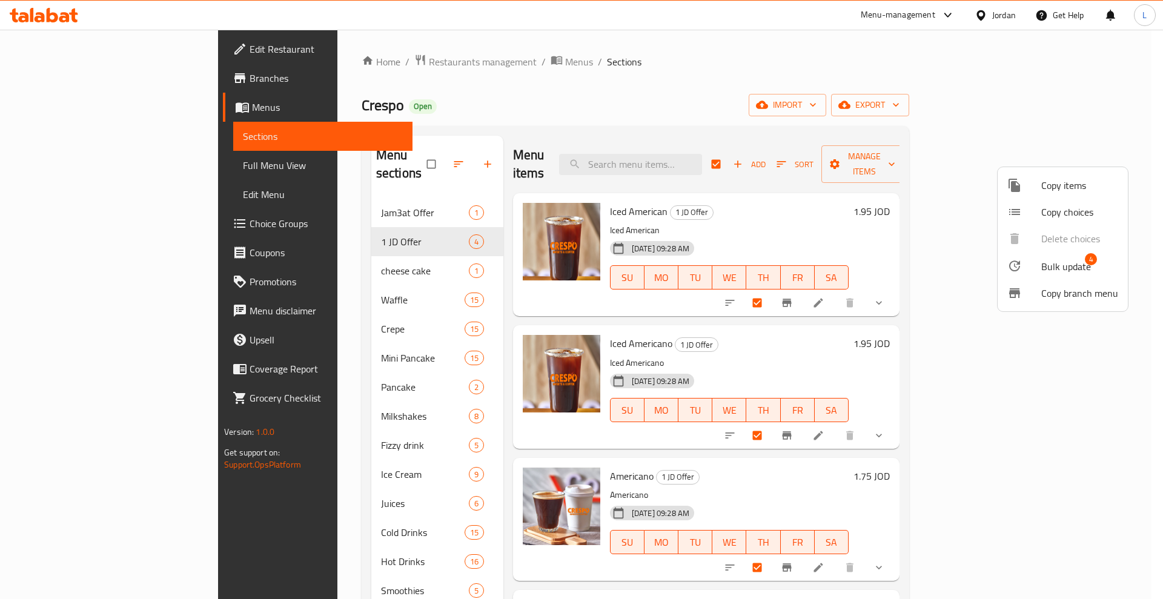
click at [1045, 267] on span "Bulk update" at bounding box center [1066, 266] width 50 height 15
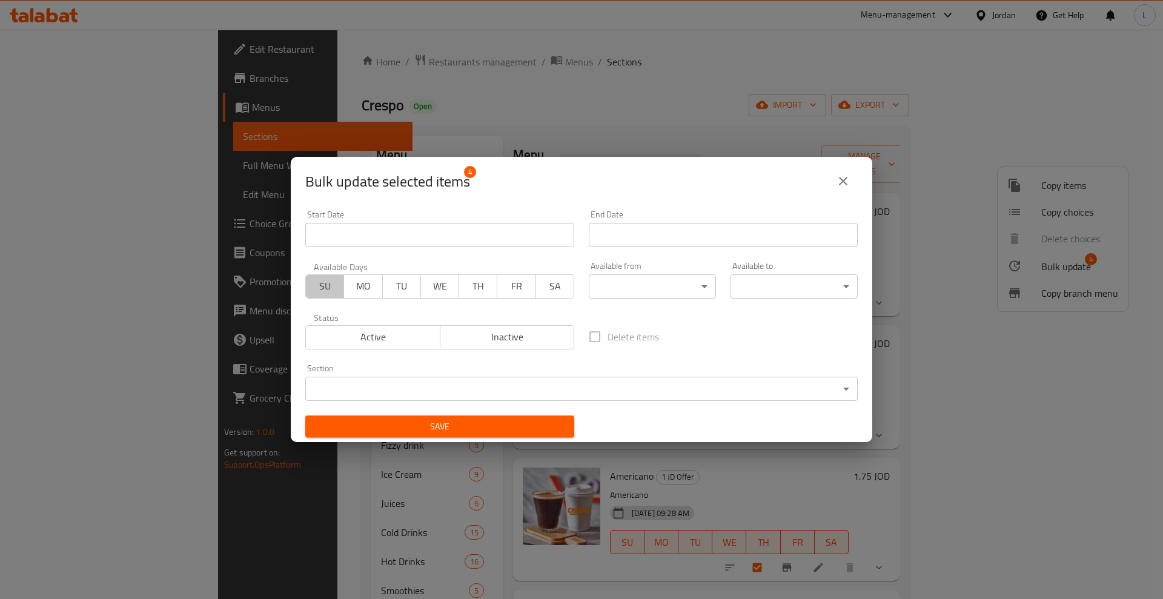
click at [331, 293] on span "SU" at bounding box center [325, 286] width 28 height 18
drag, startPoint x: 447, startPoint y: 422, endPoint x: 730, endPoint y: 381, distance: 285.8
click at [448, 422] on span "Save" at bounding box center [440, 426] width 250 height 15
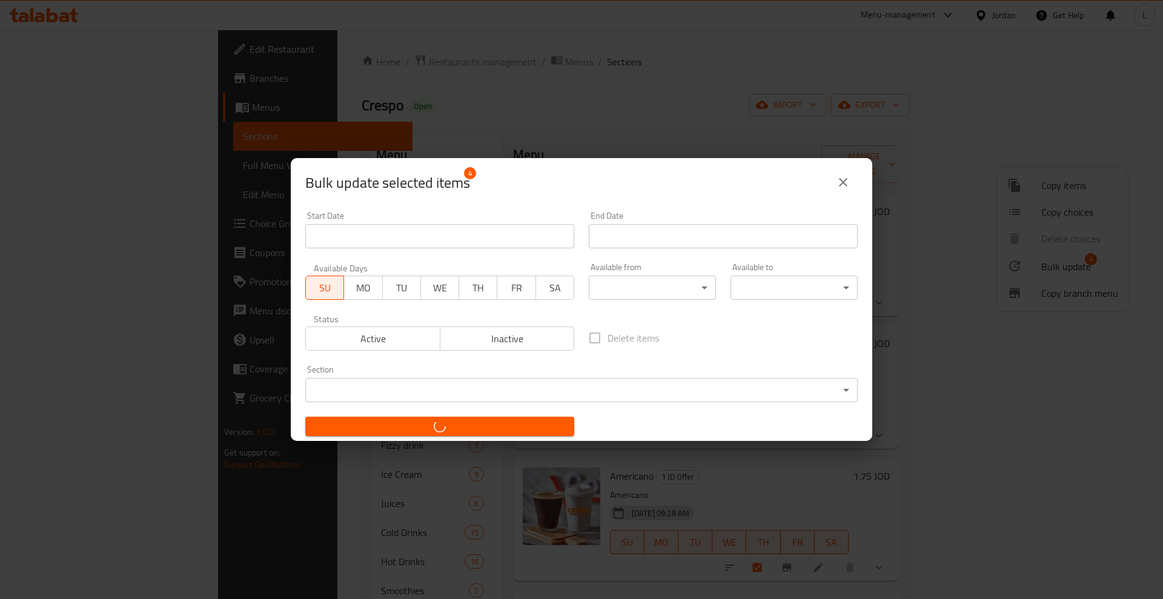
checkbox input "false"
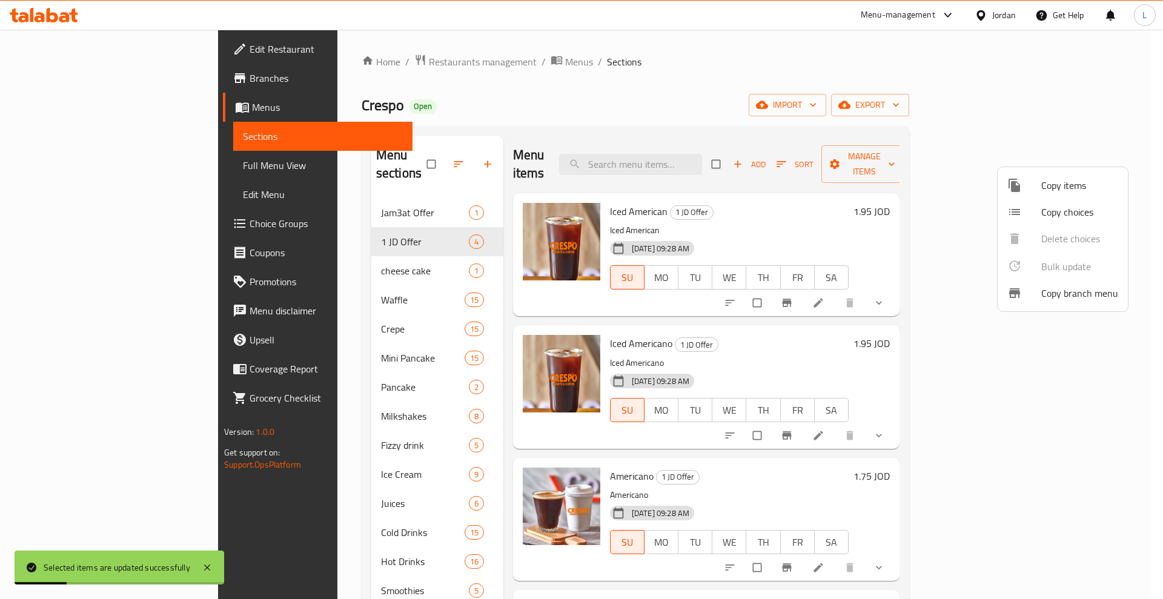
drag, startPoint x: 784, startPoint y: 190, endPoint x: 844, endPoint y: 208, distance: 62.7
click at [786, 188] on div at bounding box center [581, 299] width 1163 height 599
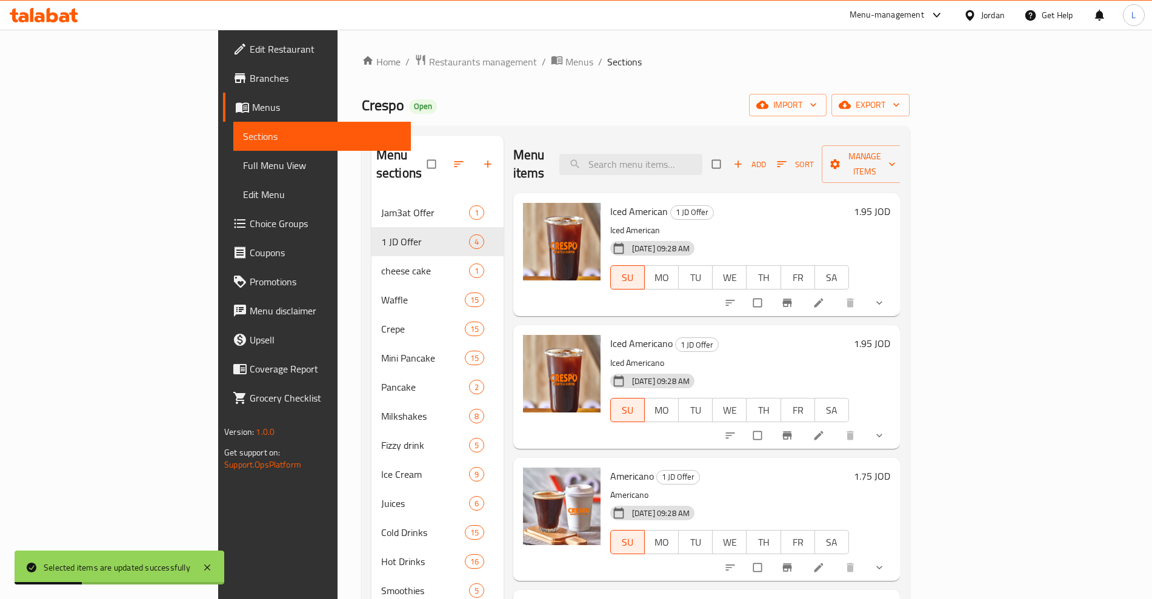
click at [890, 203] on h6 "1.95 JOD" at bounding box center [872, 211] width 36 height 17
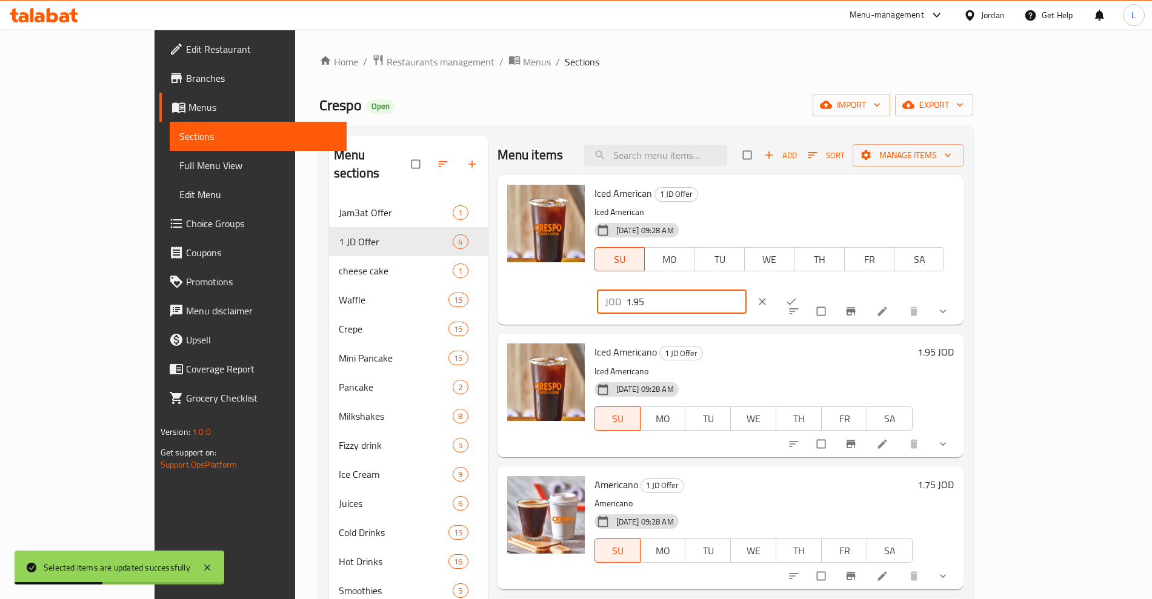
drag, startPoint x: 983, startPoint y: 199, endPoint x: 919, endPoint y: 207, distance: 64.1
click at [746, 290] on div "JOD 1.95 ​" at bounding box center [672, 302] width 150 height 24
type input "2"
click at [797, 296] on icon "ok" at bounding box center [791, 302] width 12 height 12
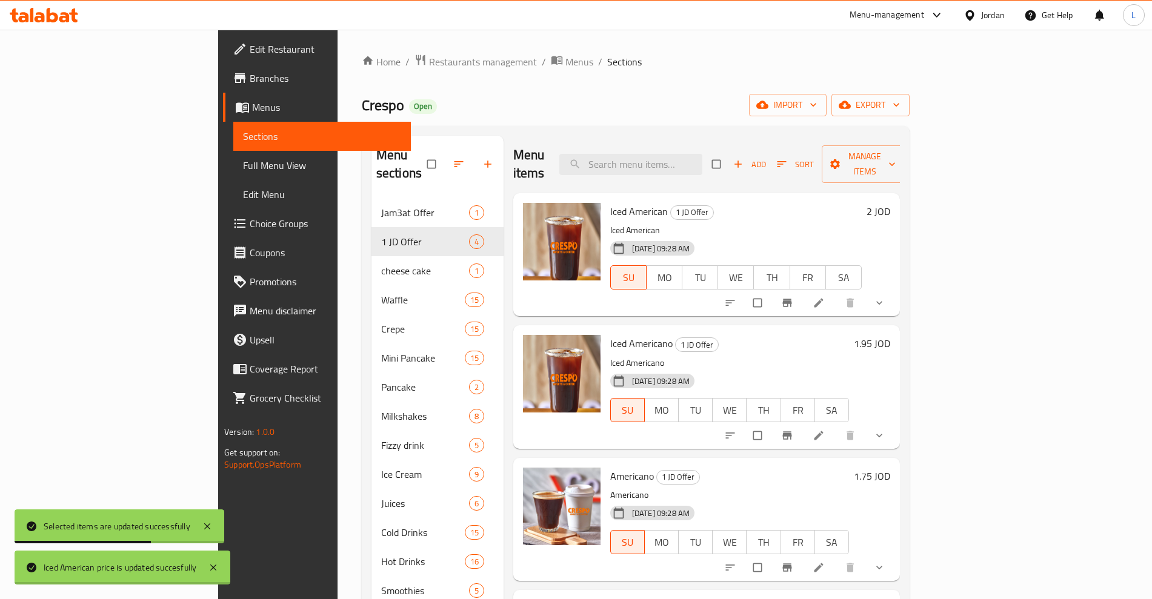
click at [890, 335] on h6 "1.95 JOD" at bounding box center [872, 343] width 36 height 17
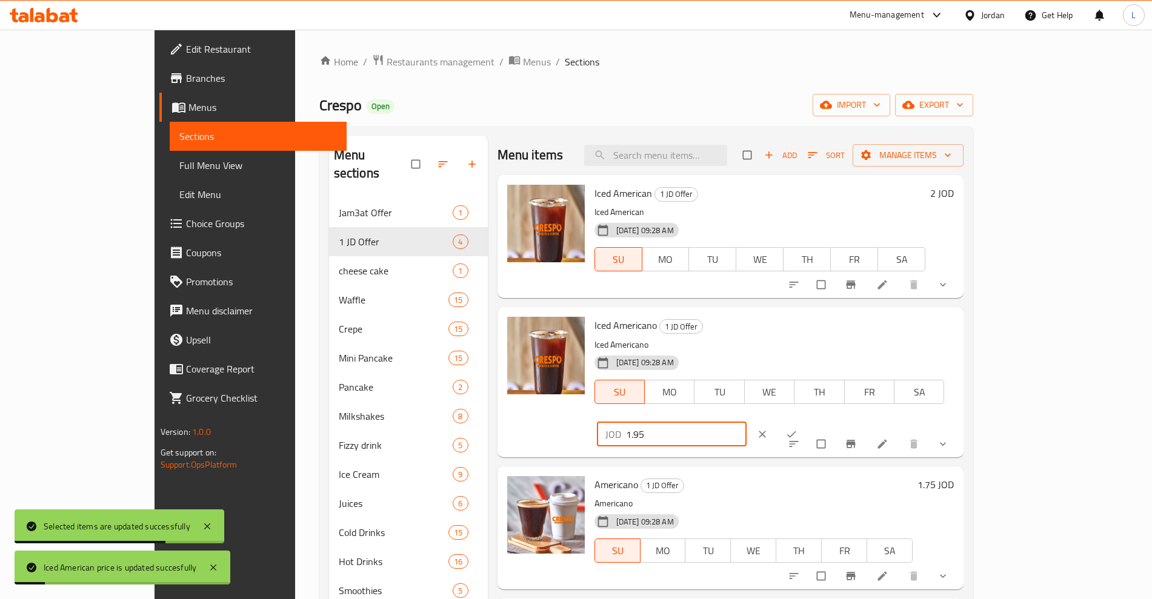
click at [746, 422] on div "JOD 1.95 ​" at bounding box center [672, 434] width 150 height 24
type input "2"
click at [800, 428] on span "ok" at bounding box center [792, 434] width 15 height 12
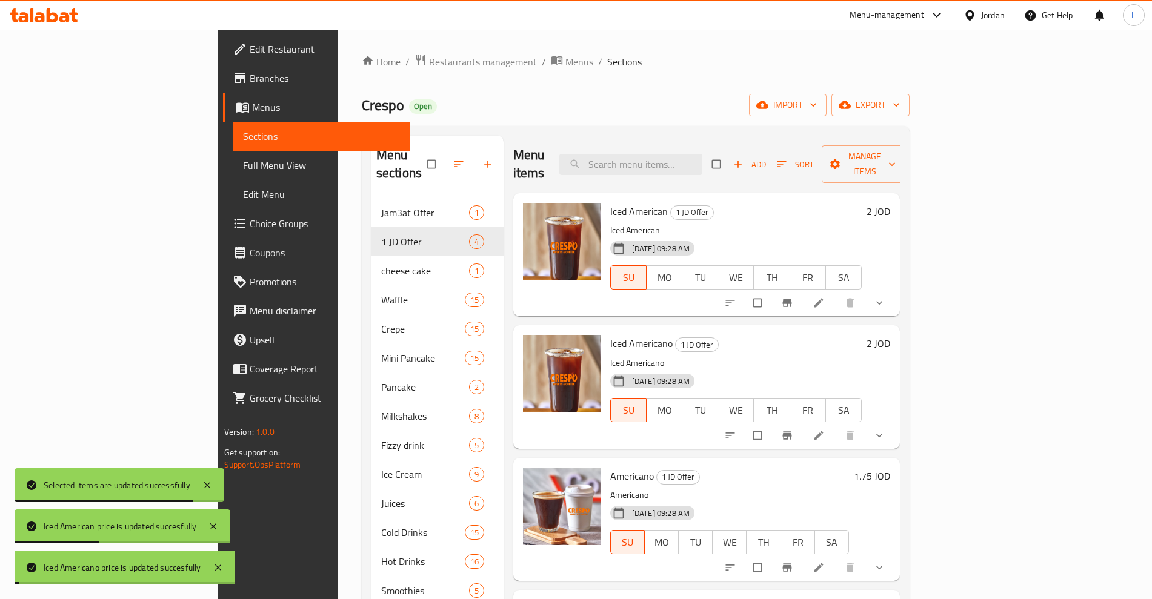
click at [890, 468] on h6 "1.75 JOD" at bounding box center [872, 476] width 36 height 17
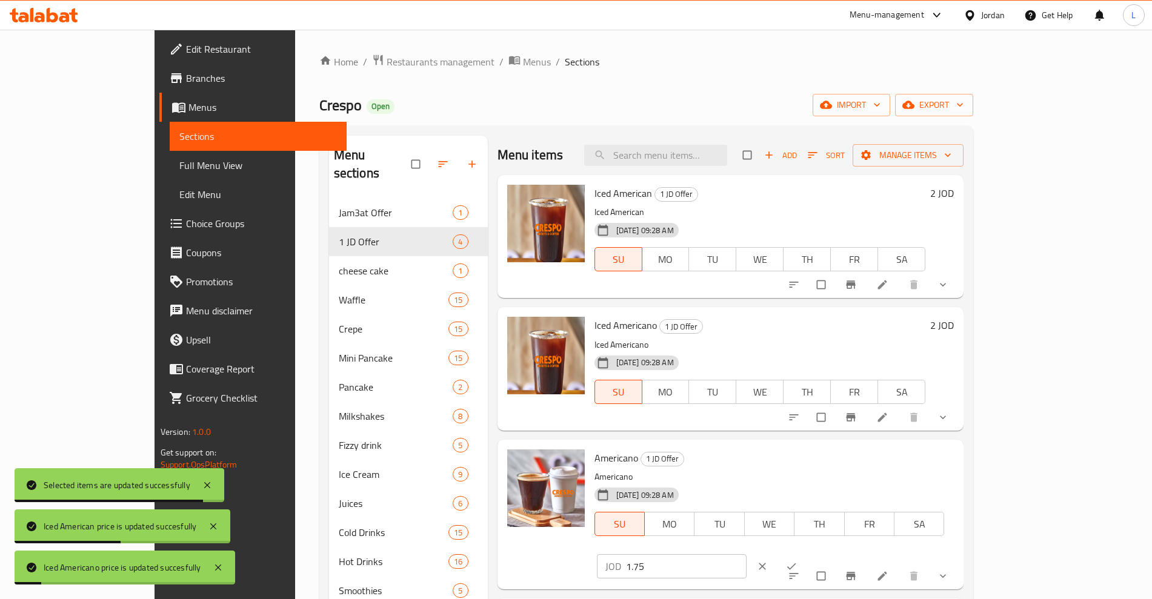
drag, startPoint x: 953, startPoint y: 469, endPoint x: 917, endPoint y: 473, distance: 35.9
click at [746, 554] on div "JOD 1.75 ​" at bounding box center [672, 566] width 150 height 24
type input "2"
click at [800, 560] on span "ok" at bounding box center [792, 566] width 15 height 12
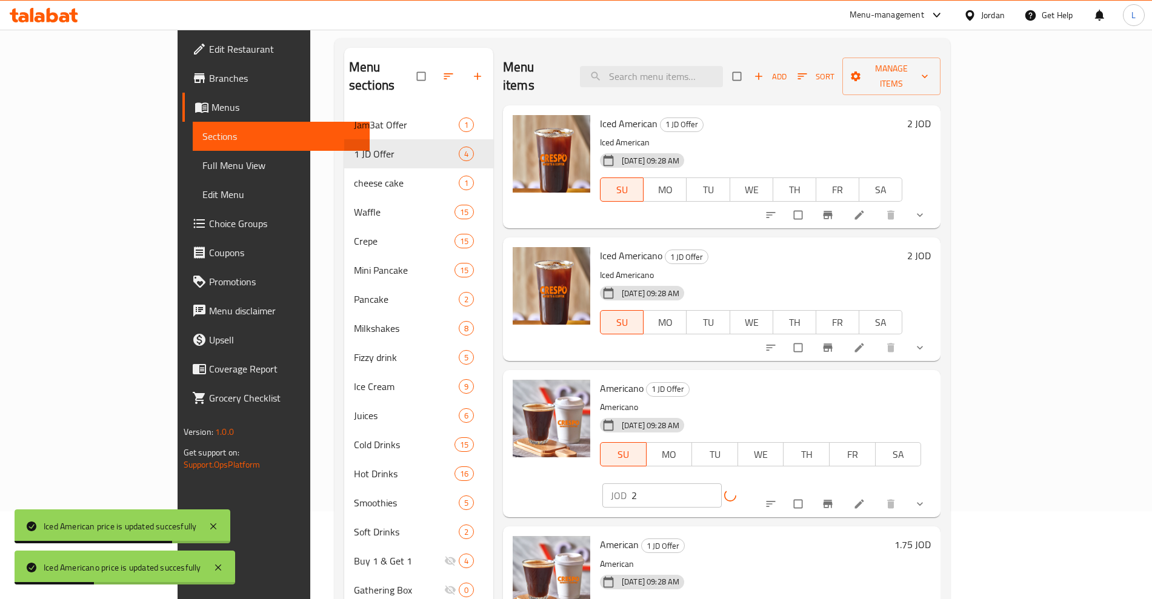
scroll to position [151, 0]
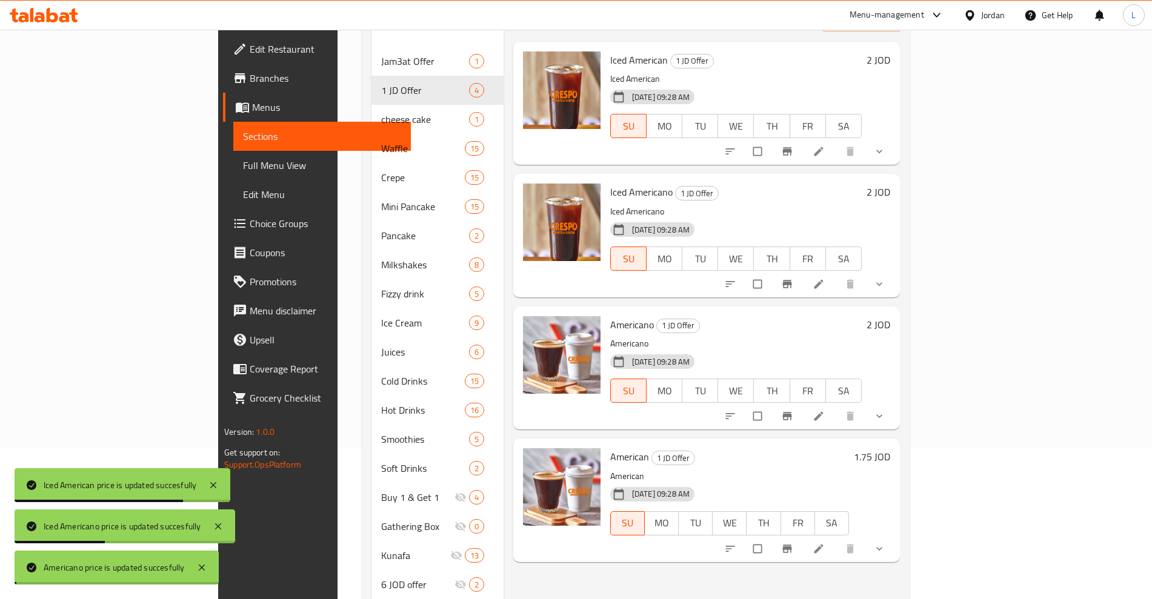
click at [890, 448] on h6 "1.75 JOD" at bounding box center [872, 456] width 36 height 17
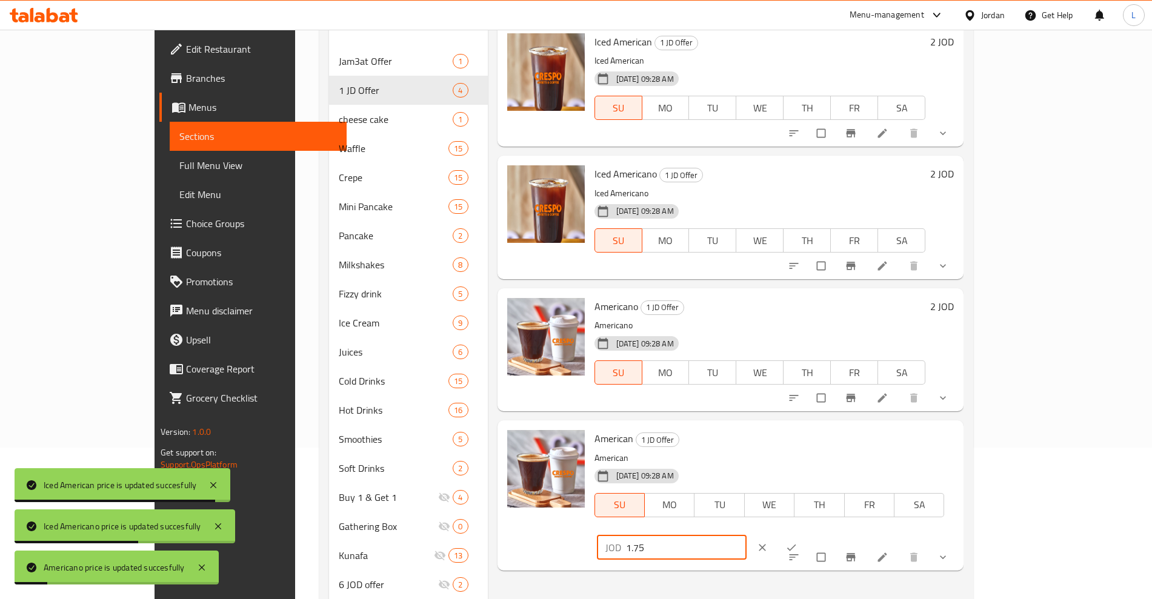
drag, startPoint x: 962, startPoint y: 440, endPoint x: 912, endPoint y: 449, distance: 51.2
click at [746, 536] on div "JOD 1.75 ​" at bounding box center [672, 548] width 150 height 24
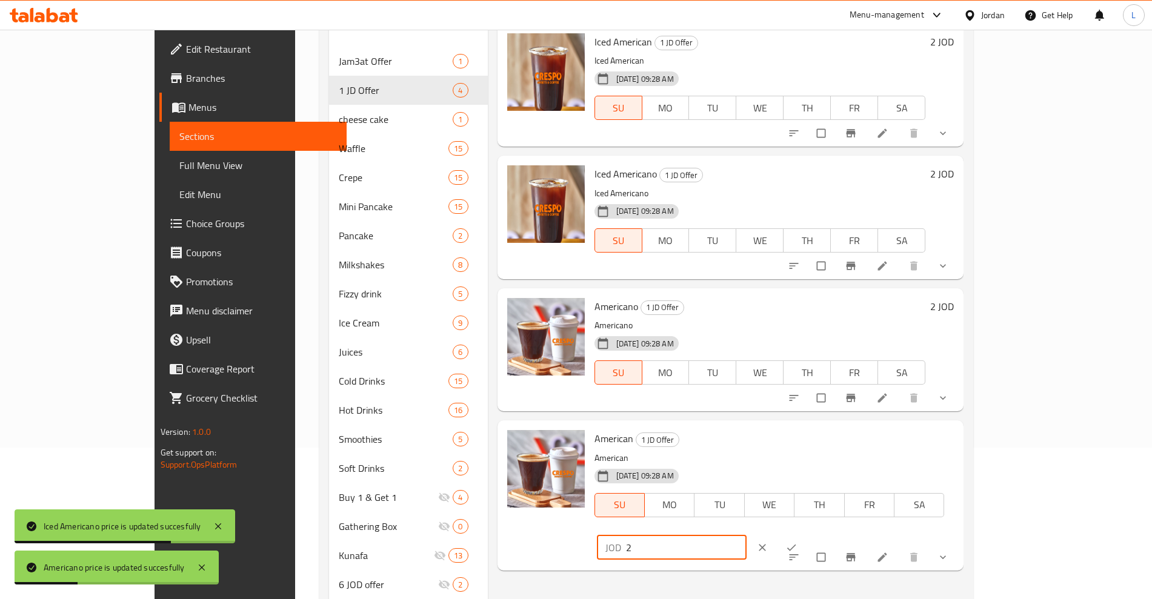
type input "2"
click at [796, 544] on icon "ok" at bounding box center [791, 547] width 9 height 7
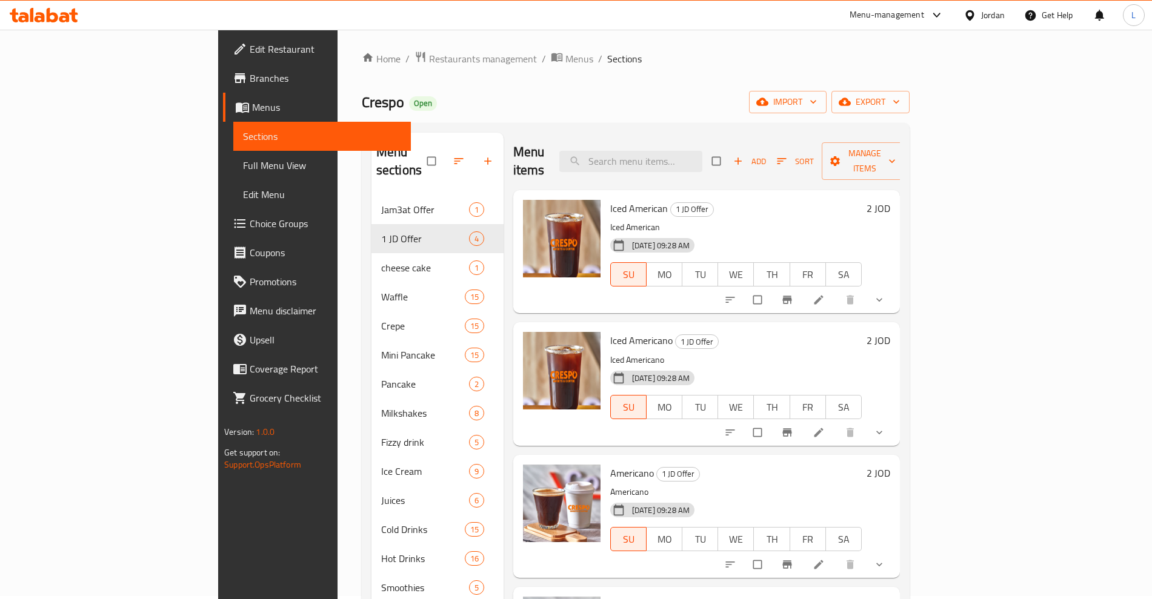
scroll to position [0, 0]
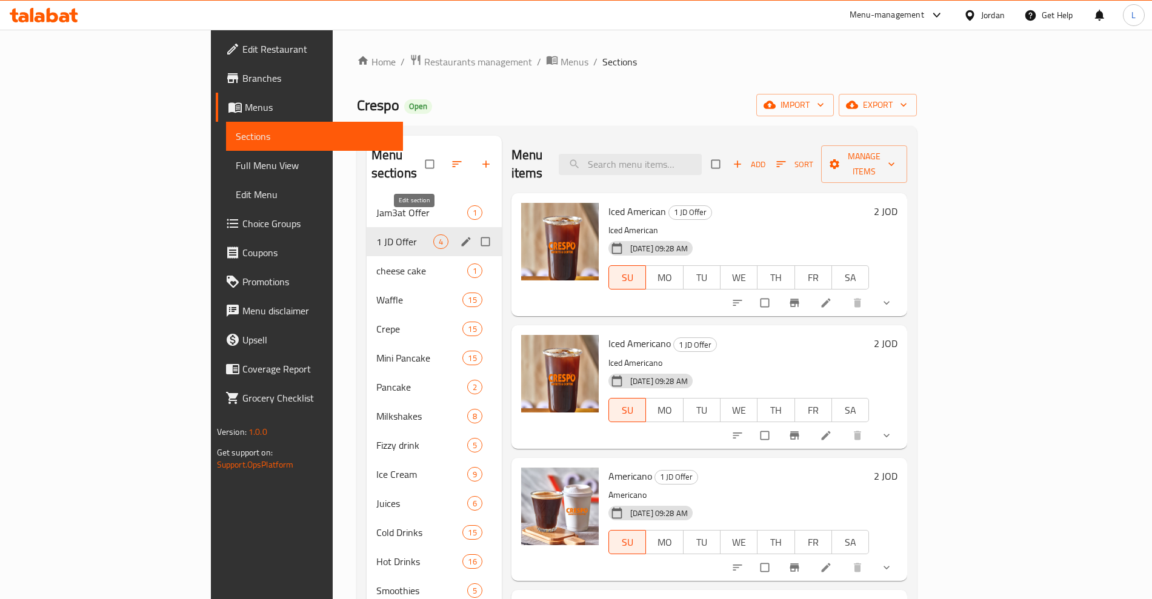
click at [461, 237] on icon "edit" at bounding box center [465, 241] width 9 height 9
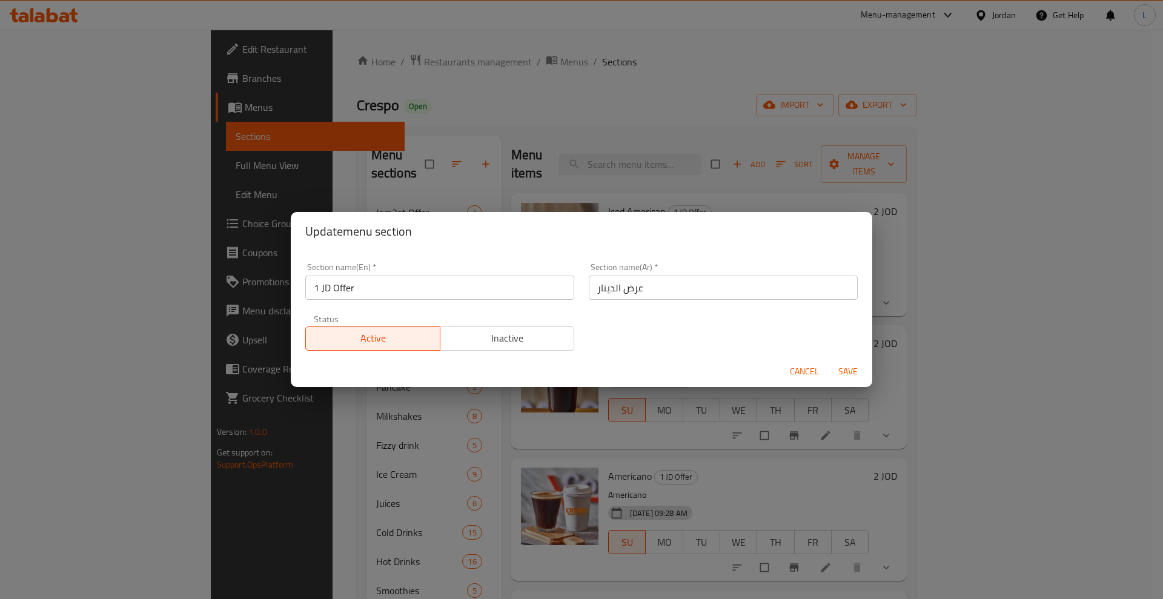
click at [375, 285] on input "1 JD Offer" at bounding box center [439, 288] width 269 height 24
type input "1 JD Offer!"
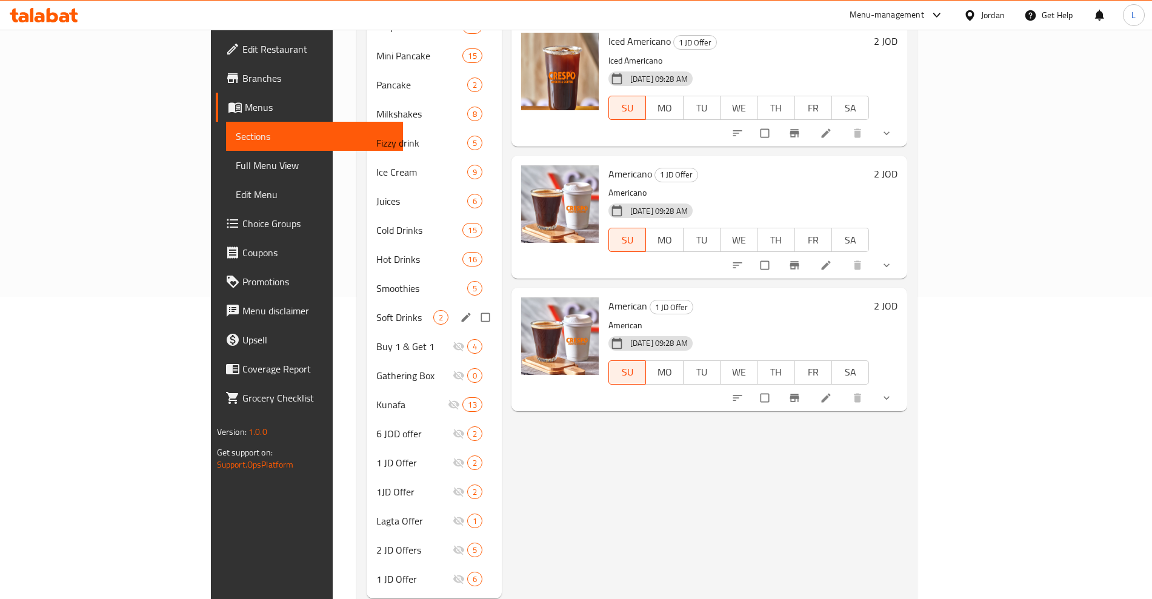
scroll to position [317, 0]
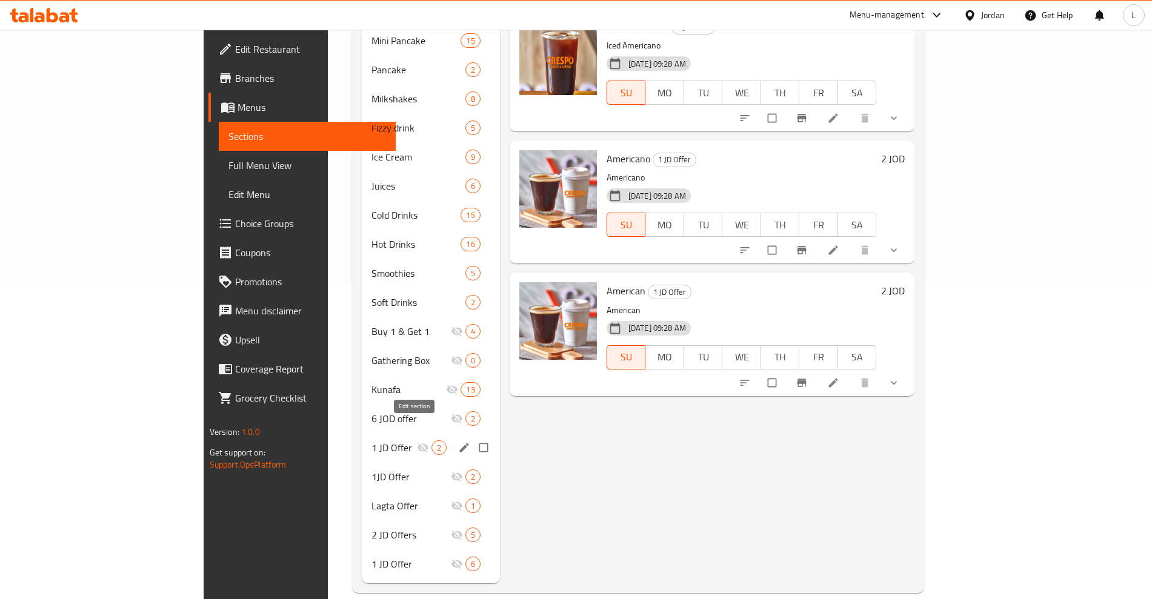
click at [458, 442] on icon "edit" at bounding box center [464, 448] width 12 height 12
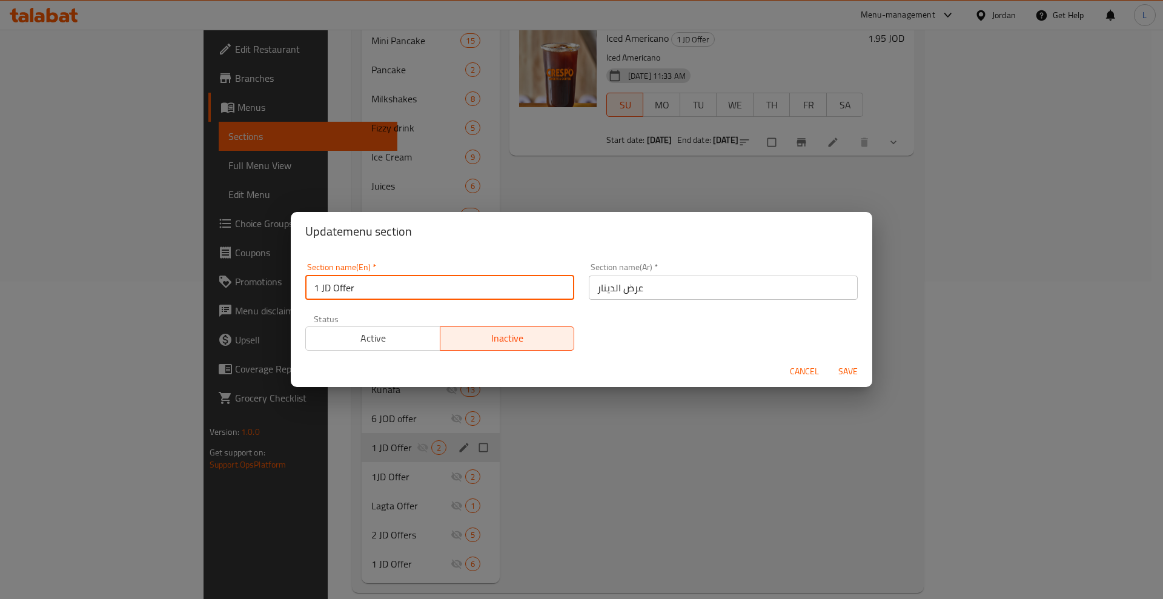
drag, startPoint x: 374, startPoint y: 290, endPoint x: 338, endPoint y: 288, distance: 35.8
click at [336, 290] on input "1 JD Offer" at bounding box center [439, 288] width 269 height 24
type input "1 JD"
click at [843, 370] on span "Save" at bounding box center [848, 371] width 29 height 15
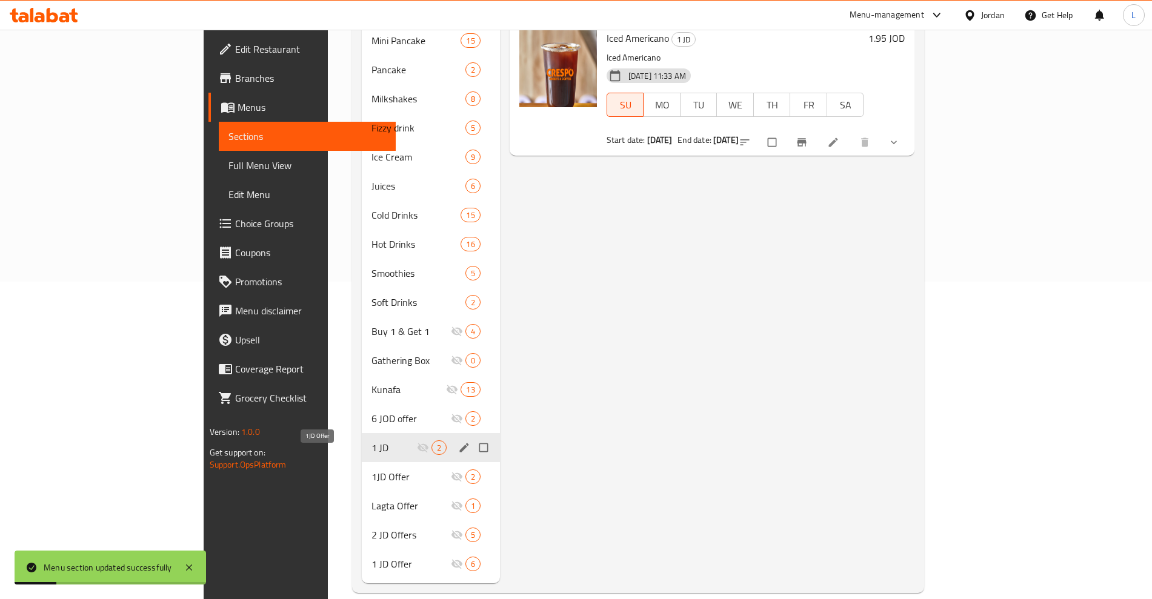
click at [371, 469] on span "1JD Offer" at bounding box center [410, 476] width 79 height 15
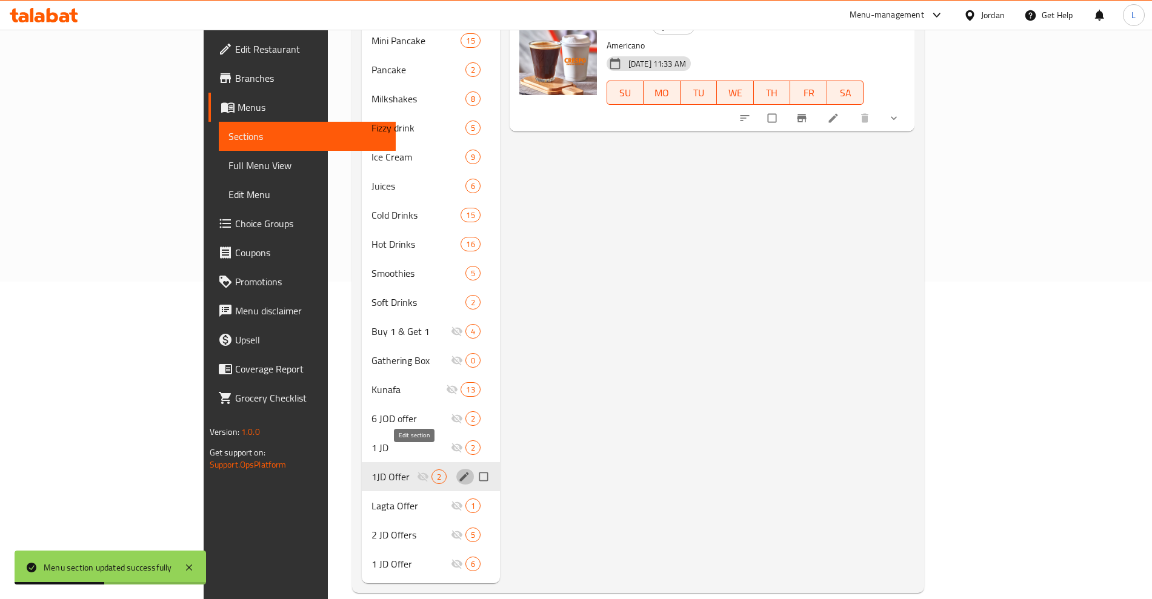
click at [458, 471] on icon "edit" at bounding box center [464, 477] width 12 height 12
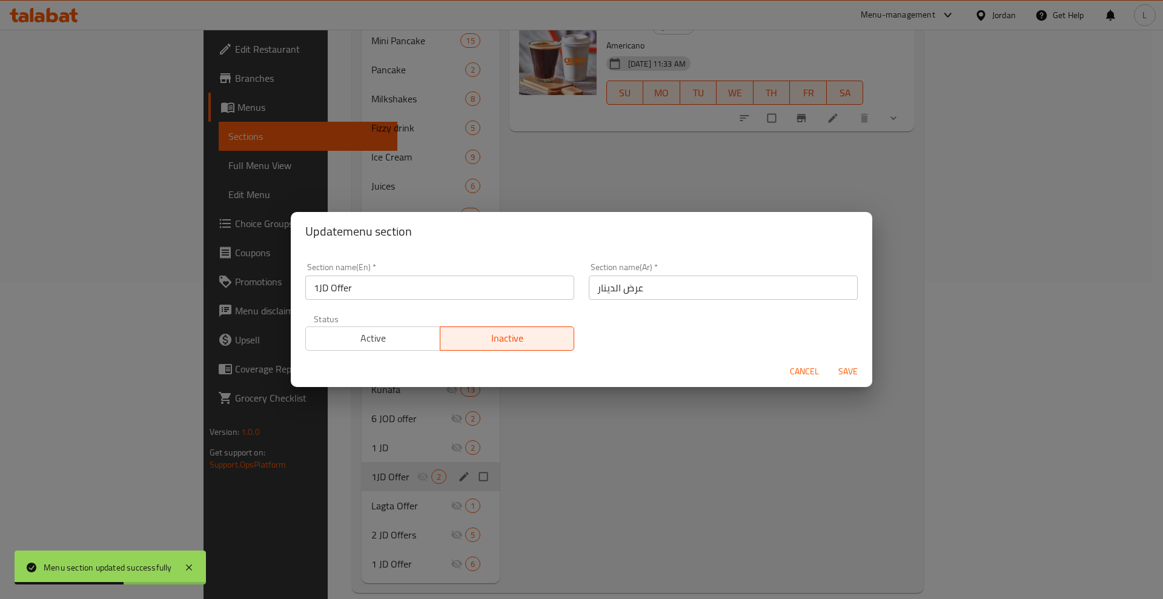
click at [334, 300] on div "Section name(En)   * 1JD Offer Section name(En) *" at bounding box center [440, 281] width 284 height 51
drag, startPoint x: 359, startPoint y: 288, endPoint x: 332, endPoint y: 288, distance: 27.3
click at [332, 288] on input "1JD Offer" at bounding box center [439, 288] width 269 height 24
type input "1JD"
click at [855, 368] on span "Save" at bounding box center [848, 371] width 29 height 15
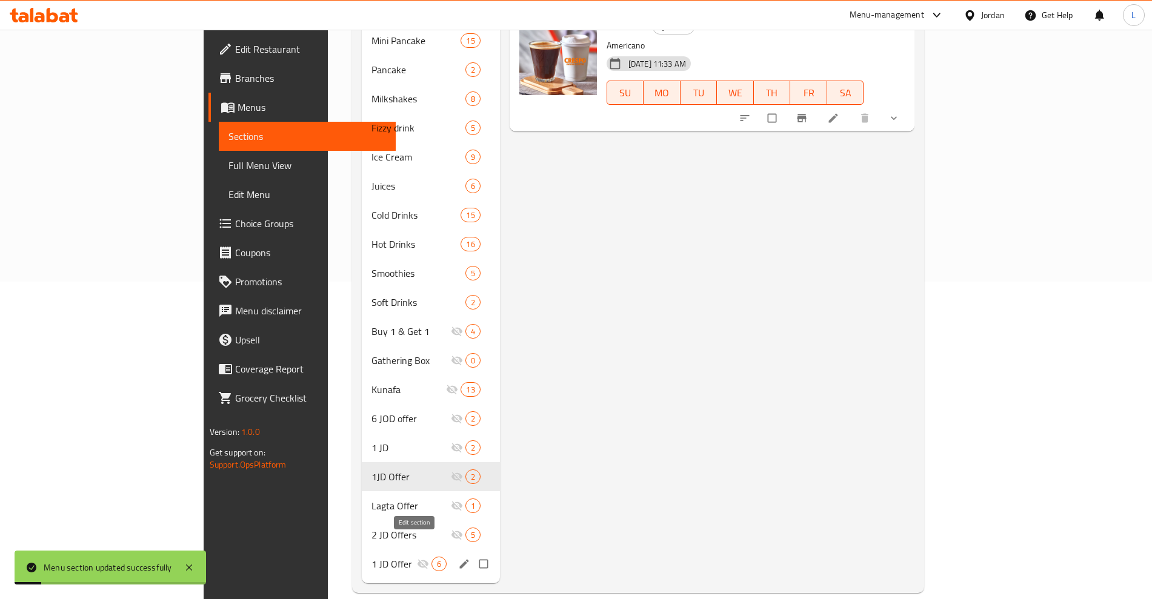
click at [458, 558] on icon "edit" at bounding box center [464, 564] width 12 height 12
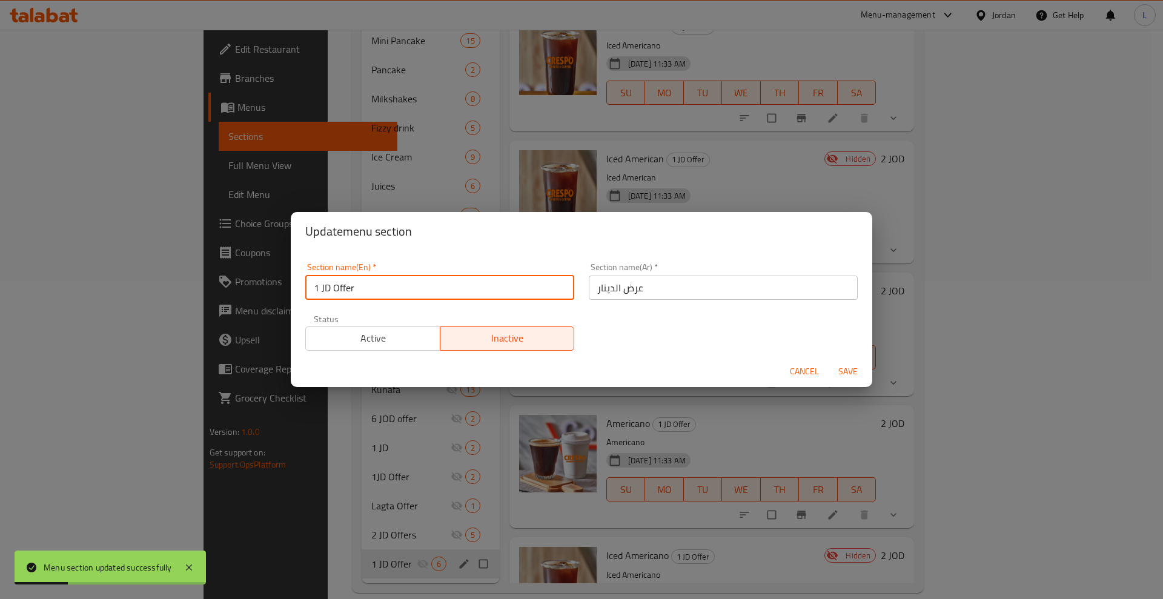
drag, startPoint x: 357, startPoint y: 295, endPoint x: 332, endPoint y: 293, distance: 25.5
click at [332, 293] on input "1 JD Offer" at bounding box center [439, 288] width 269 height 24
type input "1 JD"
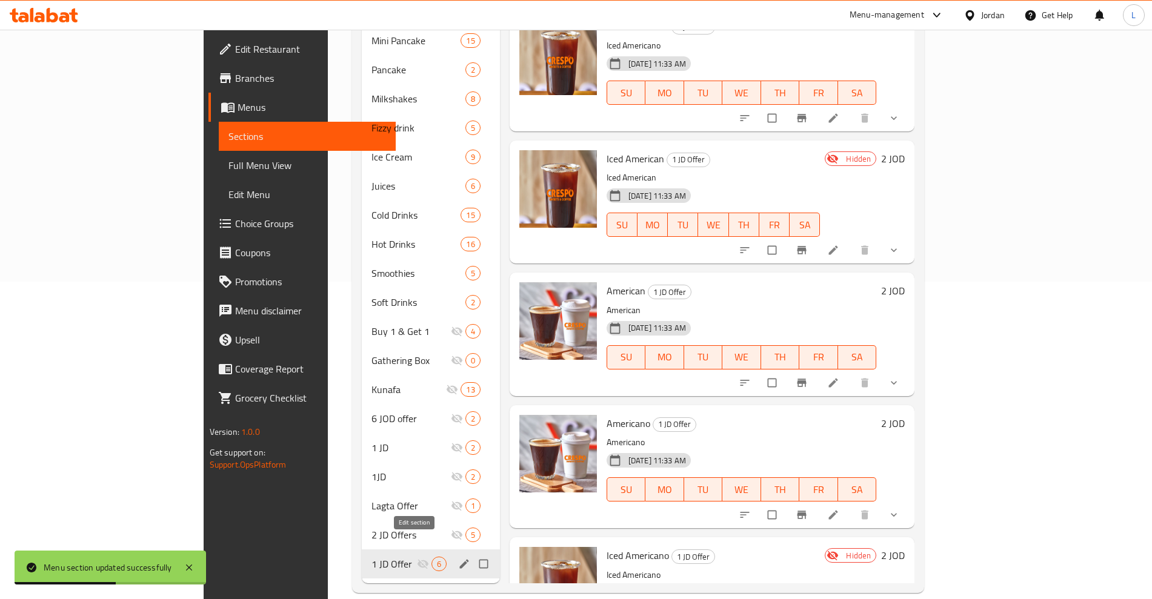
click at [458, 558] on icon "edit" at bounding box center [464, 564] width 12 height 12
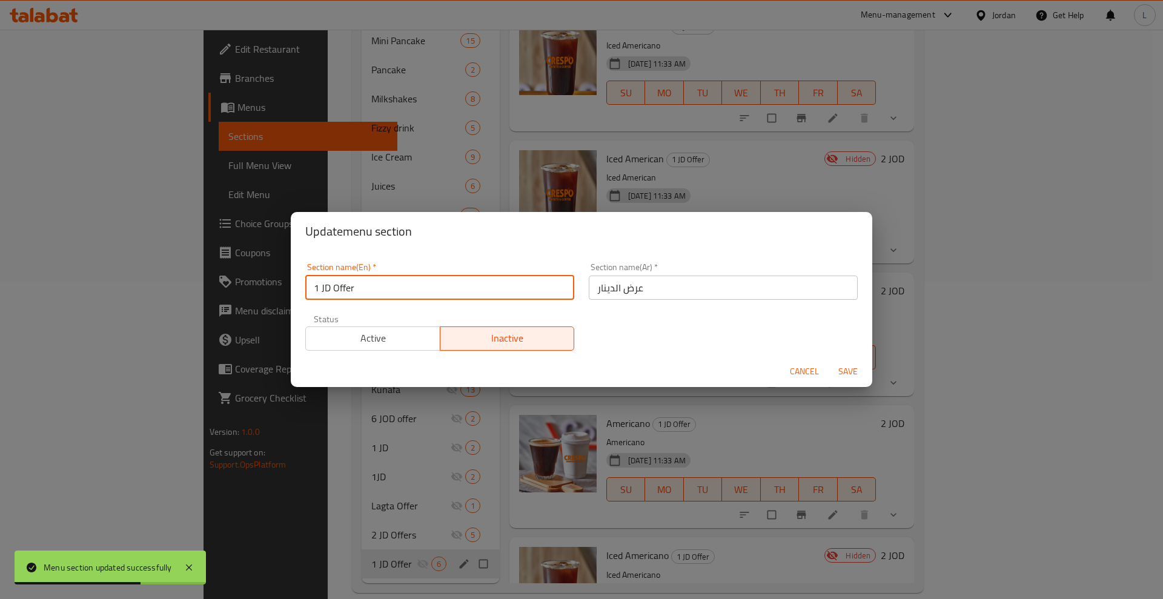
drag, startPoint x: 406, startPoint y: 288, endPoint x: 333, endPoint y: 298, distance: 74.5
click at [333, 298] on input "1 JD Offer" at bounding box center [439, 288] width 269 height 24
type input "1 JD"
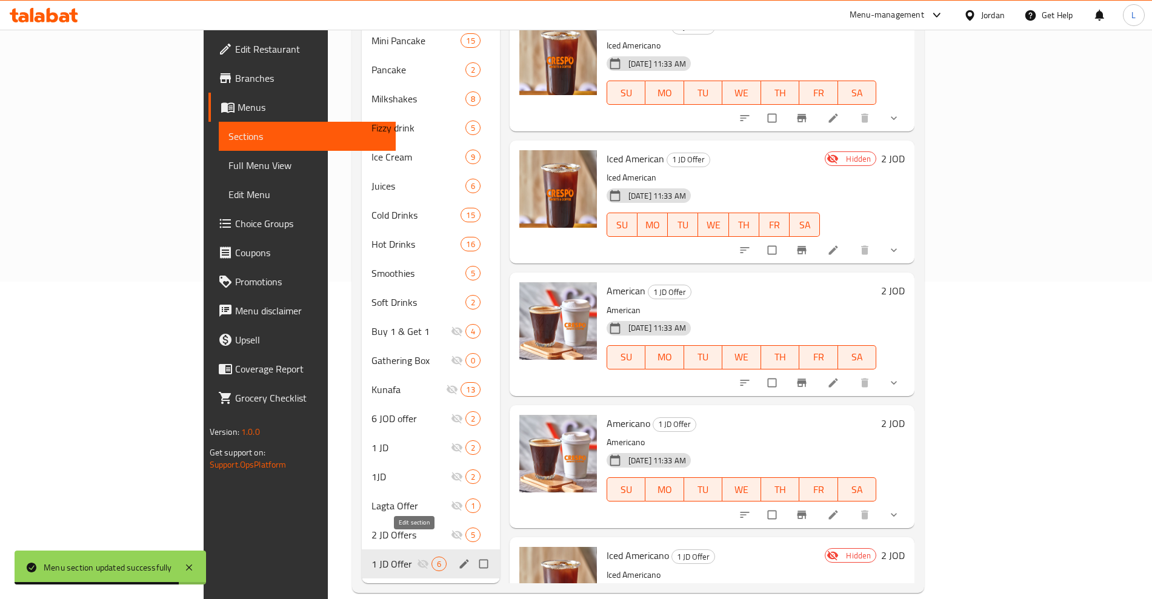
click at [458, 558] on icon "edit" at bounding box center [464, 564] width 12 height 12
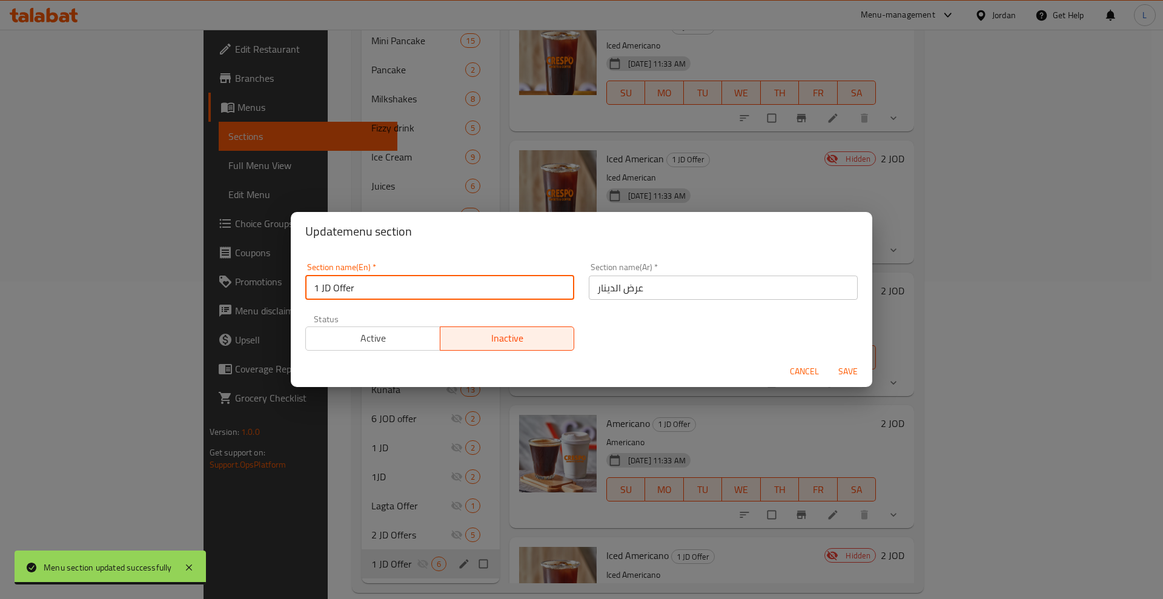
drag, startPoint x: 360, startPoint y: 291, endPoint x: 332, endPoint y: 293, distance: 28.0
click at [332, 293] on input "1 JD Offer" at bounding box center [439, 288] width 269 height 24
type input "1 JD"
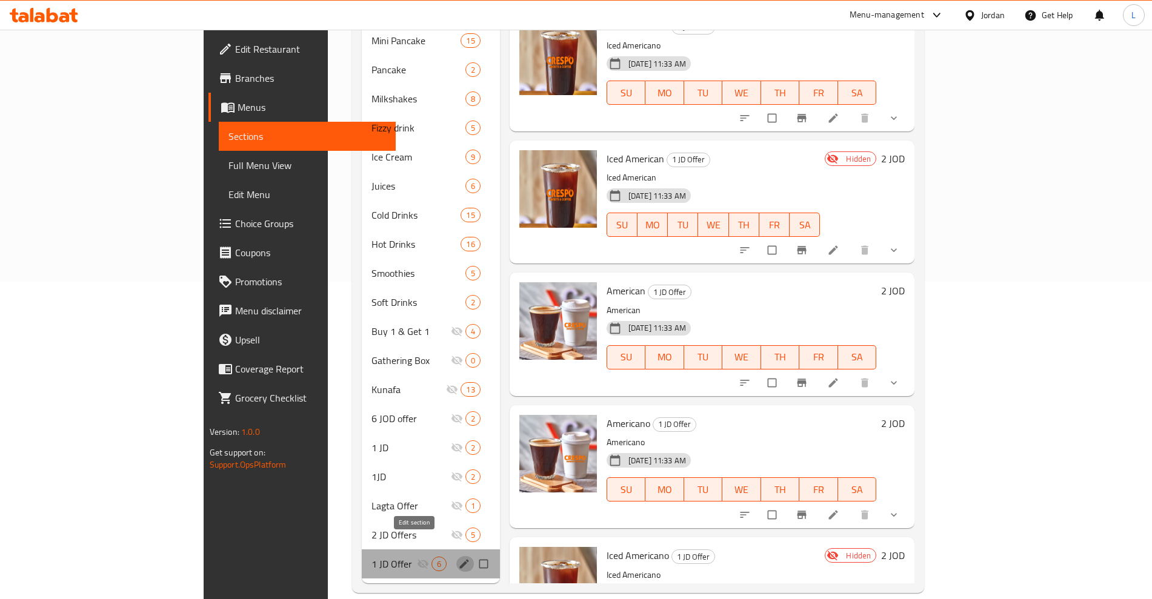
click at [459, 559] on icon "edit" at bounding box center [463, 563] width 9 height 9
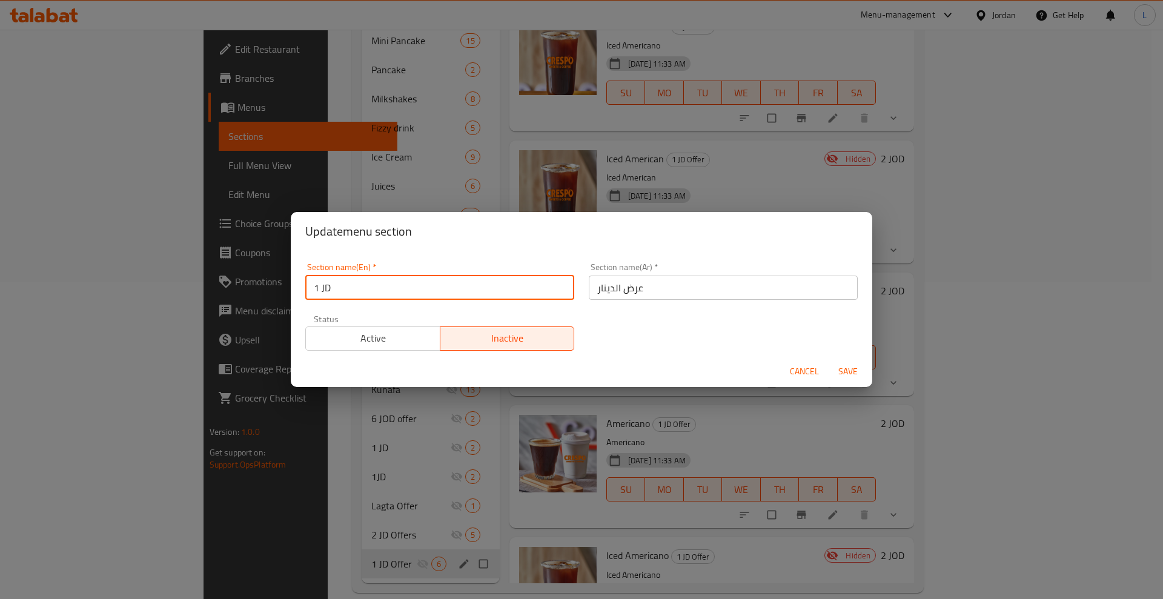
drag, startPoint x: 370, startPoint y: 290, endPoint x: 393, endPoint y: 338, distance: 53.4
click at [393, 338] on div "Section name(En)   * 1 JD Section name(En) * Section name(Ar)   * عرض الدينار S…" at bounding box center [581, 307] width 567 height 102
type input "1 JD"
click at [844, 371] on span "Save" at bounding box center [848, 371] width 29 height 15
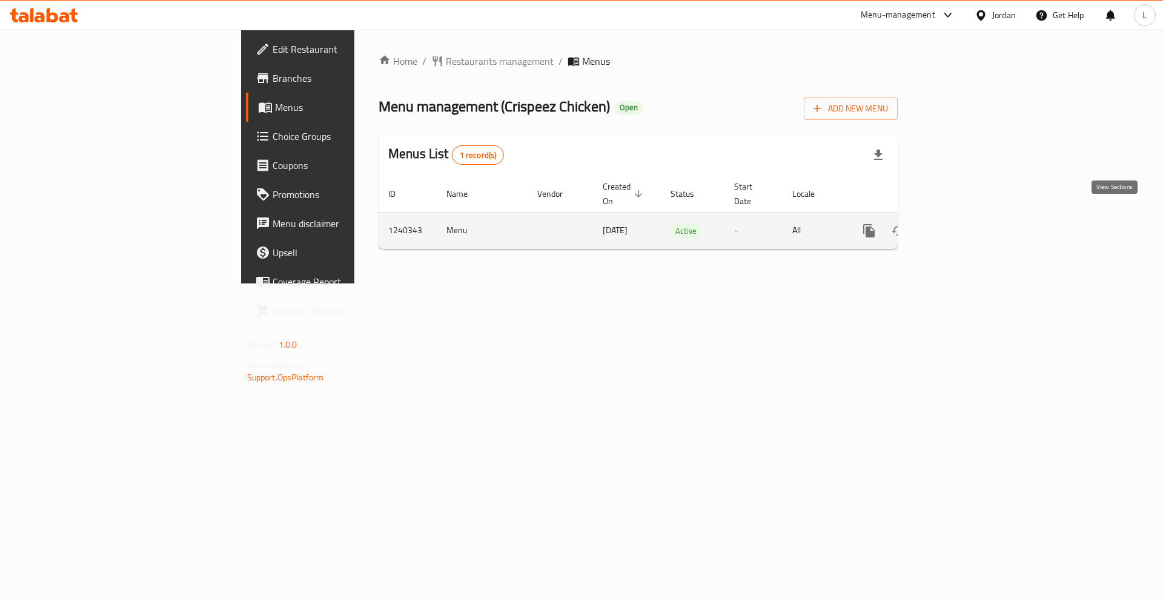
click at [971, 216] on link "enhanced table" at bounding box center [956, 230] width 29 height 29
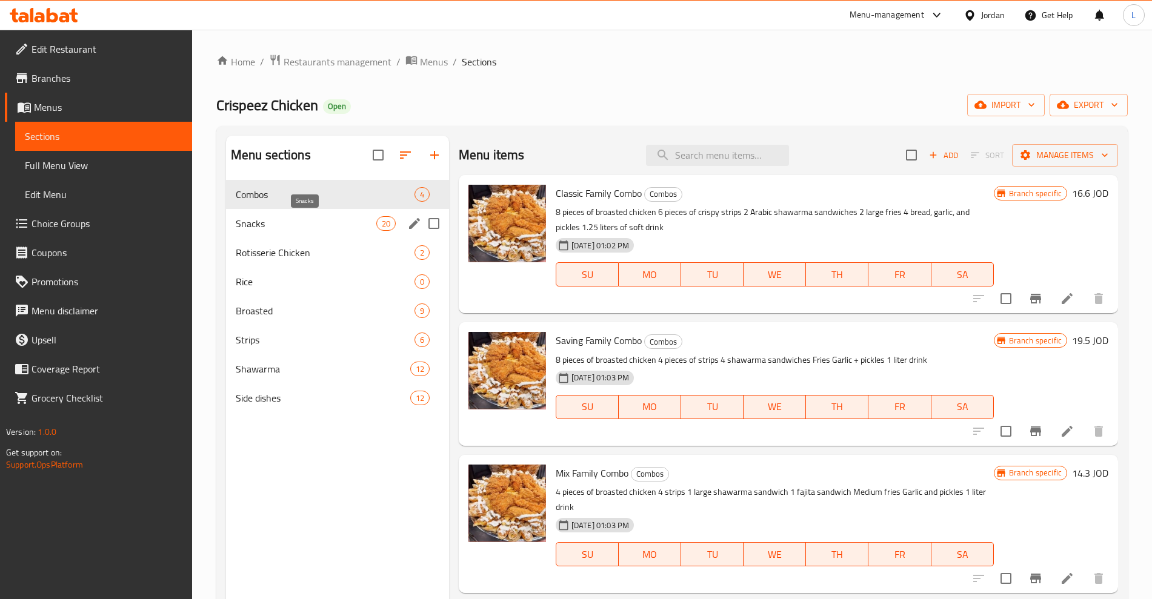
click at [310, 221] on span "Snacks" at bounding box center [306, 223] width 141 height 15
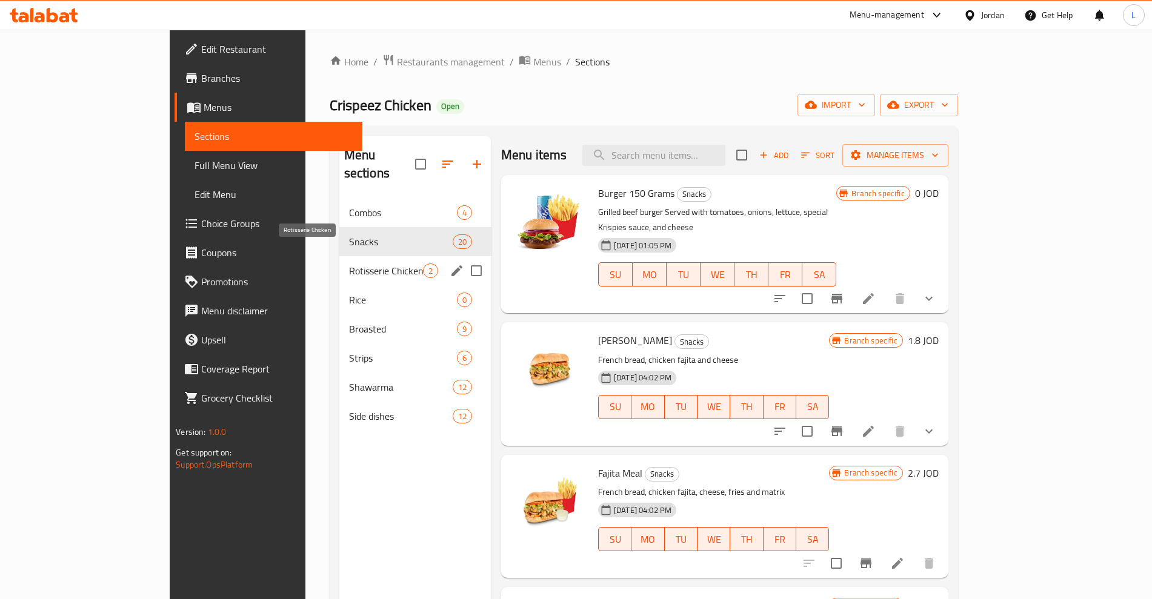
click at [349, 264] on span "Rotisserie Chicken" at bounding box center [386, 271] width 74 height 15
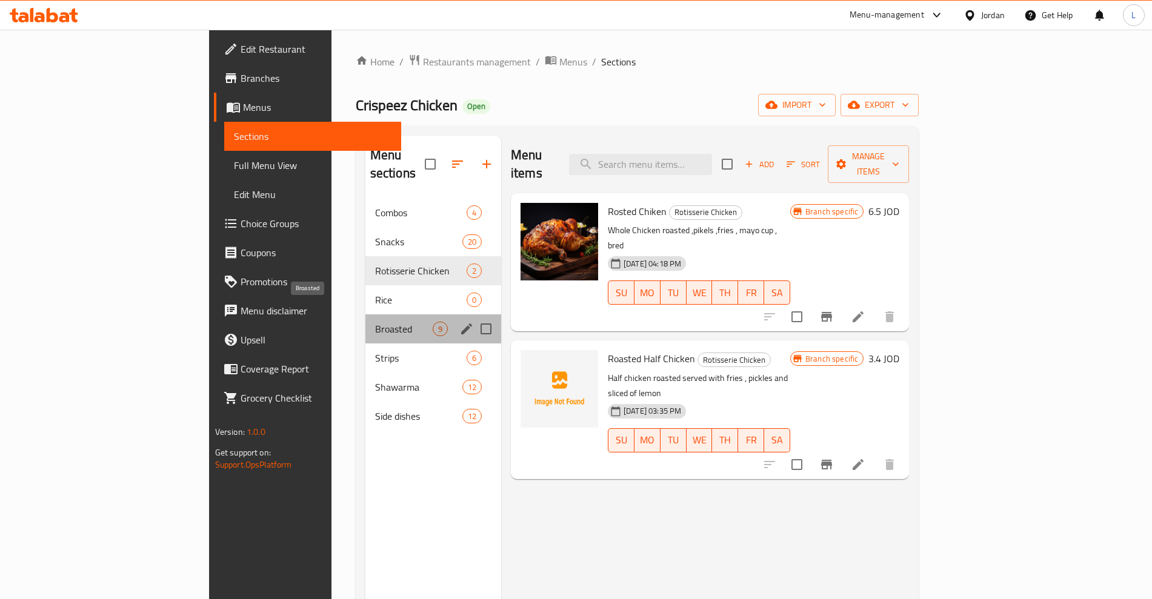
click at [375, 322] on span "Broasted" at bounding box center [404, 329] width 58 height 15
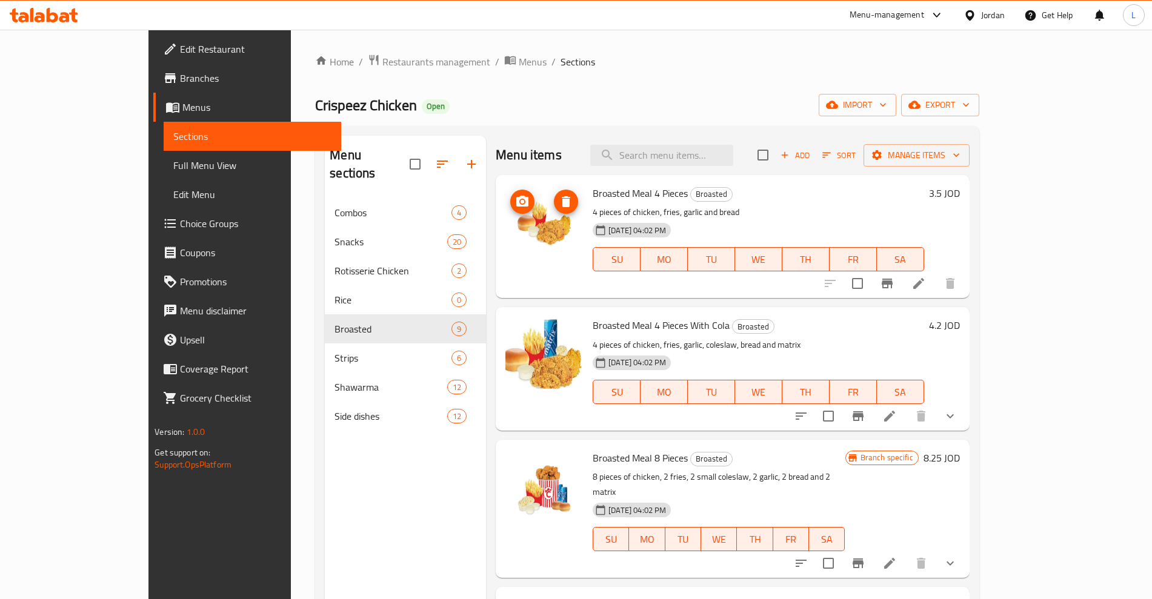
drag, startPoint x: 506, startPoint y: 217, endPoint x: 569, endPoint y: 194, distance: 66.9
click at [592, 194] on span "Broasted Meal 4 Pieces" at bounding box center [639, 193] width 95 height 18
copy h6 "Broasted Meal 4 Pieces"
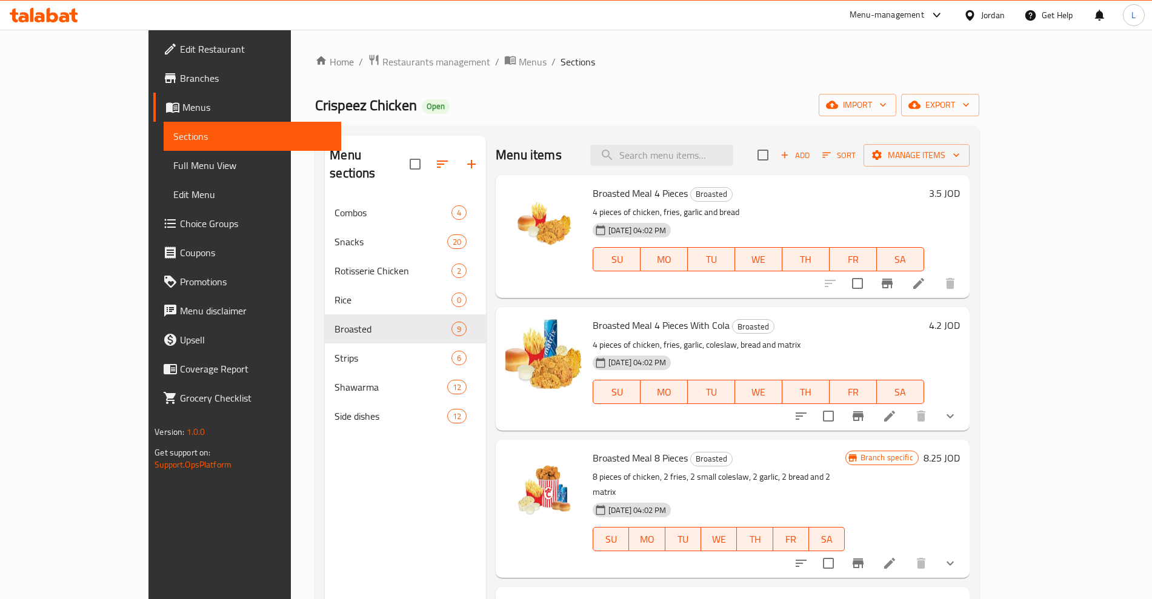
click at [592, 327] on span "Broasted Meal 4 Pieces With Cola" at bounding box center [660, 325] width 137 height 18
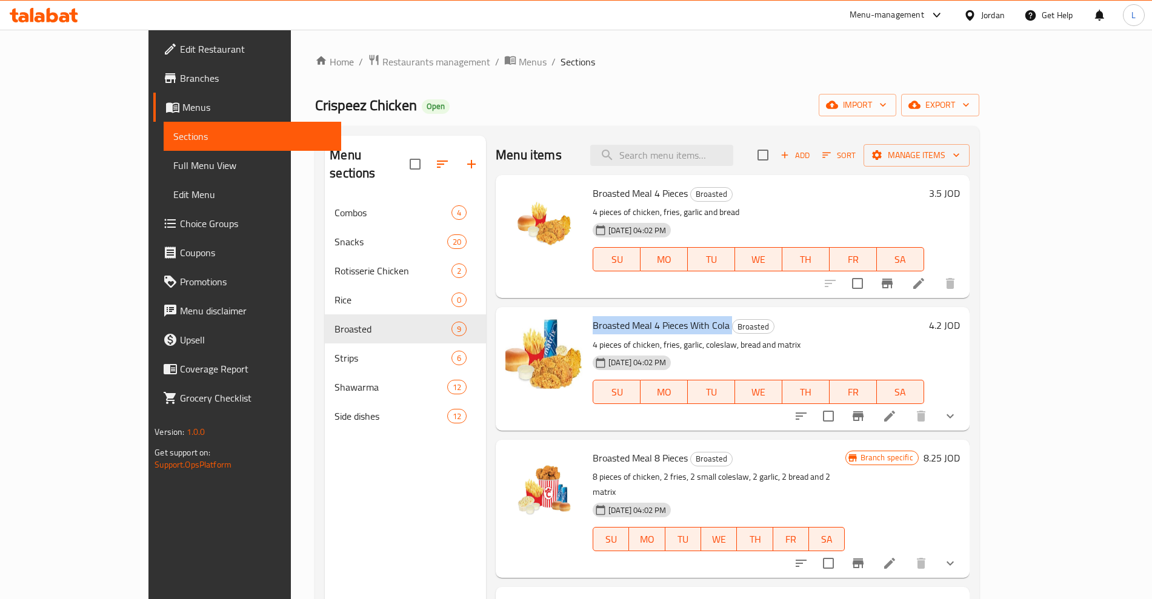
click at [592, 327] on span "Broasted Meal 4 Pieces With Cola" at bounding box center [660, 325] width 137 height 18
click at [592, 461] on span "Broasted Meal 8 Pieces" at bounding box center [639, 458] width 95 height 18
copy h6 "Broasted Meal 8 Pieces"
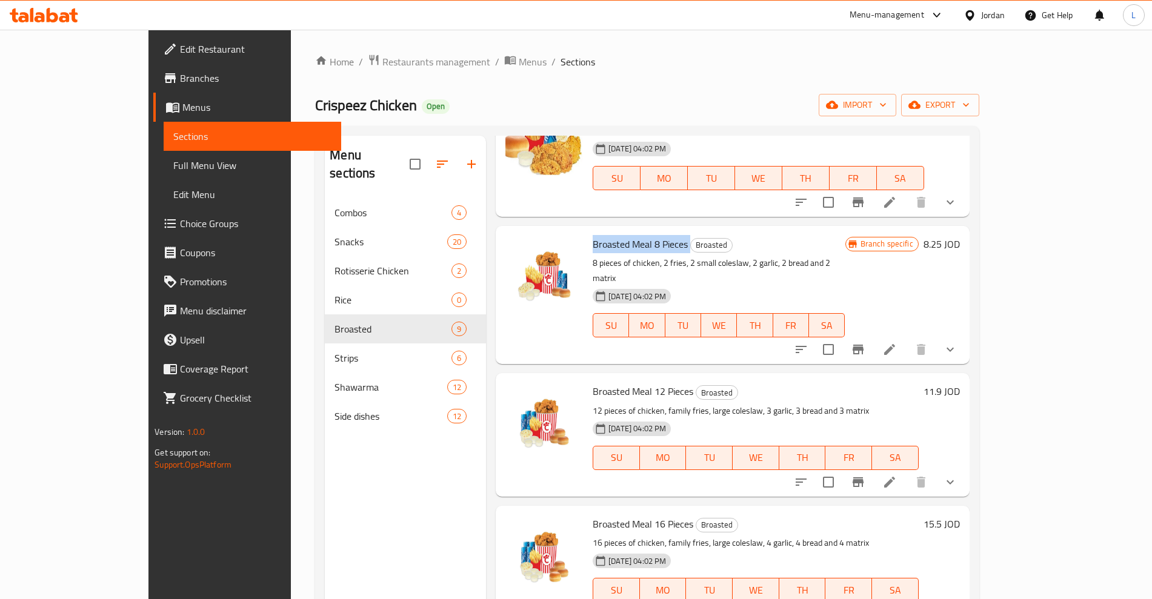
scroll to position [227, 0]
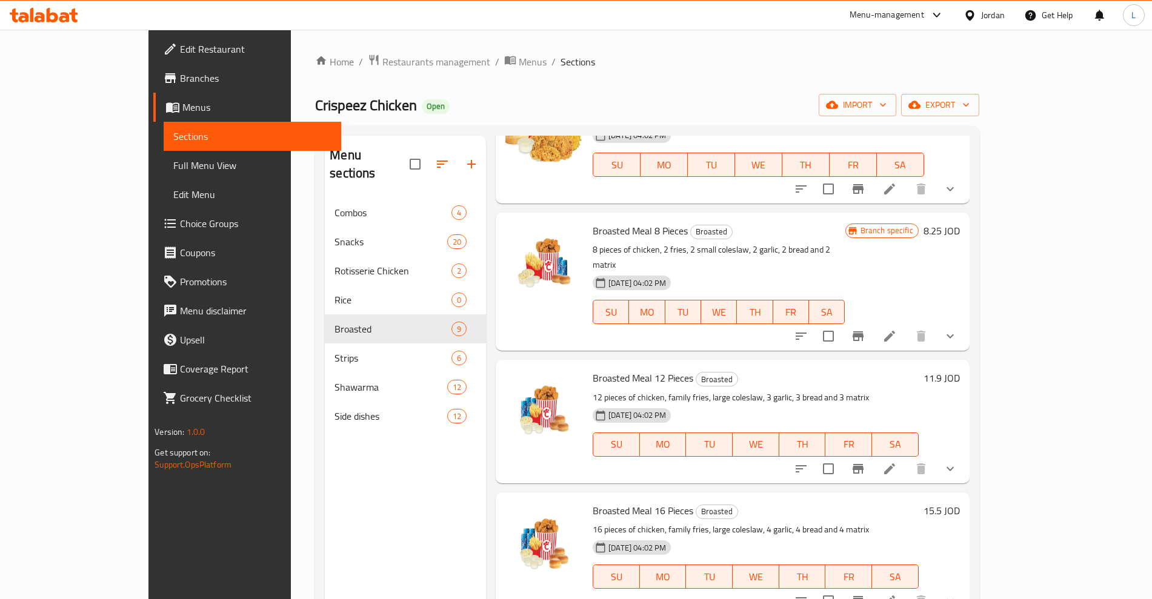
click at [600, 369] on span "Broasted Meal 12 Pieces" at bounding box center [642, 378] width 101 height 18
copy h6 "Broasted Meal 12 Pieces"
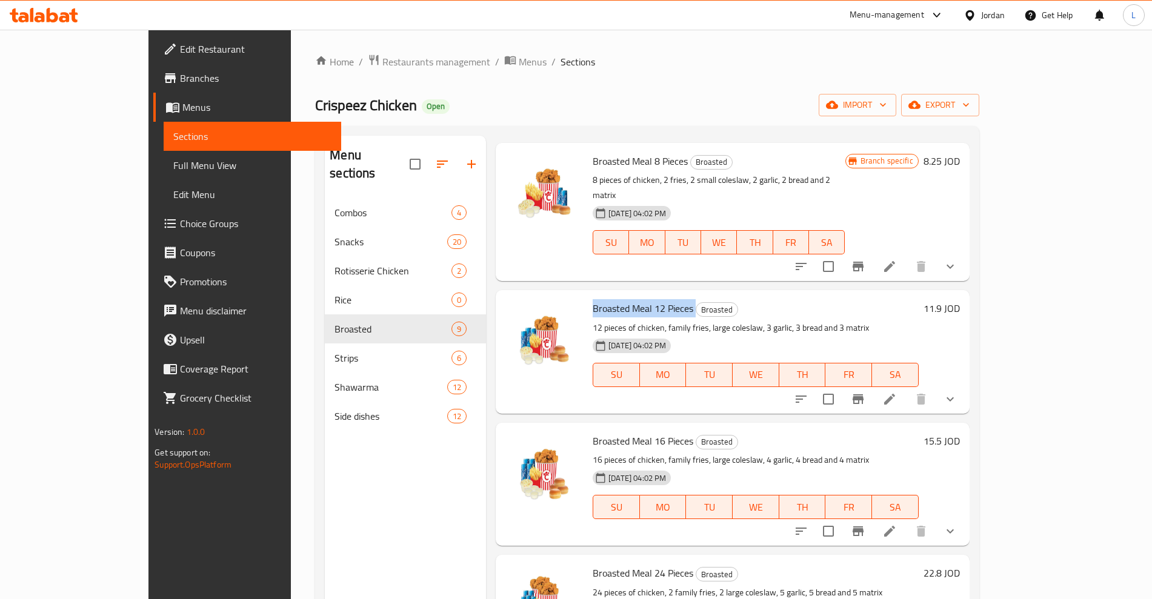
scroll to position [379, 0]
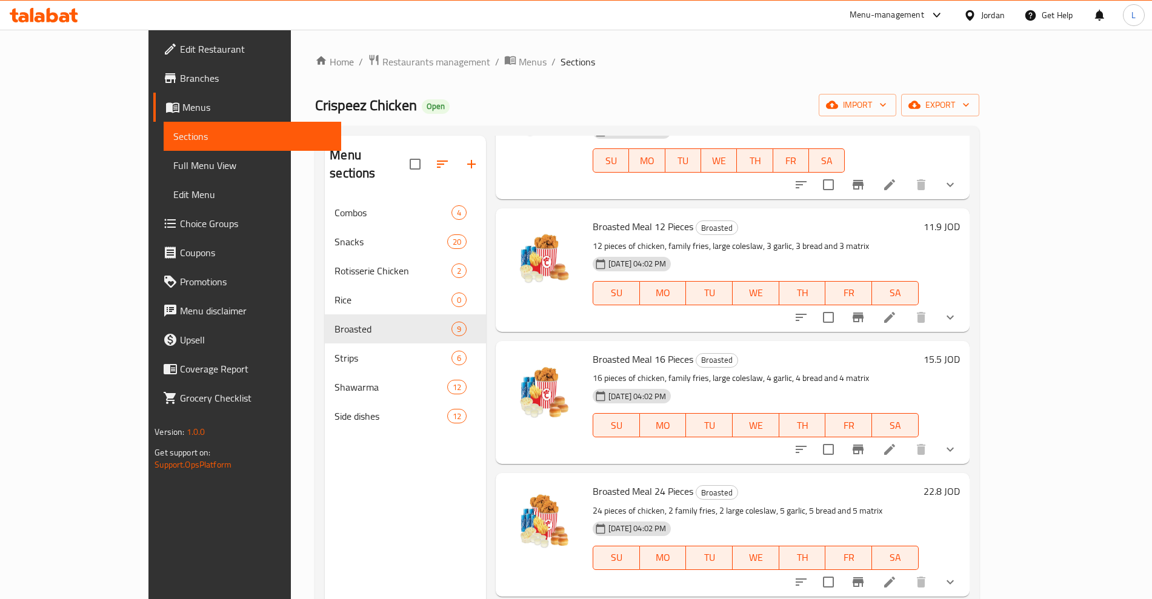
click at [602, 350] on span "Broasted Meal 16 Pieces" at bounding box center [642, 359] width 101 height 18
copy h6 "Broasted Meal 16 Pieces"
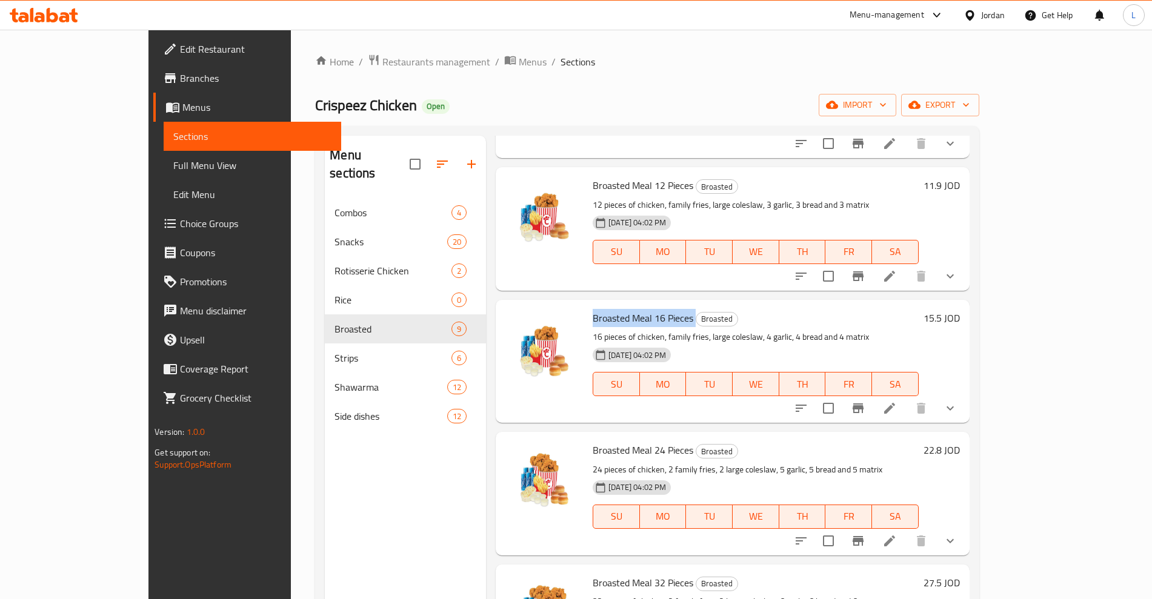
scroll to position [454, 0]
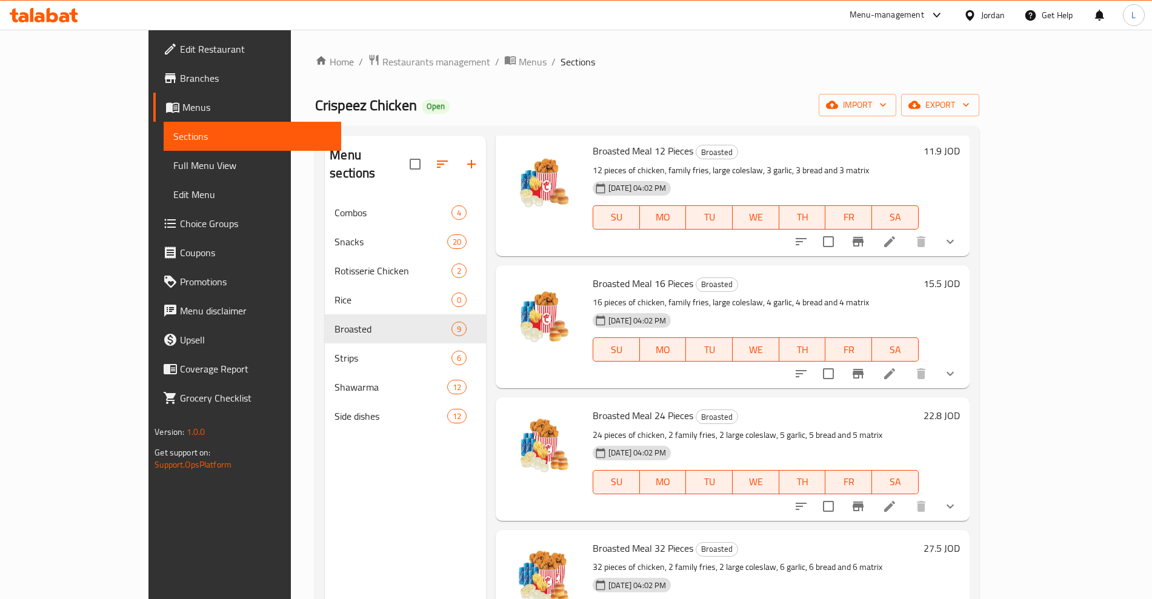
click at [612, 406] on span "Broasted Meal 24 Pieces" at bounding box center [642, 415] width 101 height 18
copy h6 "Broasted Meal 24 Pieces"
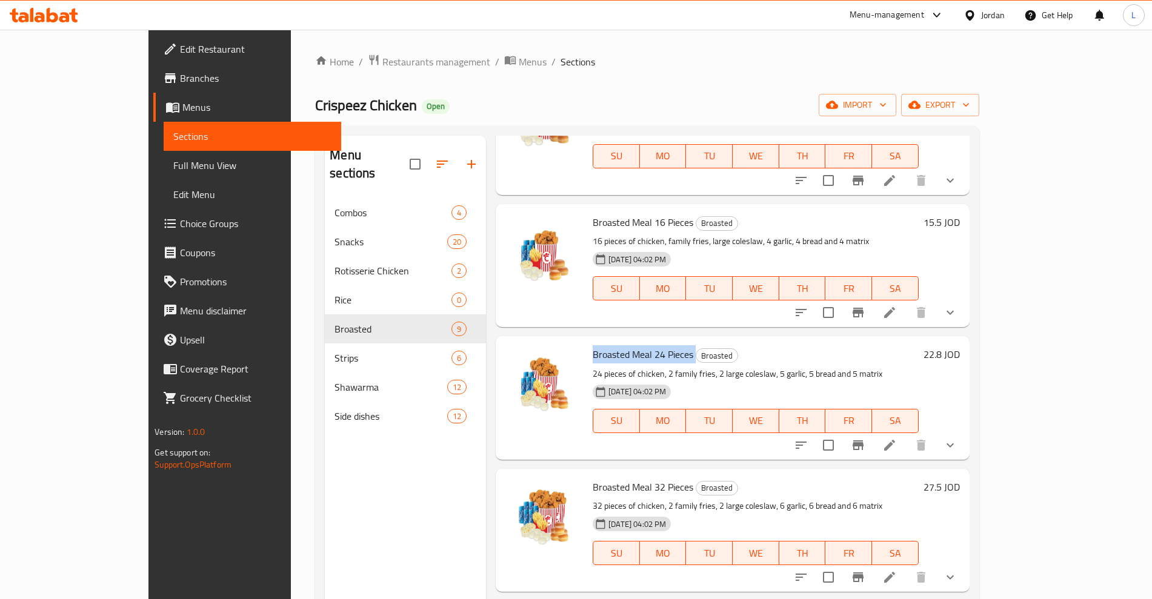
scroll to position [606, 0]
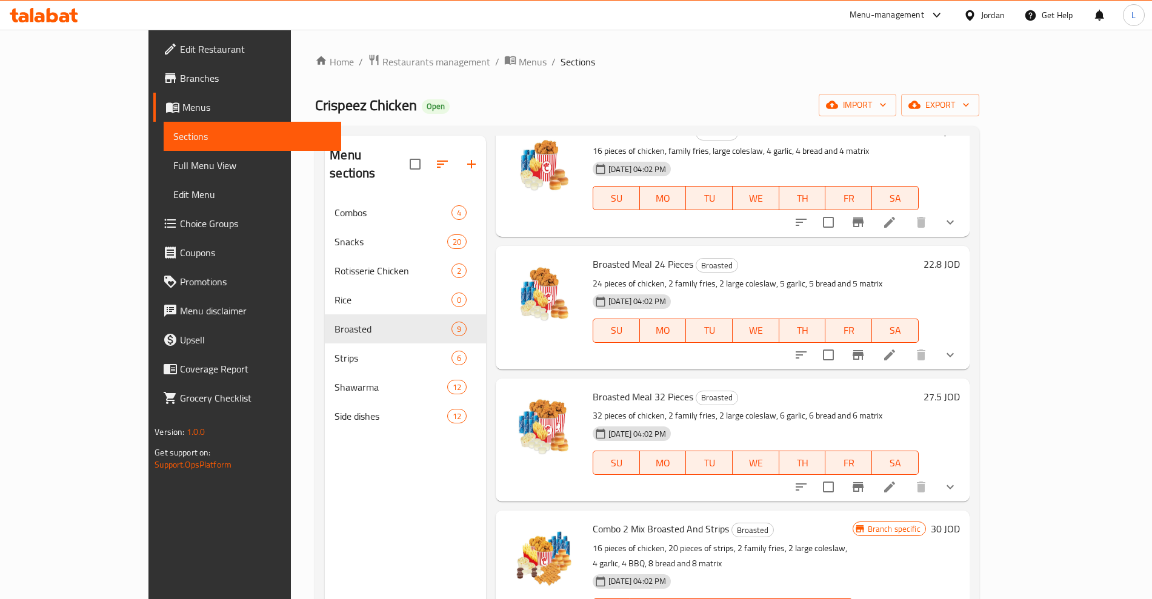
click at [606, 388] on span "Broasted Meal 32 Pieces" at bounding box center [642, 397] width 101 height 18
copy h6 "Broasted Meal 32 Pieces"
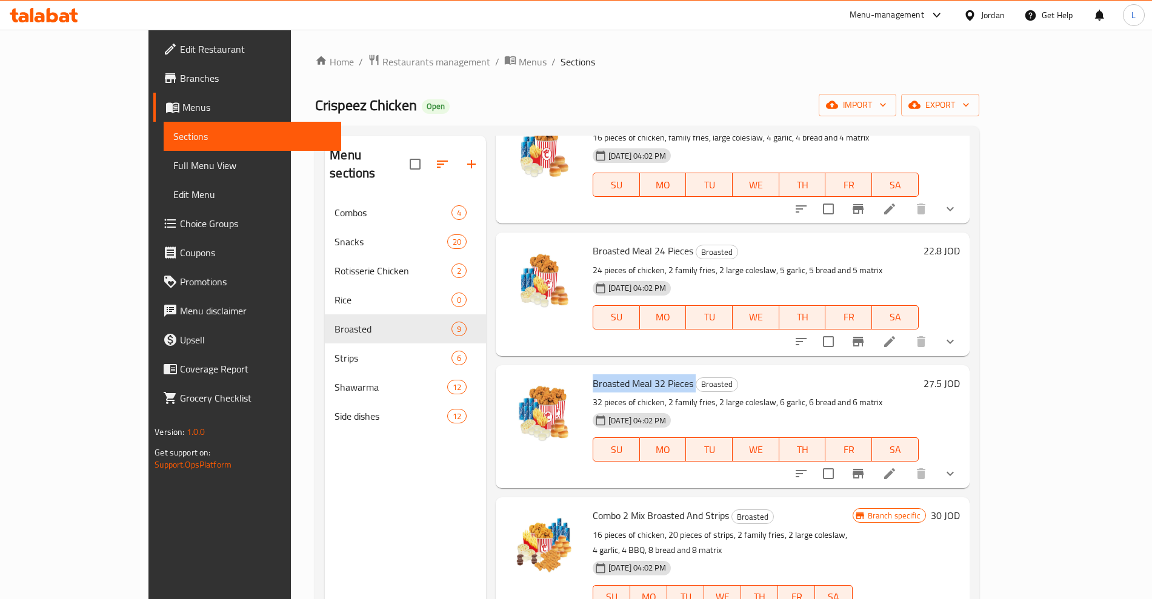
scroll to position [622, 0]
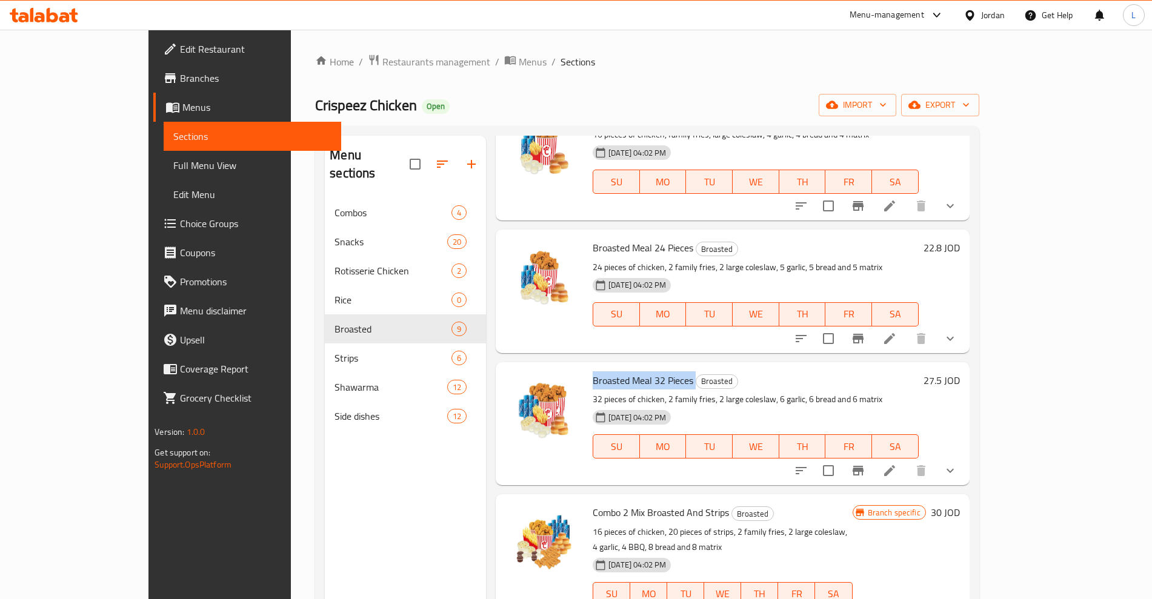
click at [592, 503] on span "Combo 2 Mix Broasted And Strips" at bounding box center [660, 512] width 136 height 18
copy h6 "Combo 2 Mix Broasted And Strips"
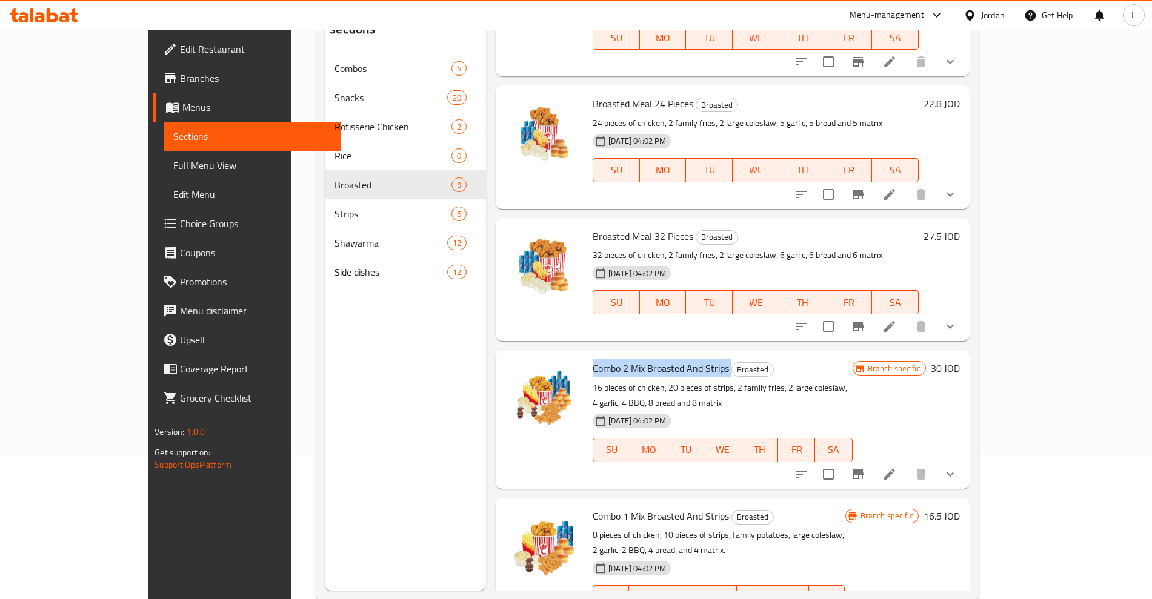
scroll to position [170, 0]
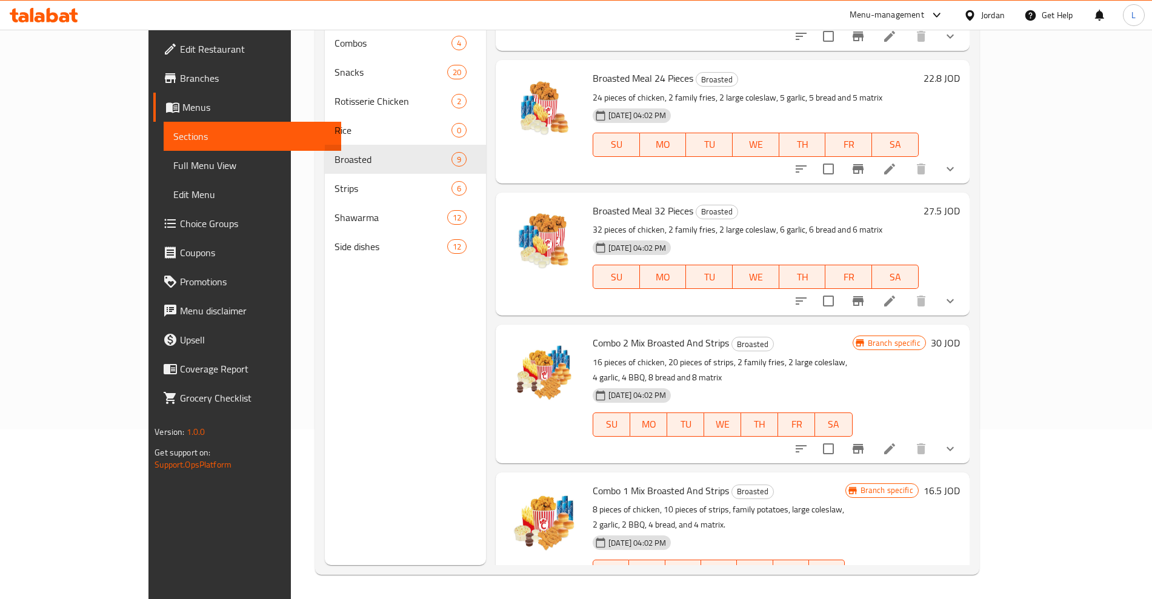
click at [588, 477] on div "Combo 1 Mix Broasted And Strips Broasted 8 pieces of chicken, 10 pieces of stri…" at bounding box center [719, 541] width 262 height 128
click at [592, 482] on span "Combo 1 Mix Broasted And Strips" at bounding box center [660, 491] width 136 height 18
copy h6 "Combo 1 Mix Broasted And Strips"
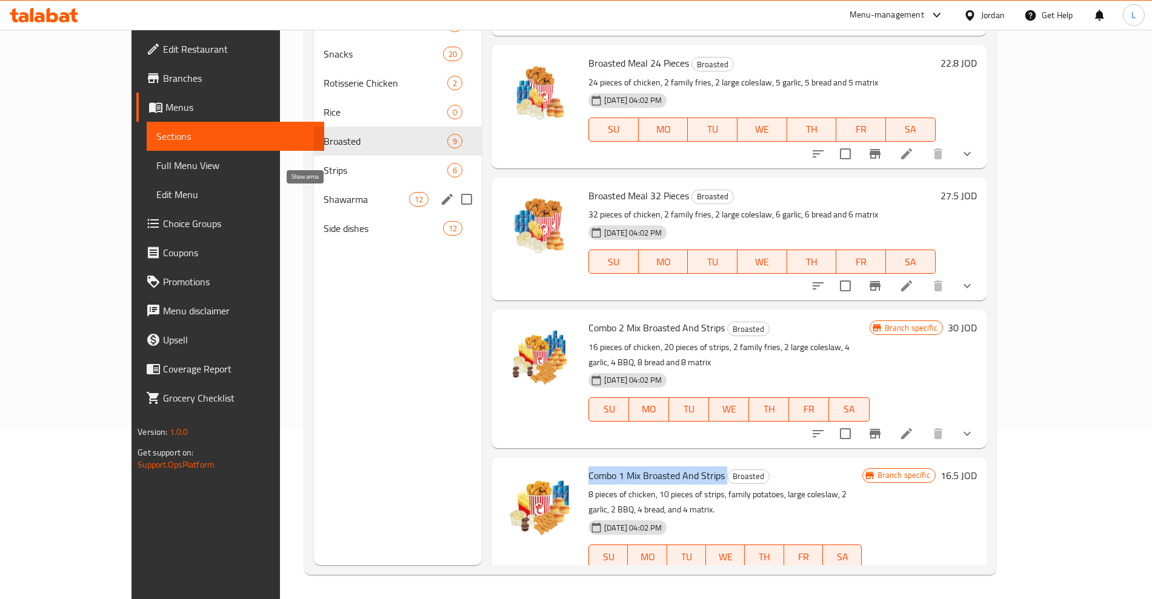
click at [323, 204] on span "Shawarma" at bounding box center [365, 199] width 85 height 15
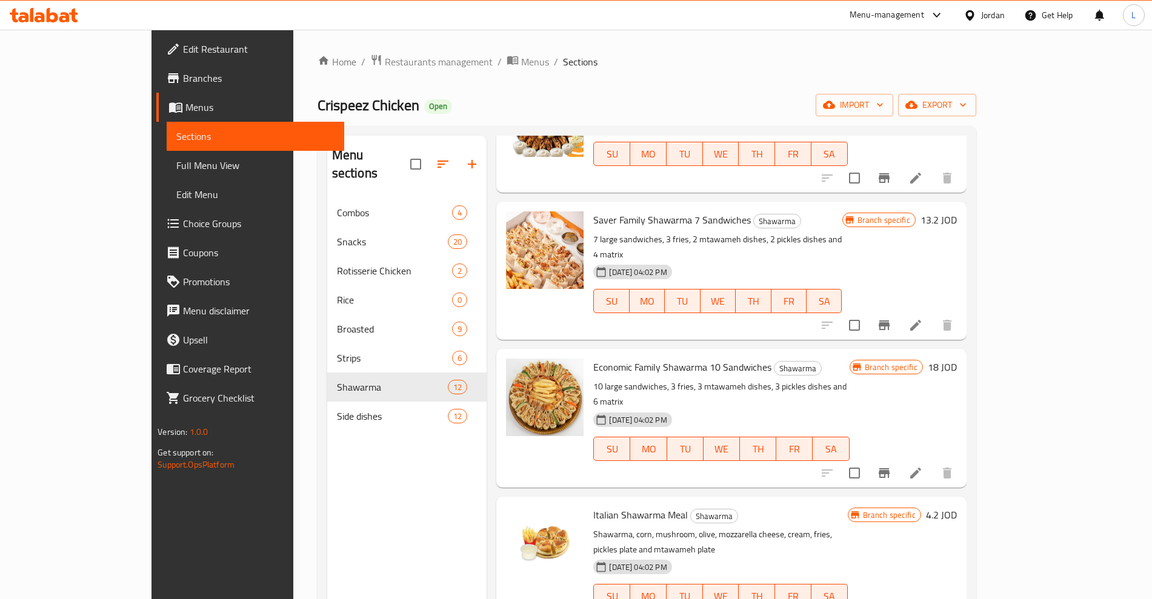
scroll to position [1019, 0]
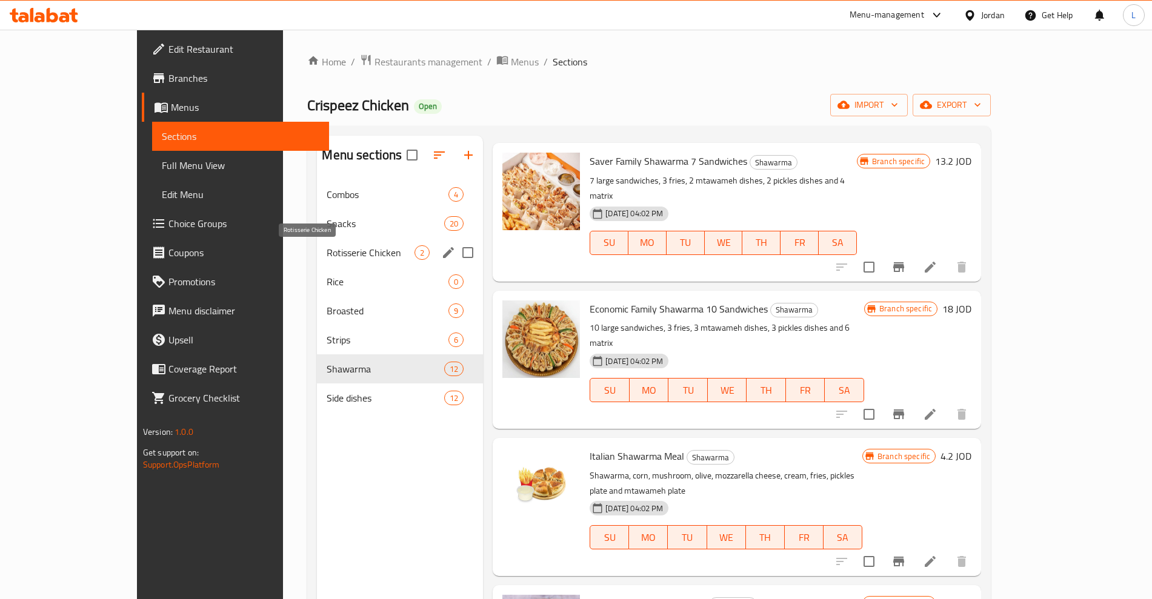
click at [327, 254] on span "Rotisserie Chicken" at bounding box center [371, 252] width 88 height 15
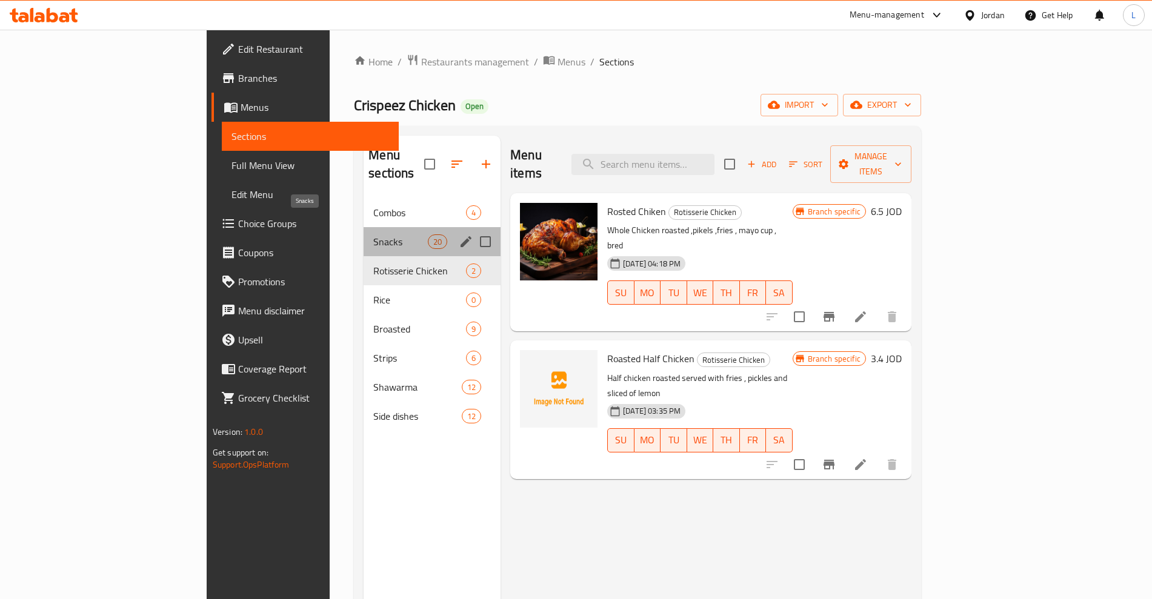
click at [373, 234] on span "Snacks" at bounding box center [400, 241] width 55 height 15
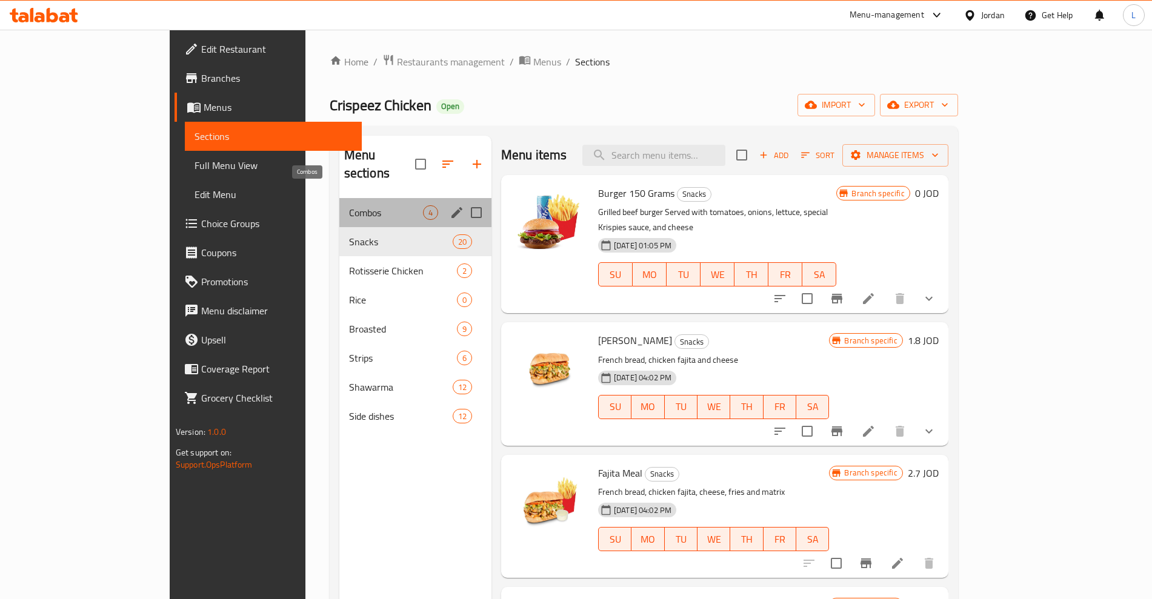
click at [349, 205] on span "Combos" at bounding box center [386, 212] width 74 height 15
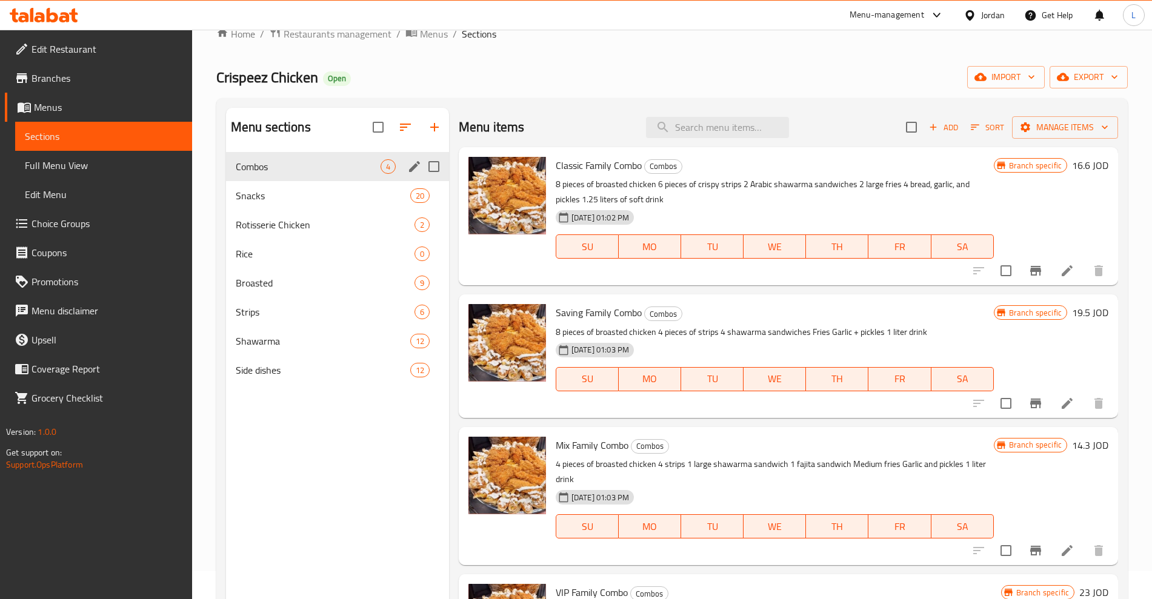
scroll to position [18, 0]
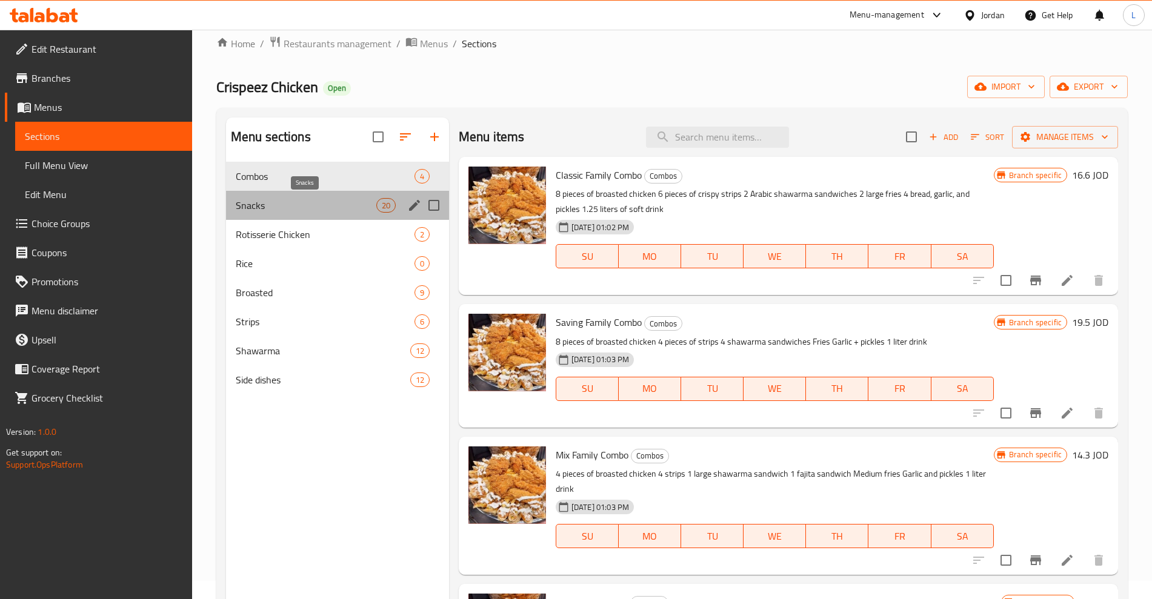
click at [279, 207] on span "Snacks" at bounding box center [306, 205] width 141 height 15
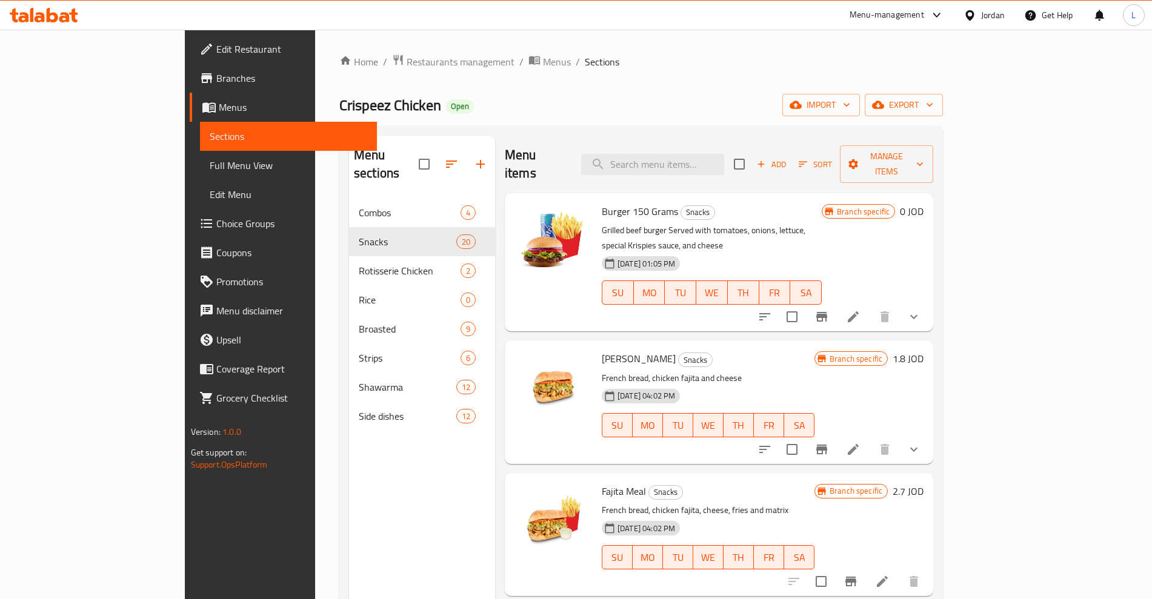
click at [602, 202] on span "Burger 150 Grams" at bounding box center [640, 211] width 76 height 18
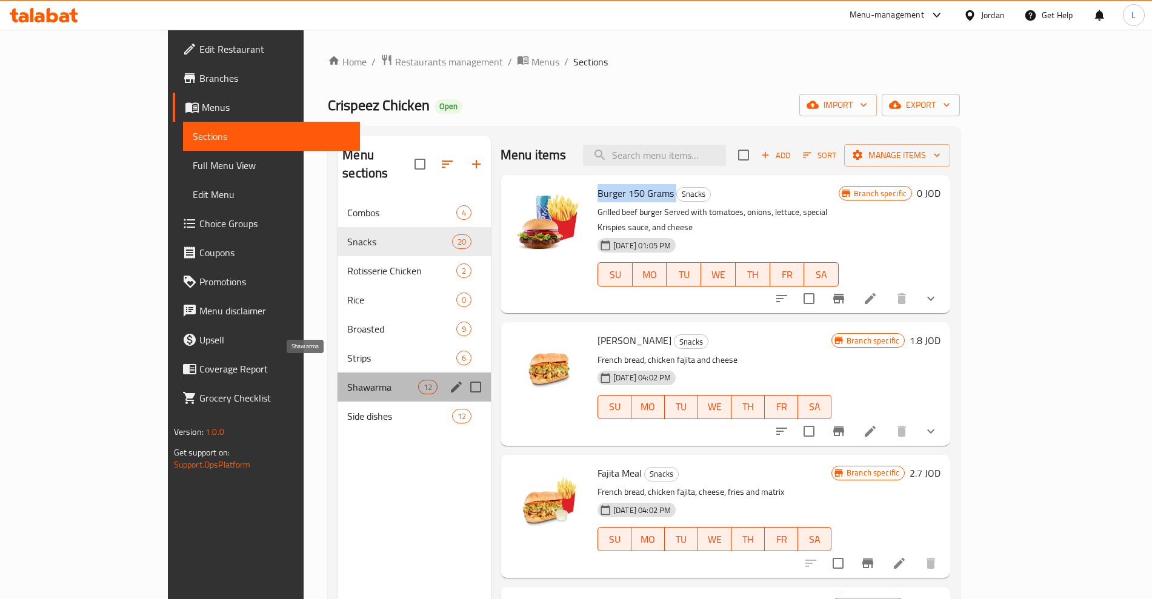
click at [347, 380] on span "Shawarma" at bounding box center [382, 387] width 70 height 15
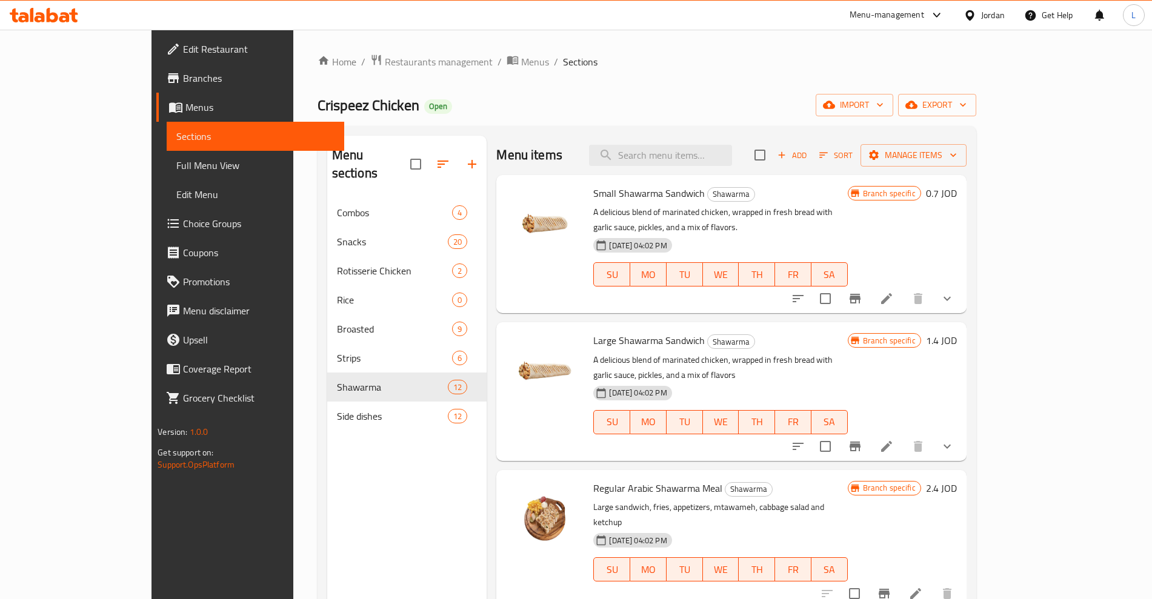
click at [593, 196] on span "Small Shawarma Sandwich" at bounding box center [648, 193] width 111 height 18
copy h6 "Small Shawarma Sandwich"
click at [594, 331] on span "Large Shawarma Sandwich" at bounding box center [648, 340] width 111 height 18
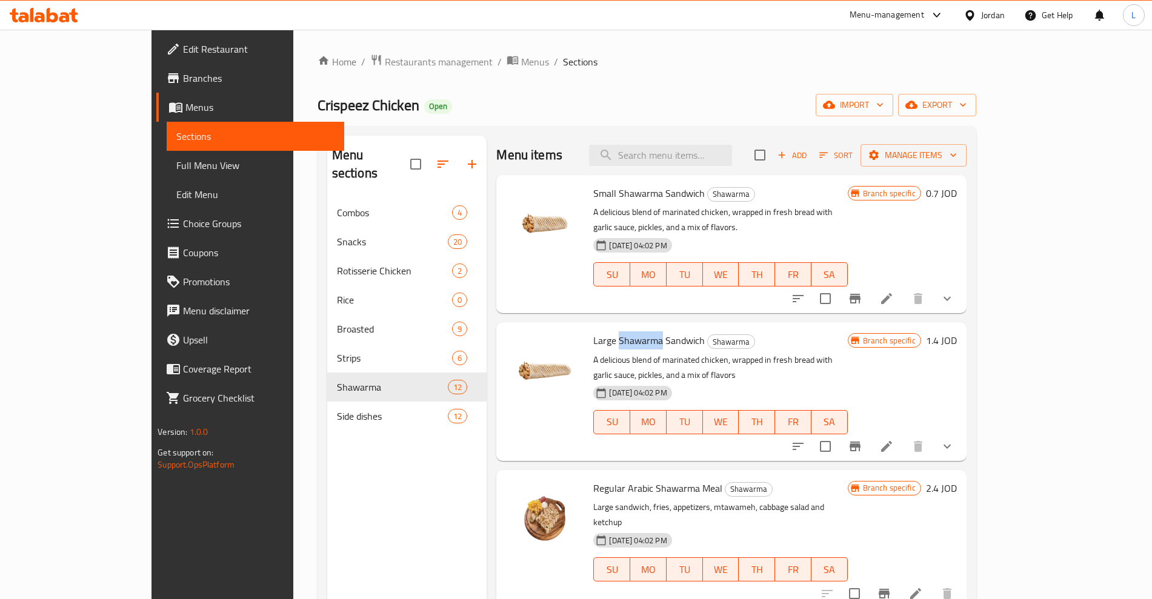
click at [594, 331] on span "Large Shawarma Sandwich" at bounding box center [648, 340] width 111 height 18
copy h6 "Large Shawarma Sandwich"
click at [603, 479] on span "Regular Arabic Shawarma Meal" at bounding box center [657, 488] width 129 height 18
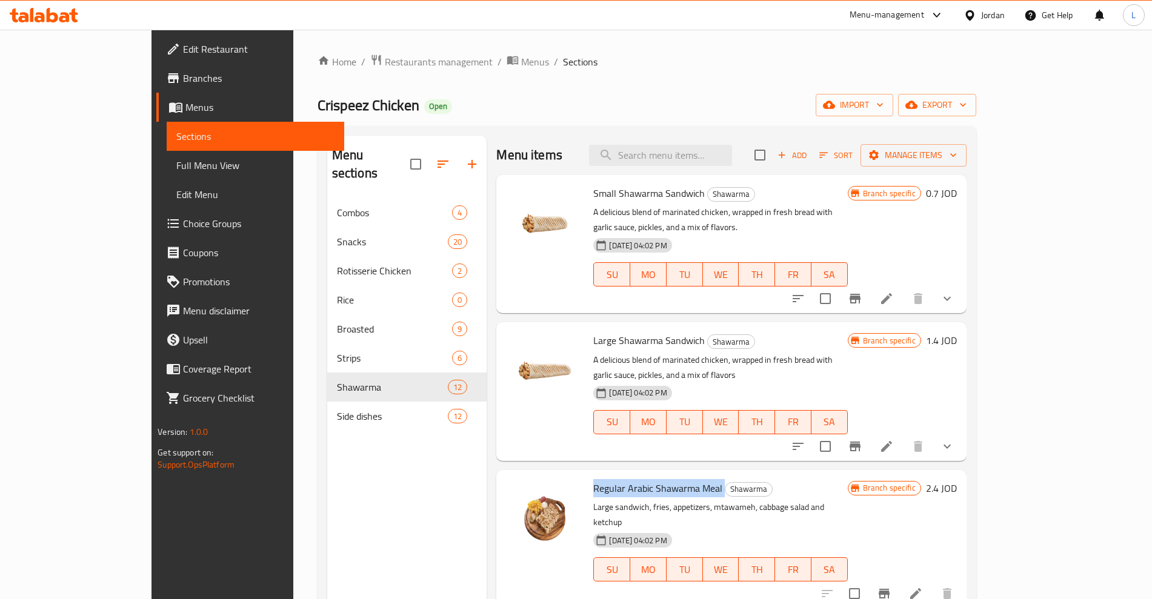
click at [603, 479] on span "Regular Arabic Shawarma Meal" at bounding box center [657, 488] width 129 height 18
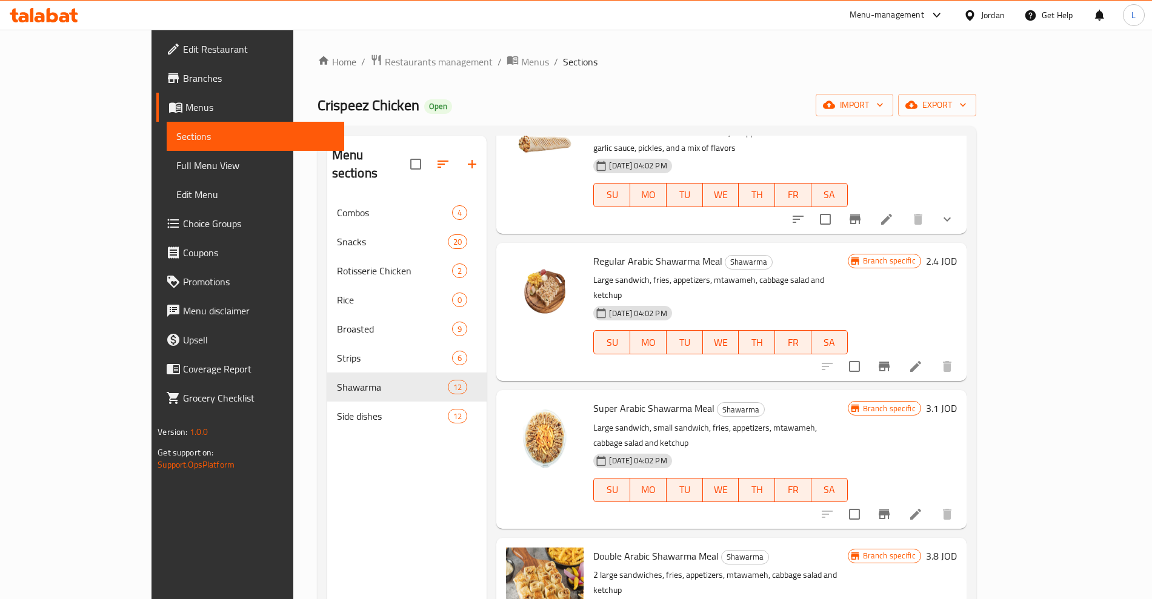
click at [593, 399] on span "Super Arabic Shawarma Meal" at bounding box center [653, 408] width 121 height 18
drag, startPoint x: 602, startPoint y: 441, endPoint x: 593, endPoint y: 489, distance: 48.7
click at [593, 547] on span "Double Arabic Shawarma Meal" at bounding box center [655, 556] width 125 height 18
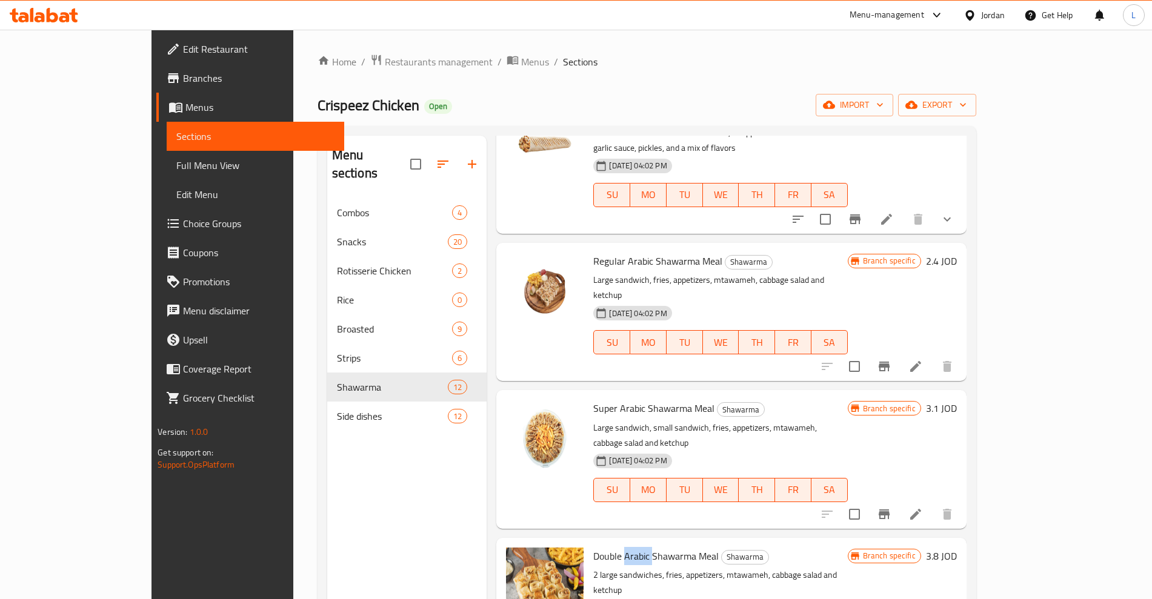
click at [593, 547] on span "Double Arabic Shawarma Meal" at bounding box center [655, 556] width 125 height 18
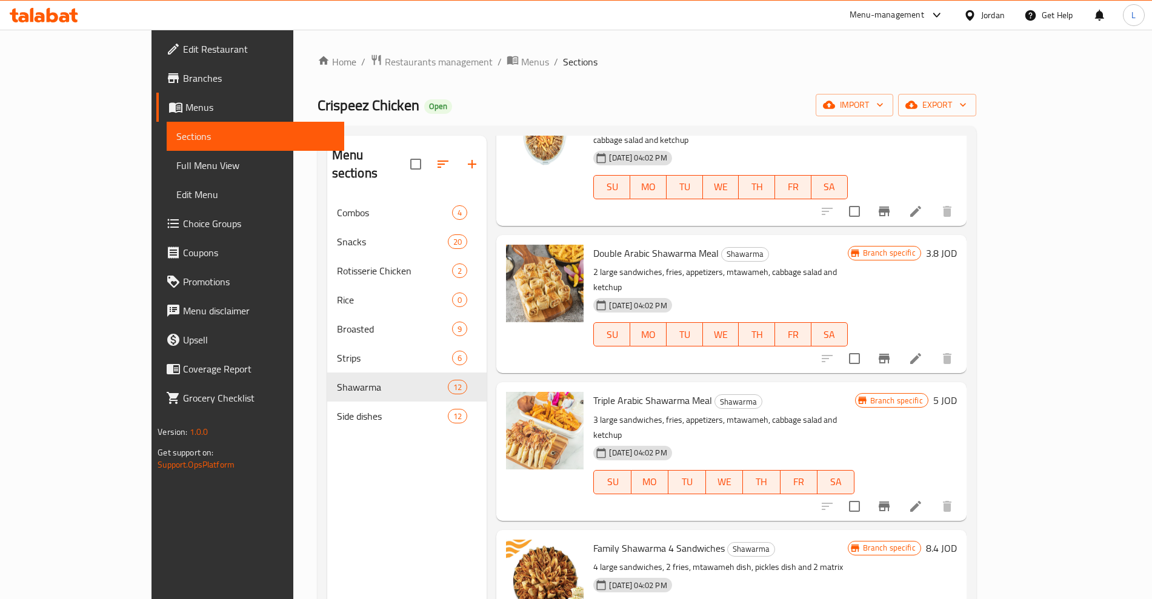
click at [601, 391] on span "Triple Arabic Shawarma Meal" at bounding box center [652, 400] width 119 height 18
click at [593, 539] on span "Family Shawarma 4 Sandwiches" at bounding box center [658, 548] width 131 height 18
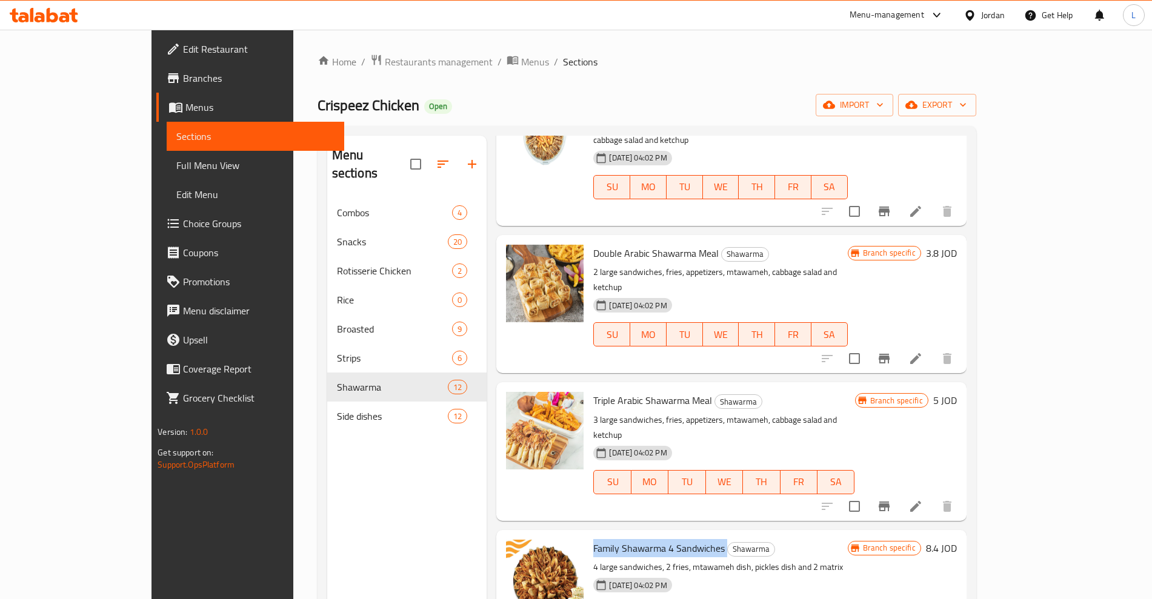
click at [593, 539] on span "Family Shawarma 4 Sandwiches" at bounding box center [658, 548] width 131 height 18
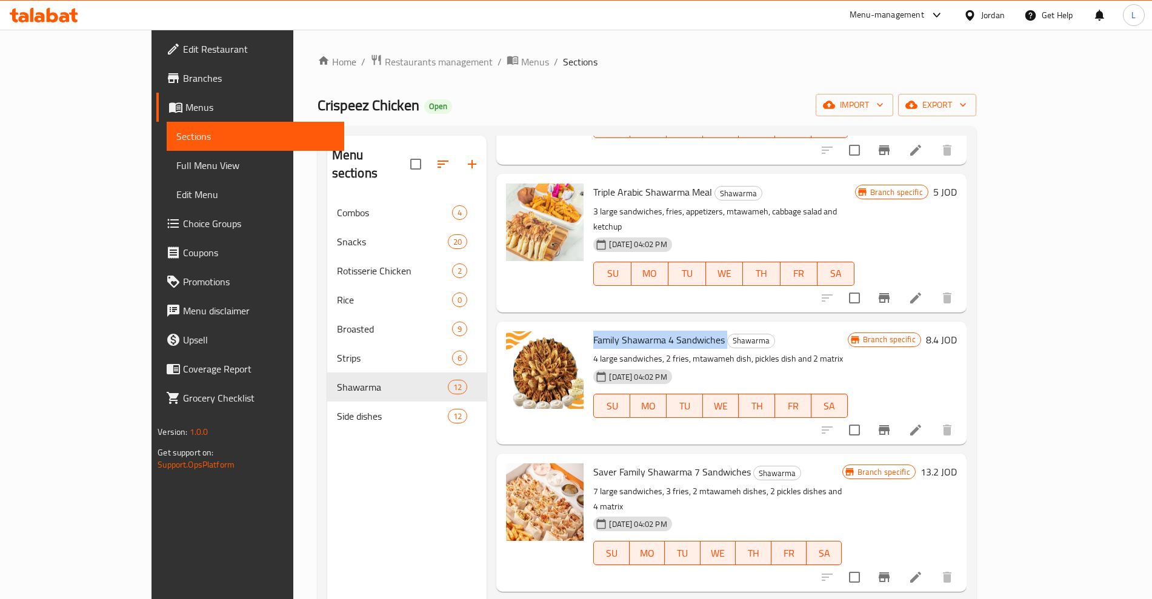
scroll to position [757, 0]
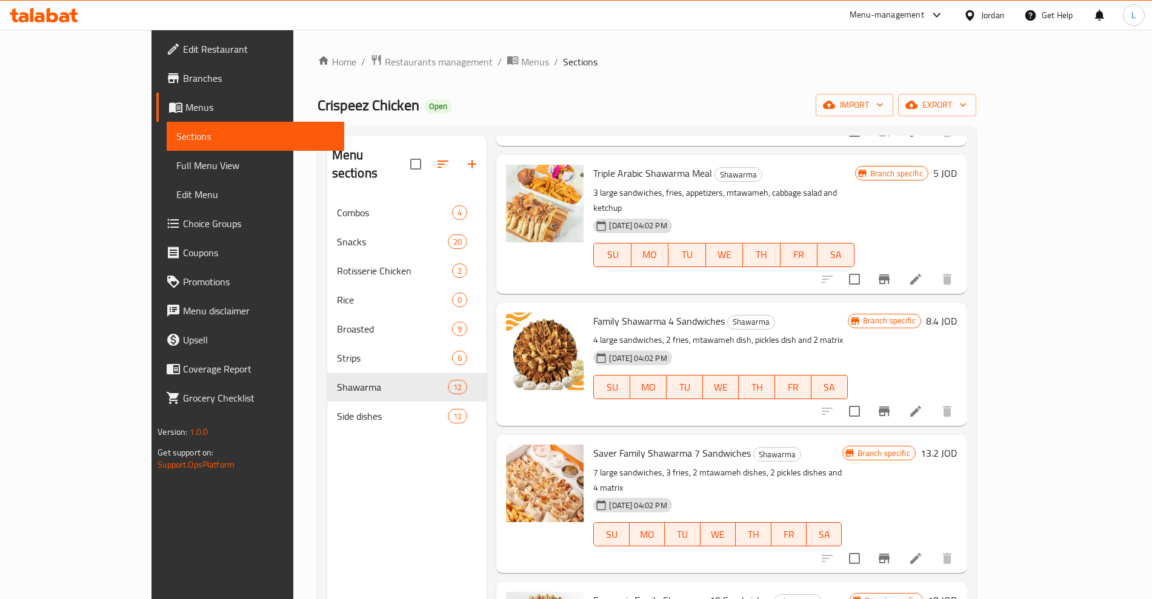
click at [596, 444] on span "Saver Family Shawarma 7 Sandwiches" at bounding box center [672, 453] width 158 height 18
click at [597, 444] on span "Saver Family Shawarma 7 Sandwiches" at bounding box center [672, 453] width 158 height 18
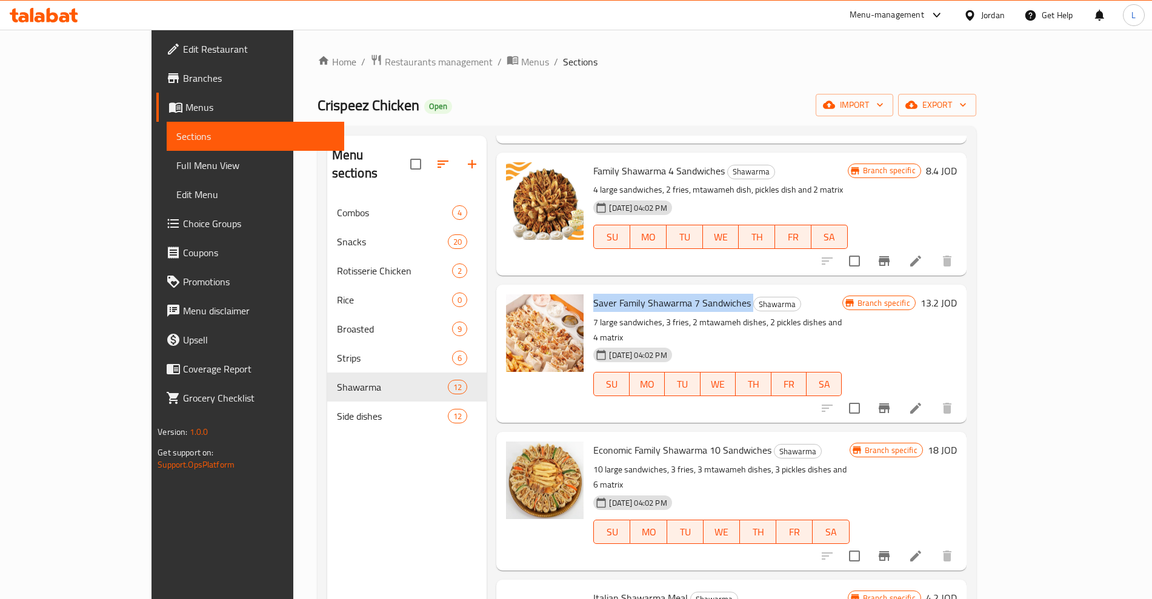
scroll to position [909, 0]
click at [595, 440] on span "Economic Family Shawarma 10 Sandwiches" at bounding box center [682, 449] width 178 height 18
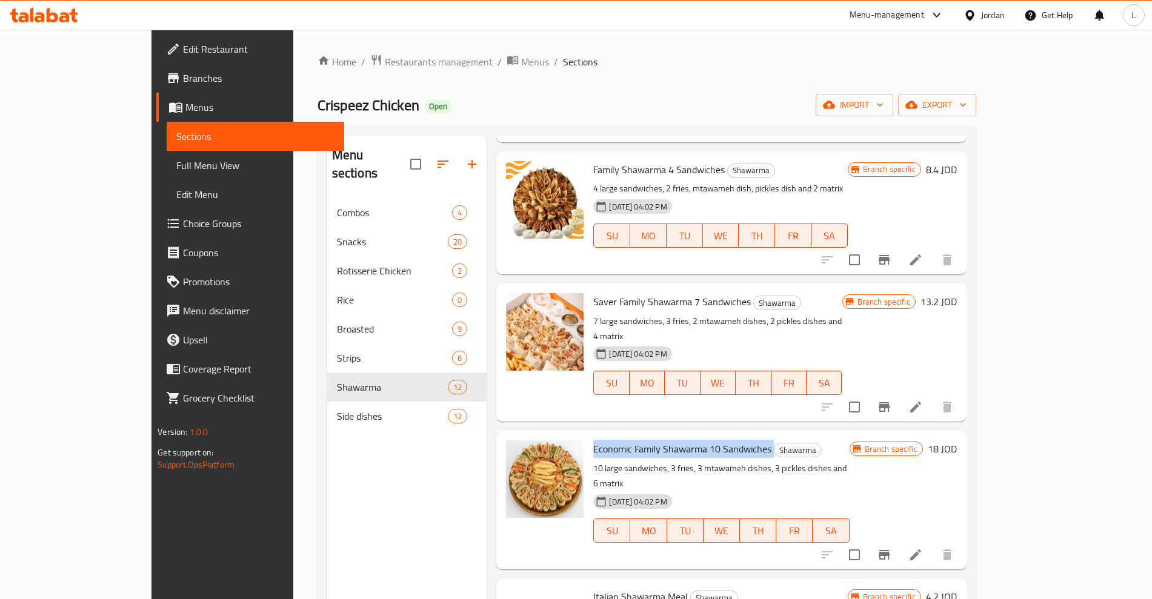
click at [595, 440] on span "Economic Family Shawarma 10 Sandwiches" at bounding box center [682, 449] width 178 height 18
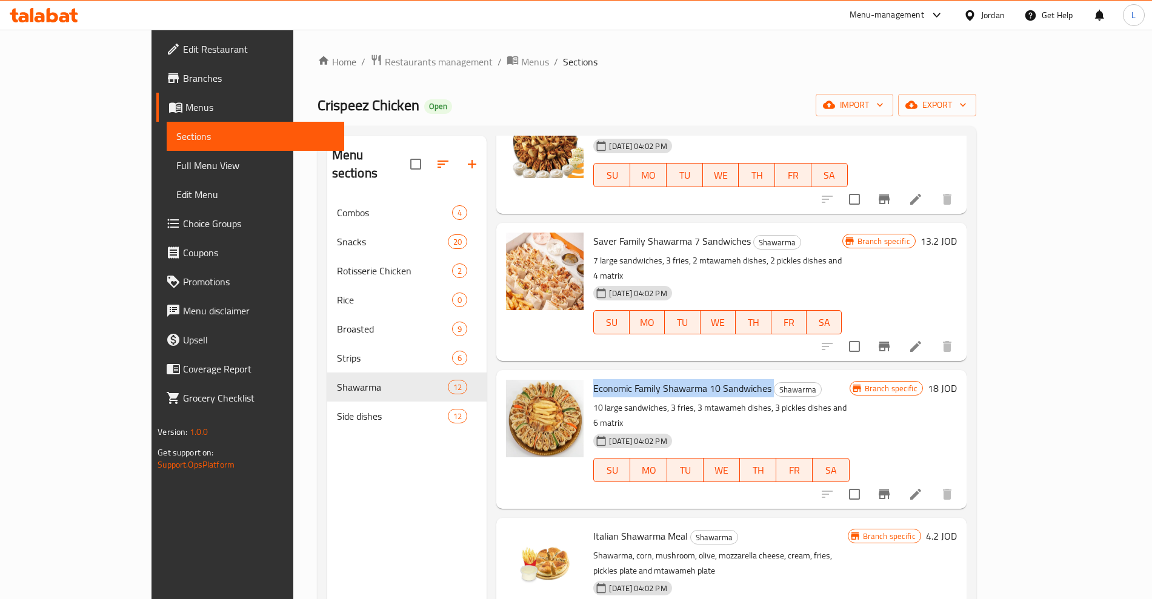
scroll to position [1019, 0]
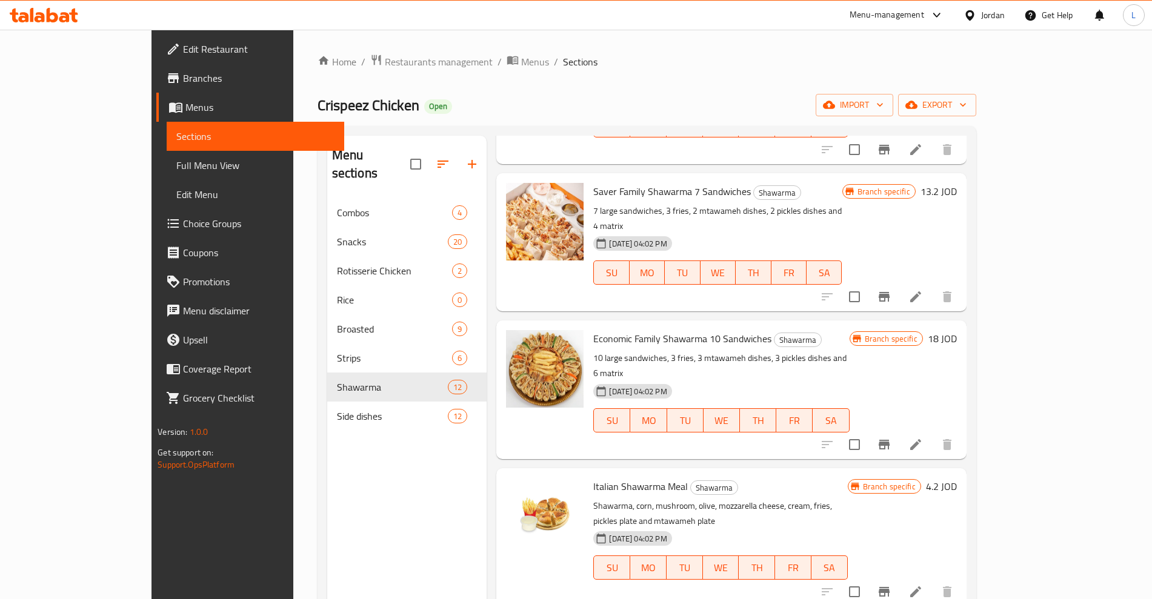
click at [593, 477] on span "Italian Shawarma Meal" at bounding box center [640, 486] width 95 height 18
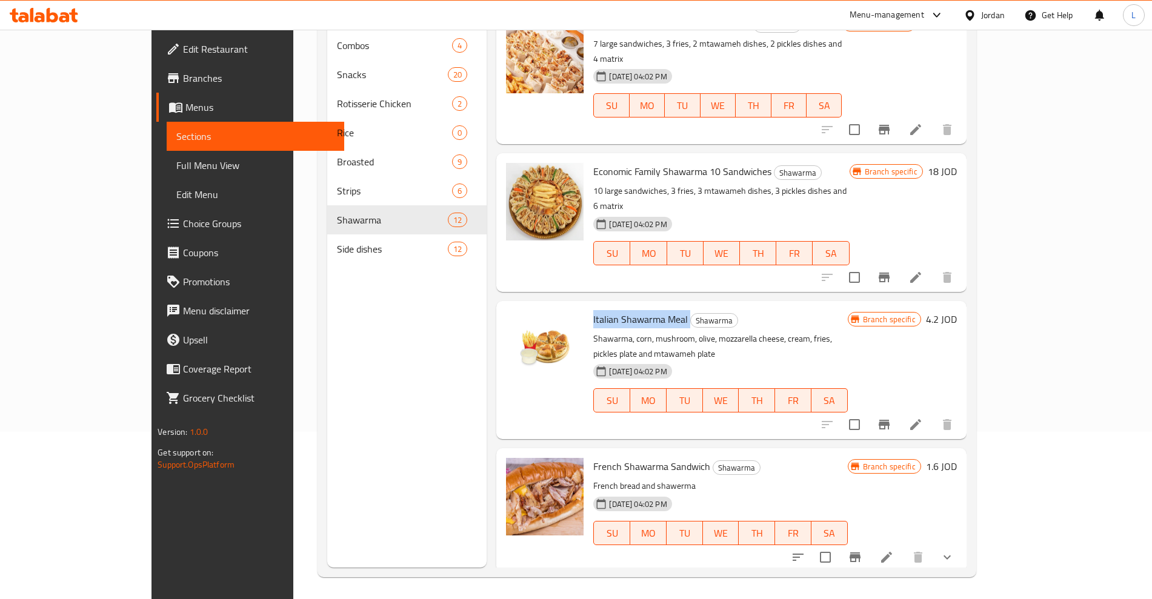
scroll to position [170, 0]
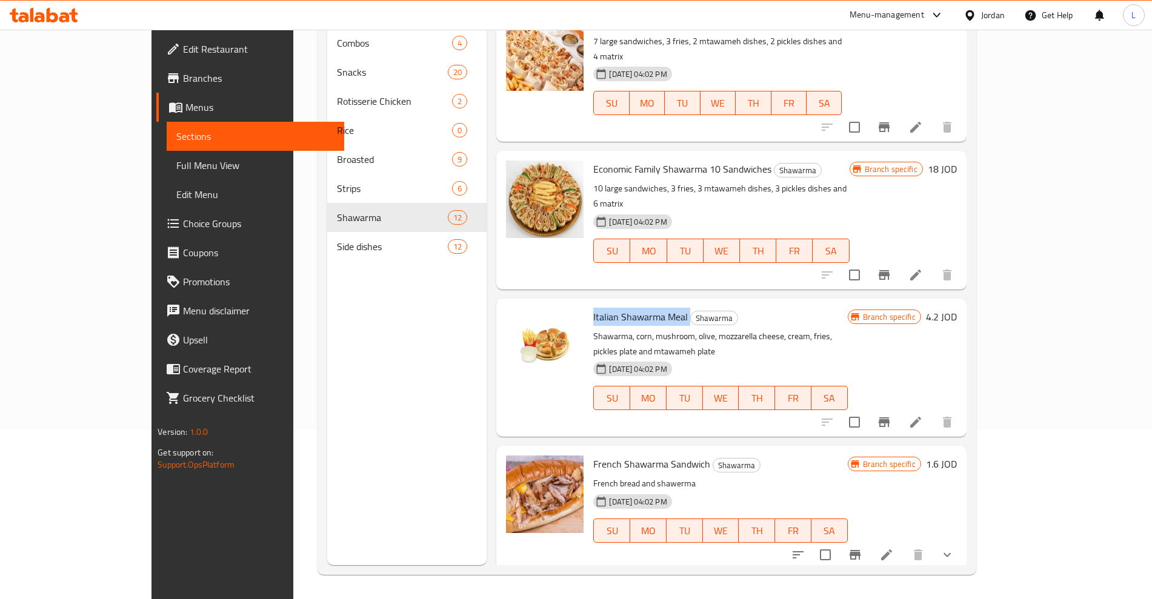
click at [593, 588] on span "French Shawarma Meal" at bounding box center [642, 597] width 98 height 18
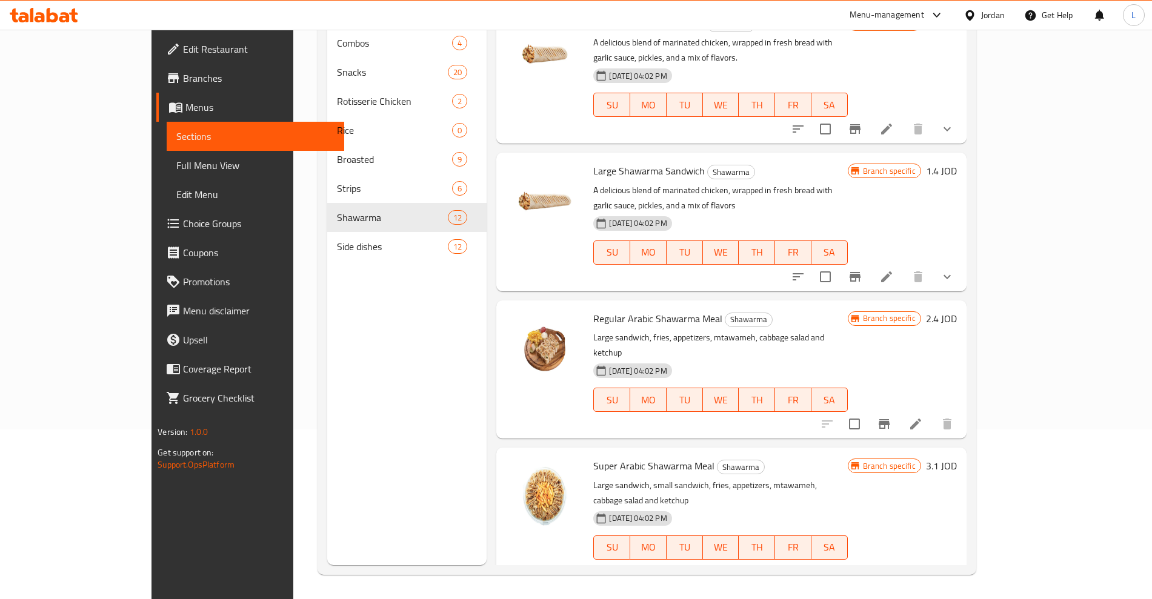
scroll to position [0, 0]
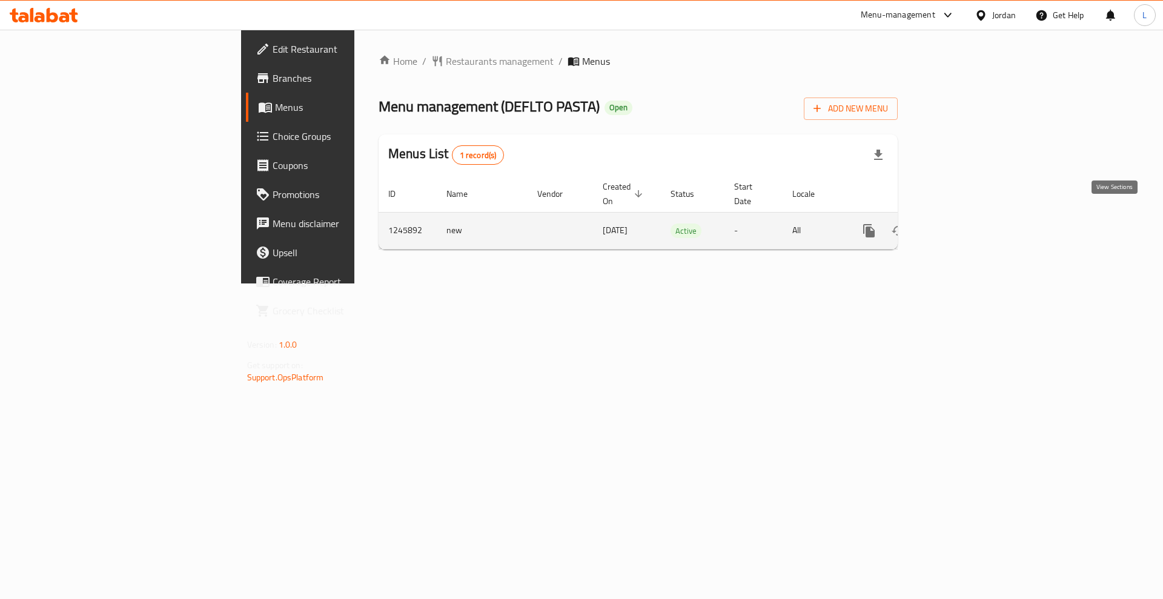
click at [971, 220] on link "enhanced table" at bounding box center [956, 230] width 29 height 29
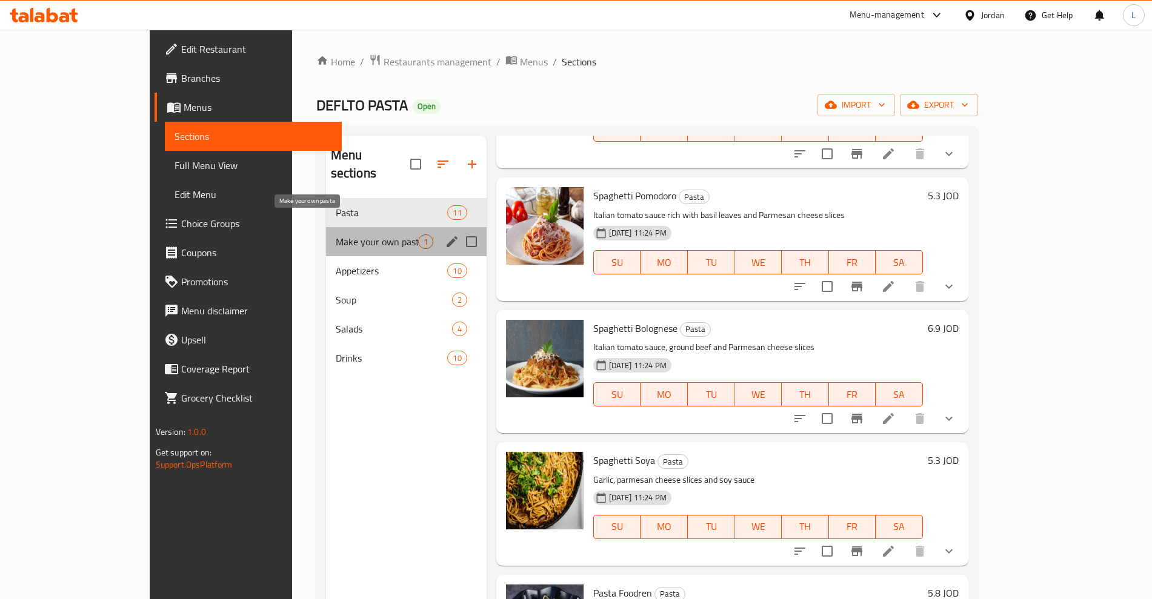
click at [336, 234] on span "Make your own pasta" at bounding box center [377, 241] width 82 height 15
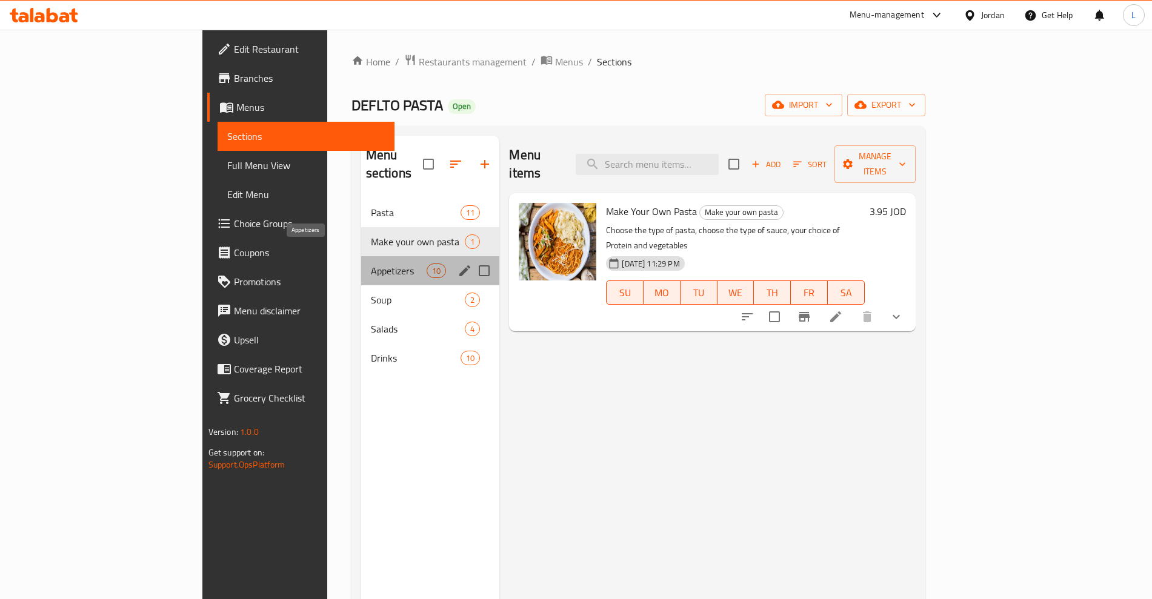
click at [371, 264] on span "Appetizers" at bounding box center [399, 271] width 56 height 15
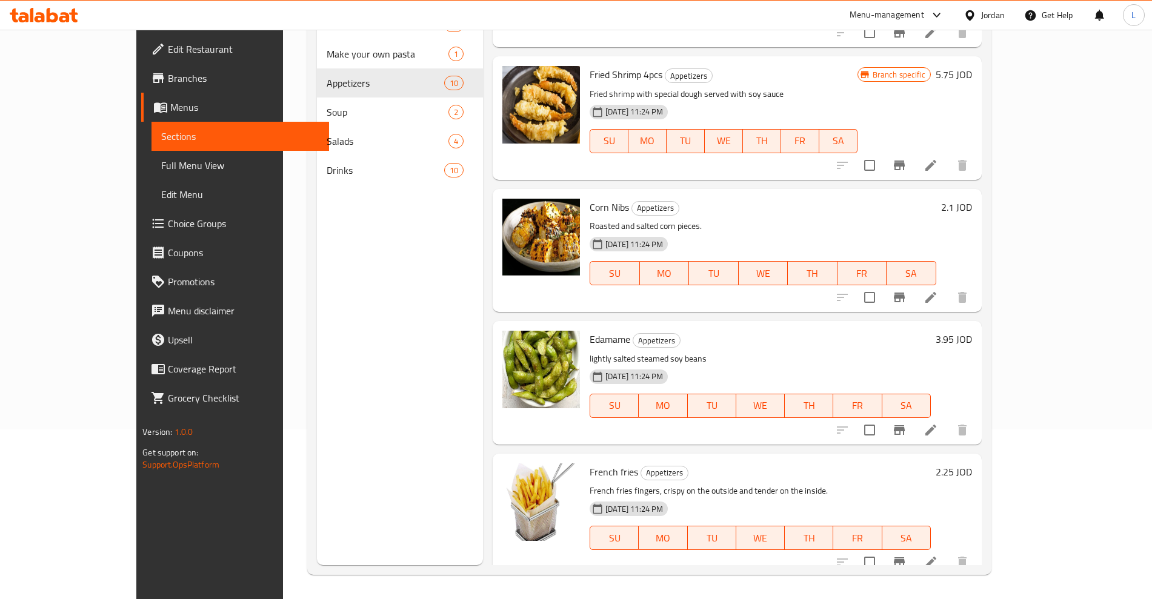
scroll to position [452, 0]
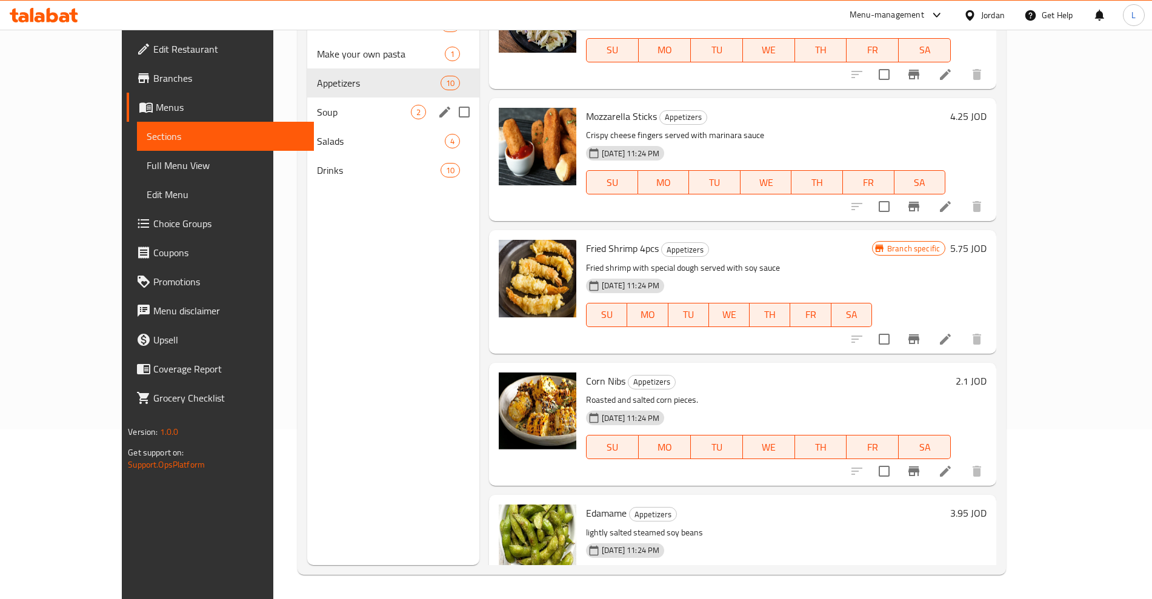
click at [317, 105] on span "Soup" at bounding box center [364, 112] width 94 height 15
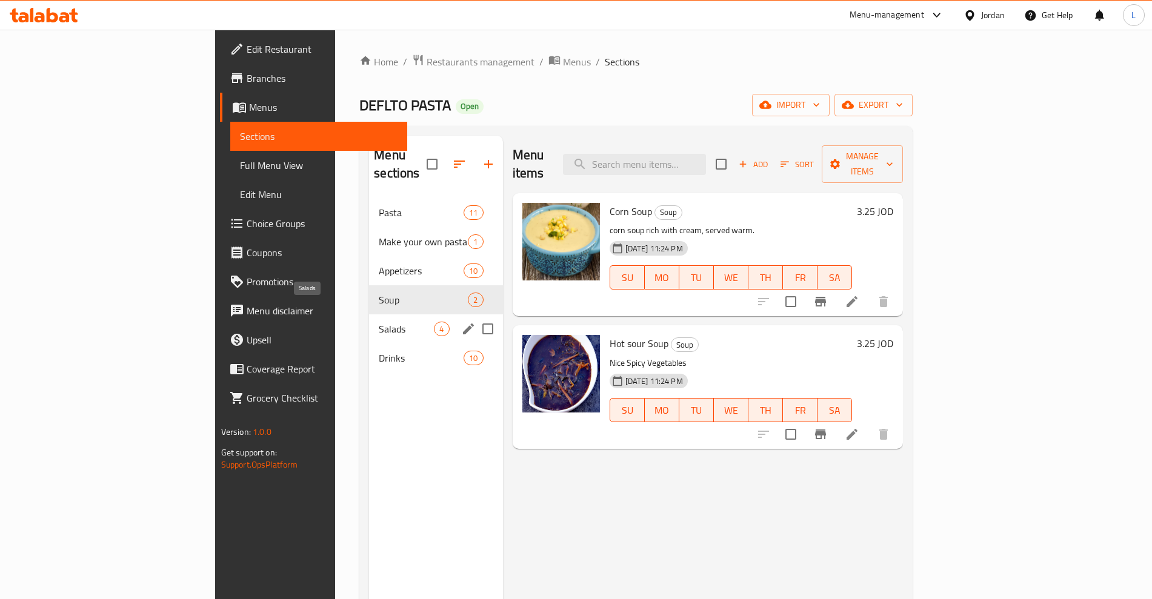
click at [379, 322] on span "Salads" at bounding box center [406, 329] width 55 height 15
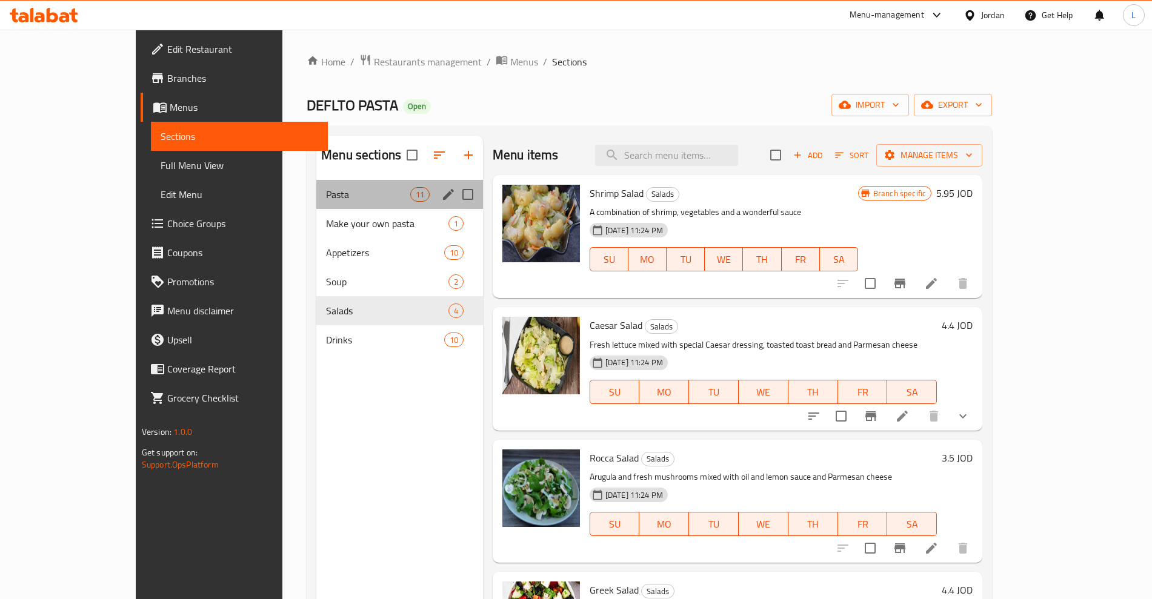
click at [316, 204] on div "Pasta 11" at bounding box center [399, 194] width 167 height 29
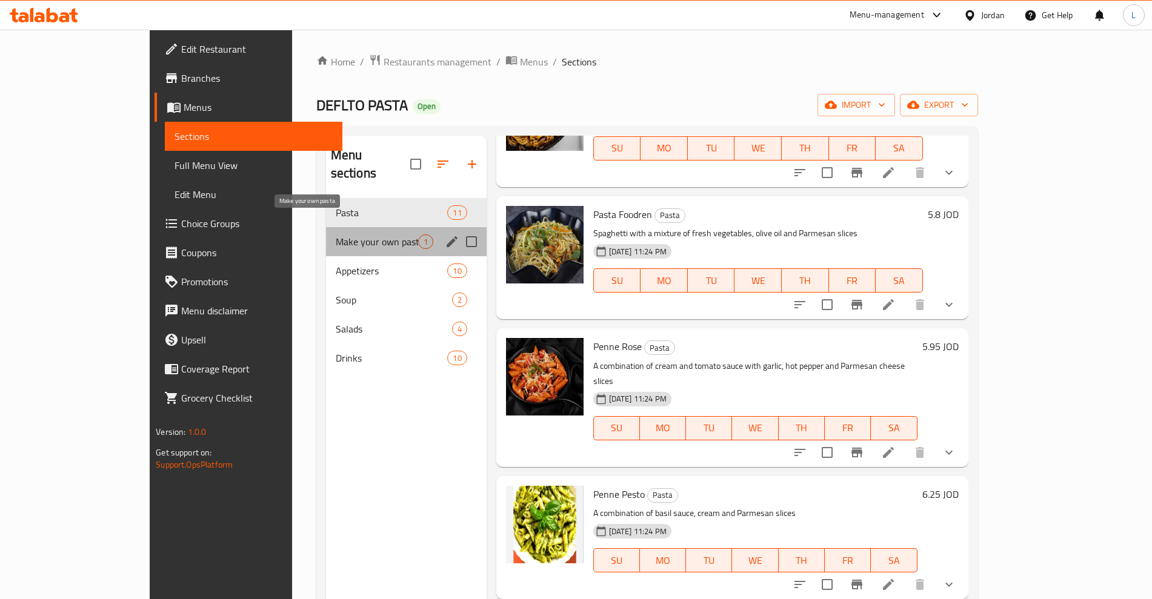
click at [336, 234] on span "Make your own pasta" at bounding box center [377, 241] width 82 height 15
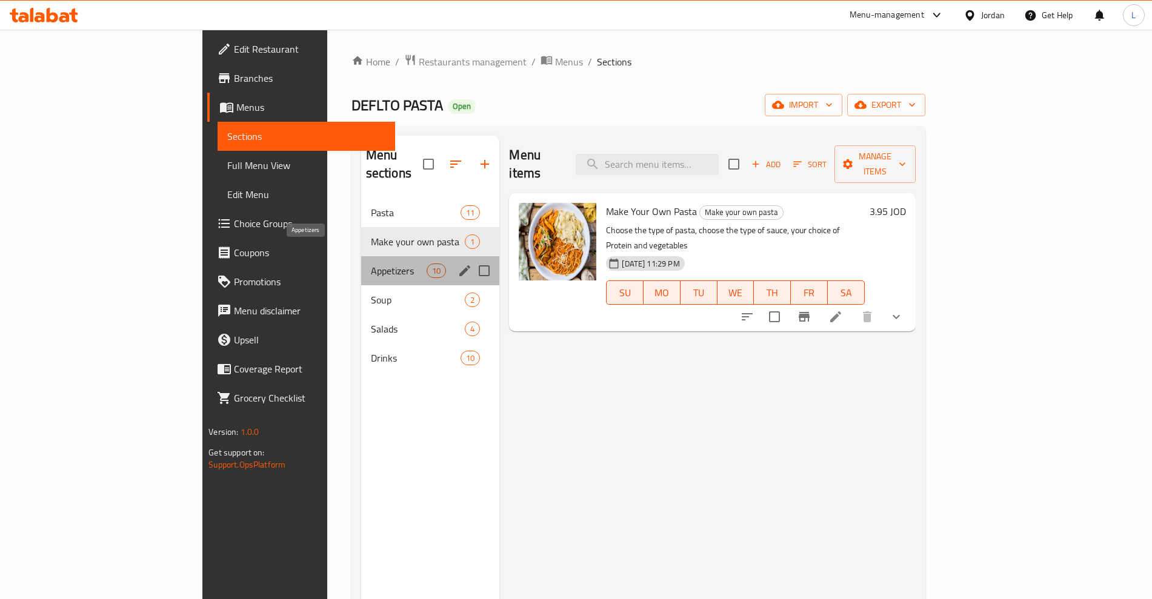
click at [371, 264] on span "Appetizers" at bounding box center [399, 271] width 56 height 15
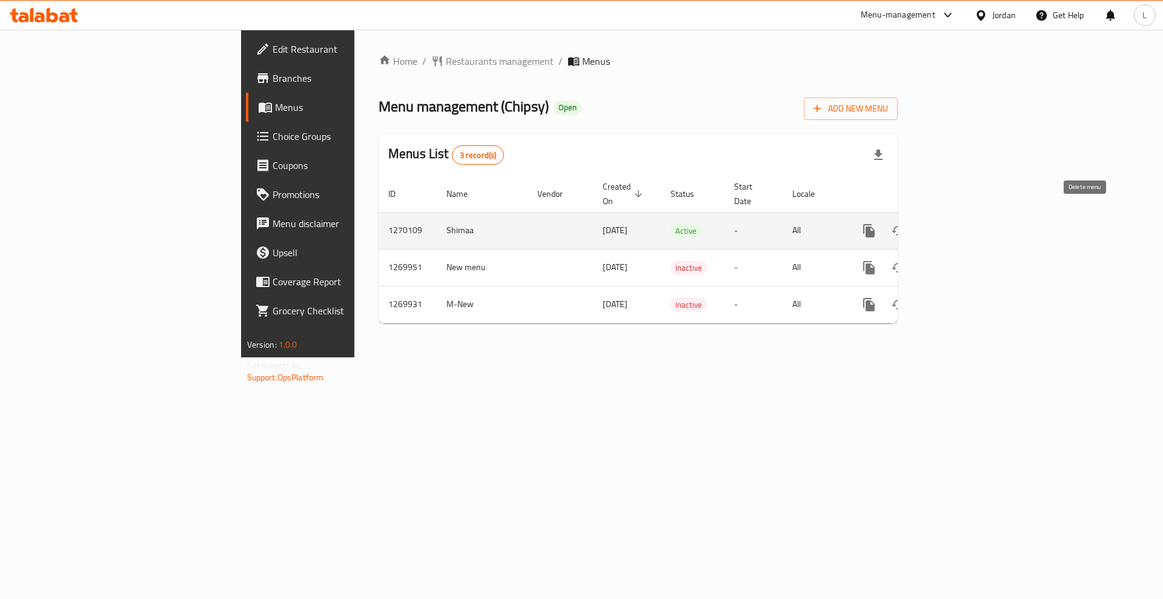
click at [962, 225] on icon "enhanced table" at bounding box center [956, 230] width 11 height 11
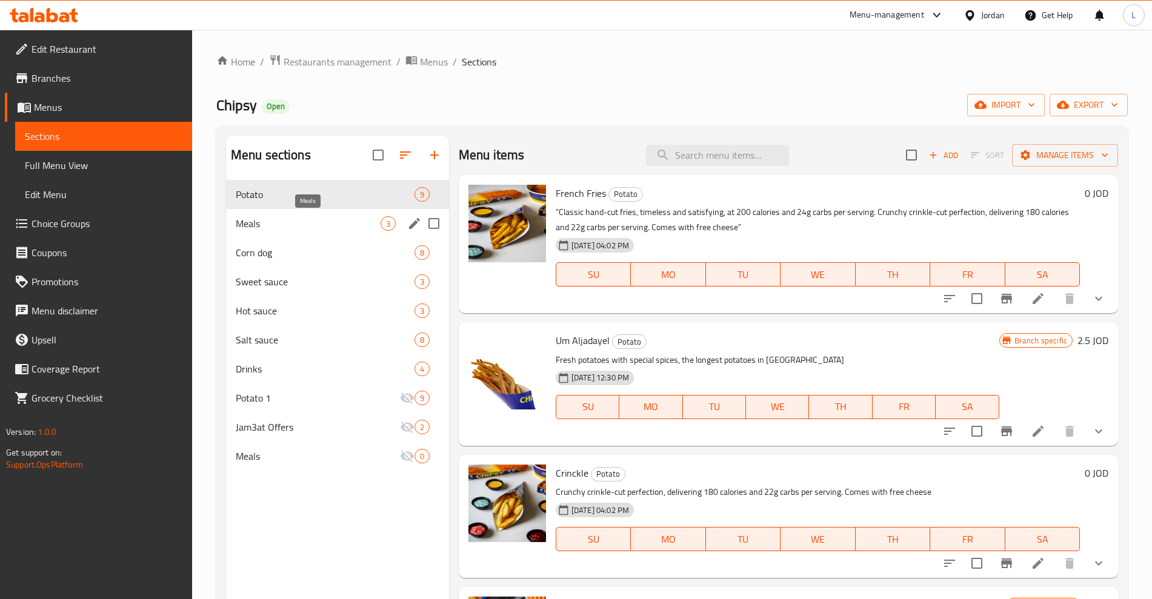
click at [267, 217] on span "Meals" at bounding box center [308, 223] width 145 height 15
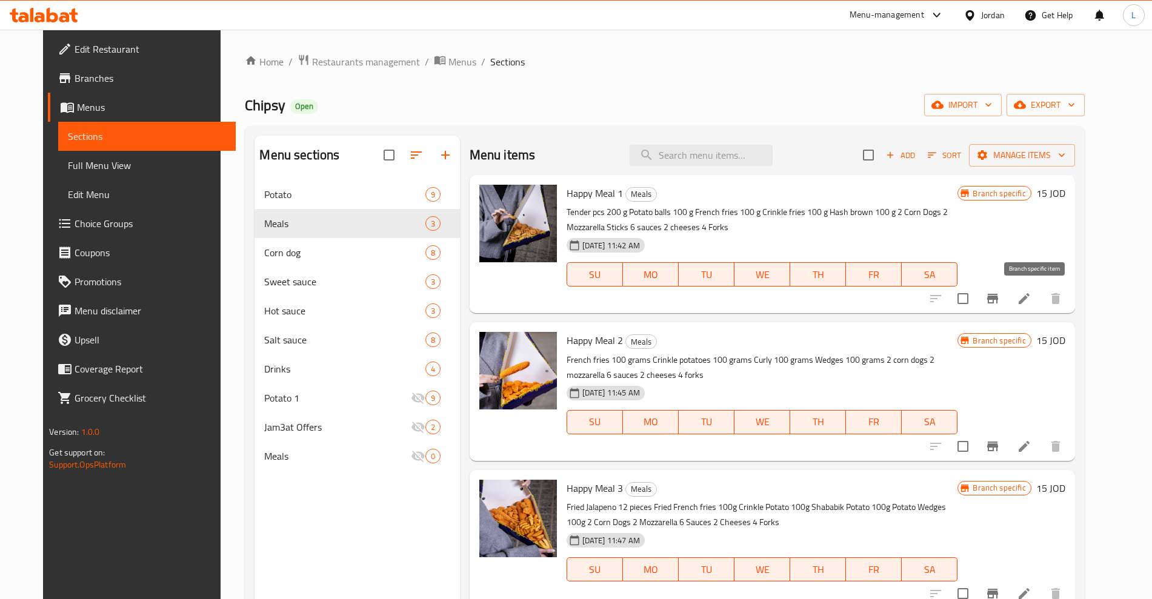
click at [1000, 305] on icon "Branch-specific-item" at bounding box center [992, 298] width 15 height 15
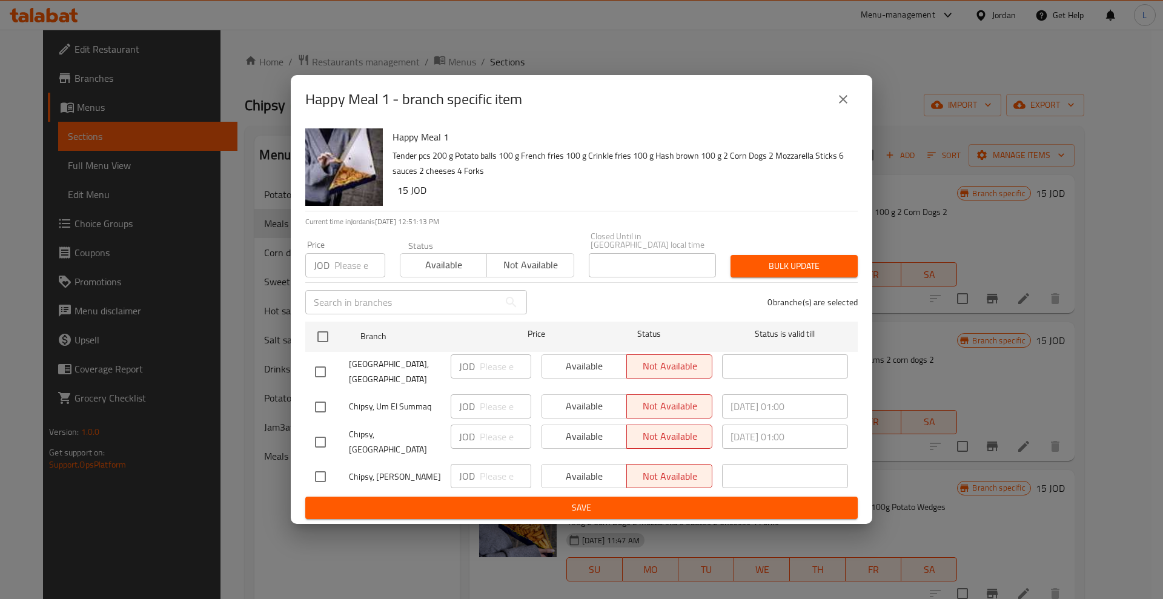
drag, startPoint x: 845, startPoint y: 113, endPoint x: 908, endPoint y: 138, distance: 67.9
click at [848, 107] on icon "close" at bounding box center [843, 99] width 15 height 15
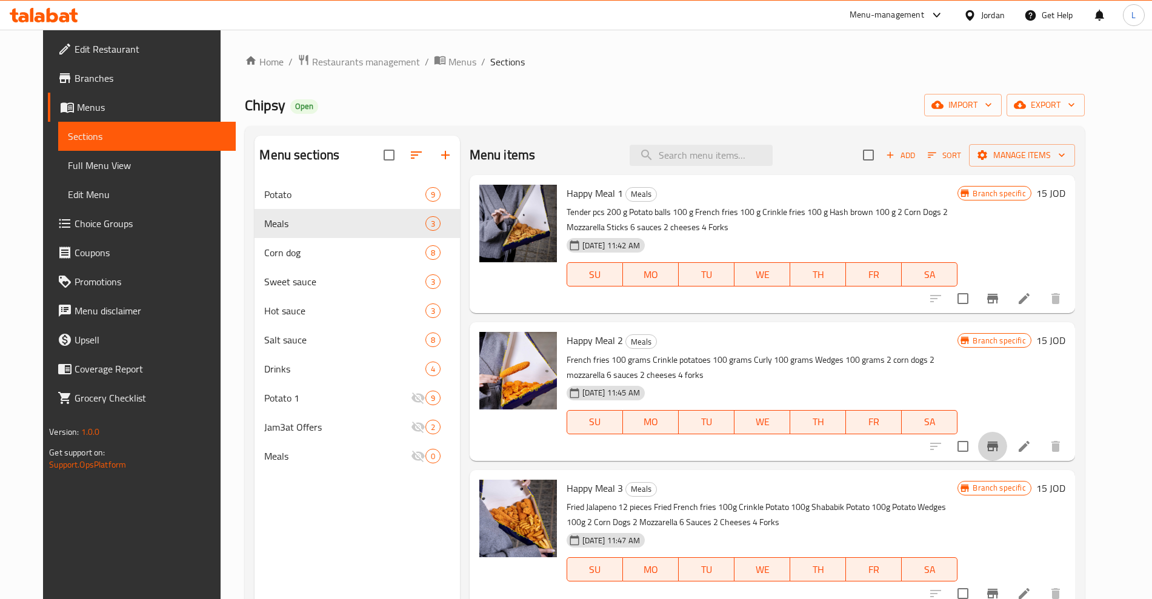
click at [1000, 448] on icon "Branch-specific-item" at bounding box center [992, 446] width 15 height 15
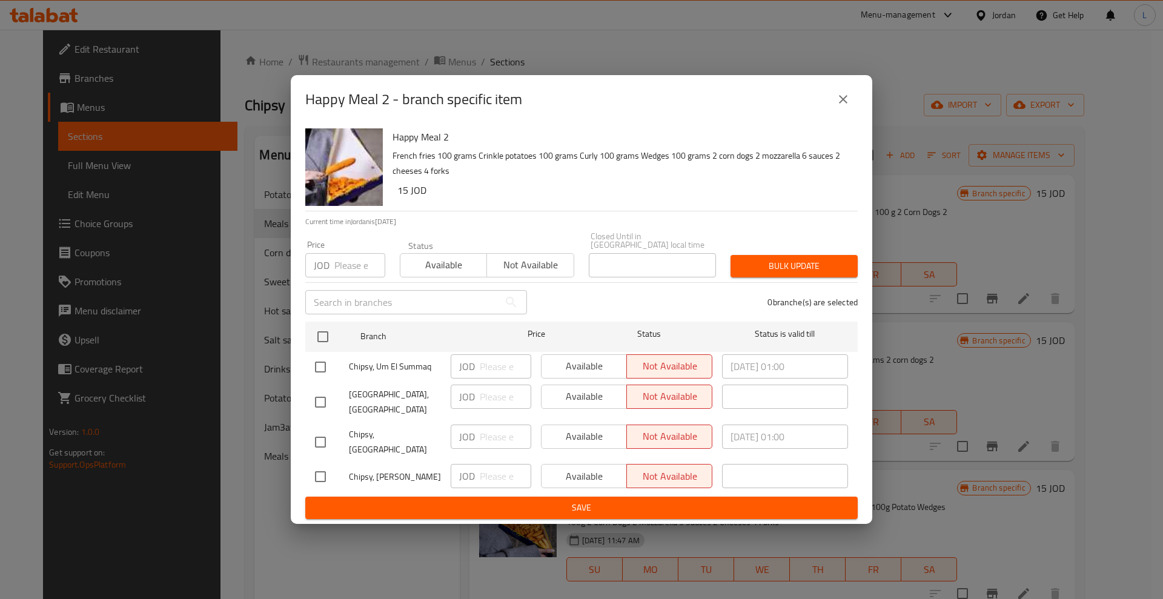
drag, startPoint x: 829, startPoint y: 115, endPoint x: 839, endPoint y: 112, distance: 10.7
click at [831, 113] on button "close" at bounding box center [843, 99] width 29 height 29
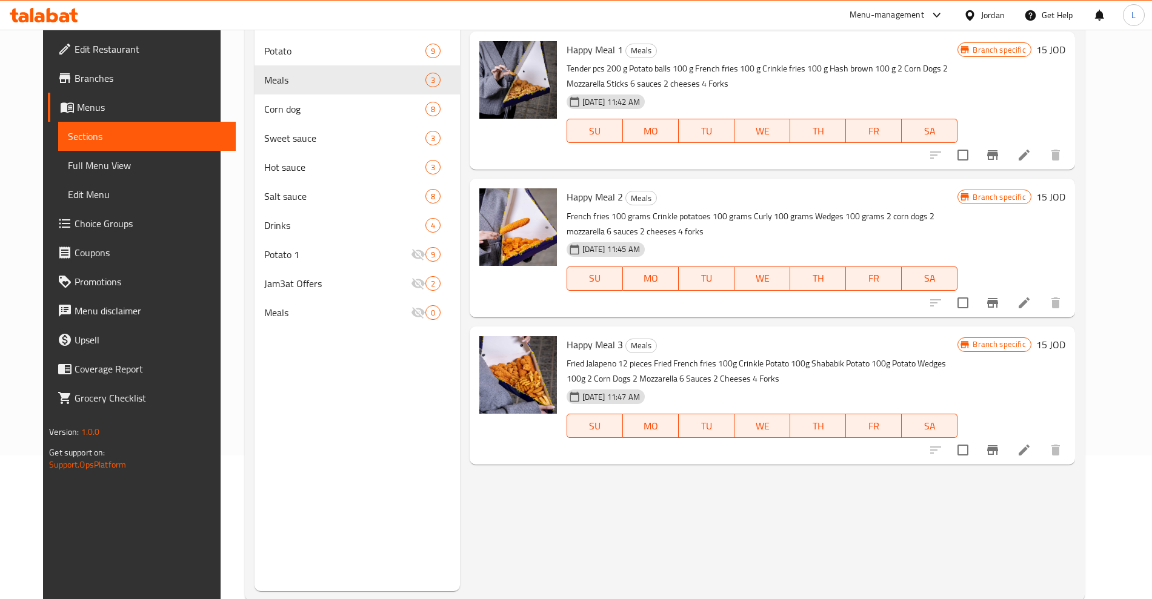
scroll to position [151, 0]
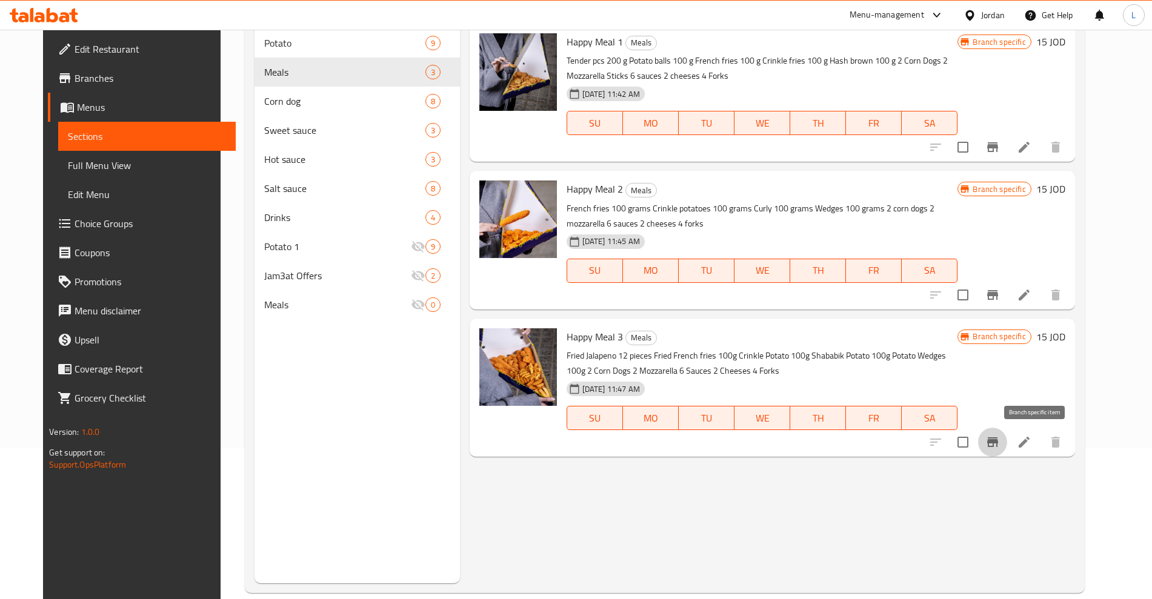
click at [1007, 432] on button "Branch-specific-item" at bounding box center [992, 442] width 29 height 29
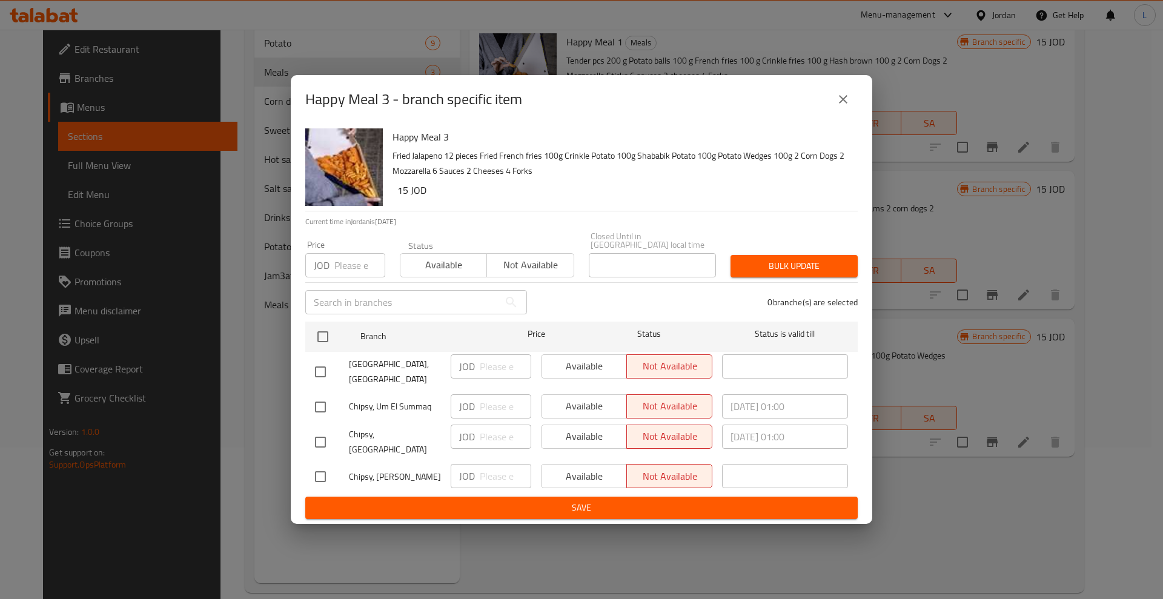
click at [840, 107] on icon "close" at bounding box center [843, 99] width 15 height 15
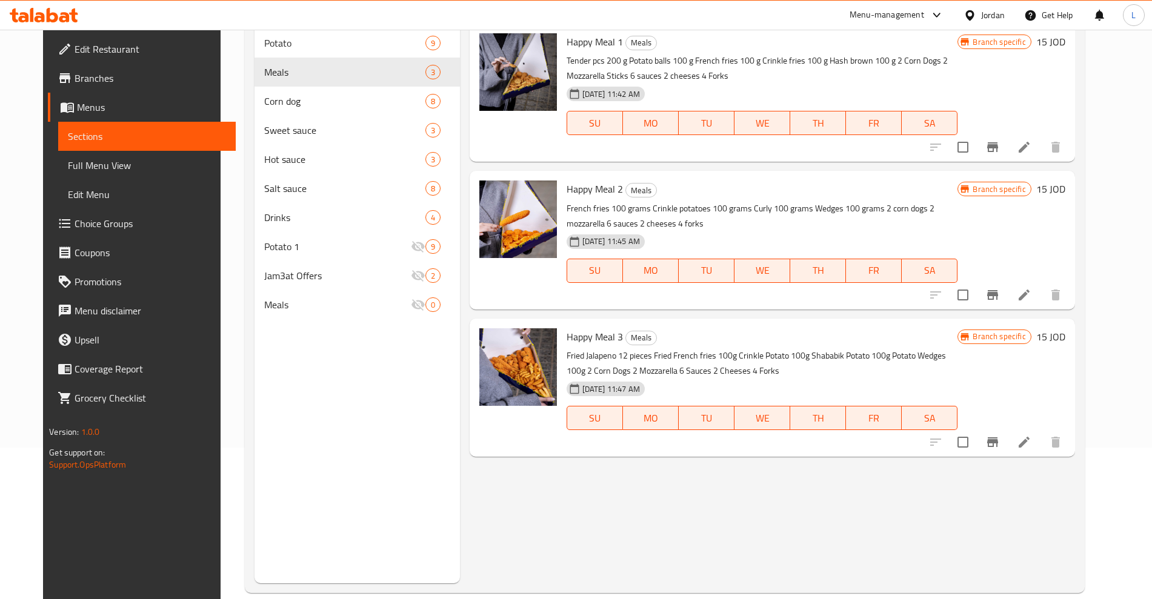
click at [998, 151] on icon "Branch-specific-item" at bounding box center [992, 147] width 11 height 10
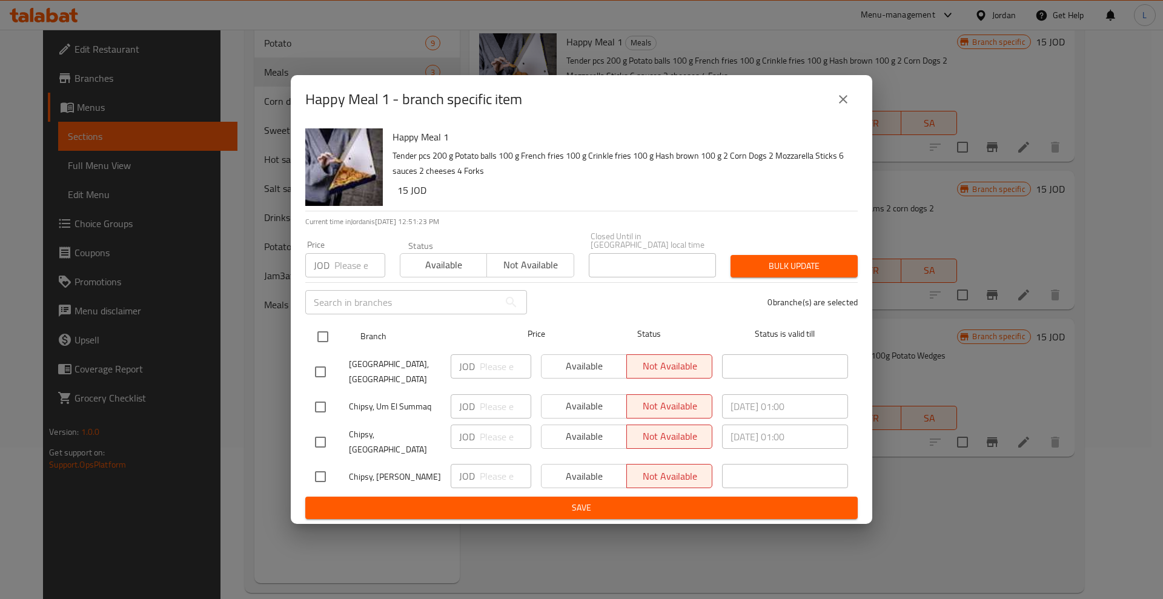
click at [320, 346] on input "checkbox" at bounding box center [322, 336] width 25 height 25
checkbox input "true"
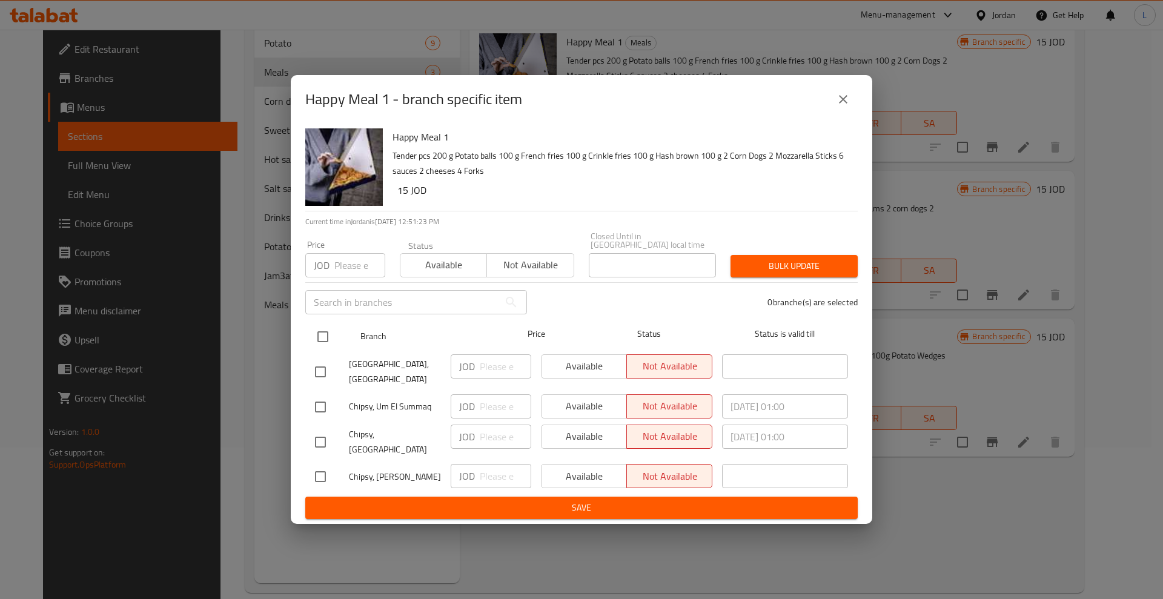
checkbox input "true"
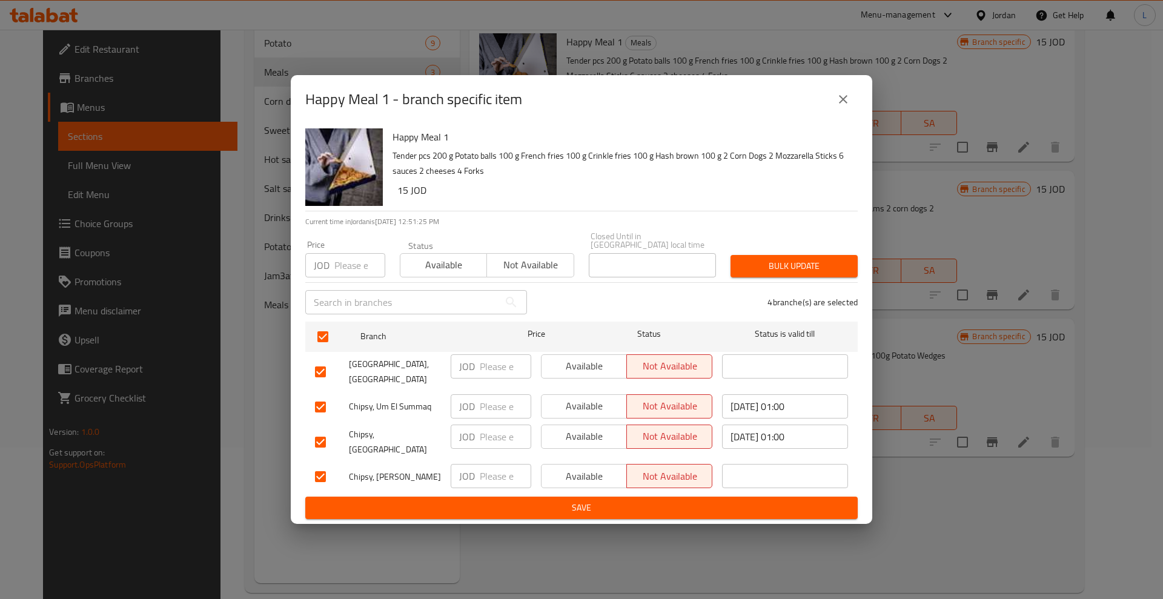
click at [574, 370] on span "Available" at bounding box center [584, 366] width 76 height 18
click at [574, 400] on span "Available" at bounding box center [584, 406] width 76 height 18
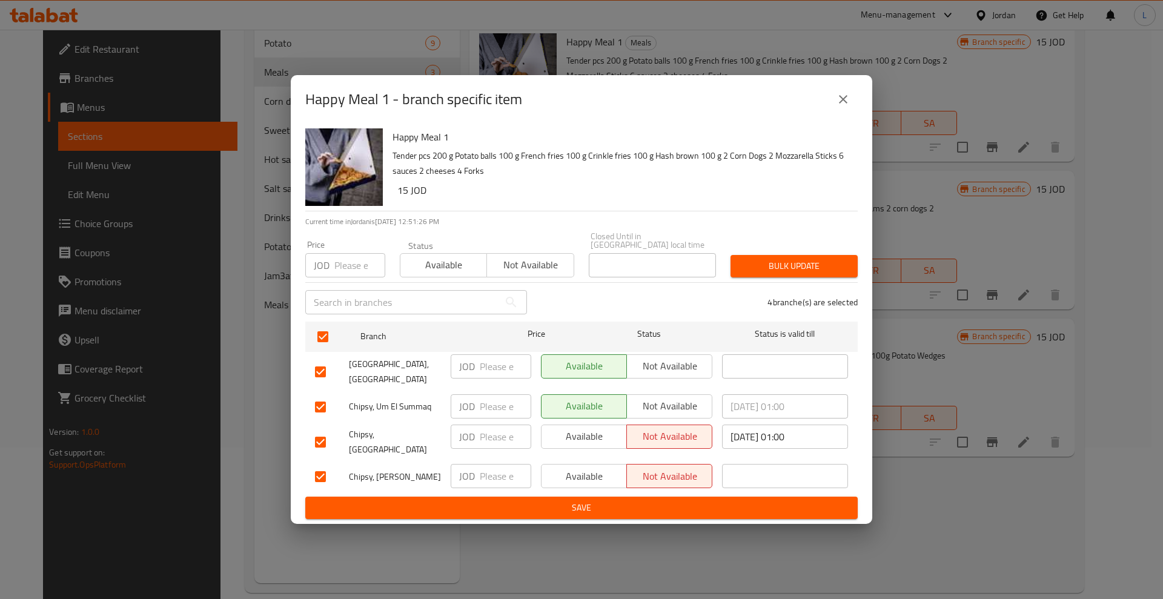
click at [577, 431] on span "Available" at bounding box center [584, 437] width 76 height 18
drag, startPoint x: 580, startPoint y: 456, endPoint x: 586, endPoint y: 471, distance: 16.3
click at [580, 468] on span "Available" at bounding box center [584, 477] width 76 height 18
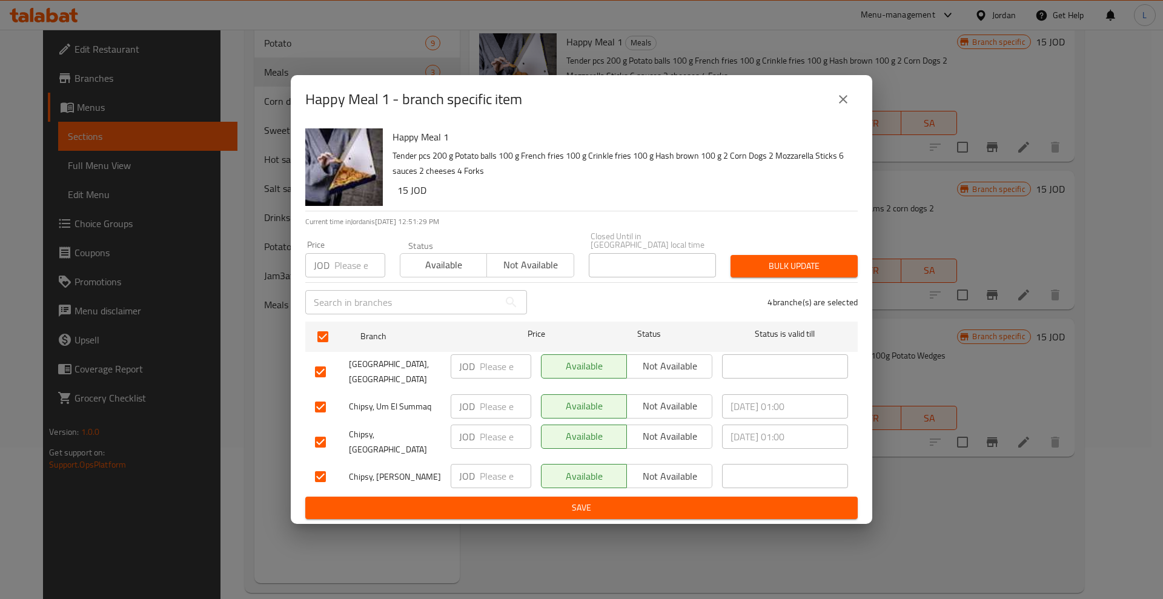
click at [592, 500] on span "Save" at bounding box center [581, 507] width 533 height 15
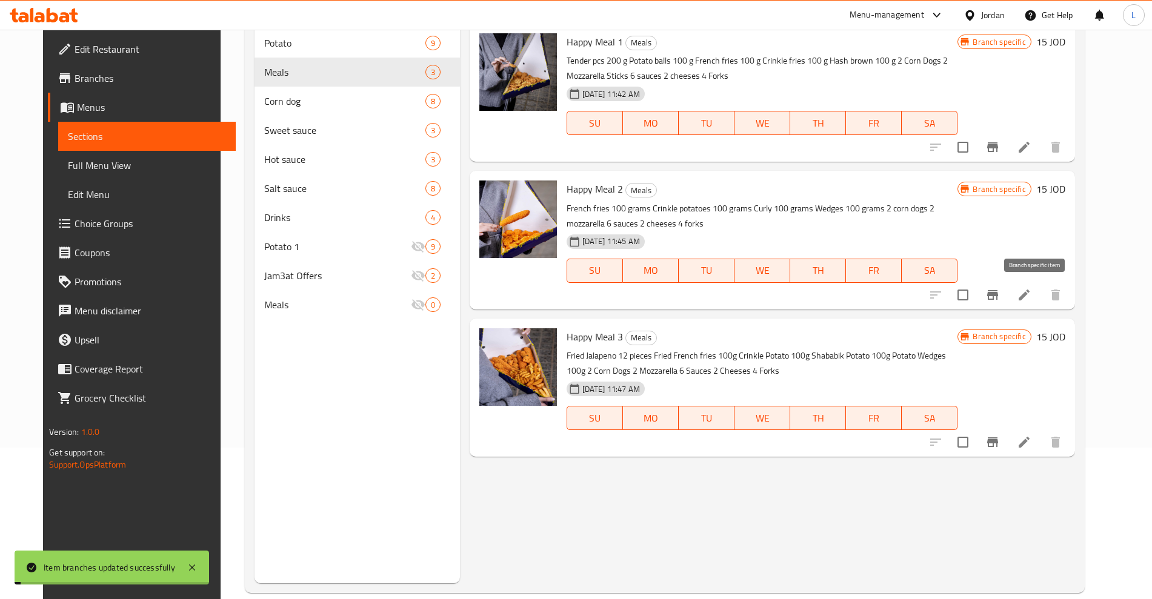
click at [1000, 299] on icon "Branch-specific-item" at bounding box center [992, 295] width 15 height 15
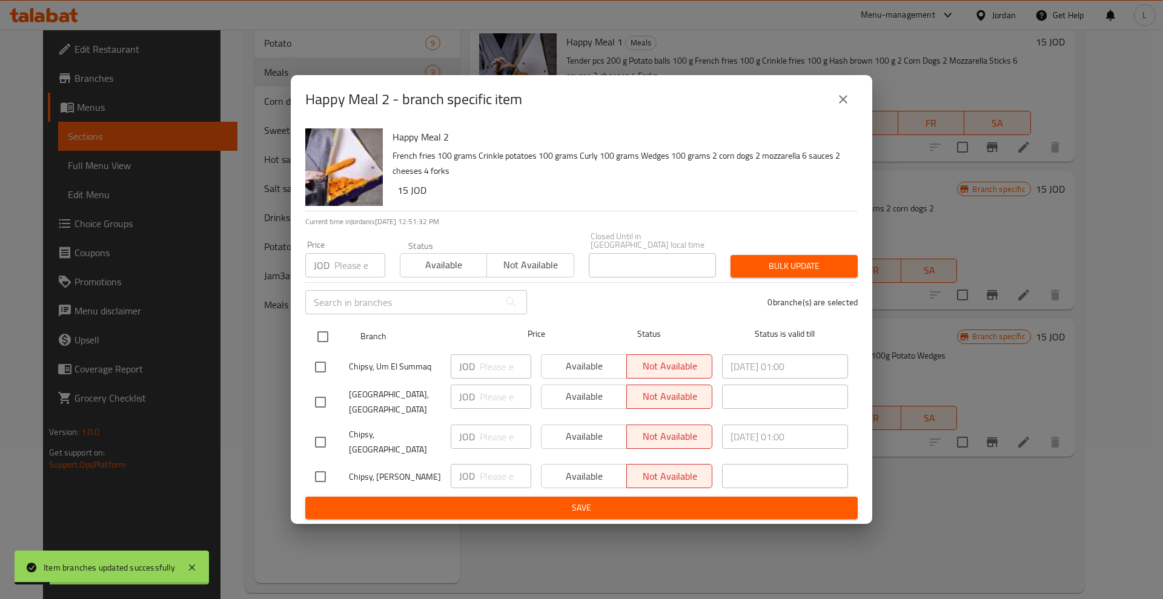
click at [323, 346] on input "checkbox" at bounding box center [322, 336] width 25 height 25
checkbox input "true"
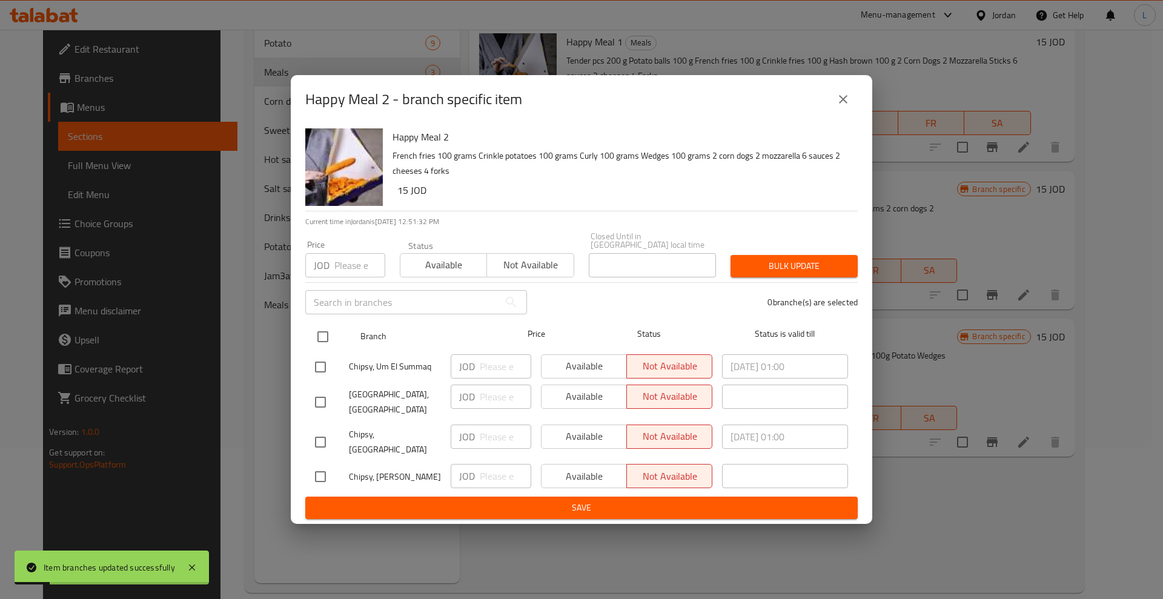
checkbox input "true"
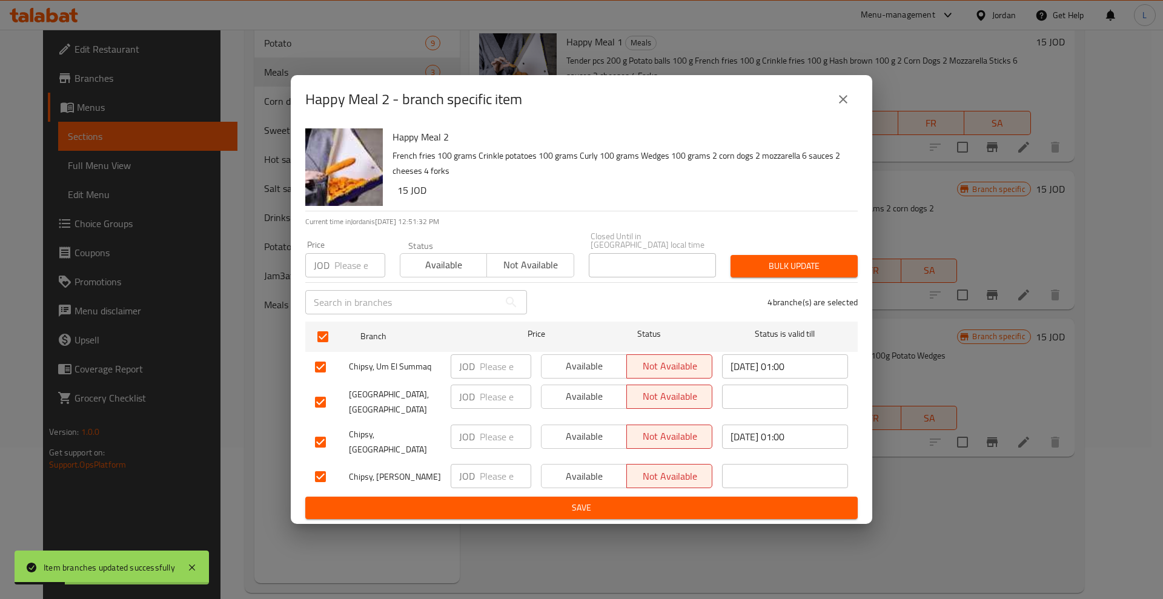
drag, startPoint x: 564, startPoint y: 377, endPoint x: 568, endPoint y: 396, distance: 19.1
click at [565, 375] on span "Available" at bounding box center [584, 366] width 76 height 18
click at [568, 399] on span "Available" at bounding box center [584, 397] width 76 height 18
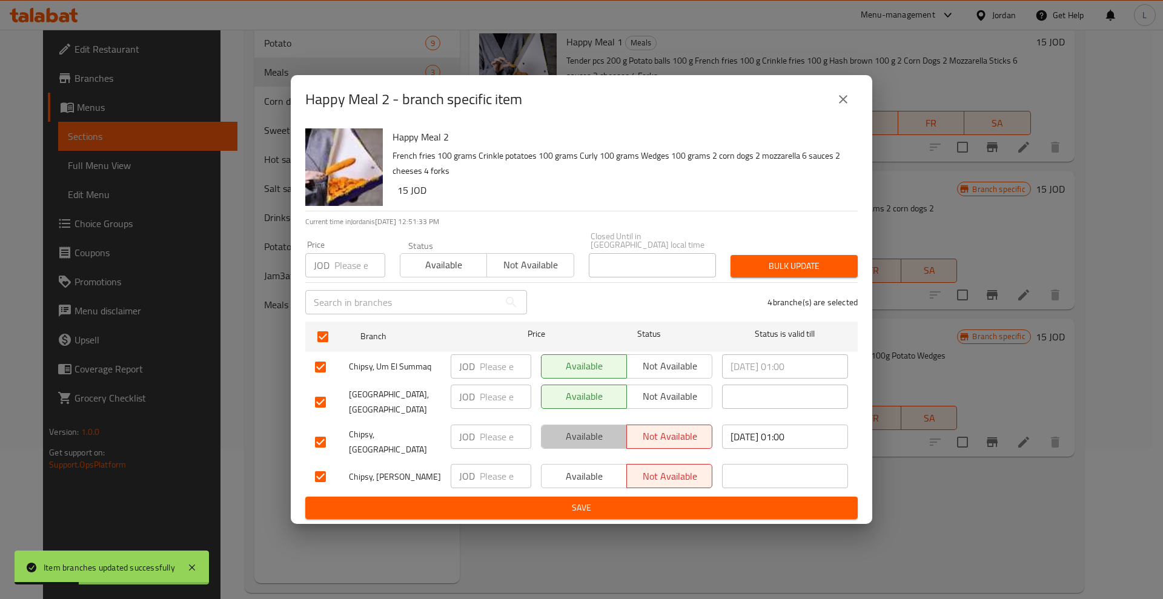
click at [574, 428] on span "Available" at bounding box center [584, 437] width 76 height 18
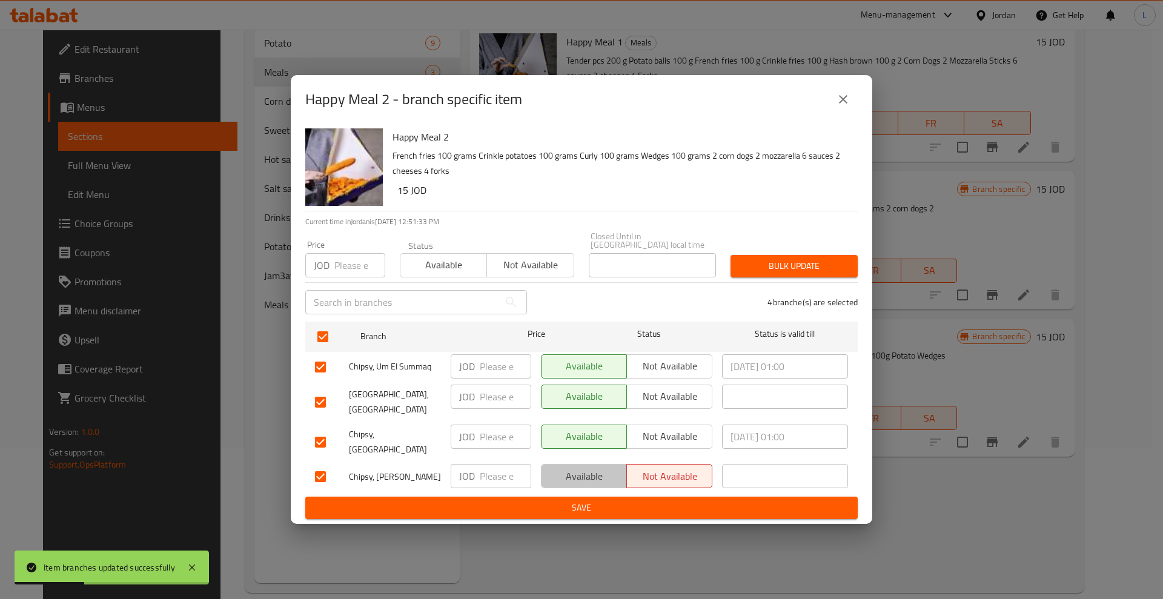
click at [578, 468] on span "Available" at bounding box center [584, 477] width 76 height 18
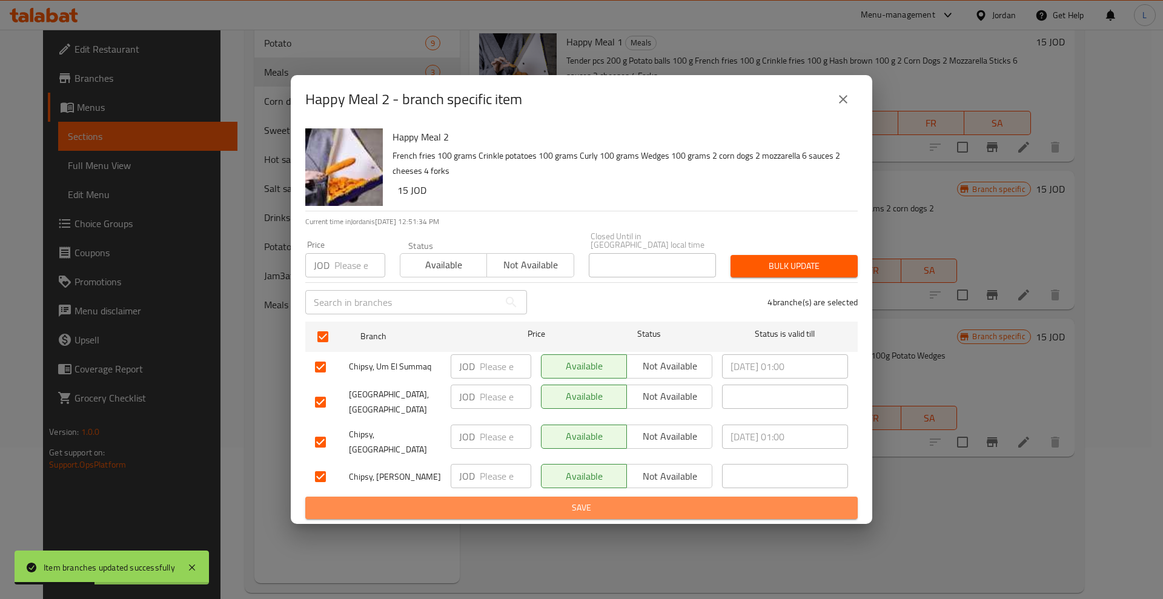
click at [601, 500] on span "Save" at bounding box center [581, 507] width 533 height 15
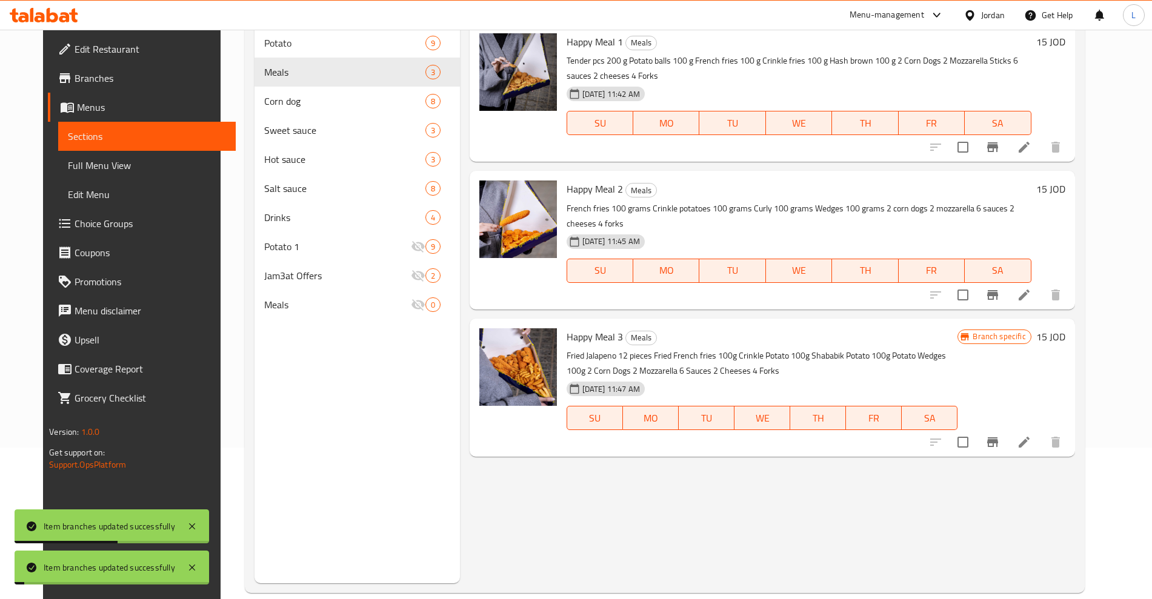
click at [1007, 439] on button "Branch-specific-item" at bounding box center [992, 442] width 29 height 29
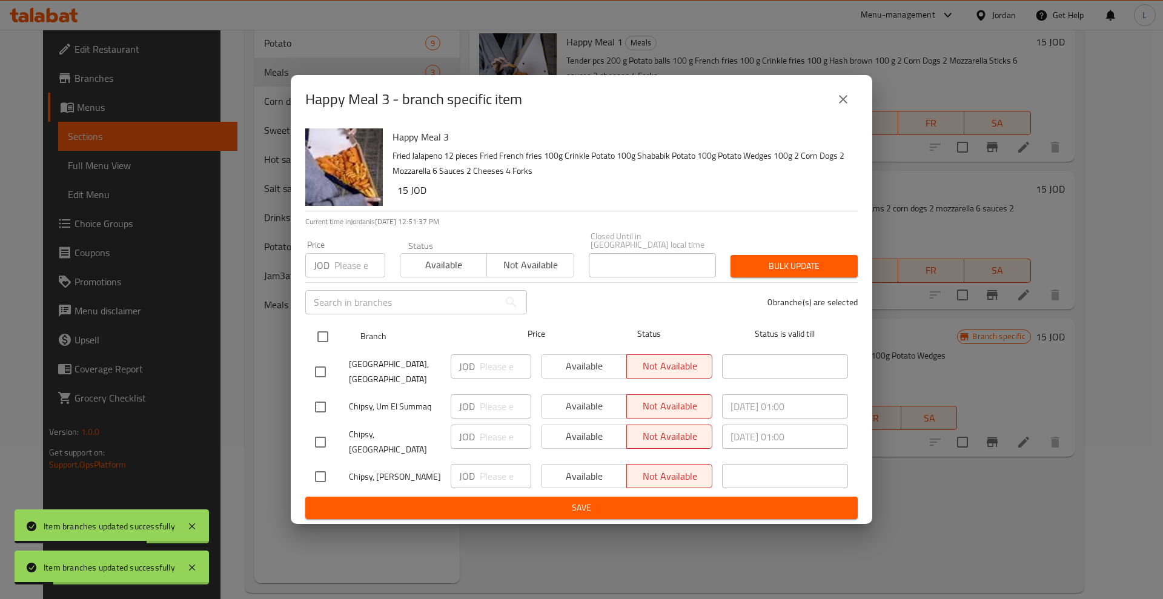
click at [318, 348] on input "checkbox" at bounding box center [322, 336] width 25 height 25
checkbox input "true"
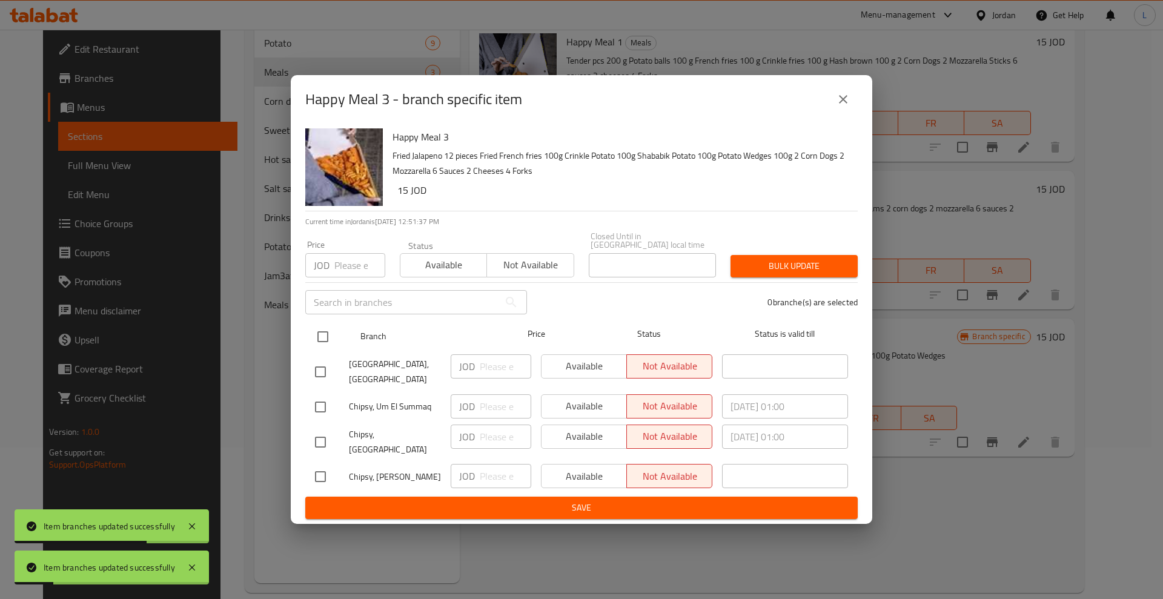
checkbox input "true"
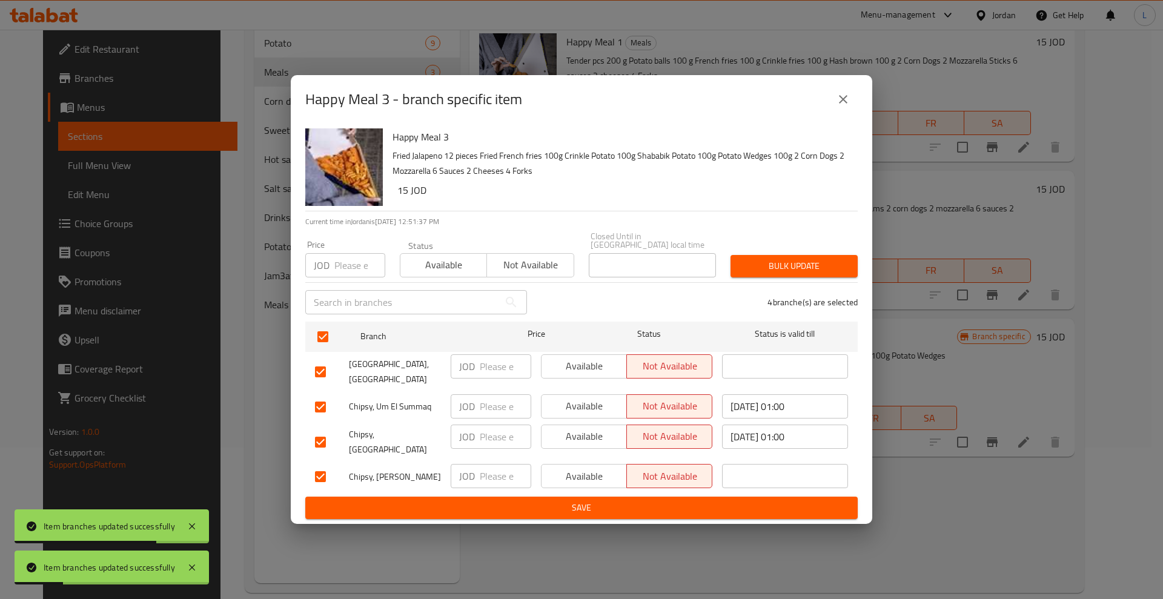
click at [560, 374] on span "Available" at bounding box center [584, 366] width 76 height 18
click at [569, 399] on span "Available" at bounding box center [584, 406] width 76 height 18
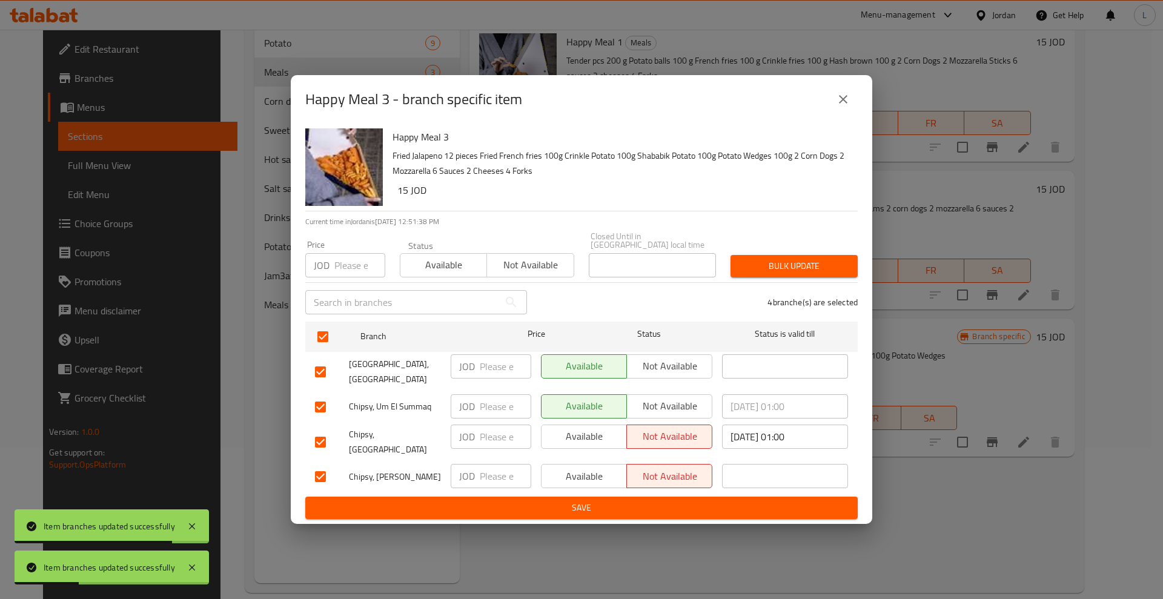
click at [579, 433] on span "Available" at bounding box center [584, 437] width 76 height 18
click at [584, 468] on span "Available" at bounding box center [584, 477] width 76 height 18
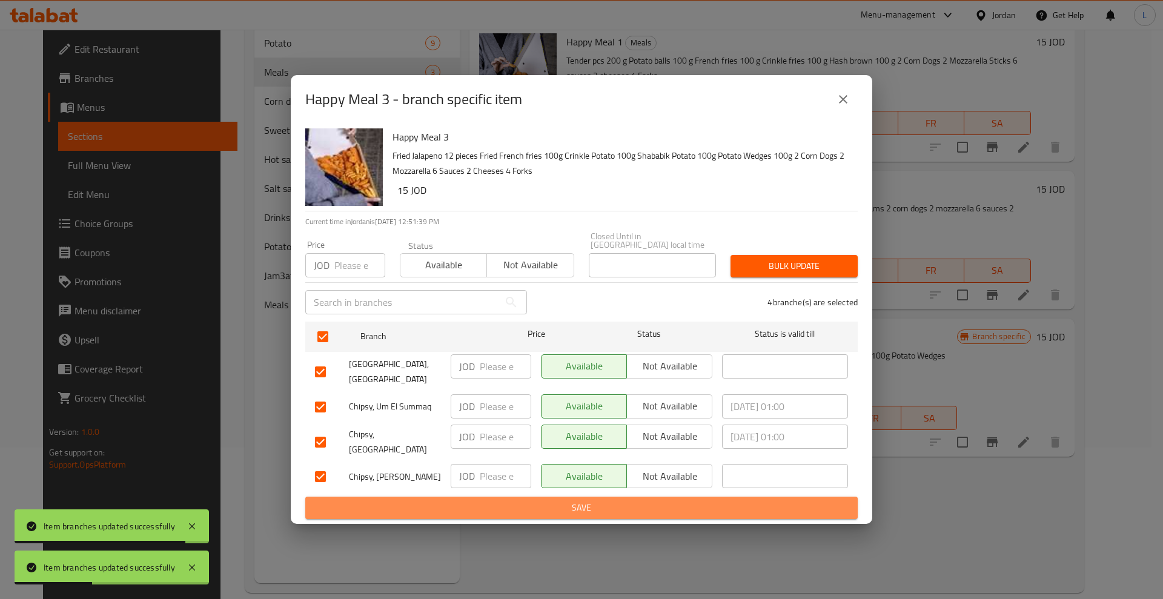
drag, startPoint x: 596, startPoint y: 493, endPoint x: 677, endPoint y: 474, distance: 82.6
click at [596, 500] on span "Save" at bounding box center [581, 507] width 533 height 15
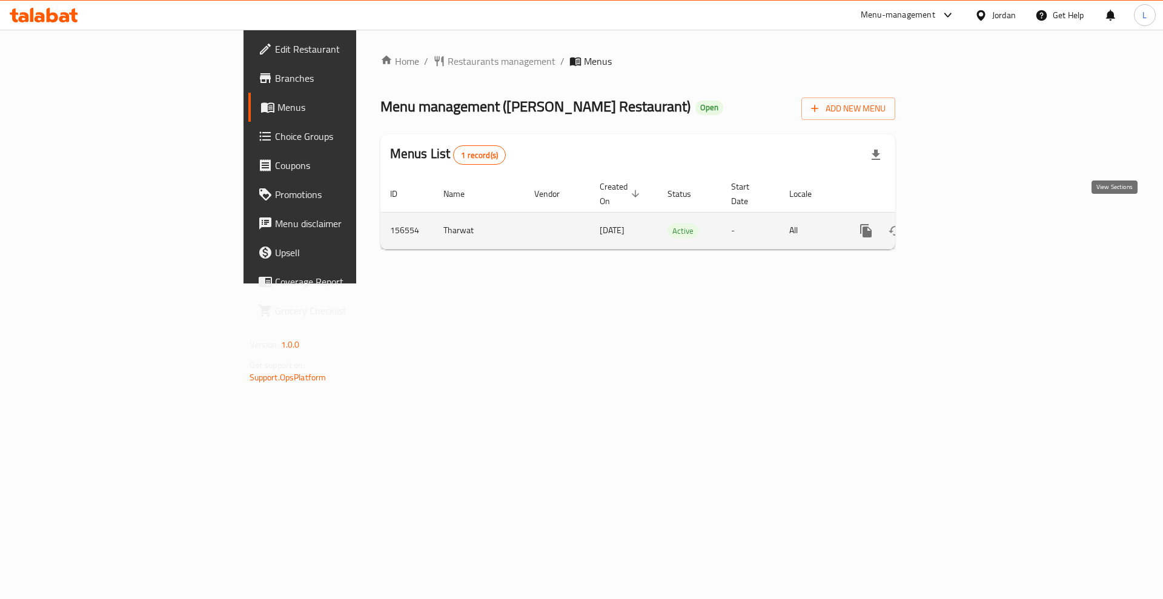
click at [961, 224] on icon "enhanced table" at bounding box center [953, 231] width 15 height 15
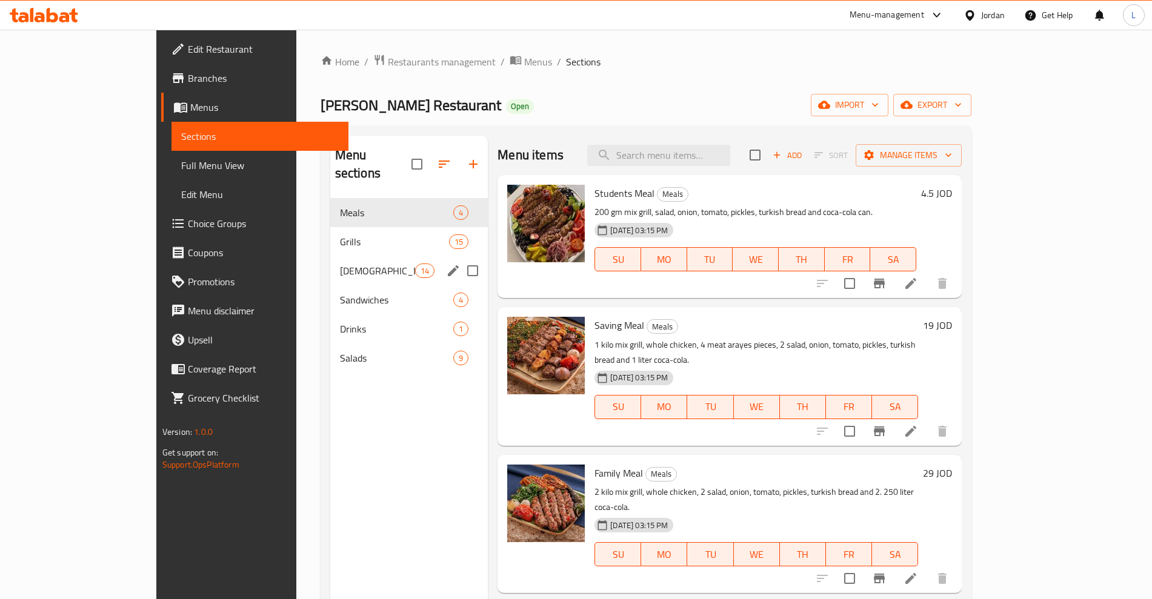
click at [340, 264] on span "[DEMOGRAPHIC_DATA] Offers" at bounding box center [377, 271] width 75 height 15
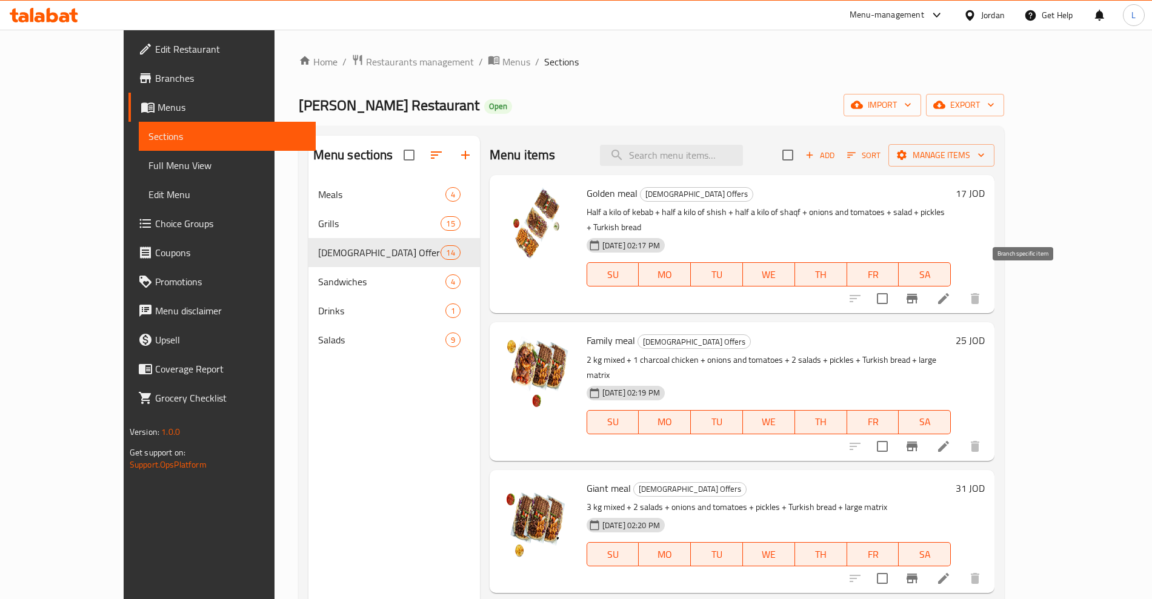
click at [919, 291] on icon "Branch-specific-item" at bounding box center [911, 298] width 15 height 15
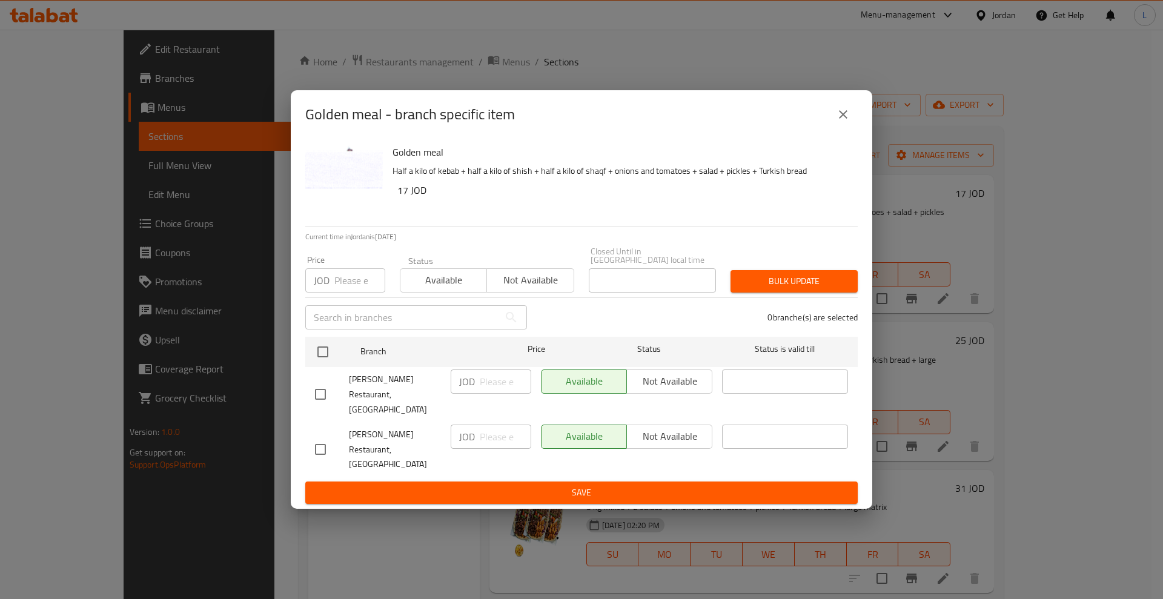
click at [984, 359] on div "Golden meal - branch specific item Golden meal Half a kilo of kebab + half a ki…" at bounding box center [581, 299] width 1163 height 599
drag, startPoint x: 841, startPoint y: 133, endPoint x: 977, endPoint y: 351, distance: 256.5
click at [842, 122] on icon "close" at bounding box center [843, 114] width 15 height 15
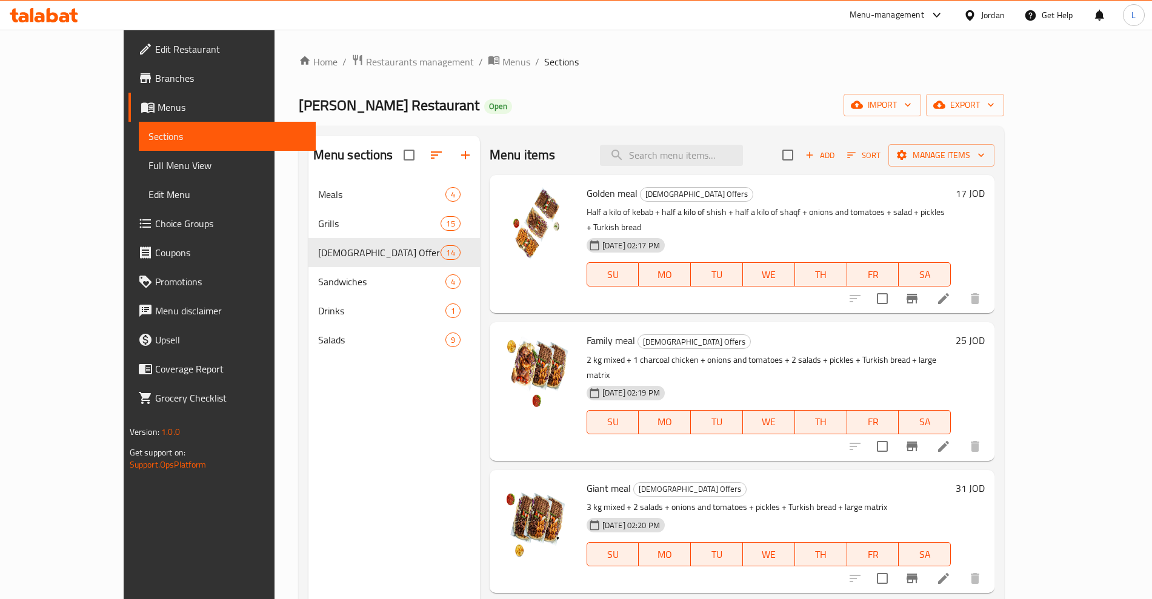
click at [926, 432] on button "Branch-specific-item" at bounding box center [911, 446] width 29 height 29
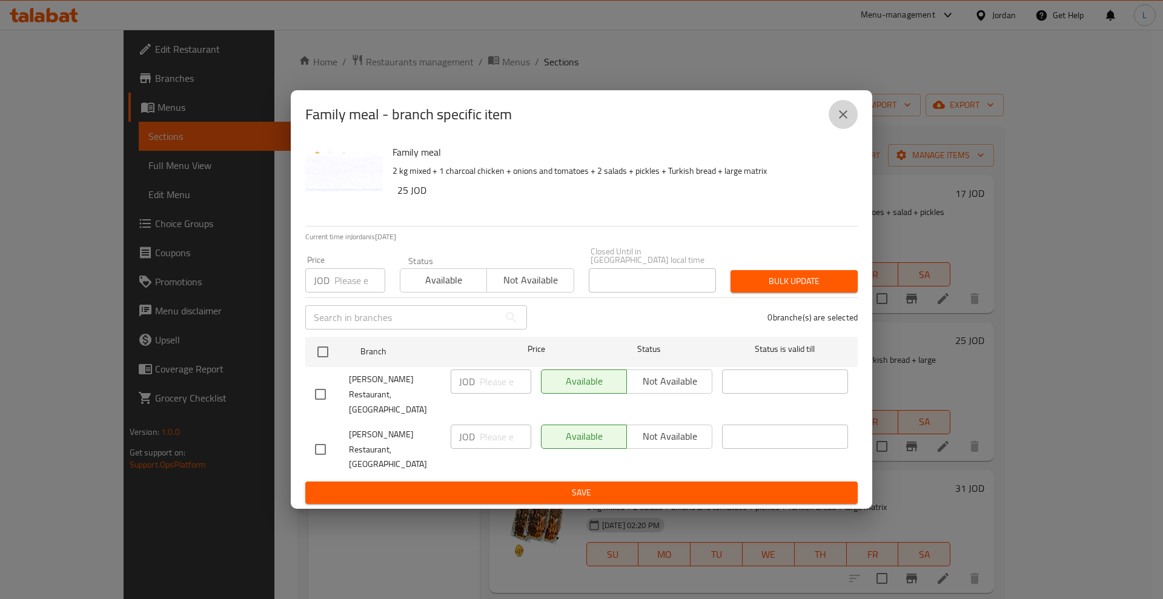
click at [847, 129] on button "close" at bounding box center [843, 114] width 29 height 29
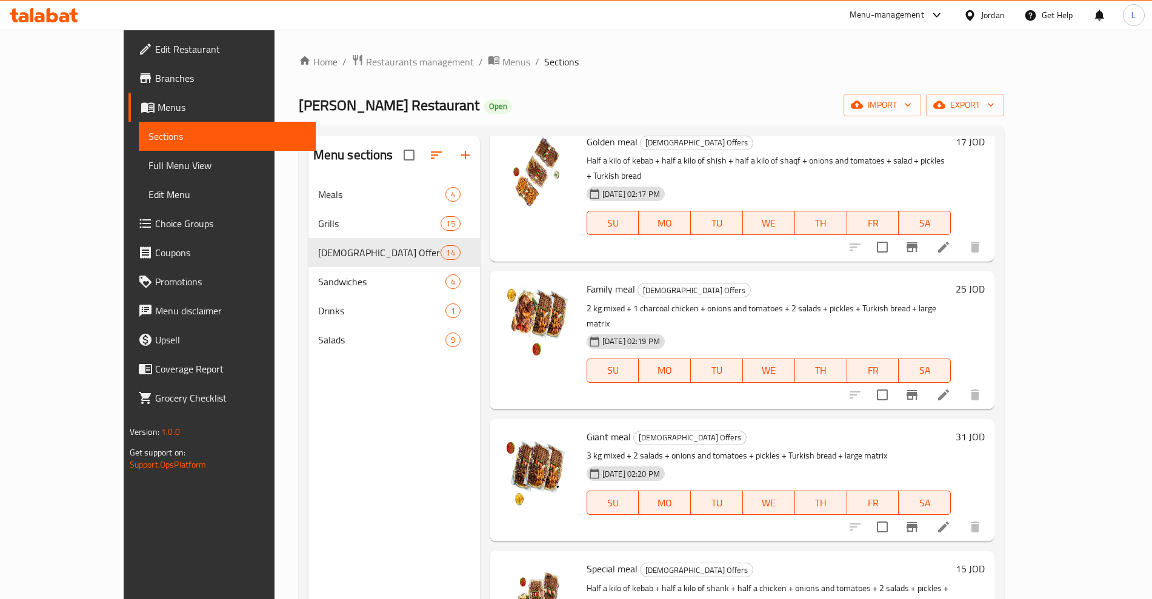
scroll to position [76, 0]
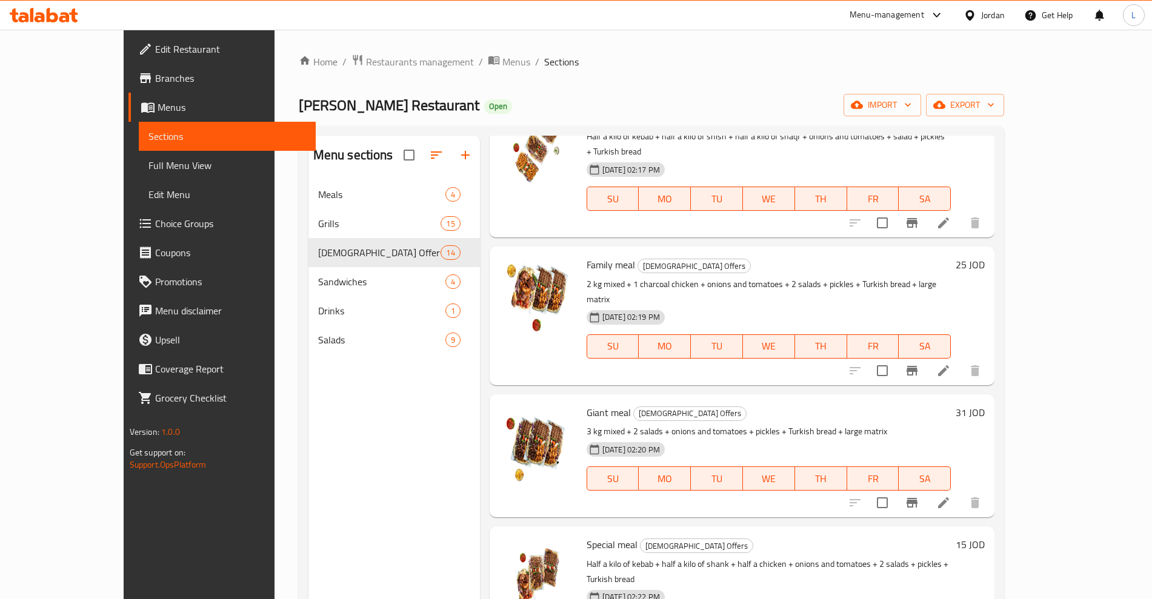
click at [926, 488] on button "Branch-specific-item" at bounding box center [911, 502] width 29 height 29
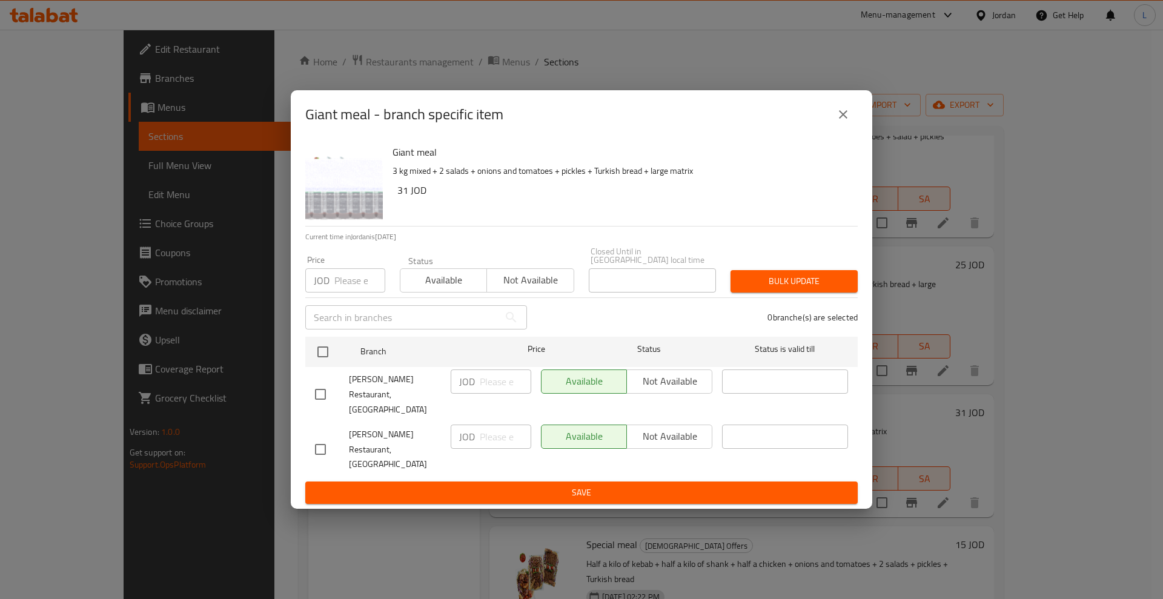
click at [847, 122] on icon "close" at bounding box center [843, 114] width 15 height 15
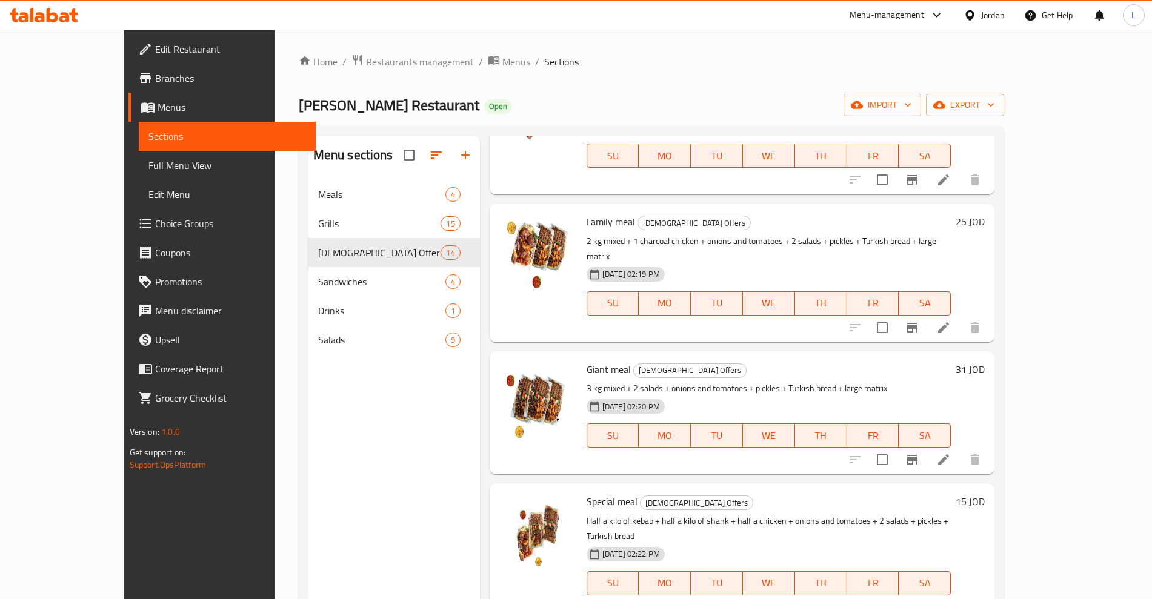
scroll to position [151, 0]
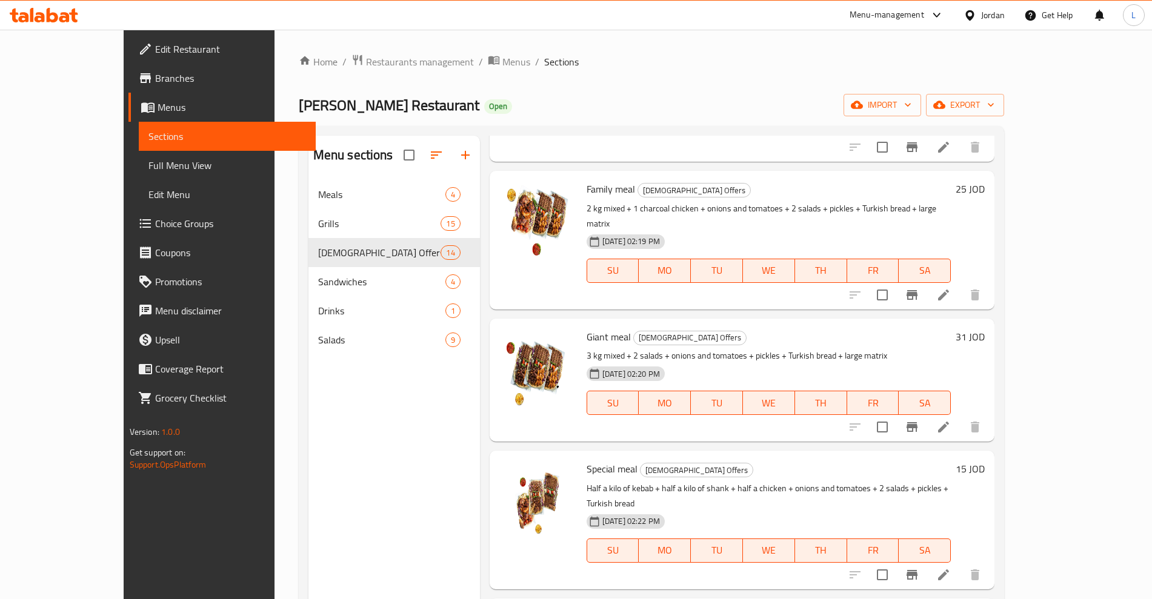
click at [919, 568] on icon "Branch-specific-item" at bounding box center [911, 575] width 15 height 15
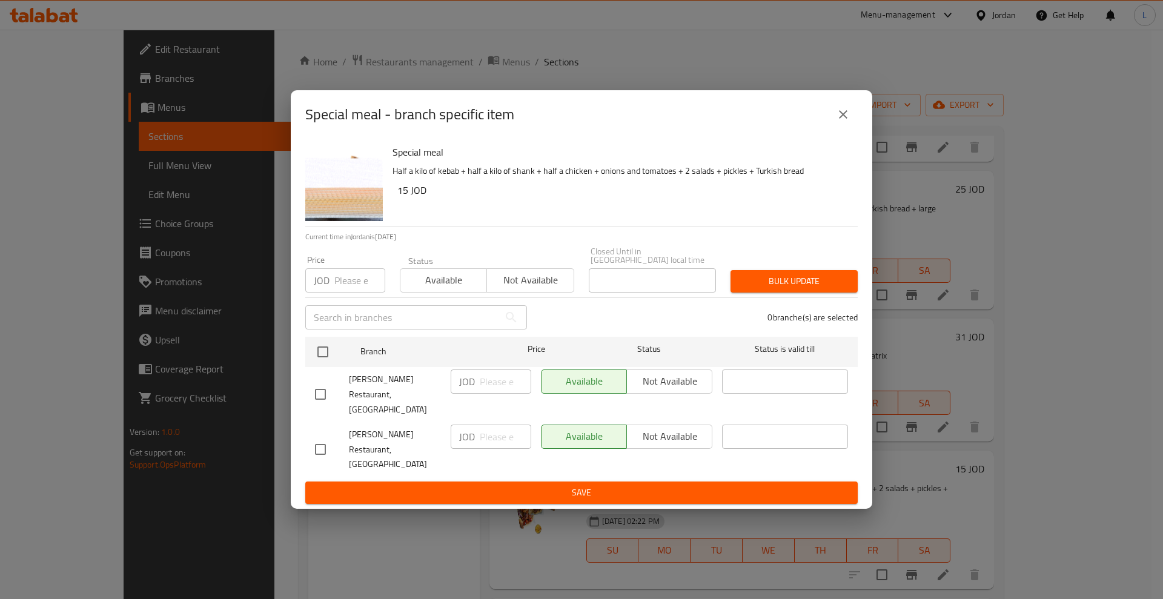
click at [840, 122] on icon "close" at bounding box center [843, 114] width 15 height 15
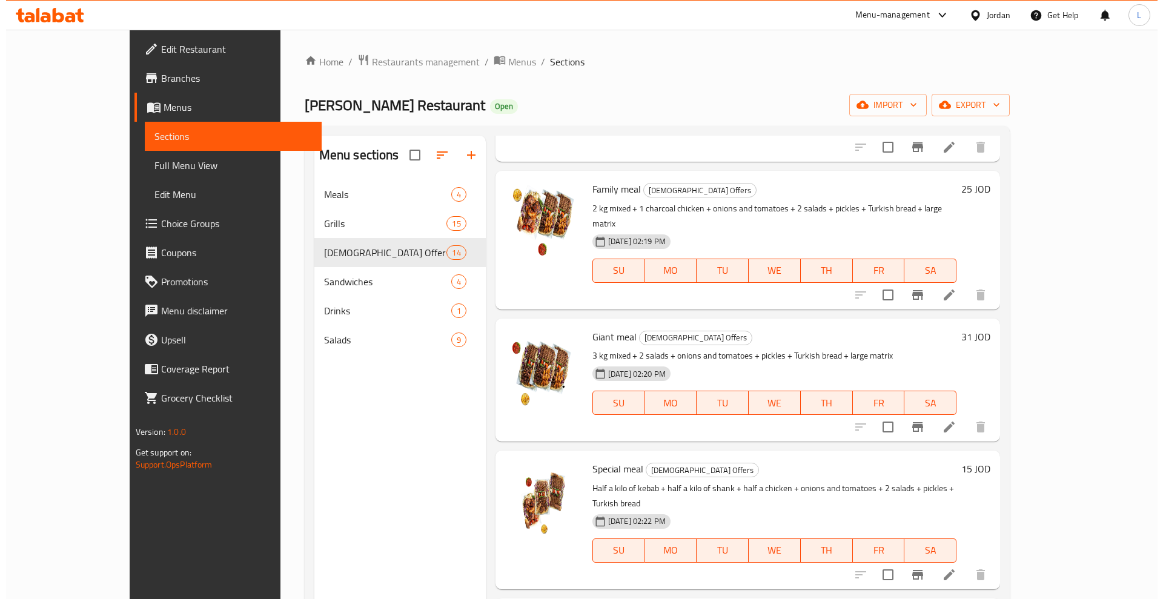
scroll to position [227, 0]
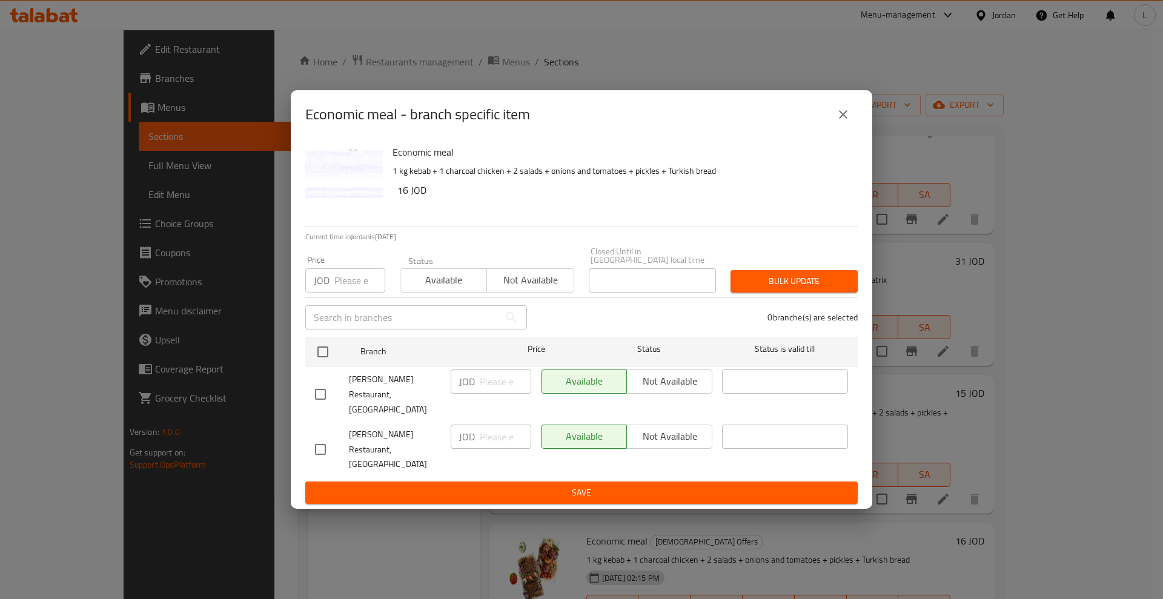
click at [846, 119] on icon "close" at bounding box center [843, 114] width 8 height 8
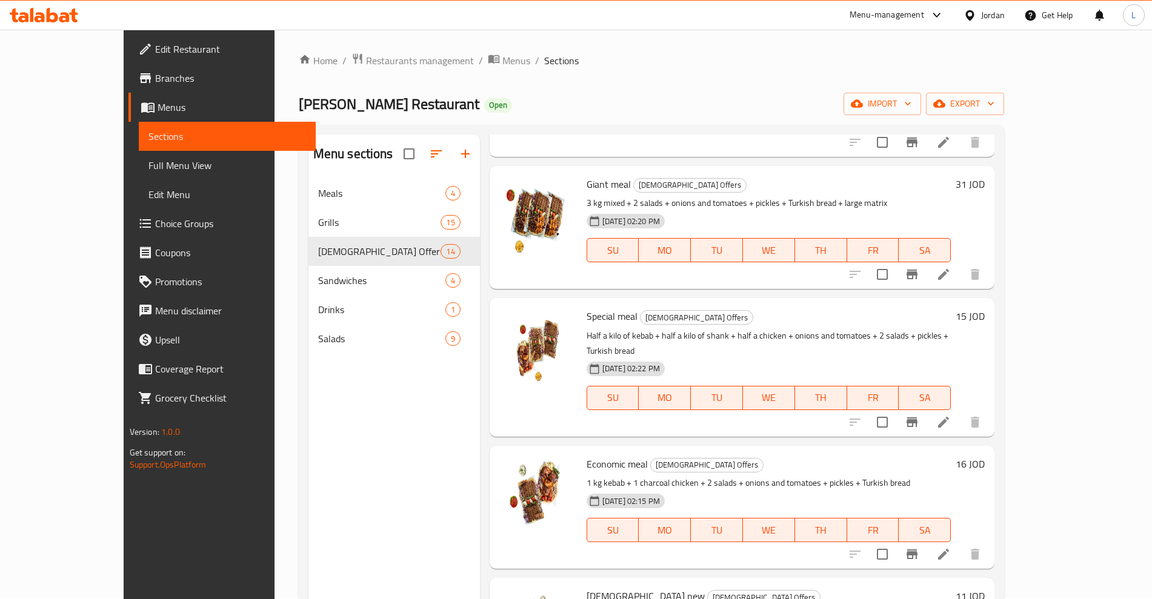
scroll to position [379, 0]
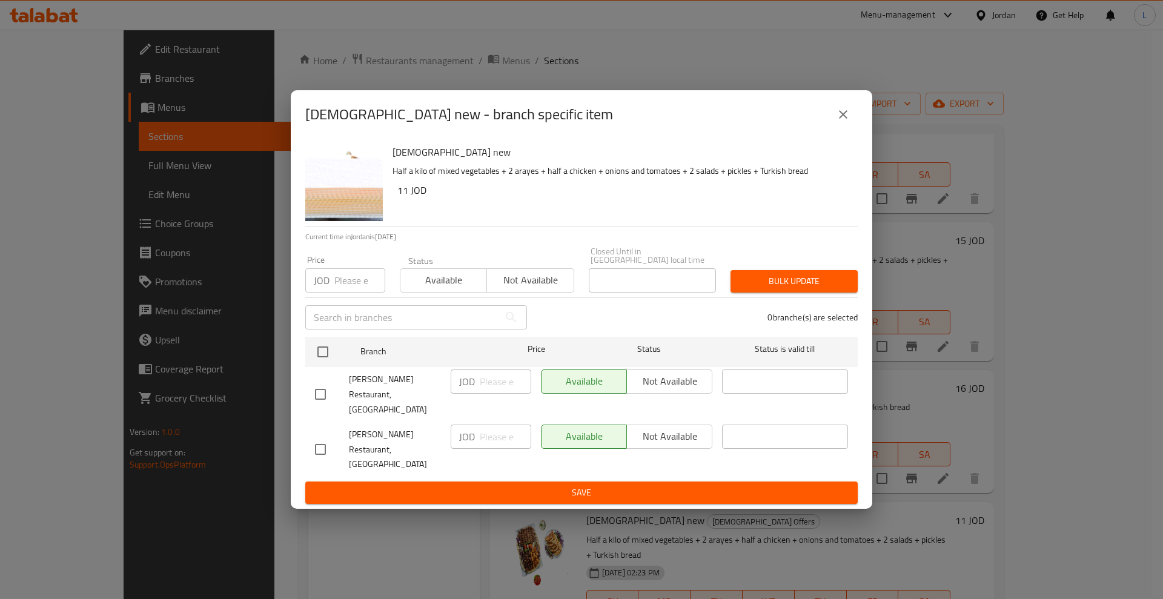
click at [841, 122] on icon "close" at bounding box center [843, 114] width 15 height 15
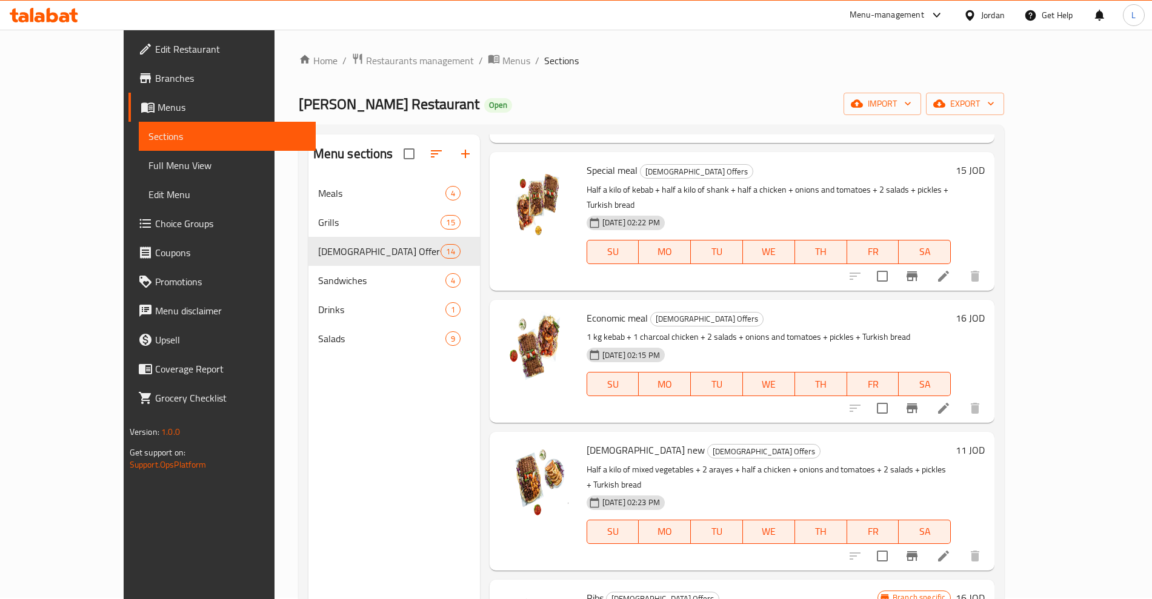
scroll to position [530, 0]
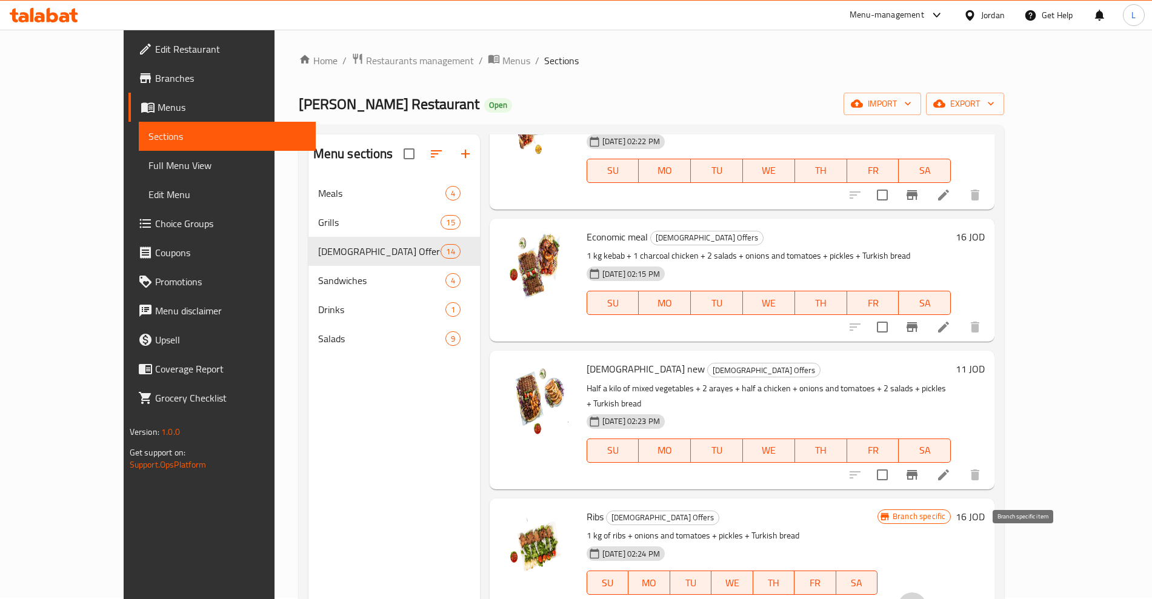
click at [926, 592] on button "Branch-specific-item" at bounding box center [911, 606] width 29 height 29
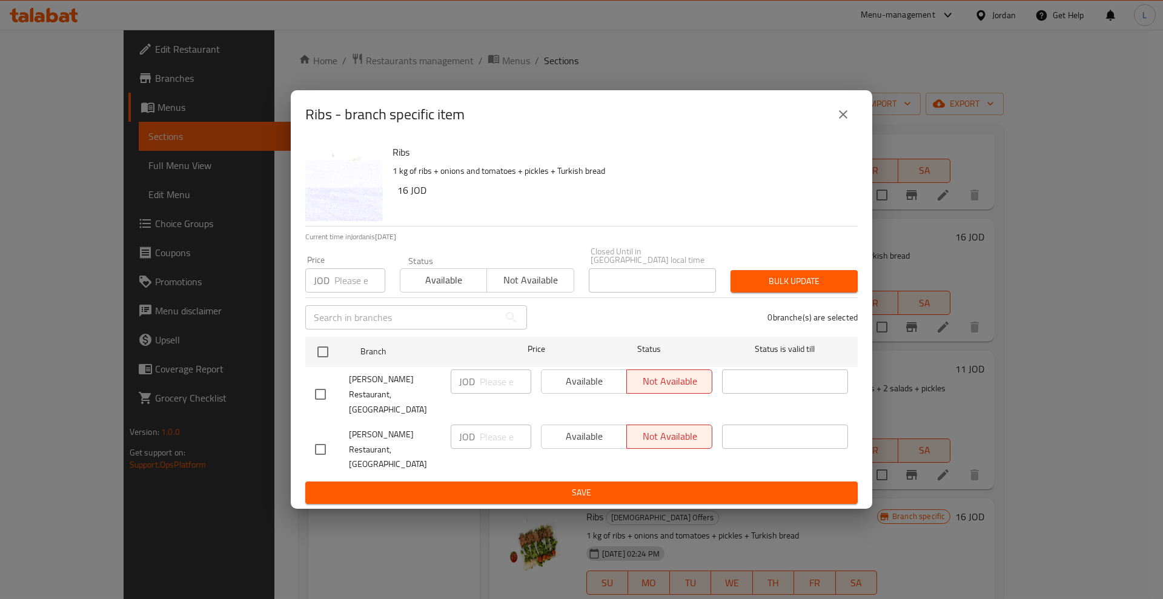
drag, startPoint x: 847, startPoint y: 131, endPoint x: 961, endPoint y: 276, distance: 184.6
click at [849, 122] on icon "close" at bounding box center [843, 114] width 15 height 15
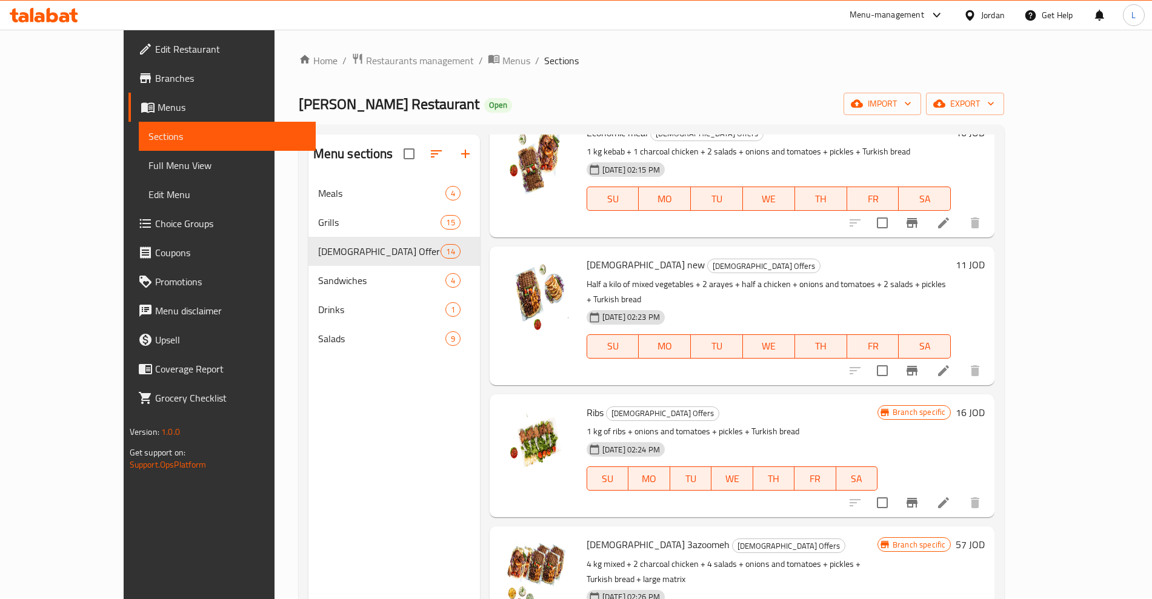
scroll to position [682, 0]
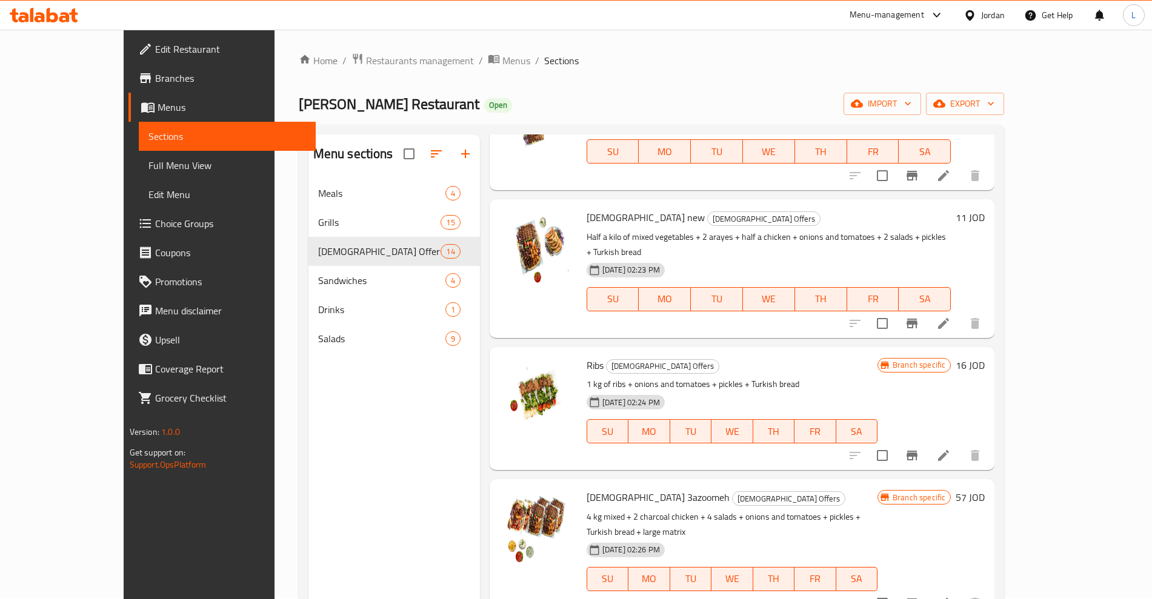
click at [917, 599] on icon "Branch-specific-item" at bounding box center [911, 604] width 11 height 10
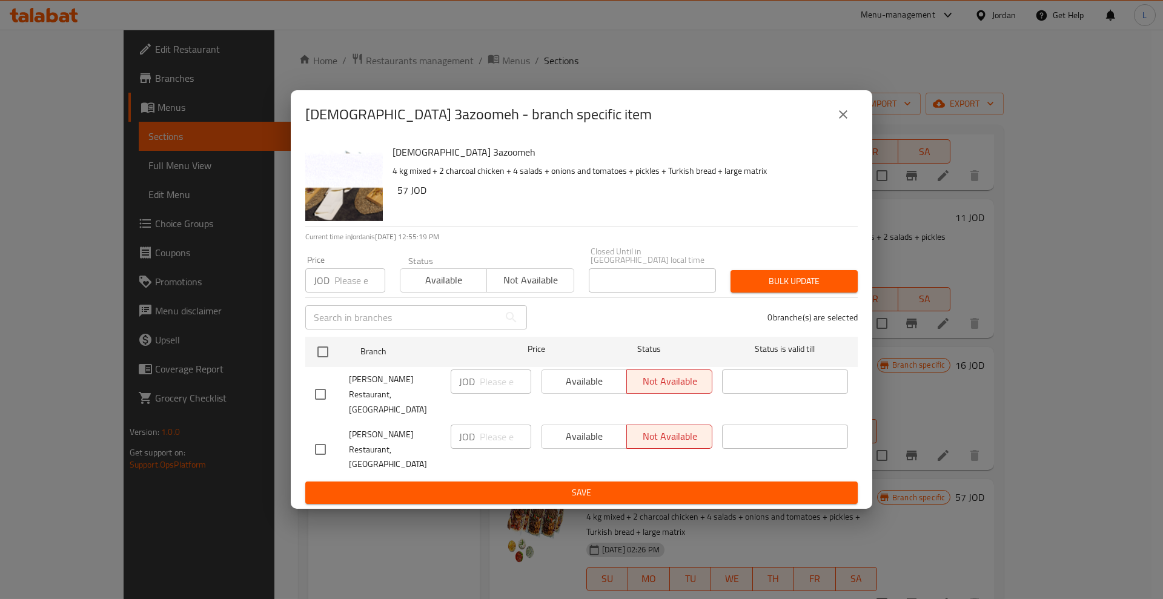
click at [844, 122] on icon "close" at bounding box center [843, 114] width 15 height 15
